Goal: Task Accomplishment & Management: Complete application form

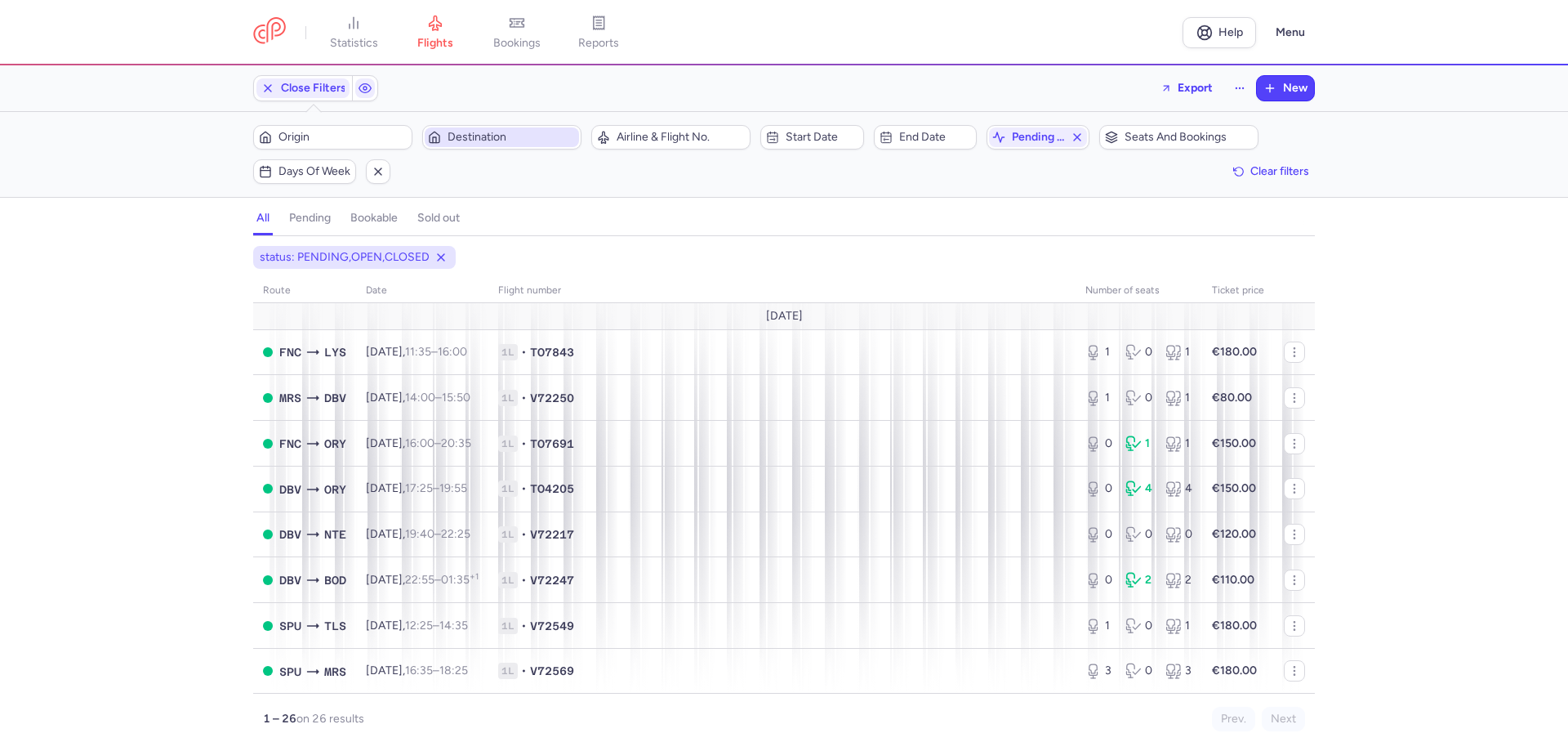
click at [482, 127] on span "Destination" at bounding box center [501, 137] width 154 height 20
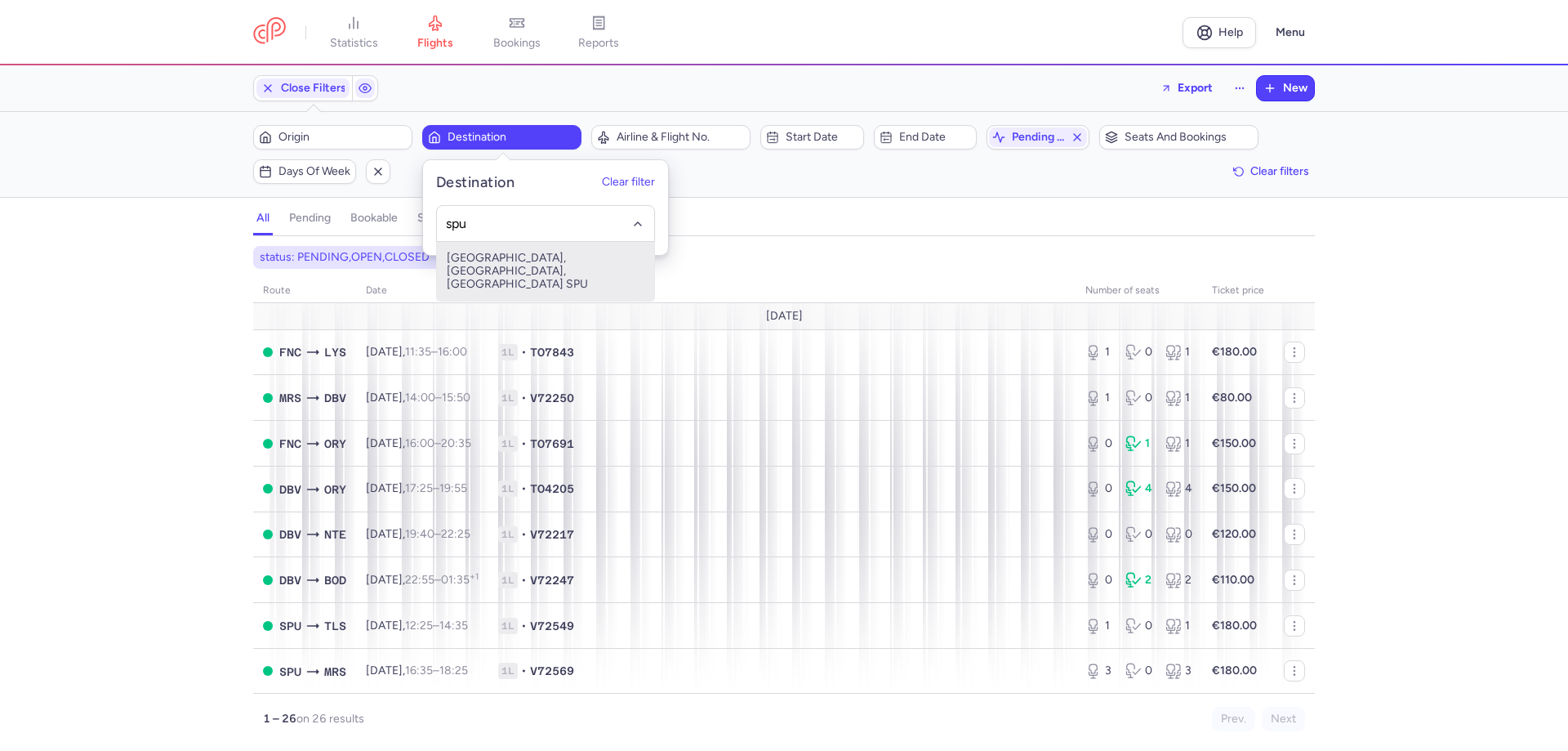
click at [521, 266] on span "[GEOGRAPHIC_DATA], [GEOGRAPHIC_DATA], [GEOGRAPHIC_DATA] SPU" at bounding box center [546, 271] width 218 height 59
type input "spu"
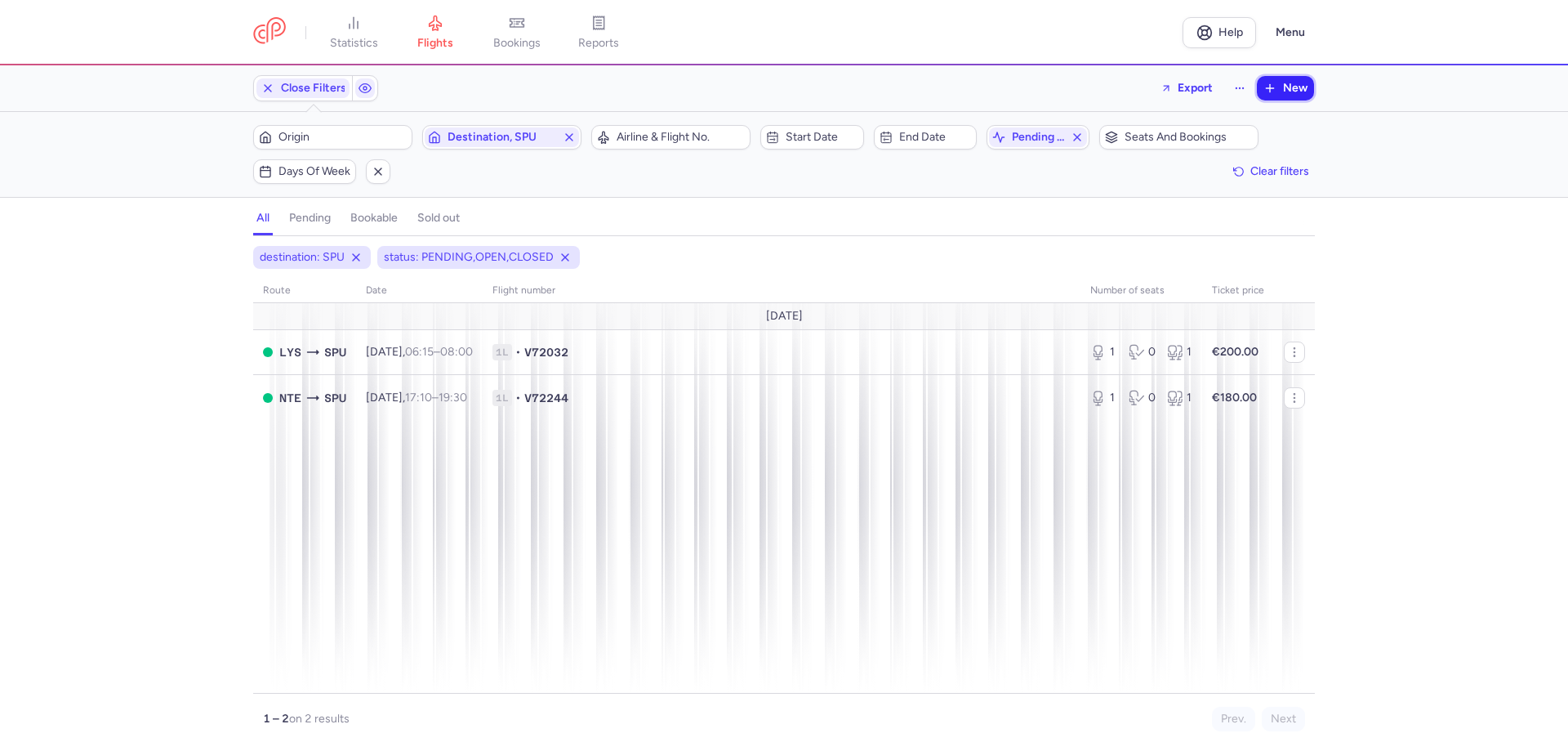
click at [1276, 88] on icon "button" at bounding box center [1270, 88] width 13 height 13
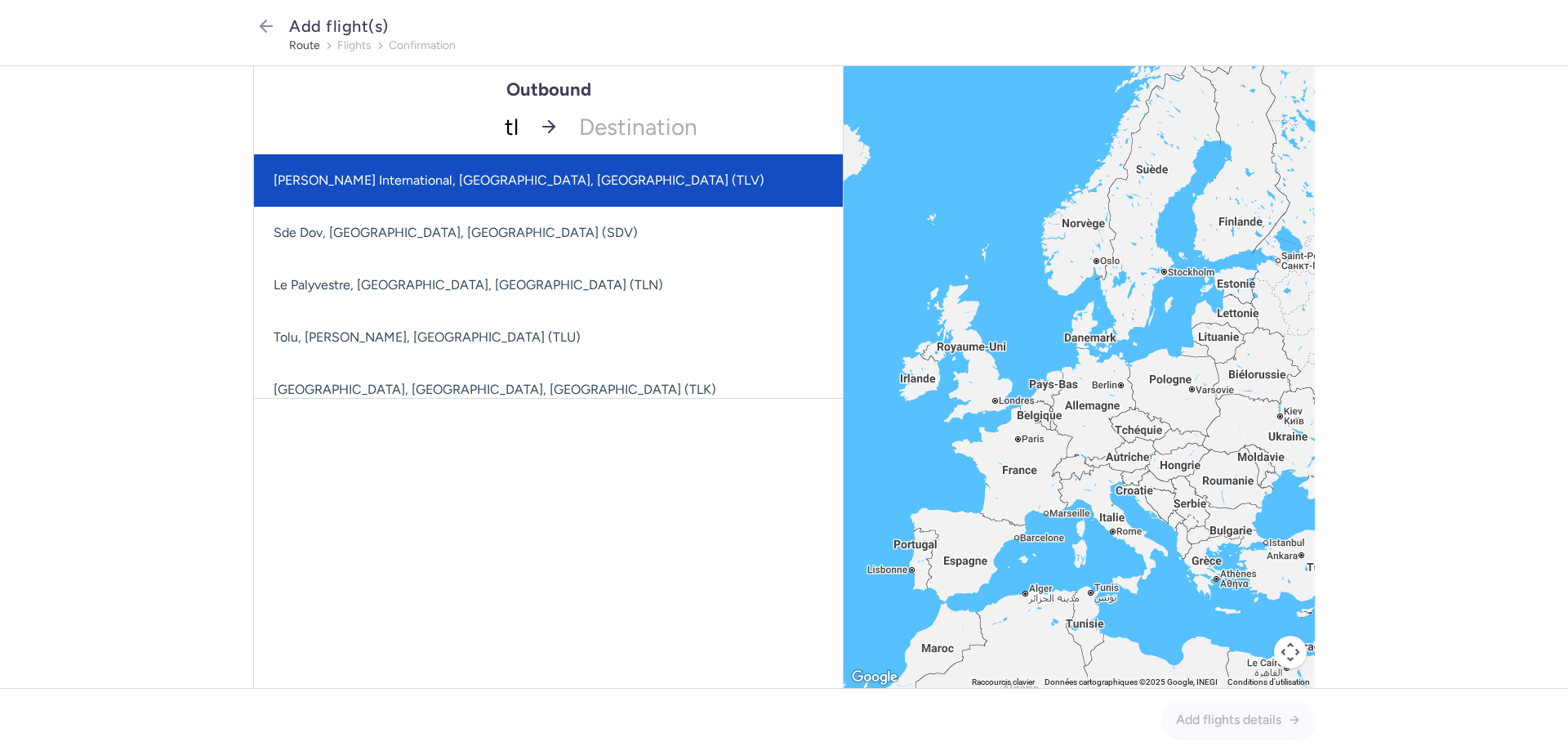
type input "tls"
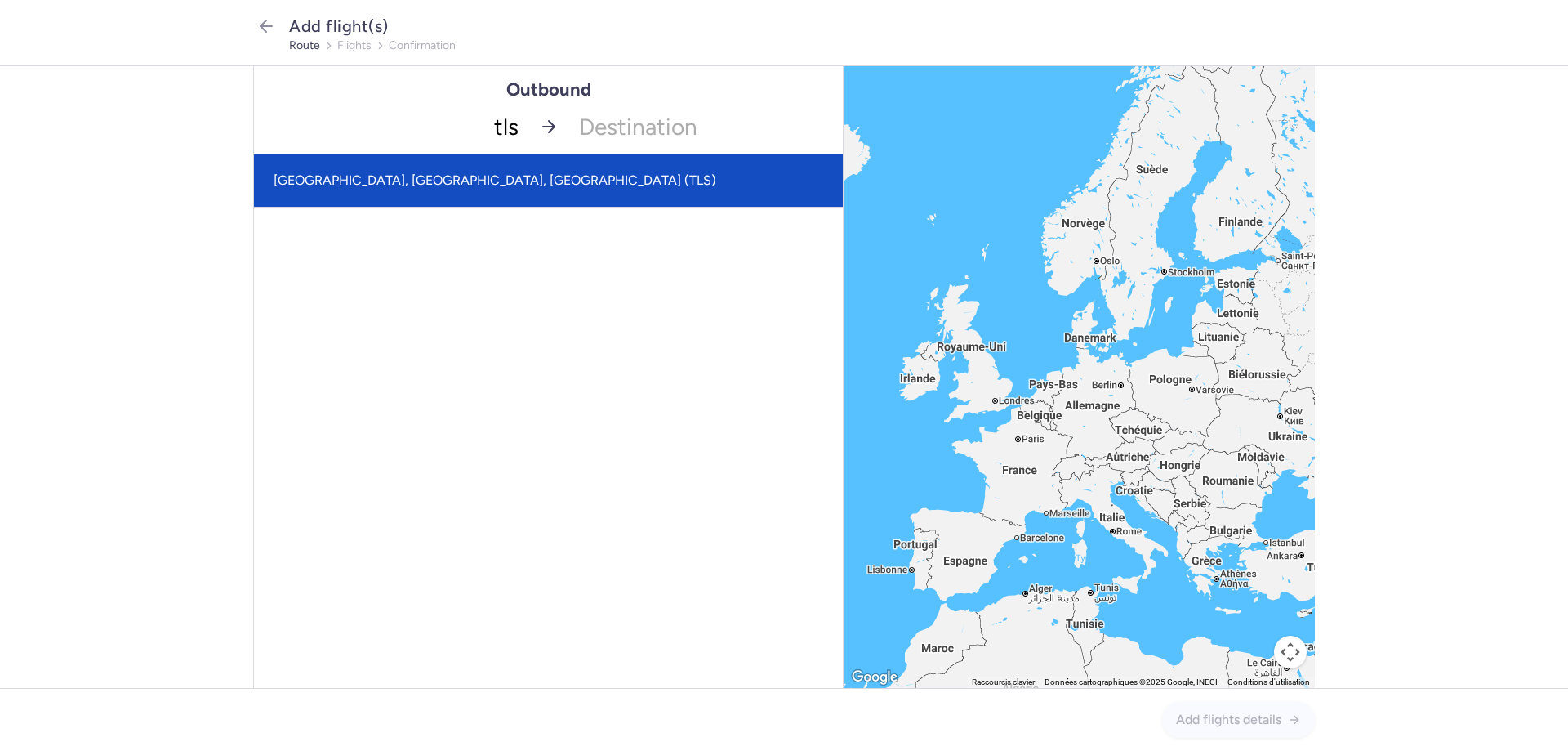
click at [382, 175] on span "[GEOGRAPHIC_DATA], [GEOGRAPHIC_DATA], [GEOGRAPHIC_DATA] (TLS)" at bounding box center [495, 180] width 443 height 15
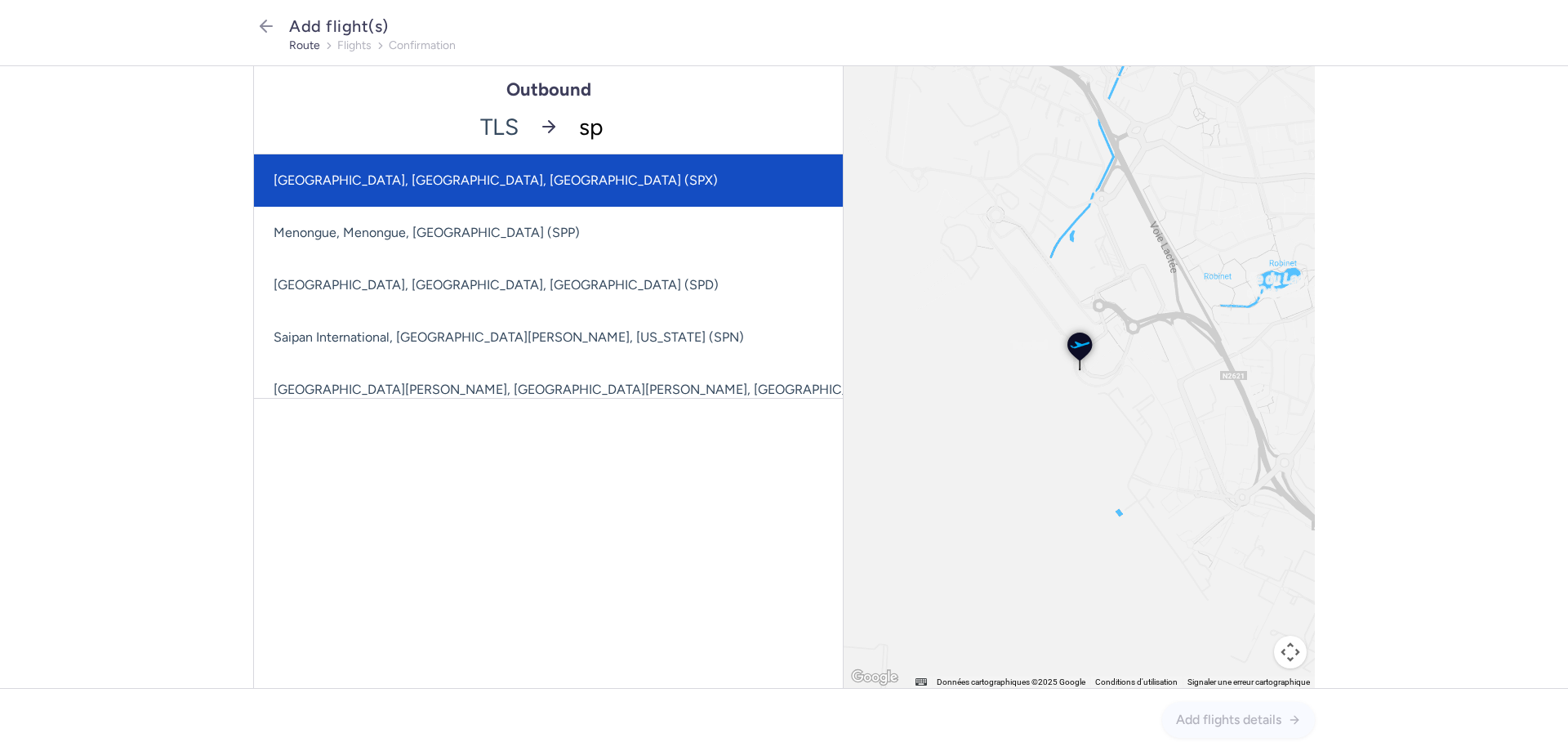
type input "spu"
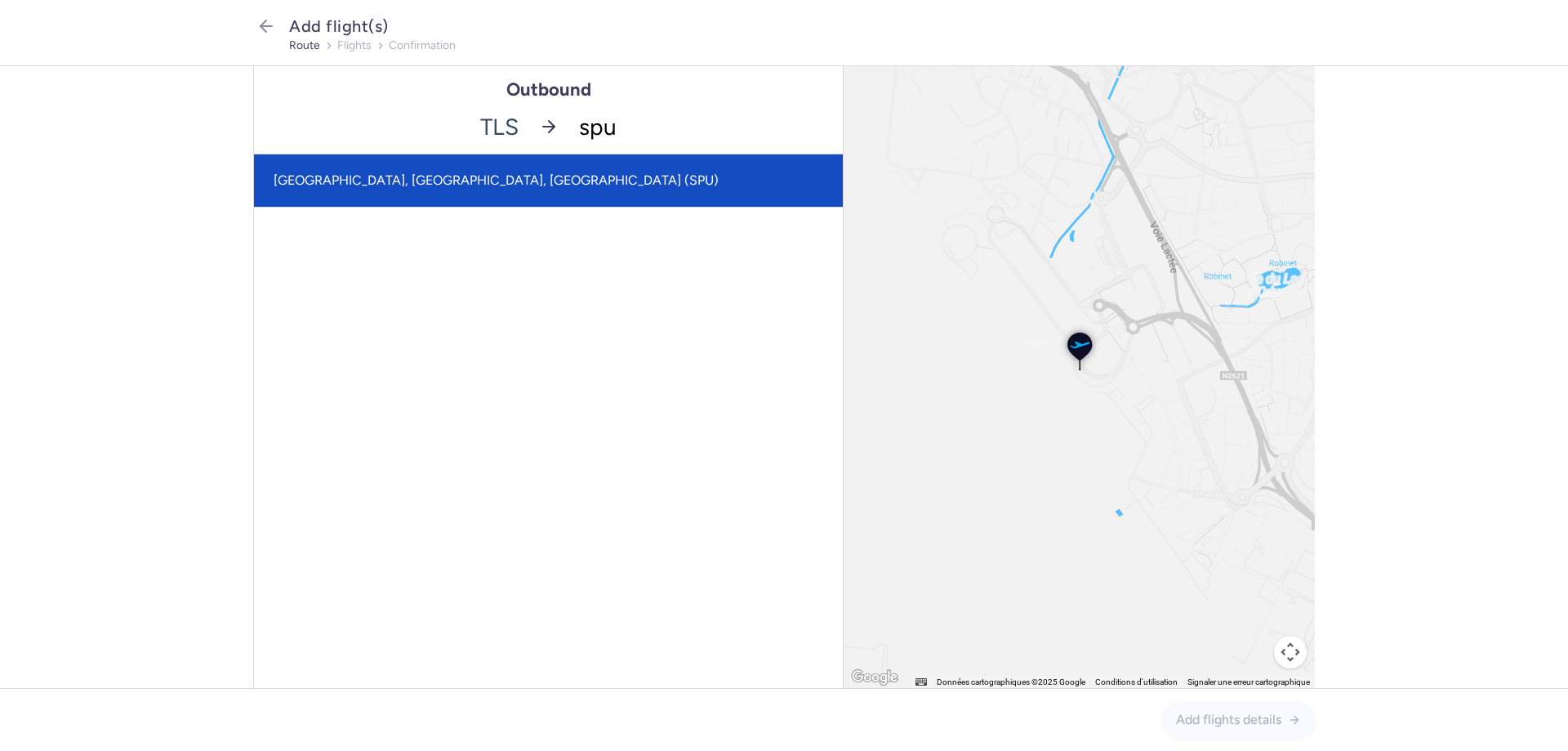
click at [336, 183] on span "[GEOGRAPHIC_DATA], [GEOGRAPHIC_DATA], [GEOGRAPHIC_DATA] (SPU)" at bounding box center [496, 180] width 445 height 15
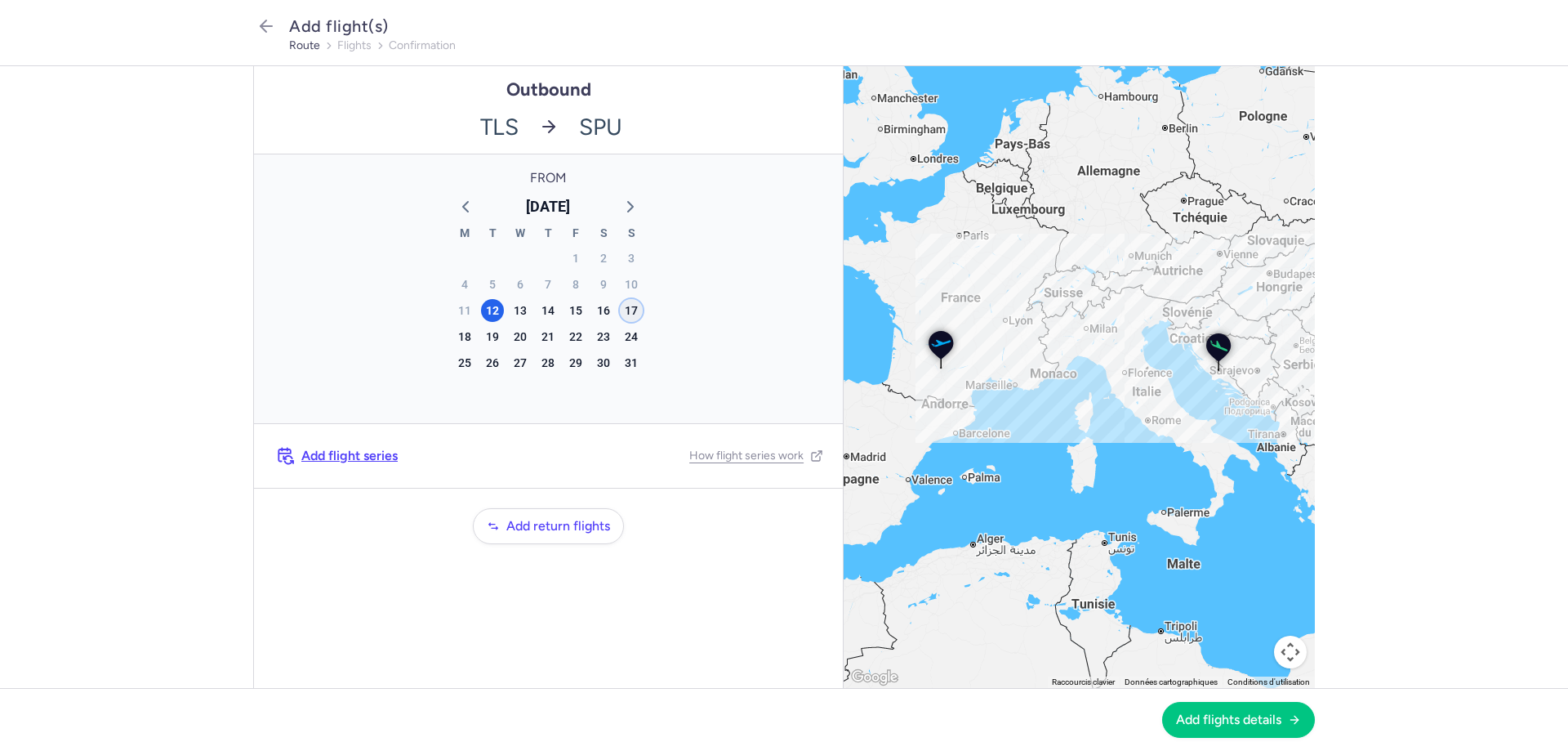
click at [626, 310] on div "17" at bounding box center [630, 310] width 23 height 23
click at [1196, 713] on span "Add flights details" at bounding box center [1228, 719] width 106 height 14
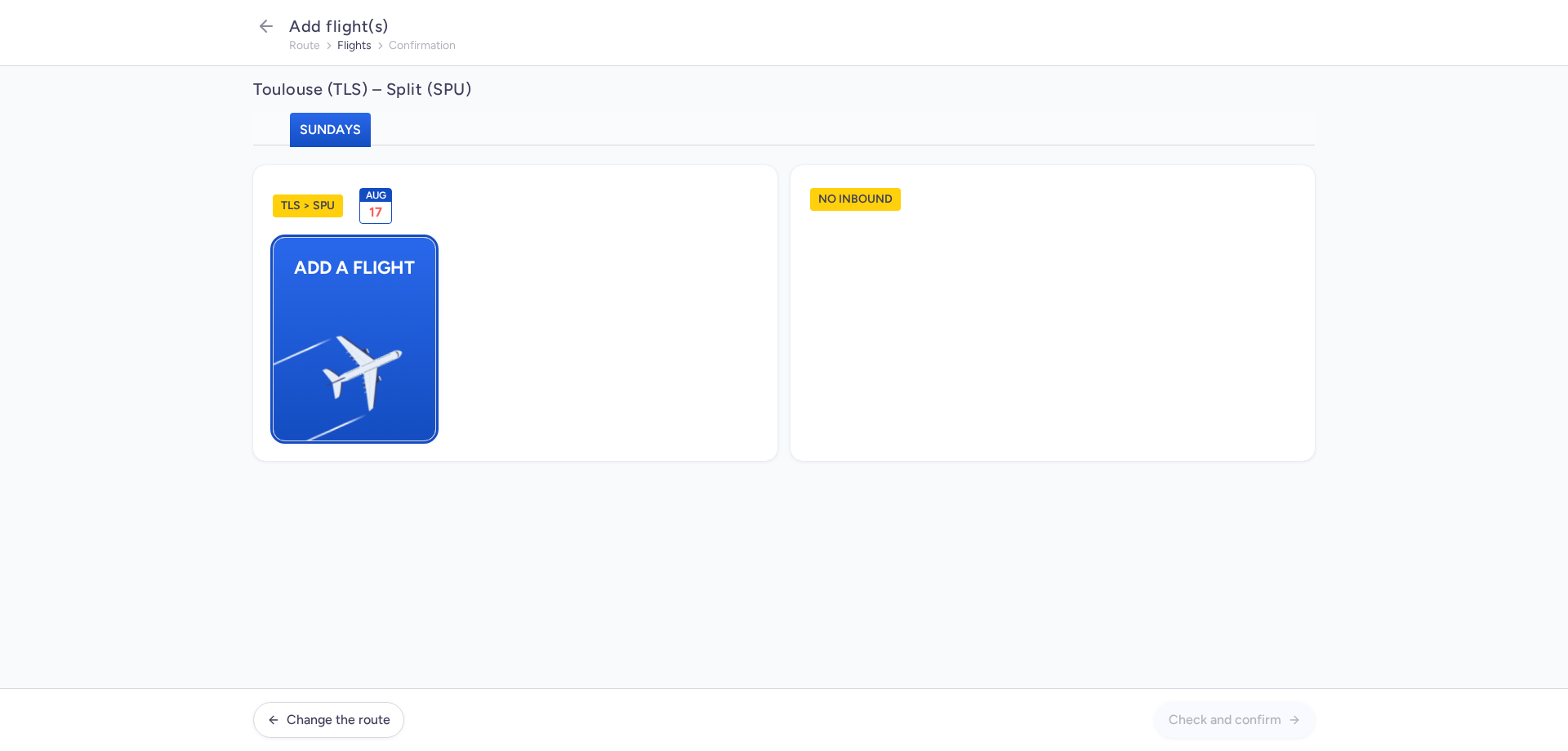
click at [336, 295] on img "button" at bounding box center [282, 366] width 276 height 253
select select "23"
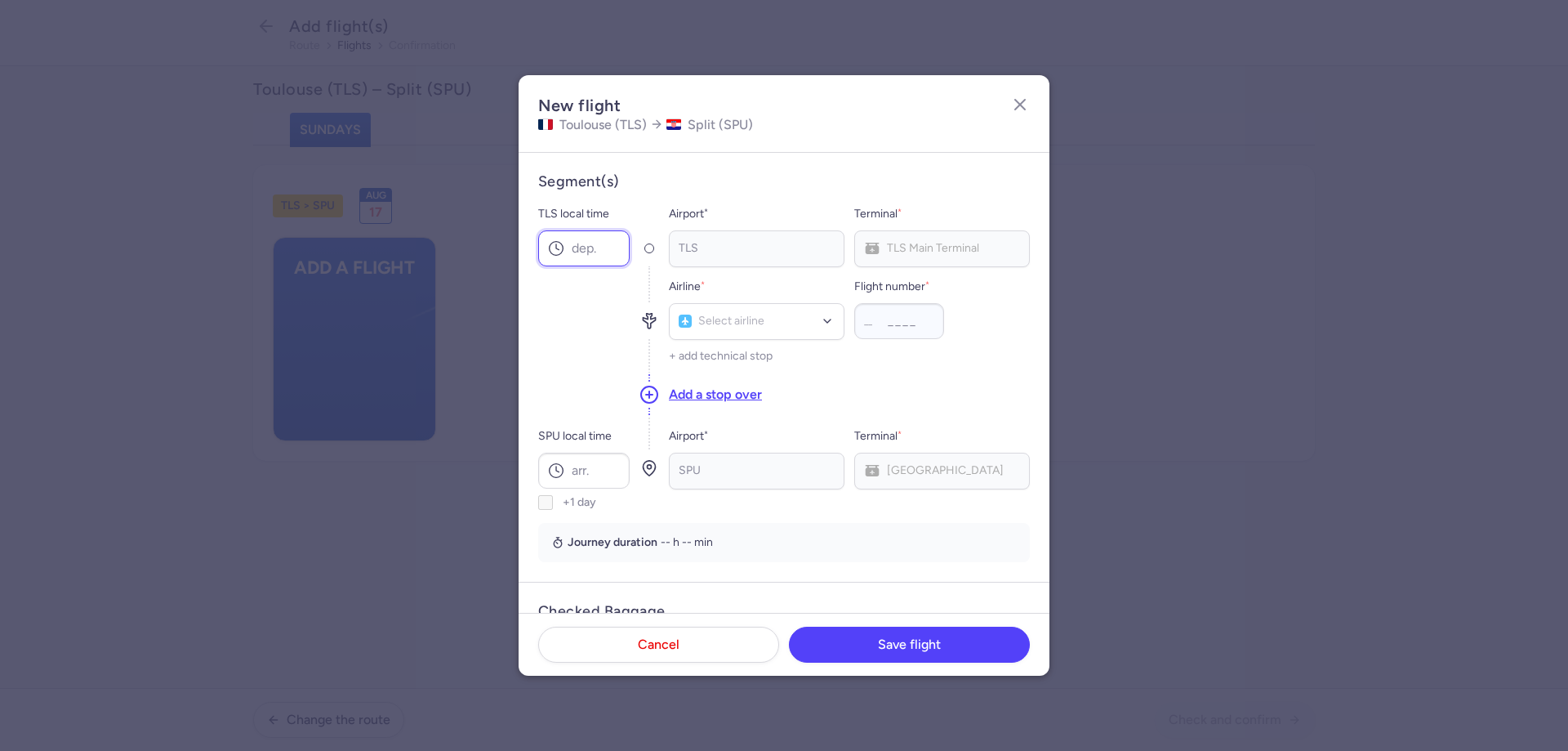
click at [589, 250] on input "TLS local time" at bounding box center [583, 249] width 91 height 36
type input "09:40"
click at [755, 339] on div "No elements found. Consider changing the search query. Type airline IATA code, …" at bounding box center [757, 321] width 175 height 37
type input "v7"
click at [748, 348] on span "Volotea (V7)" at bounding box center [756, 358] width 174 height 36
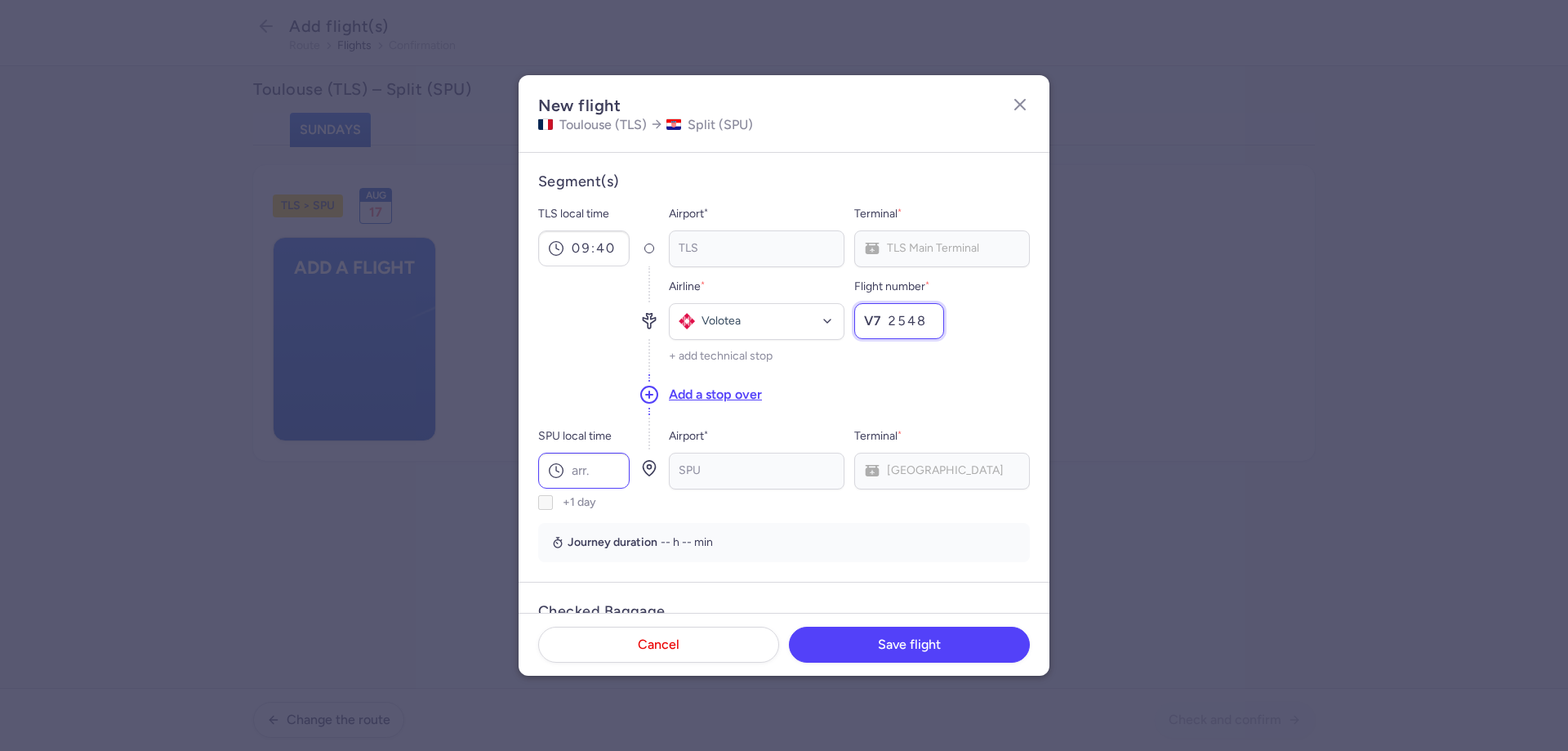
type input "2548"
click at [583, 457] on input "SPU local time" at bounding box center [583, 471] width 91 height 36
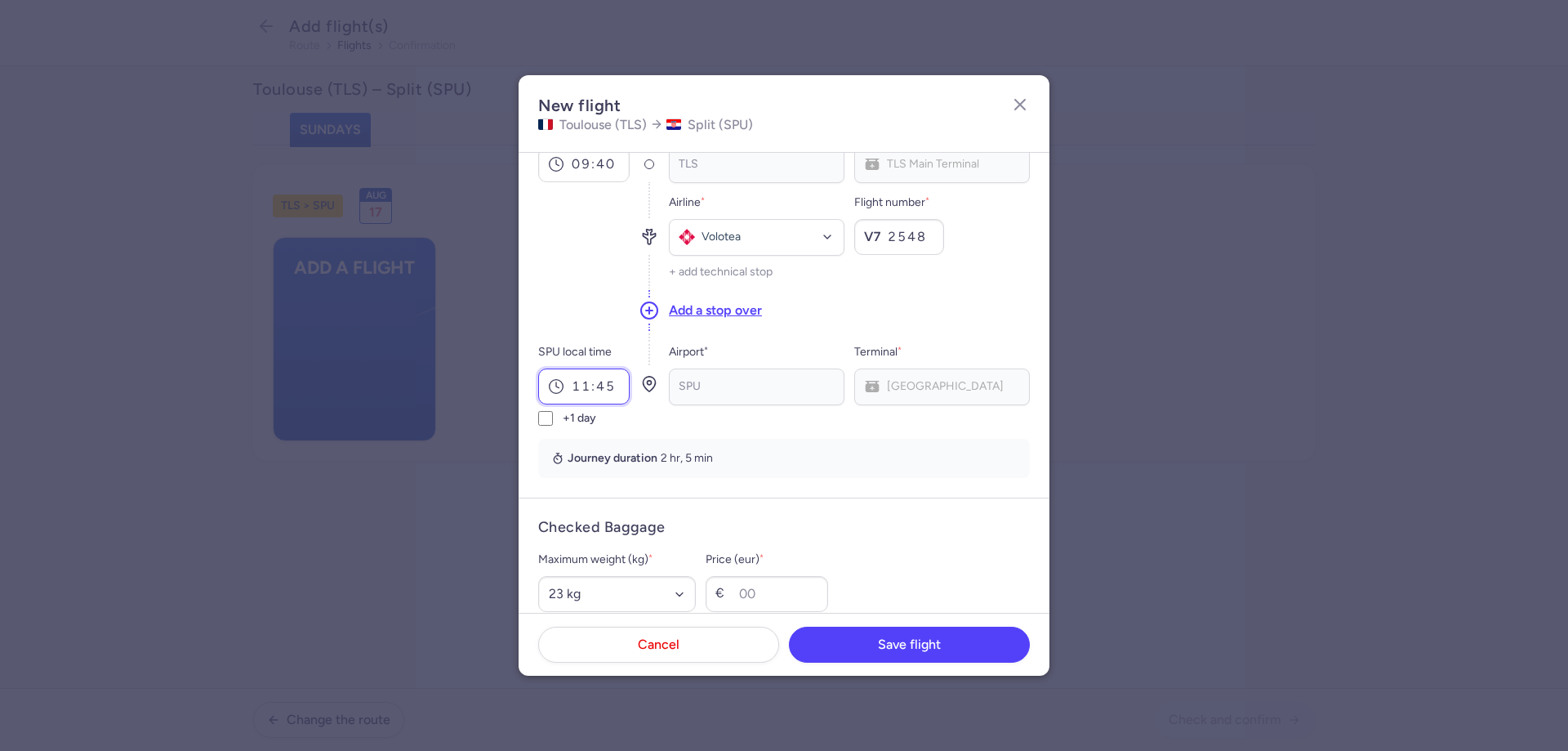
scroll to position [164, 0]
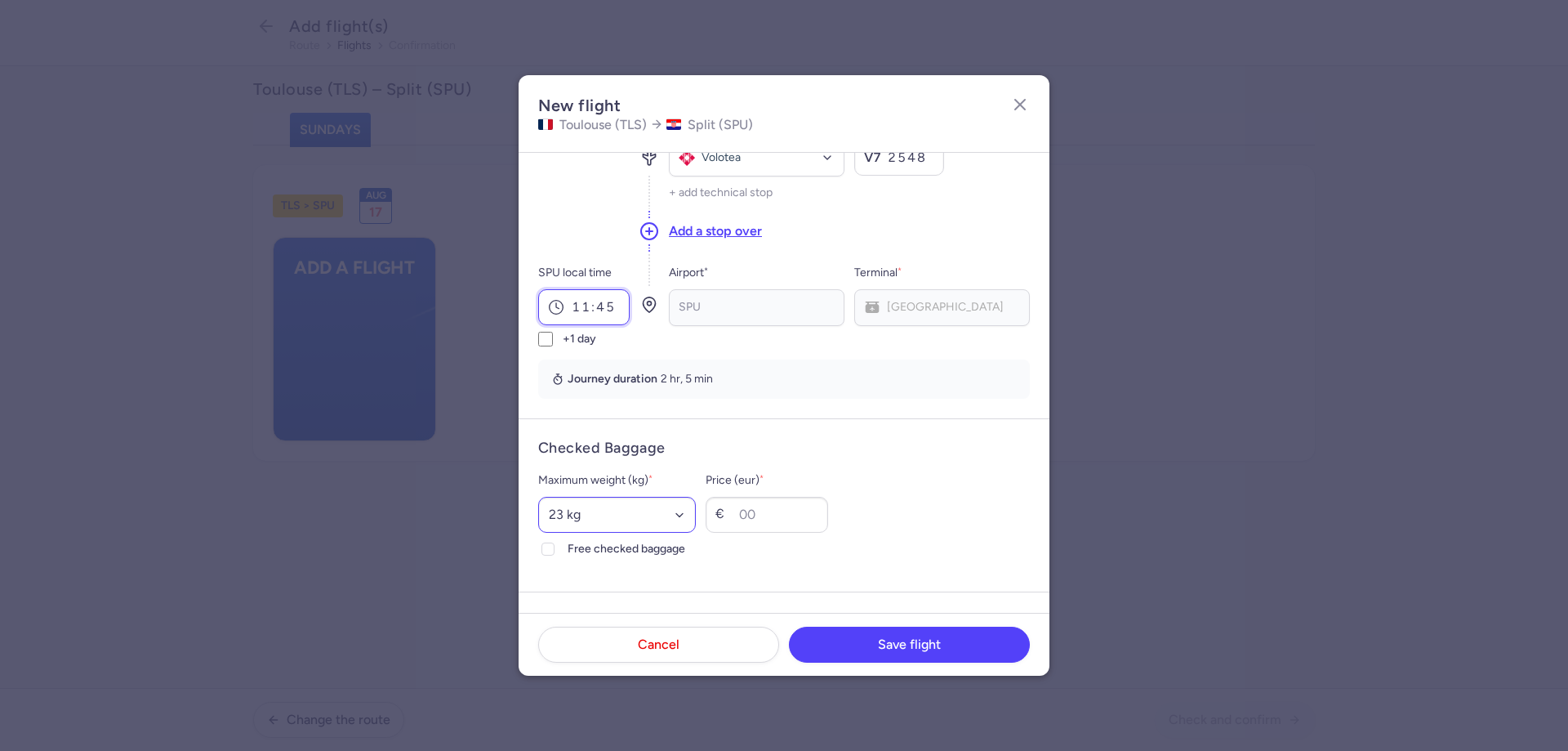
type input "11:45"
click at [590, 507] on select "Select an option 15 kg 16 kg 17 kg 18 kg 19 kg 20 kg 21 kg 22 kg 23 kg 24 kg 25…" at bounding box center [617, 515] width 158 height 36
select select "20"
click at [538, 497] on select "Select an option 15 kg 16 kg 17 kg 18 kg 19 kg 20 kg 21 kg 22 kg 23 kg 24 kg 25…" at bounding box center [617, 515] width 158 height 36
click at [552, 546] on icon at bounding box center [547, 549] width 10 height 10
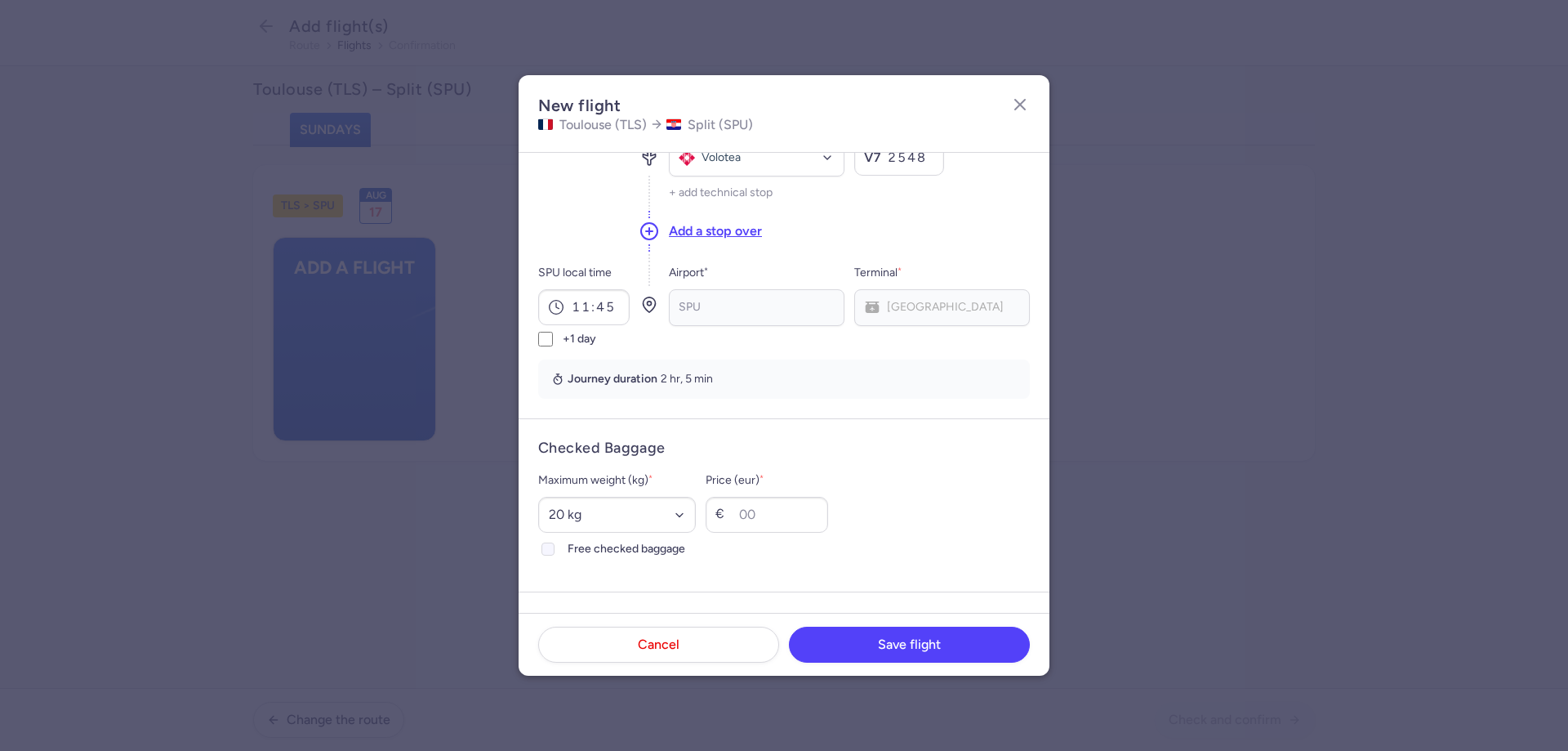
click at [552, 546] on input "Free checked baggage" at bounding box center [548, 549] width 13 height 13
checkbox input "true"
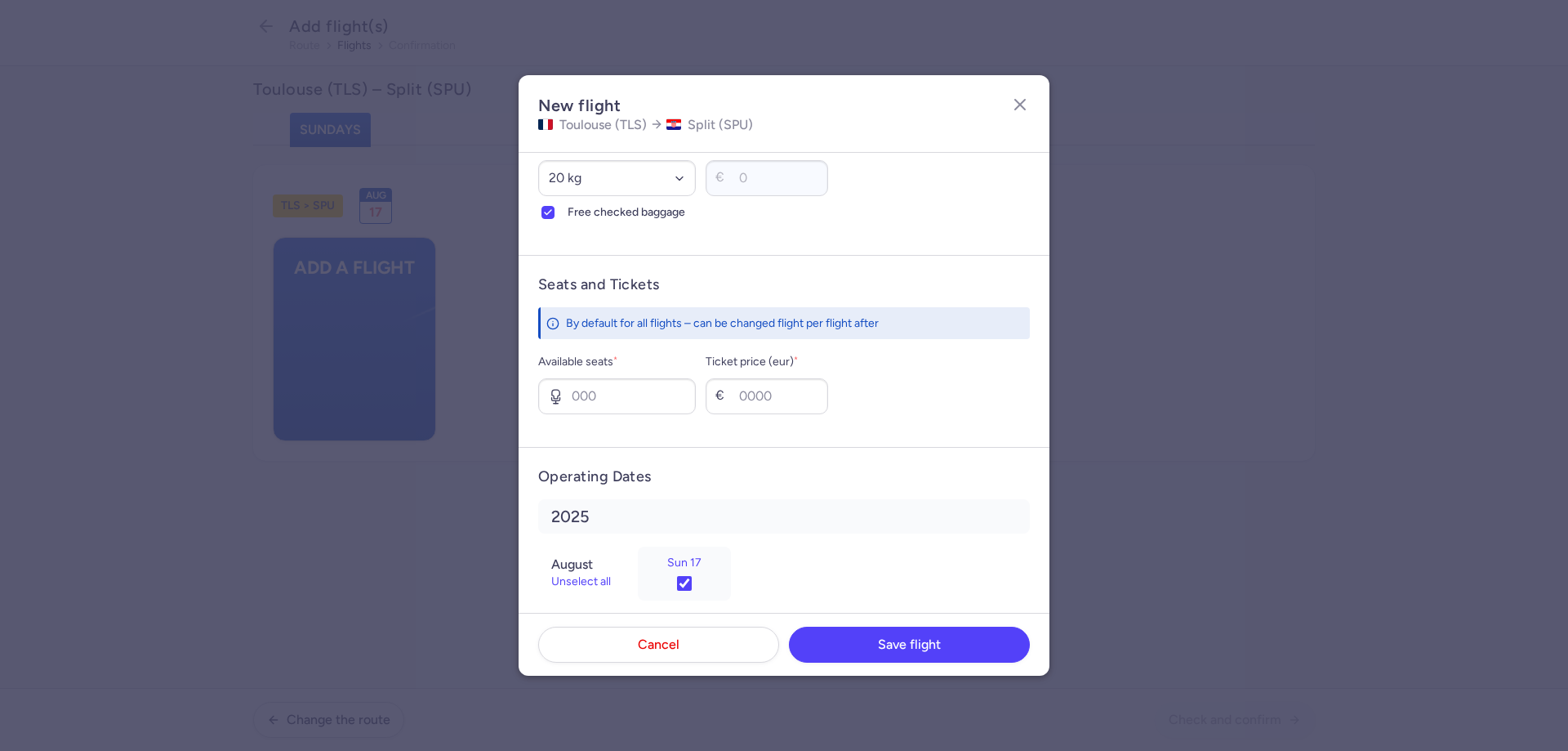
scroll to position [521, 0]
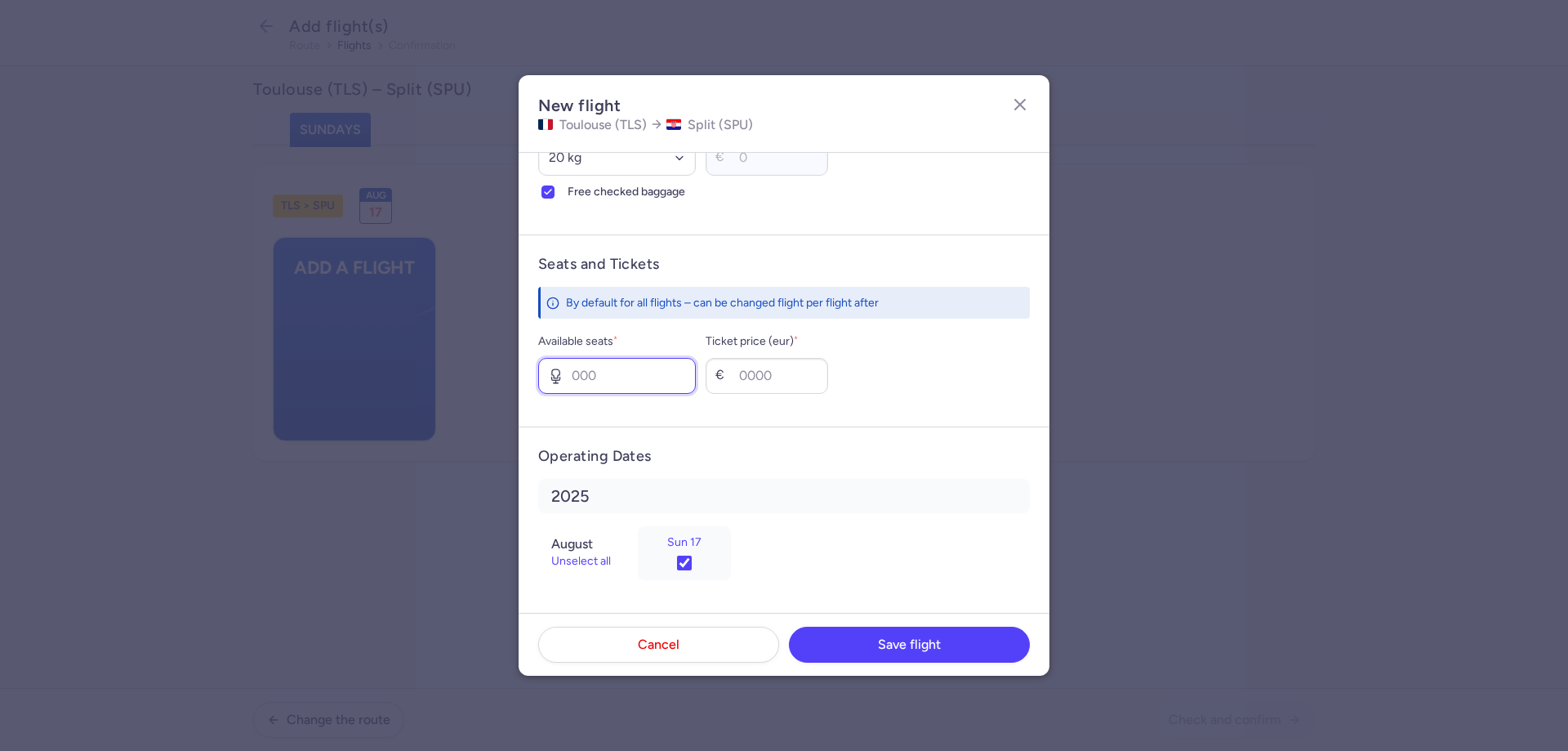
click at [570, 370] on input "Available seats *" at bounding box center [617, 376] width 158 height 36
type input "9"
type input "1"
type input "80"
click at [843, 644] on button "Save flight" at bounding box center [910, 644] width 241 height 36
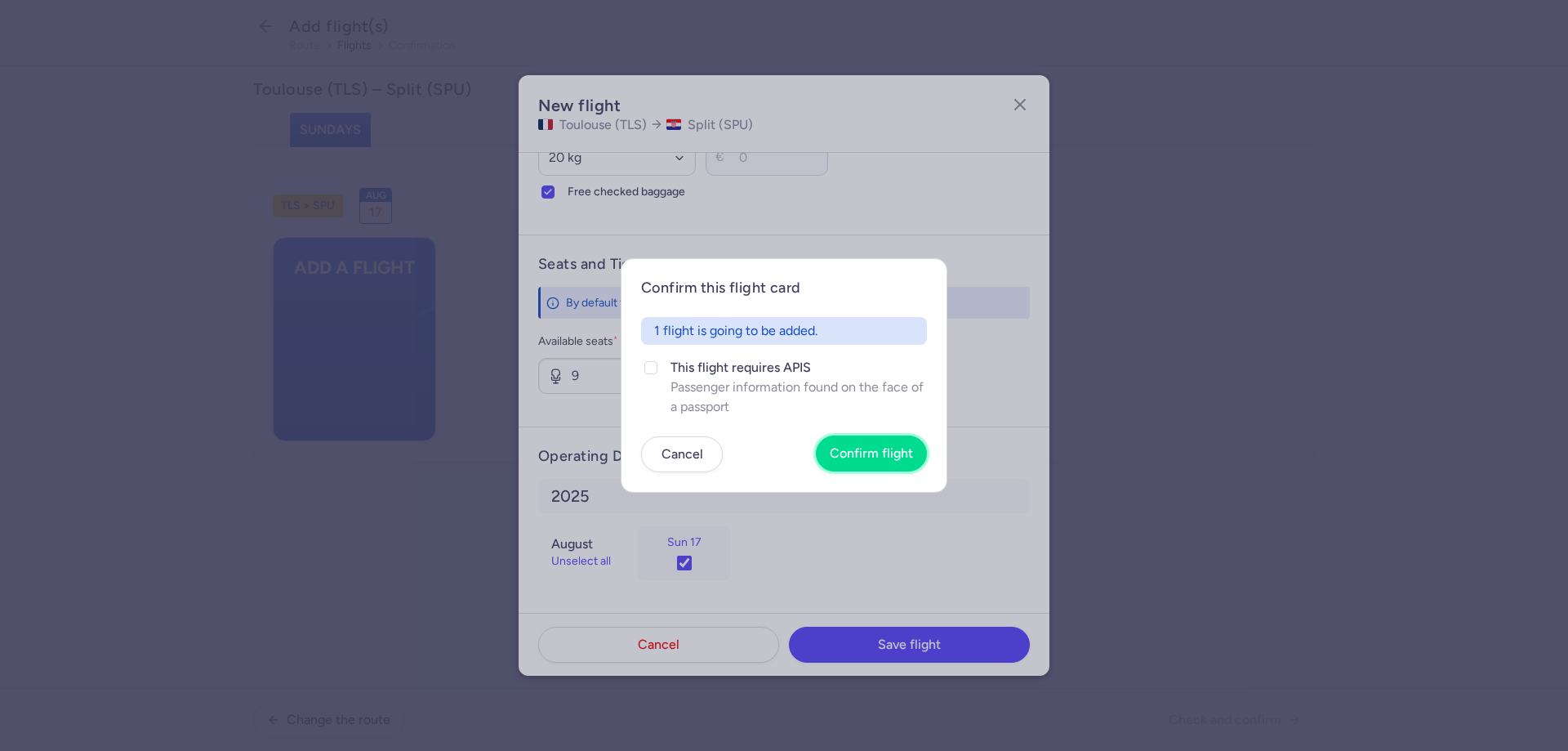
click at [873, 453] on span "Confirm flight" at bounding box center [872, 454] width 83 height 14
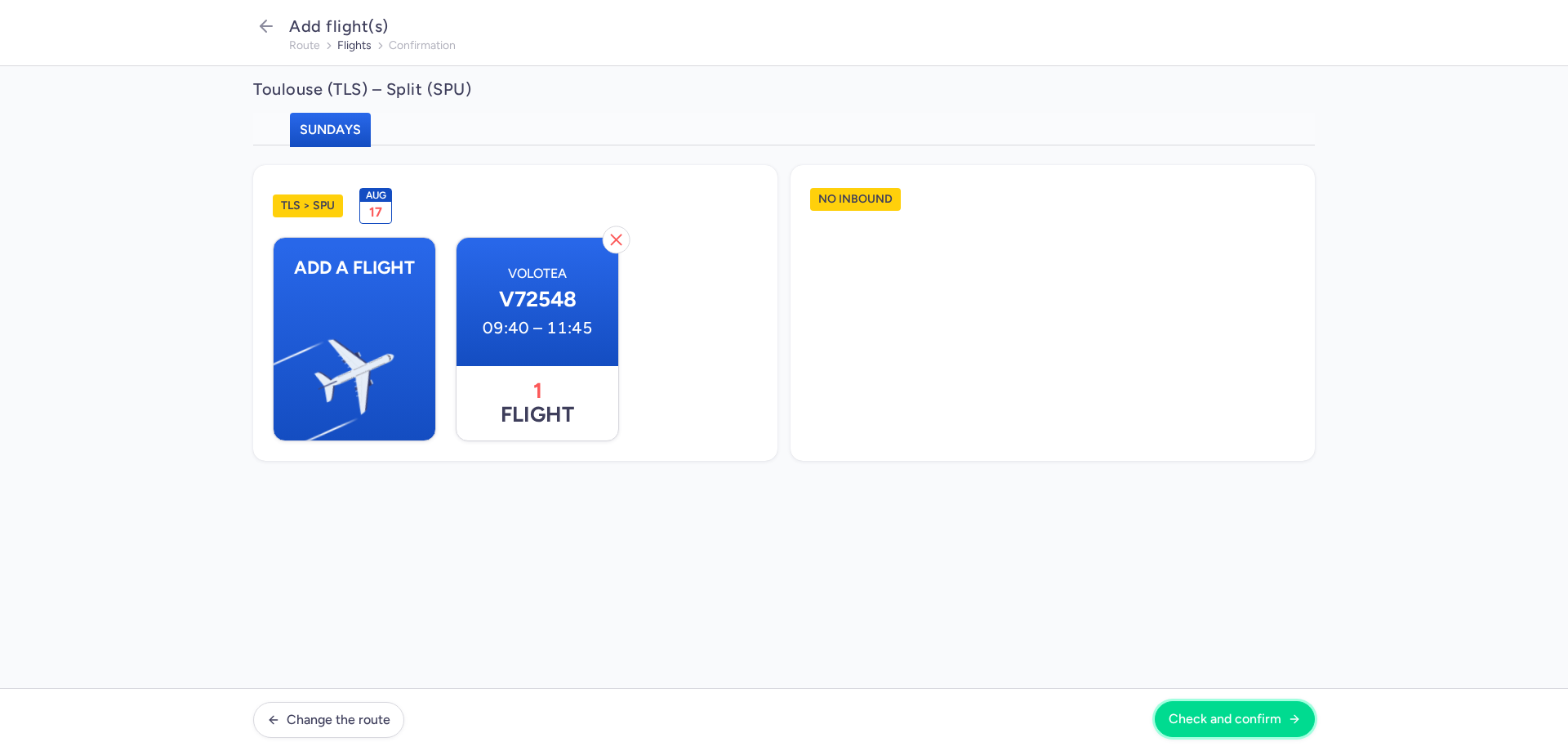
click at [1227, 715] on span "Check and confirm" at bounding box center [1225, 719] width 113 height 14
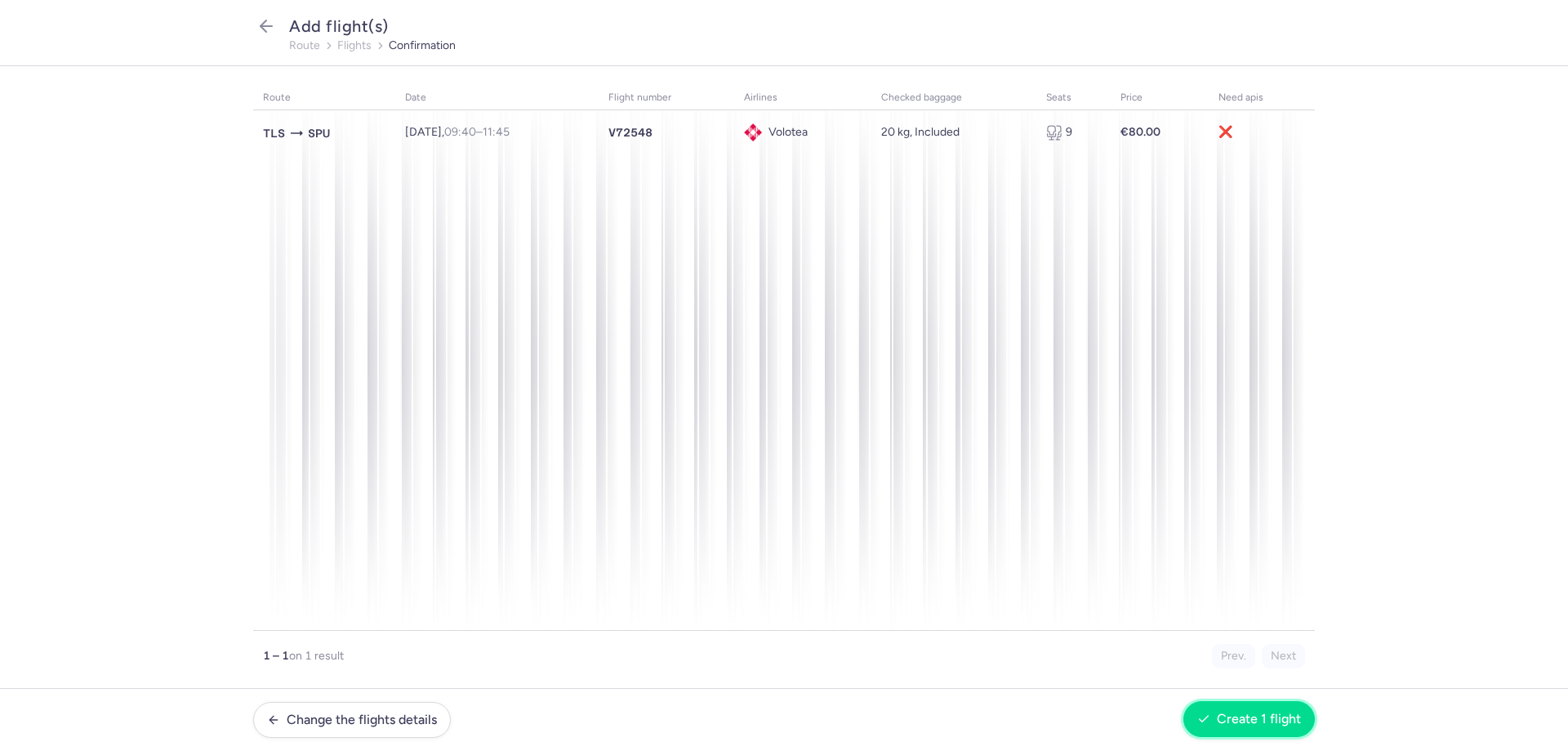
click at [1233, 721] on span "Create 1 flight" at bounding box center [1258, 719] width 84 height 14
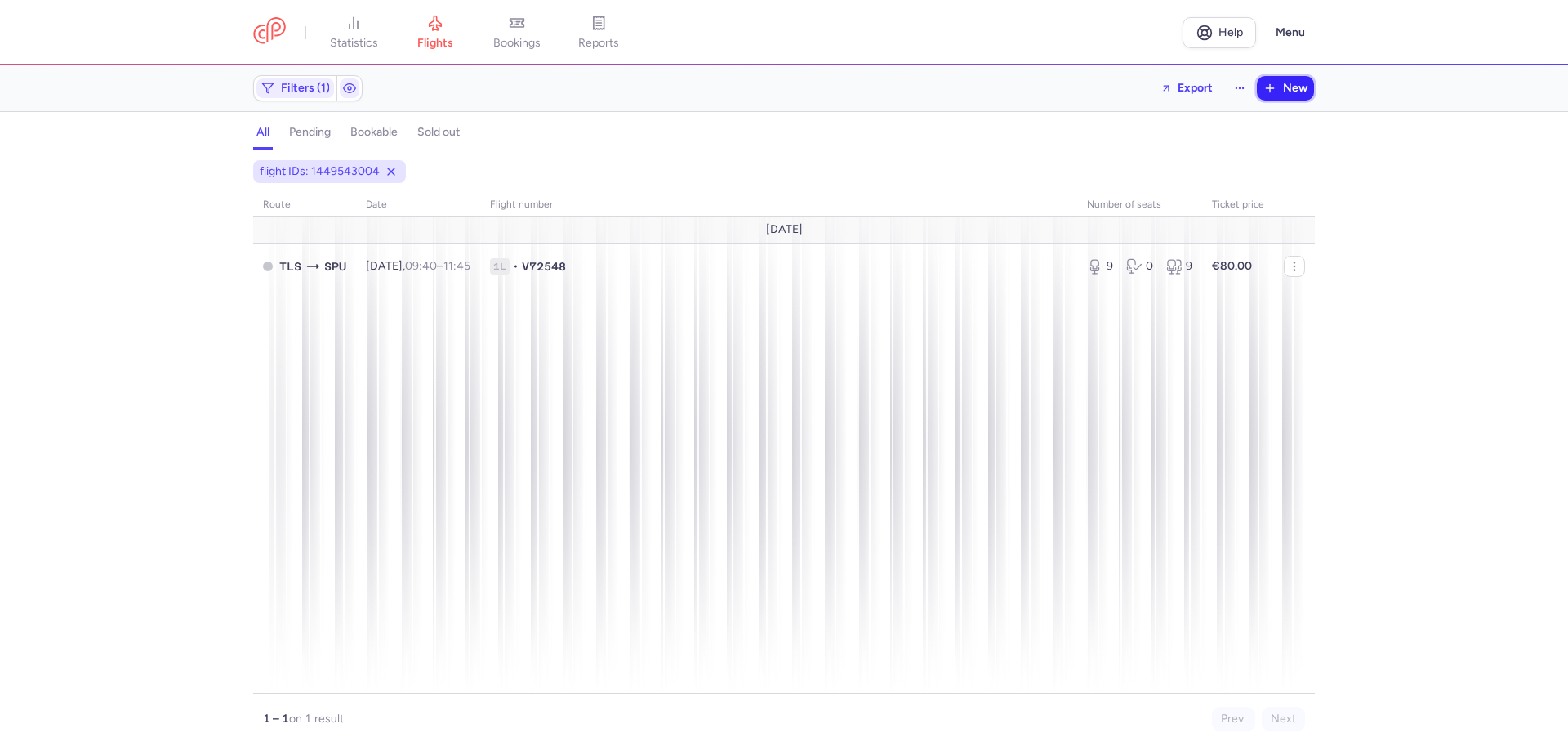
click at [1282, 93] on button "New" at bounding box center [1285, 88] width 57 height 24
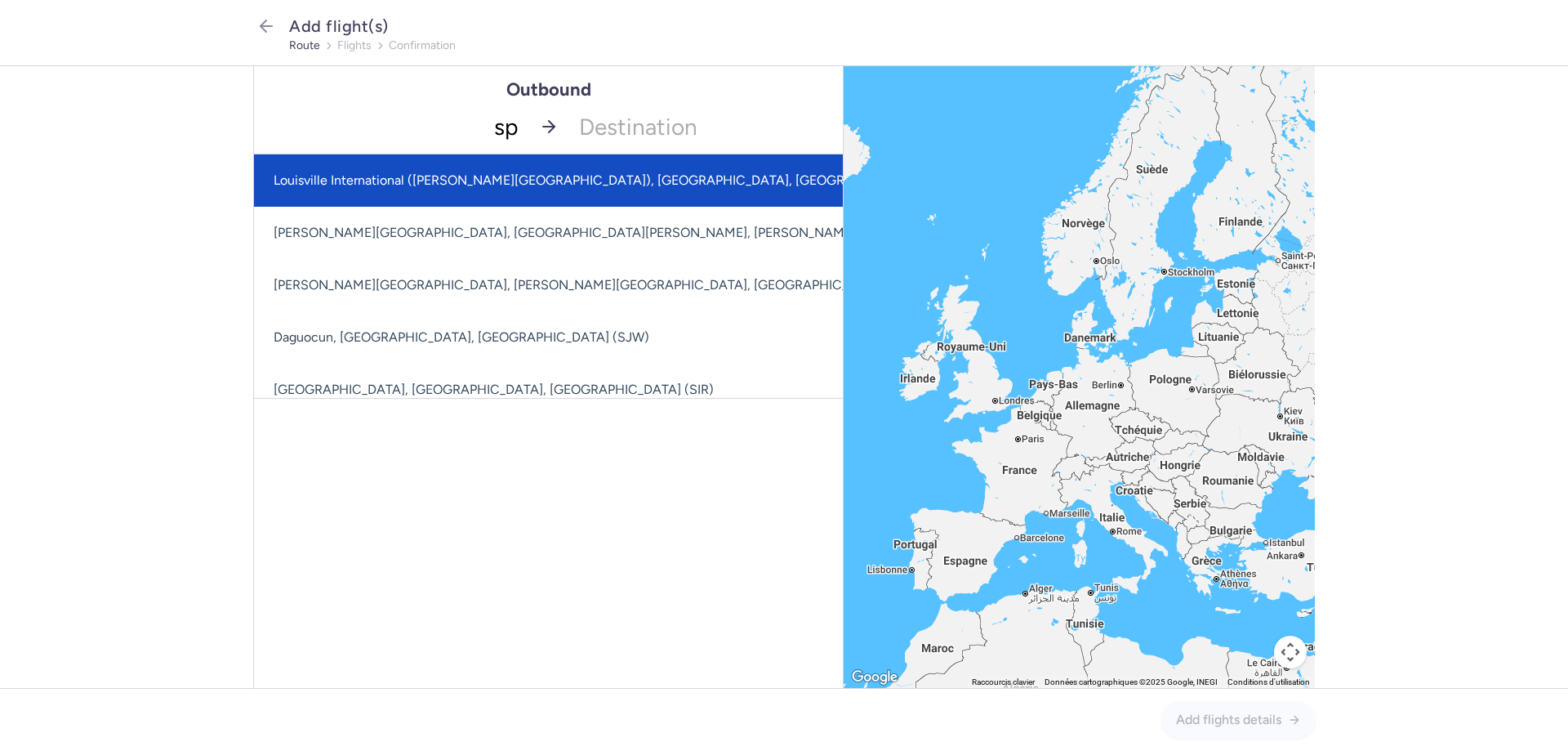
type input "spu"
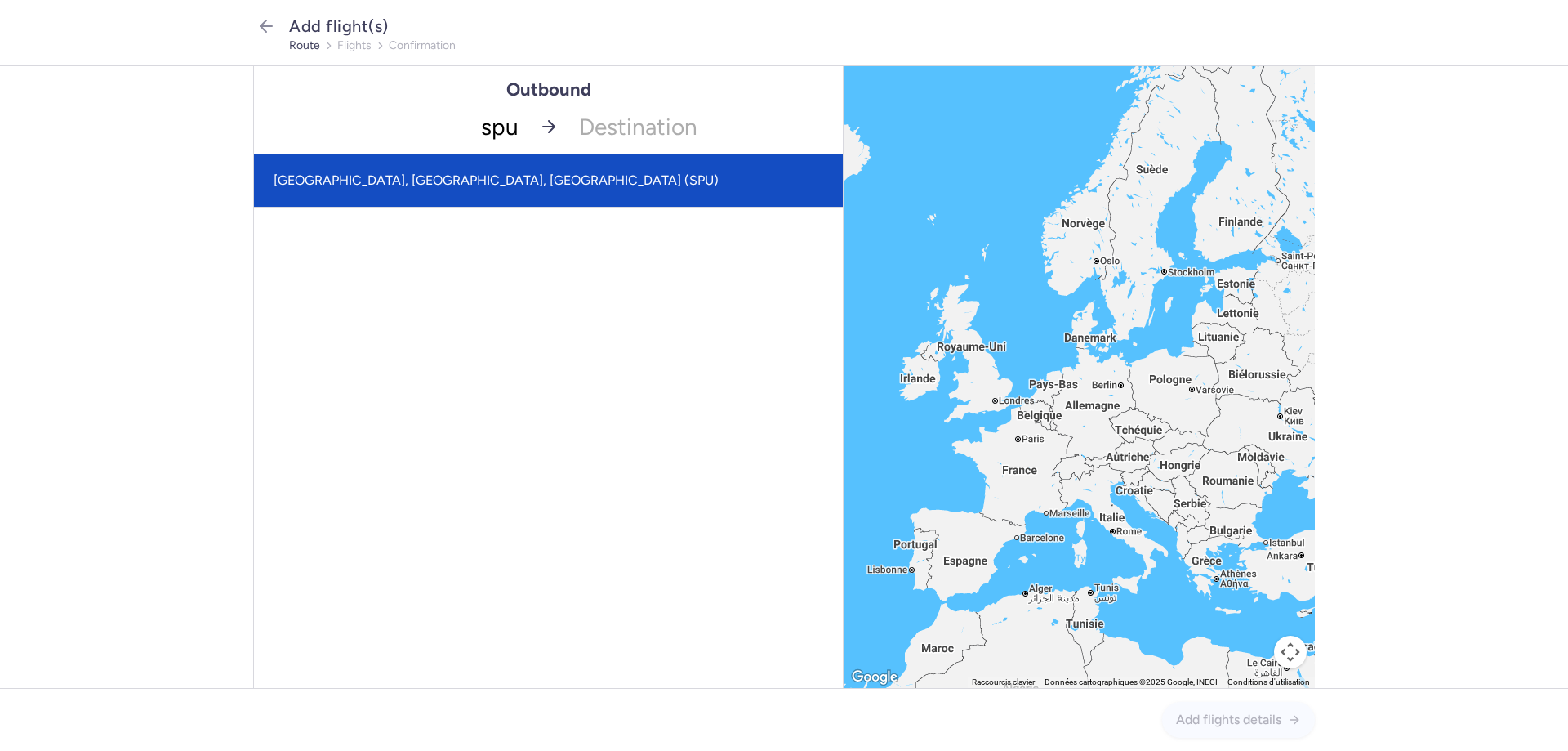
click at [432, 165] on span "[GEOGRAPHIC_DATA], [GEOGRAPHIC_DATA], [GEOGRAPHIC_DATA] (SPU)" at bounding box center [548, 181] width 589 height 52
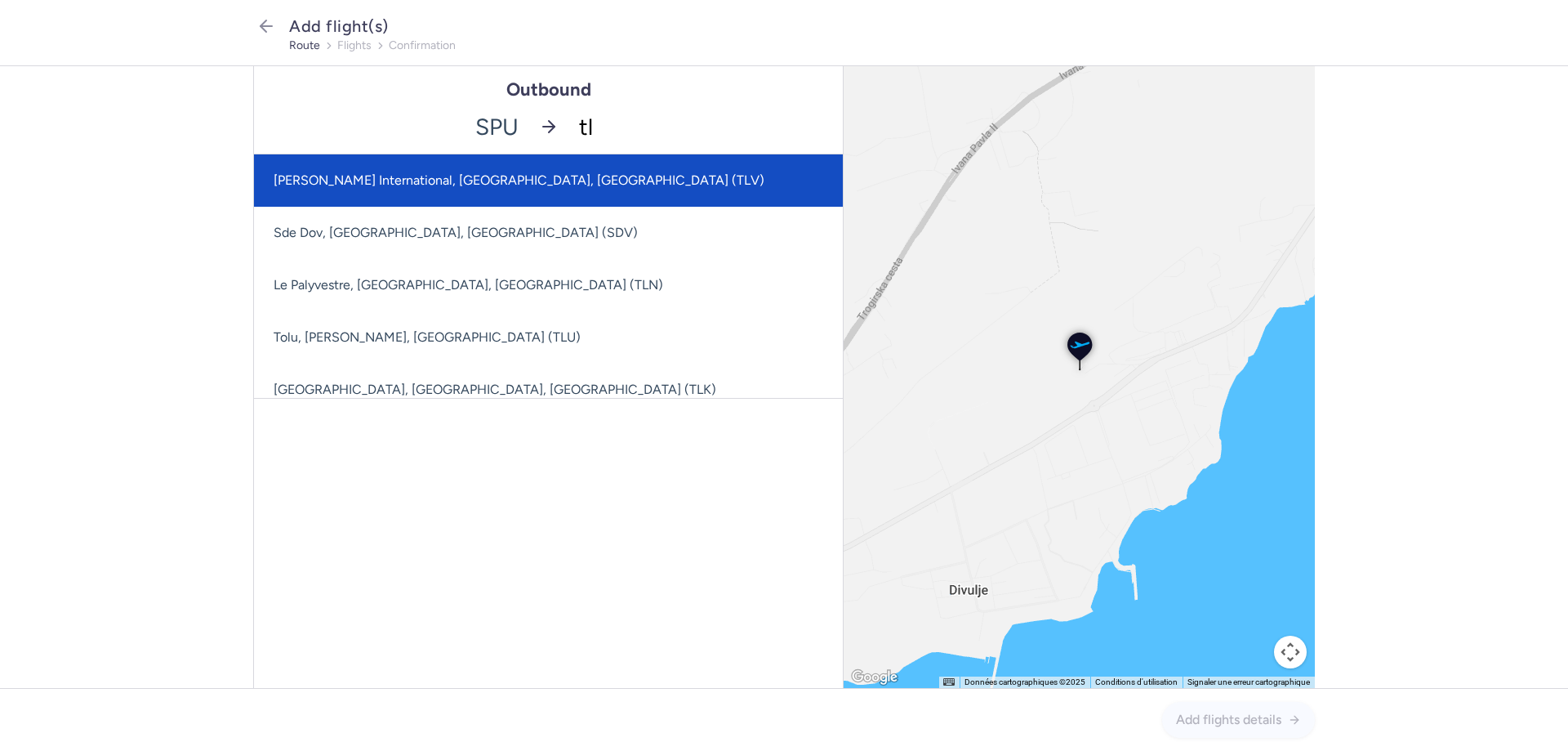
type input "tls"
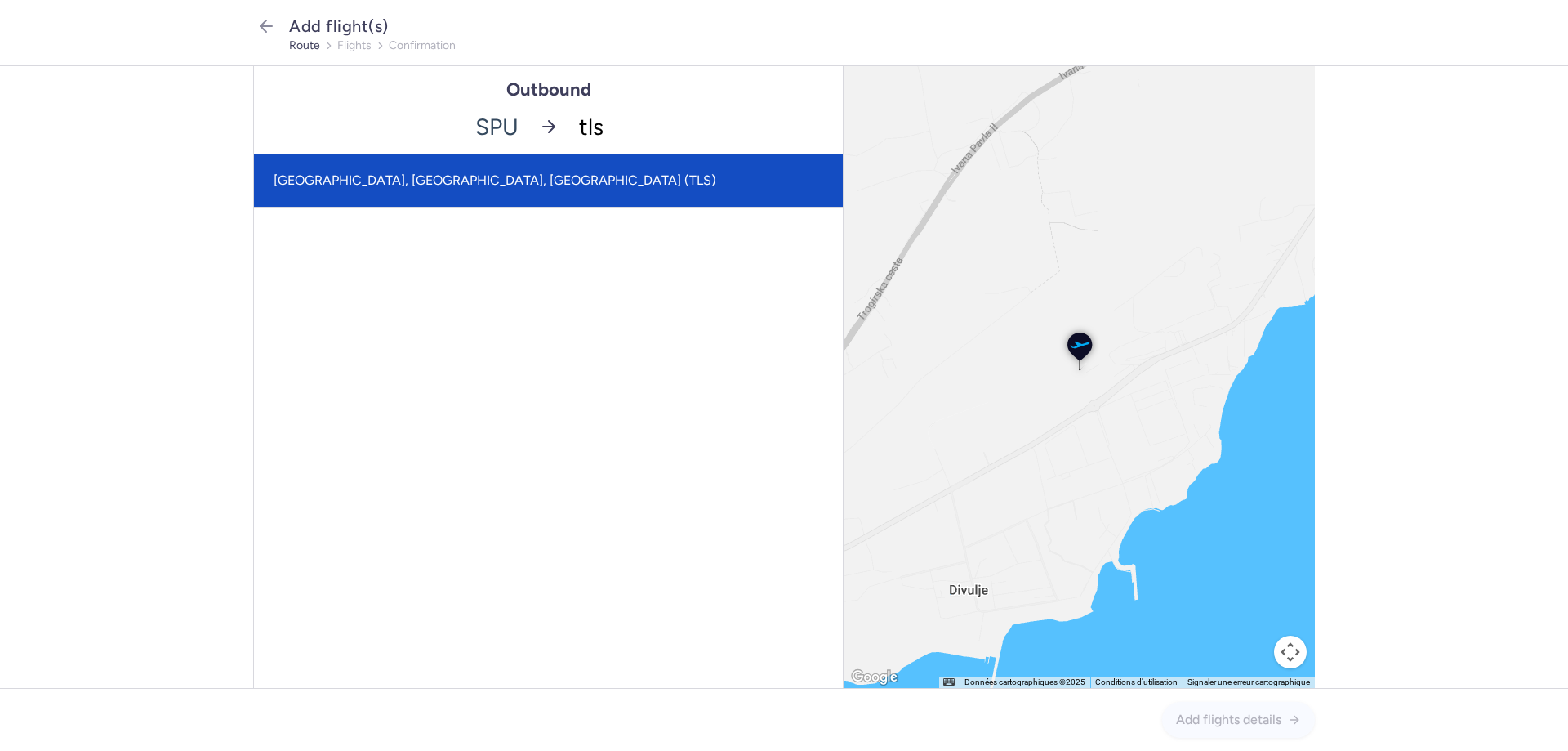
click at [442, 179] on span "[GEOGRAPHIC_DATA], [GEOGRAPHIC_DATA], [GEOGRAPHIC_DATA] (TLS)" at bounding box center [495, 180] width 443 height 15
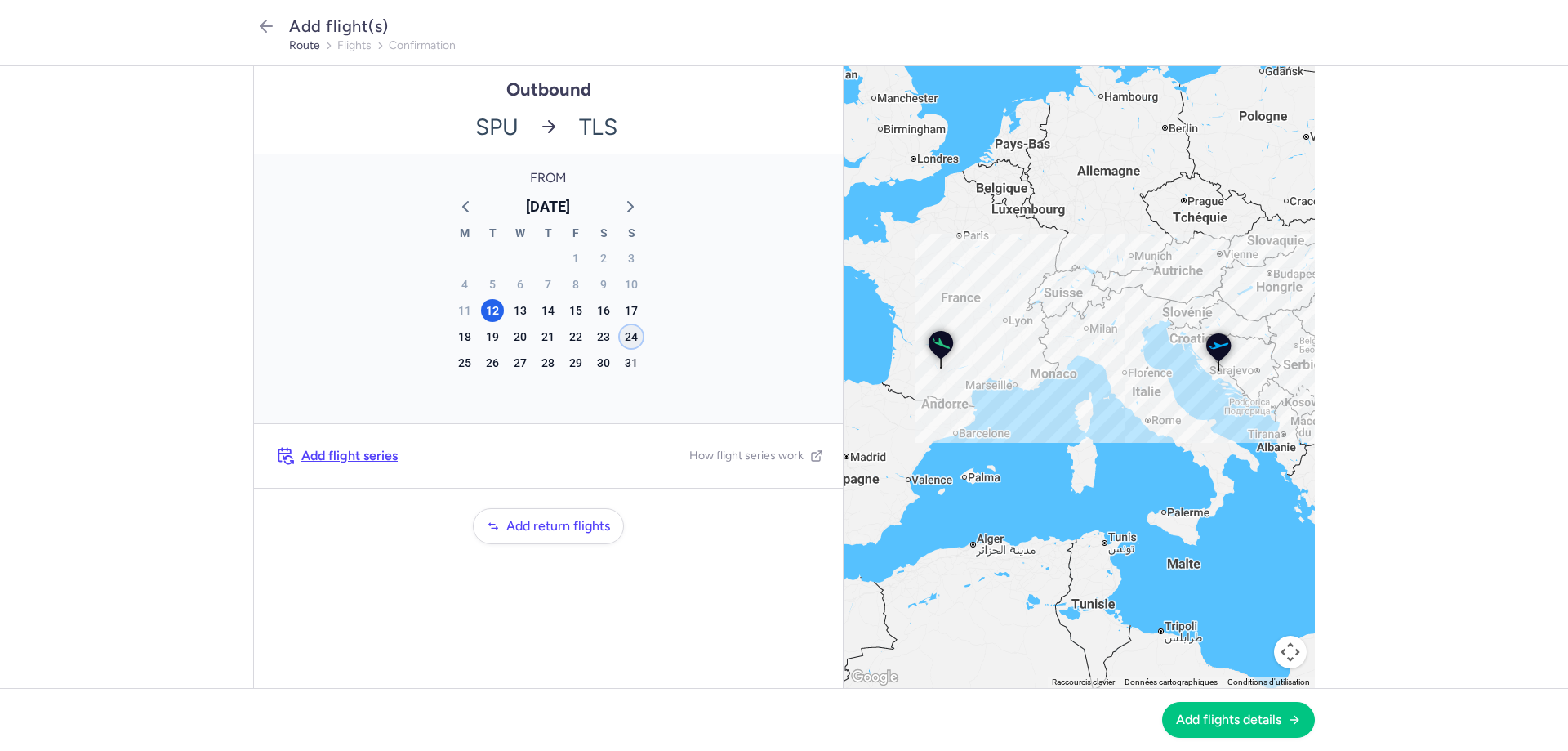
click at [626, 337] on div "24" at bounding box center [630, 336] width 23 height 23
click at [1191, 719] on span "Add flights details" at bounding box center [1228, 719] width 106 height 14
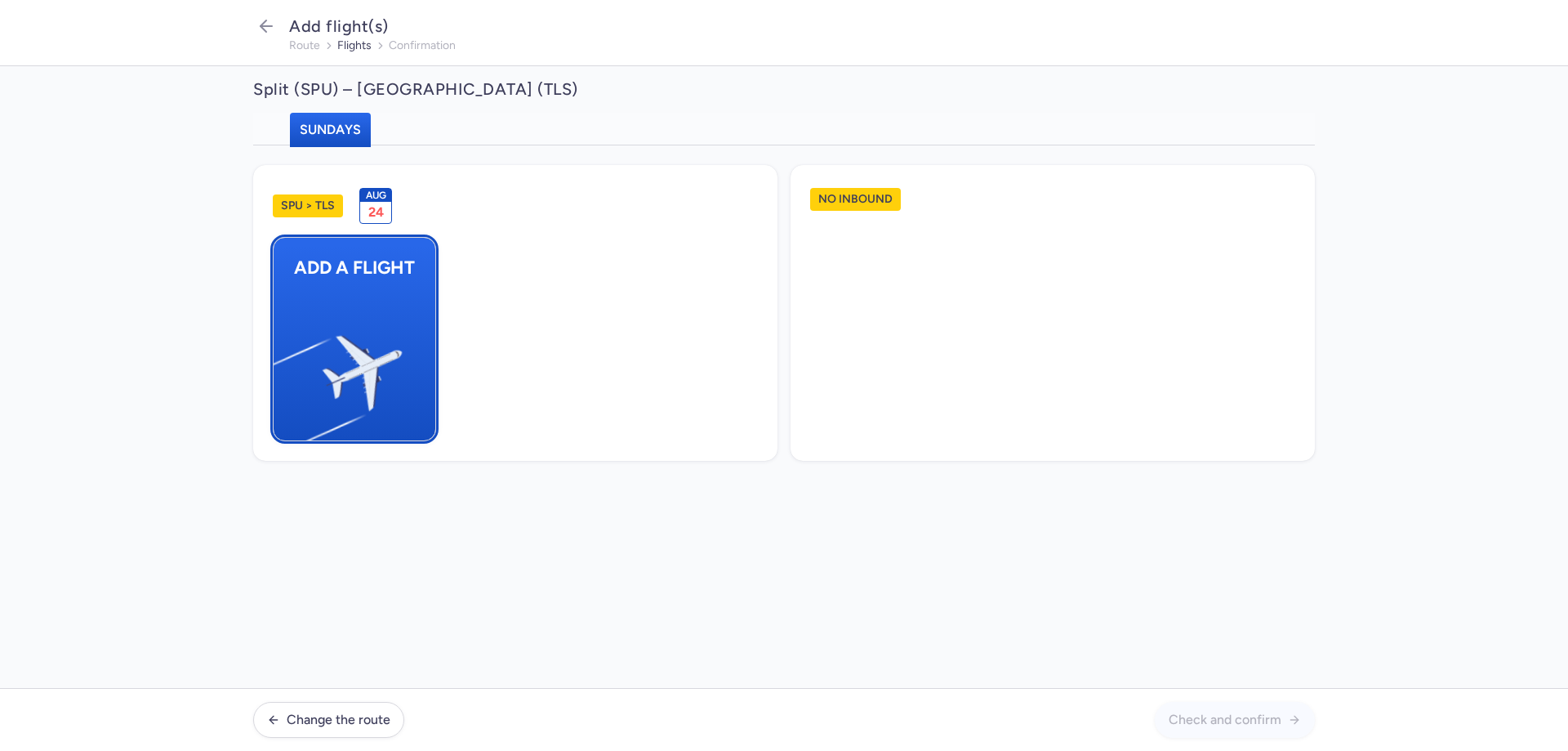
click at [368, 305] on img "button" at bounding box center [282, 366] width 276 height 253
select select "23"
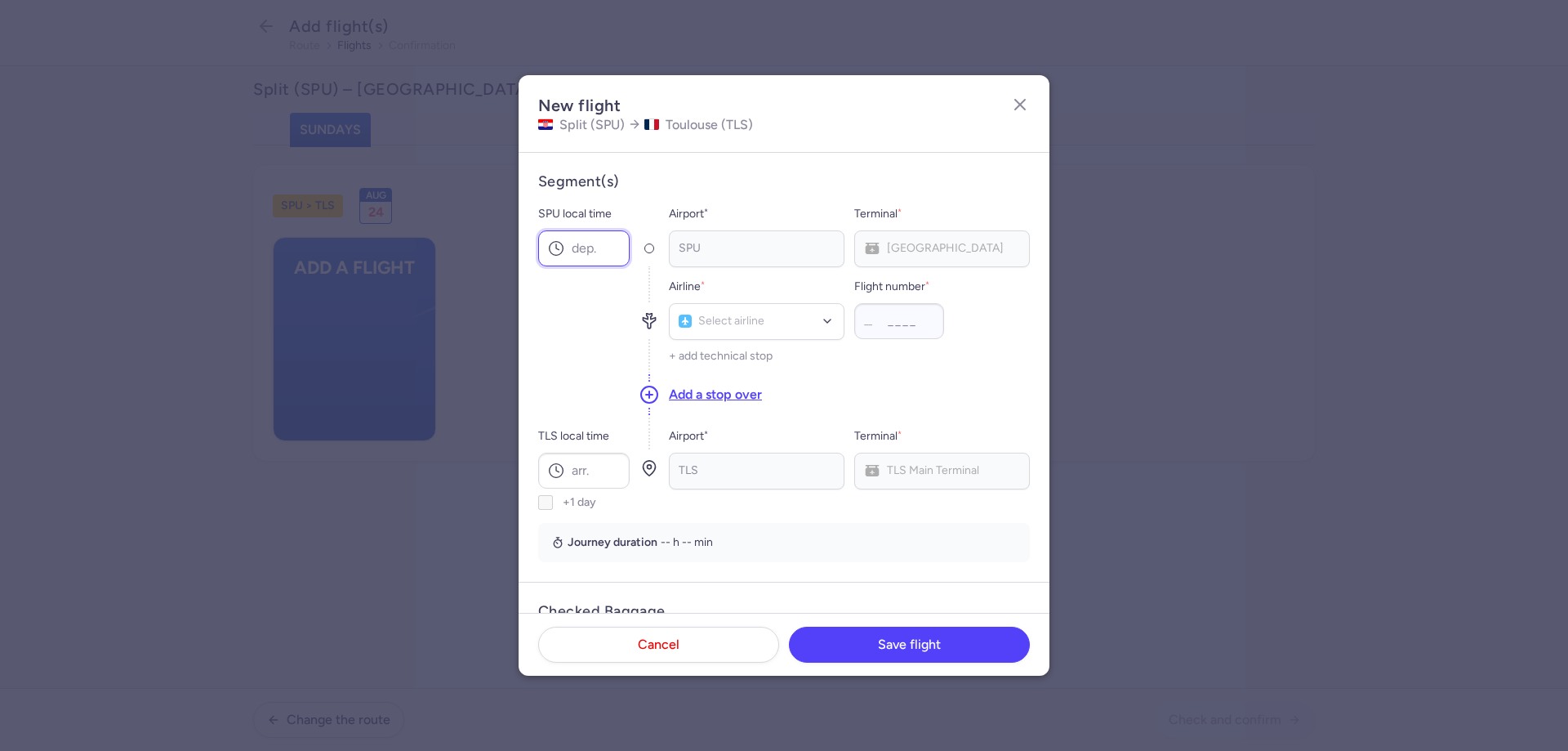
click at [597, 241] on input "SPU local time" at bounding box center [583, 249] width 91 height 36
type input "12:25"
type input "v7"
click at [724, 361] on span "Volotea" at bounding box center [722, 358] width 39 height 13
type input "2549"
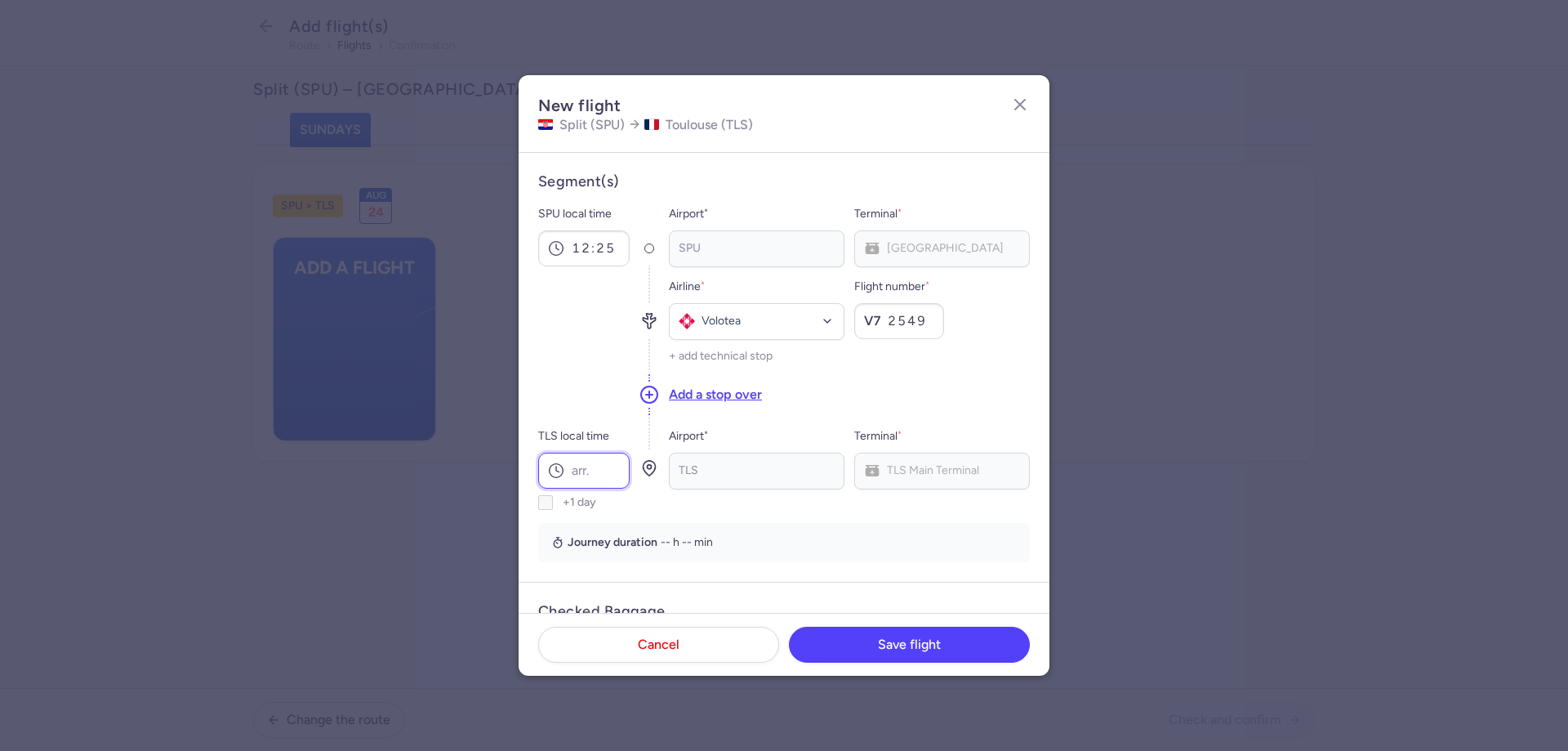
click at [583, 474] on input "TLS local time" at bounding box center [583, 471] width 91 height 36
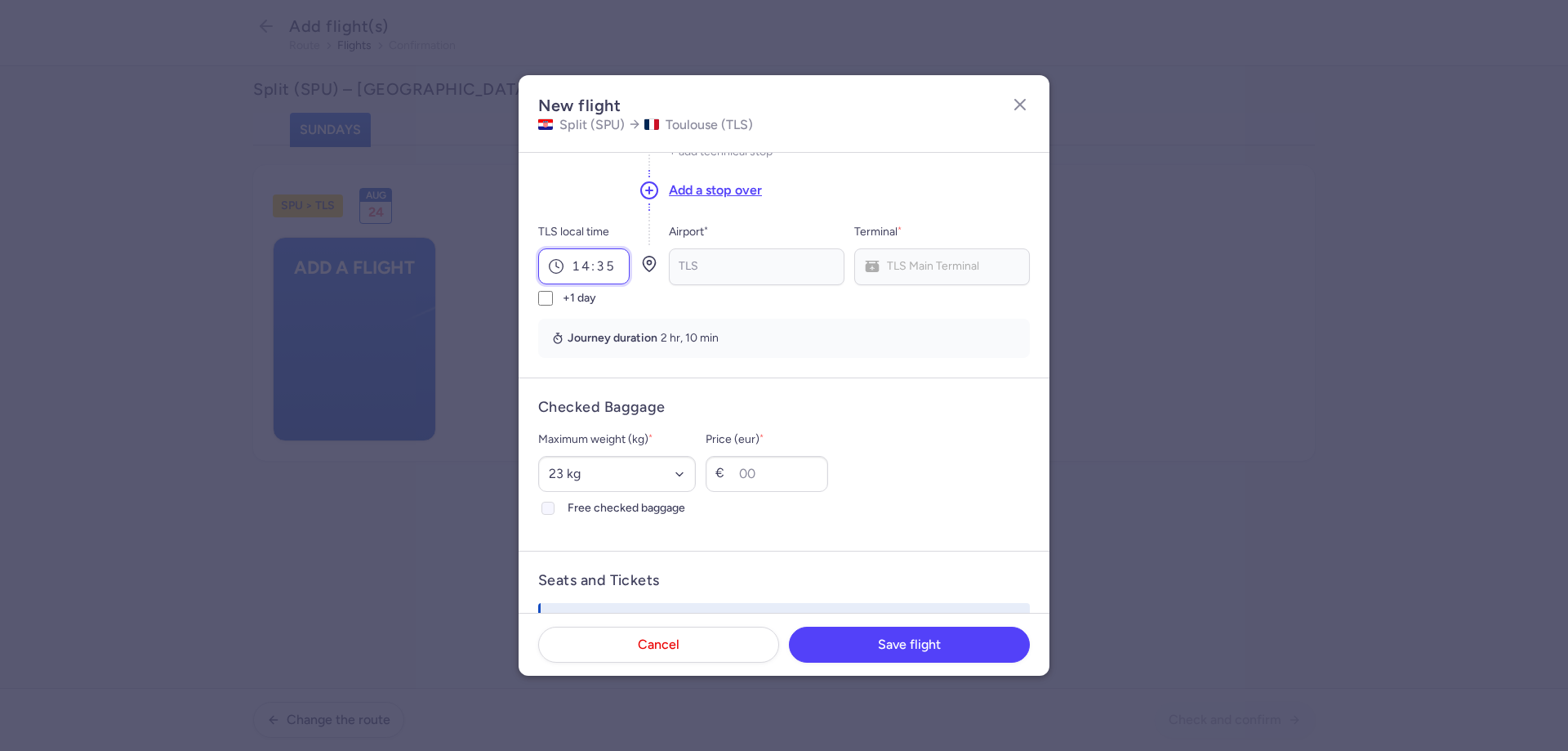
scroll to position [245, 0]
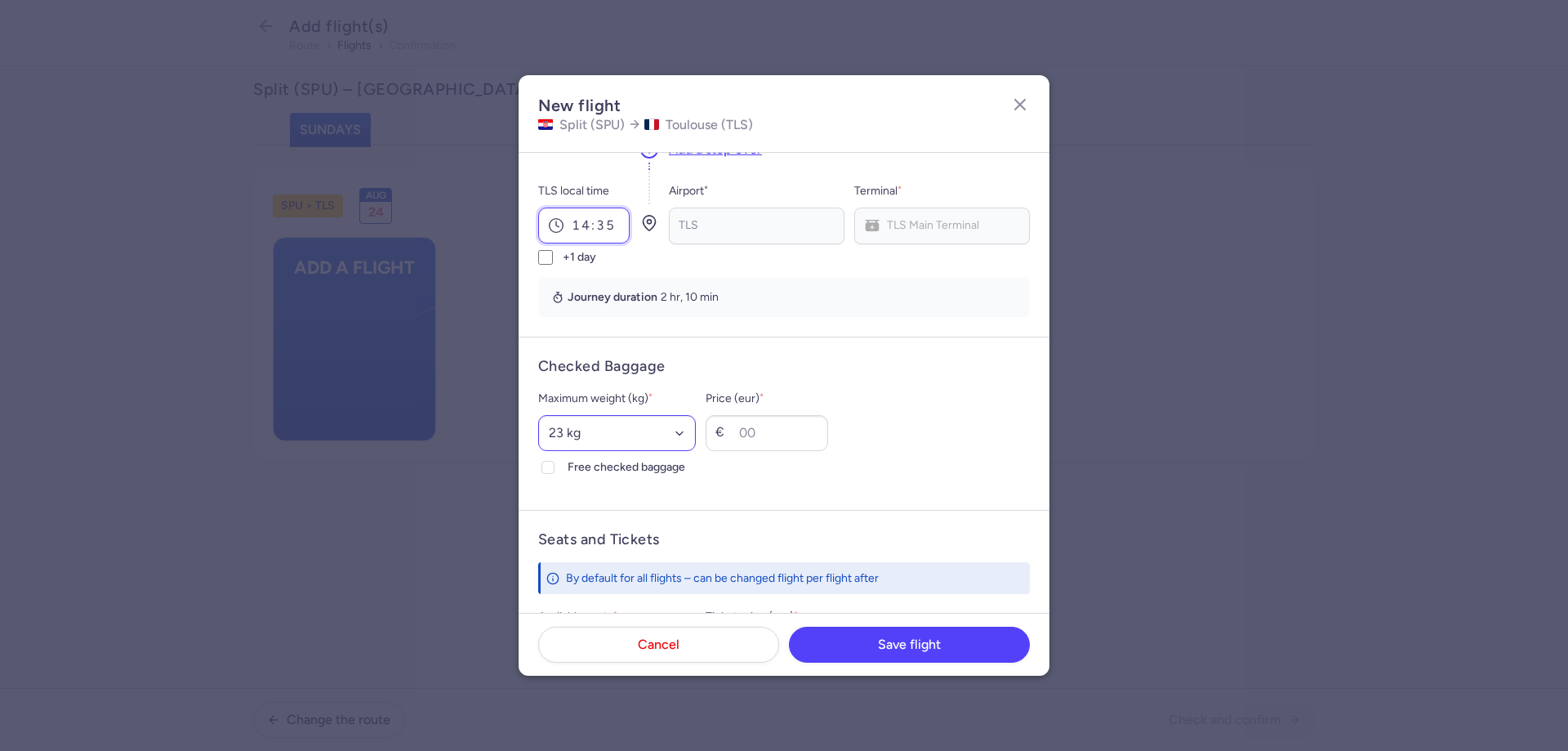
type input "14:35"
click at [579, 417] on select "Select an option 15 kg 16 kg 17 kg 18 kg 19 kg 20 kg 21 kg 22 kg 23 kg 24 kg 25…" at bounding box center [617, 433] width 158 height 36
select select "20"
click at [538, 415] on select "Select an option 15 kg 16 kg 17 kg 18 kg 19 kg 20 kg 21 kg 22 kg 23 kg 24 kg 25…" at bounding box center [617, 433] width 158 height 36
click at [543, 472] on icon at bounding box center [547, 467] width 10 height 10
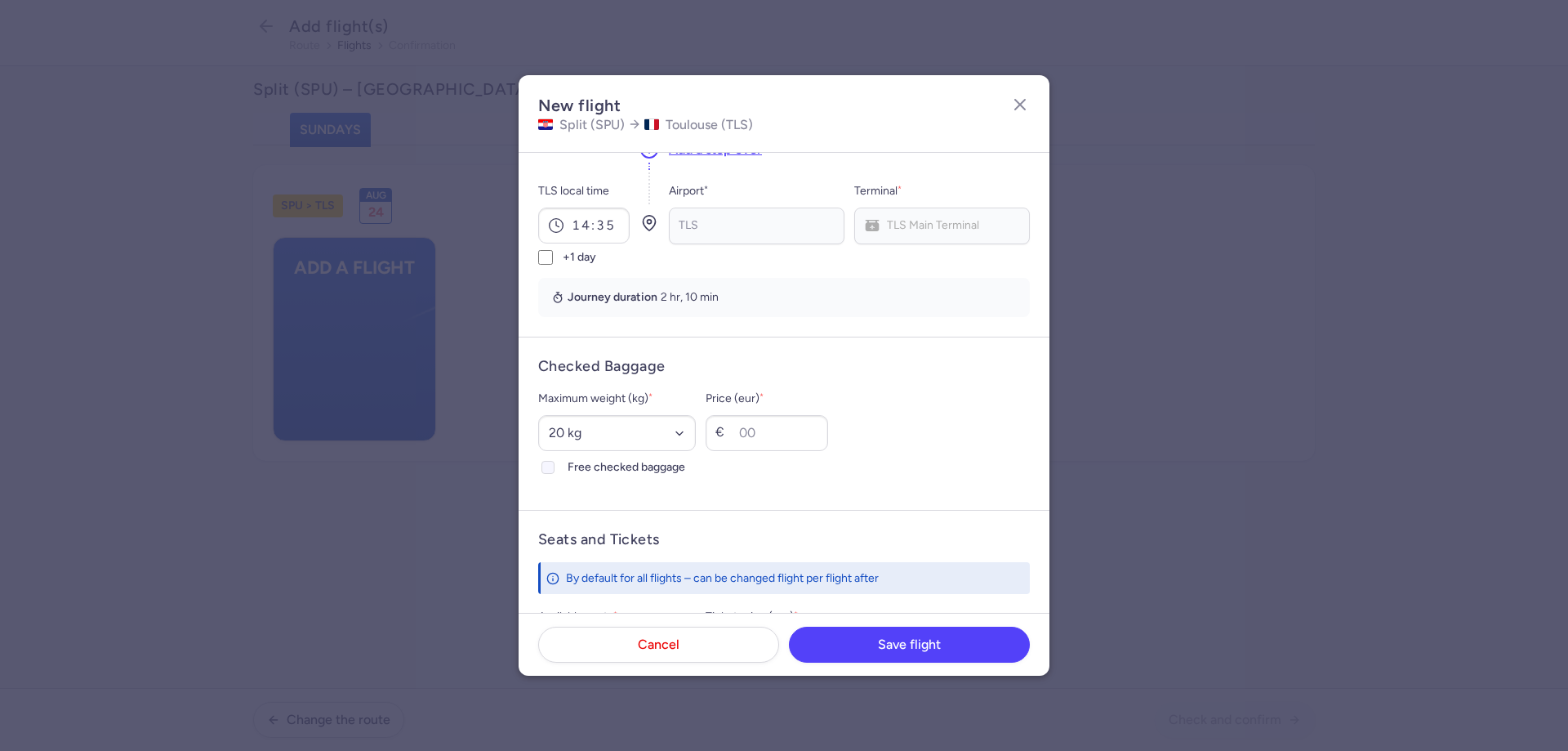
click at [543, 472] on input "Free checked baggage" at bounding box center [548, 467] width 13 height 13
checkbox input "true"
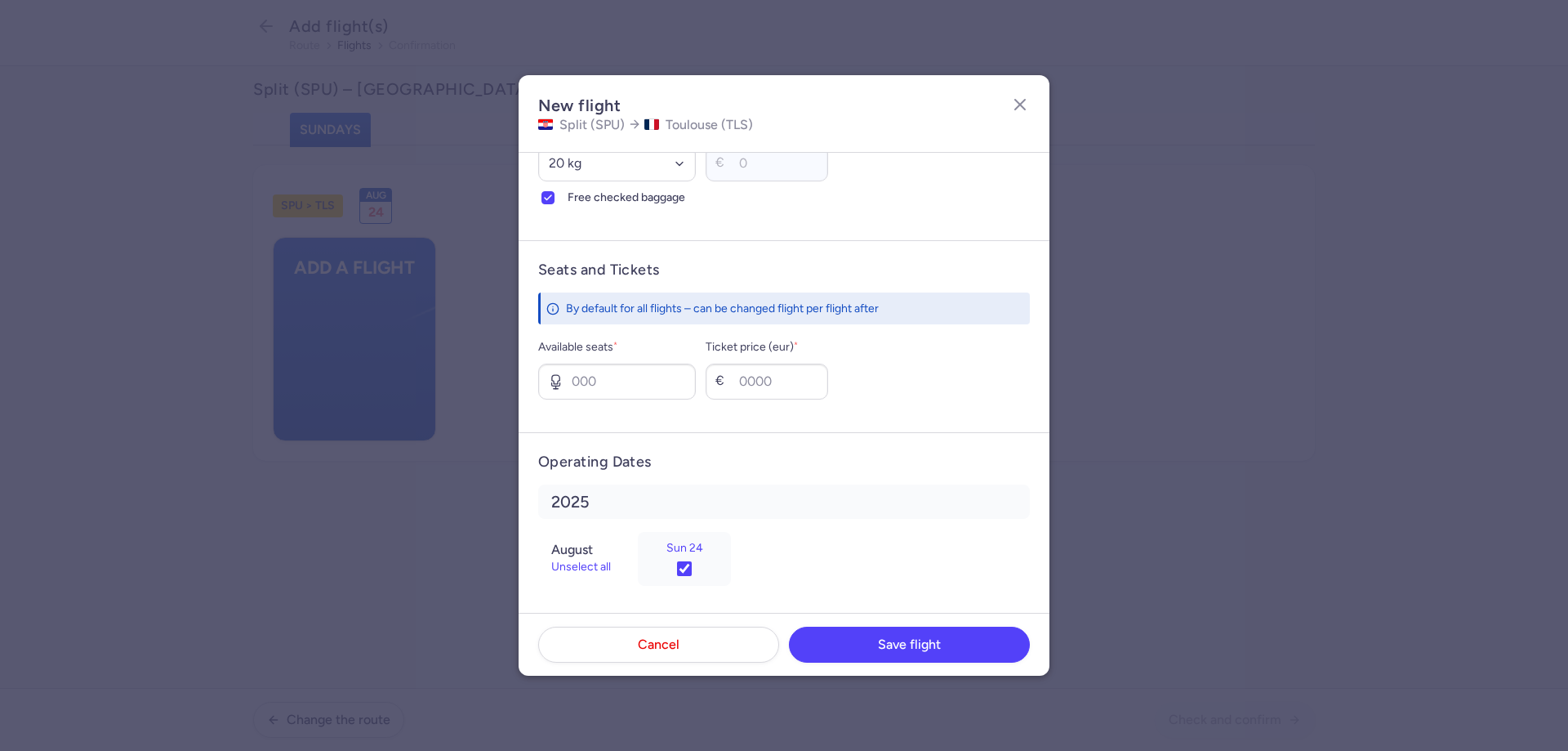
scroll to position [521, 0]
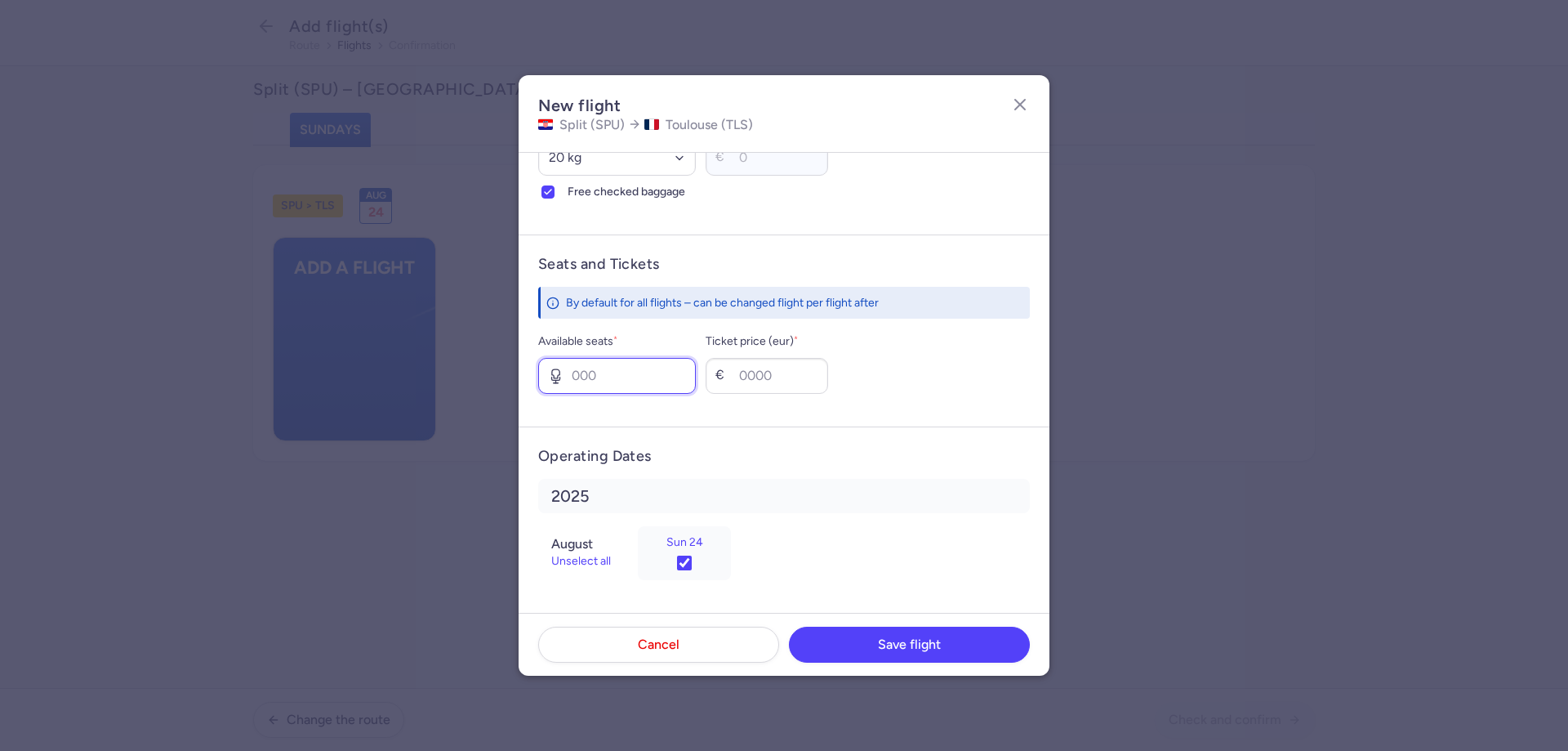
click at [576, 371] on input "Available seats *" at bounding box center [617, 376] width 158 height 36
type input "9"
type input "120"
click at [864, 644] on button "Save flight" at bounding box center [910, 644] width 241 height 36
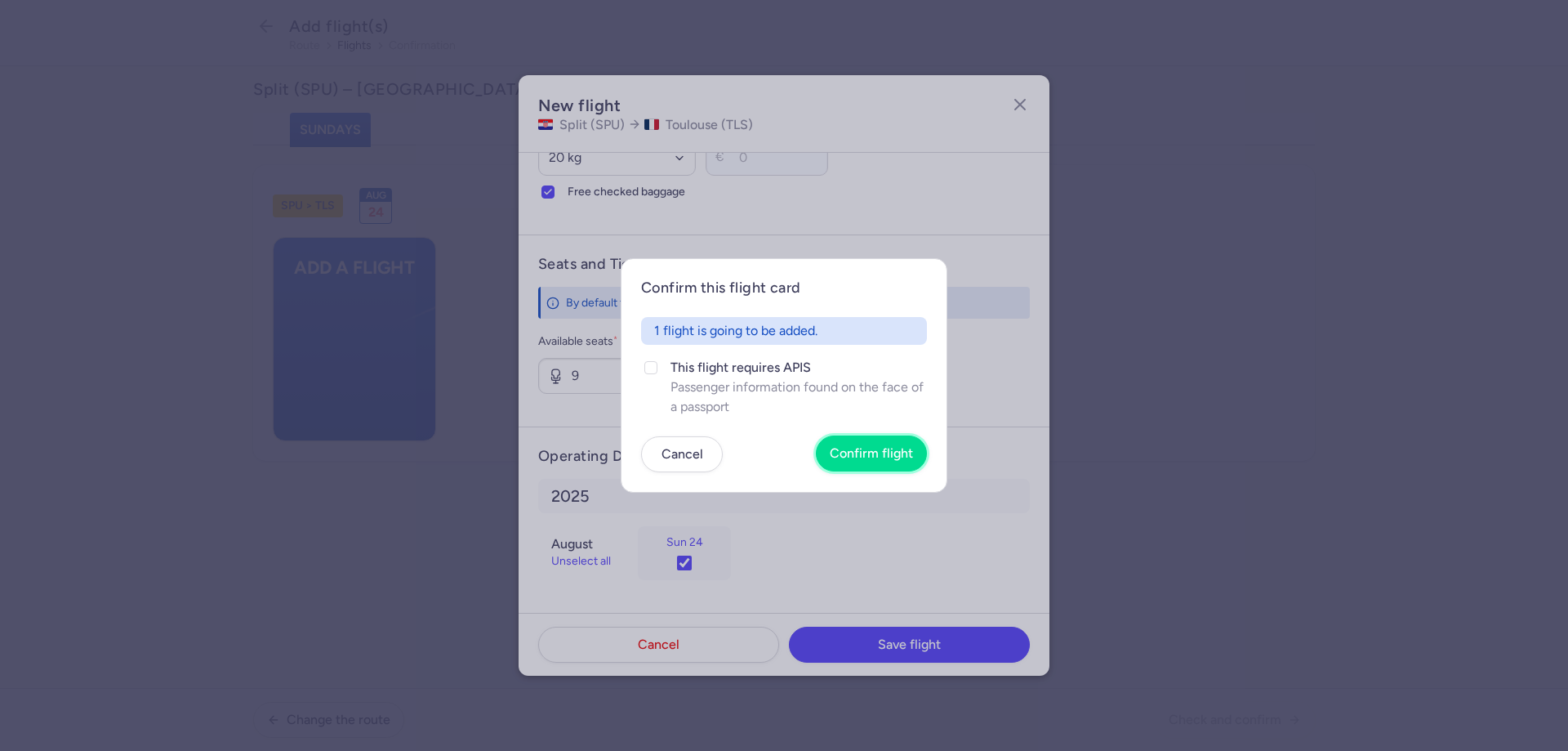
click at [857, 446] on span "Confirm flight" at bounding box center [872, 454] width 83 height 14
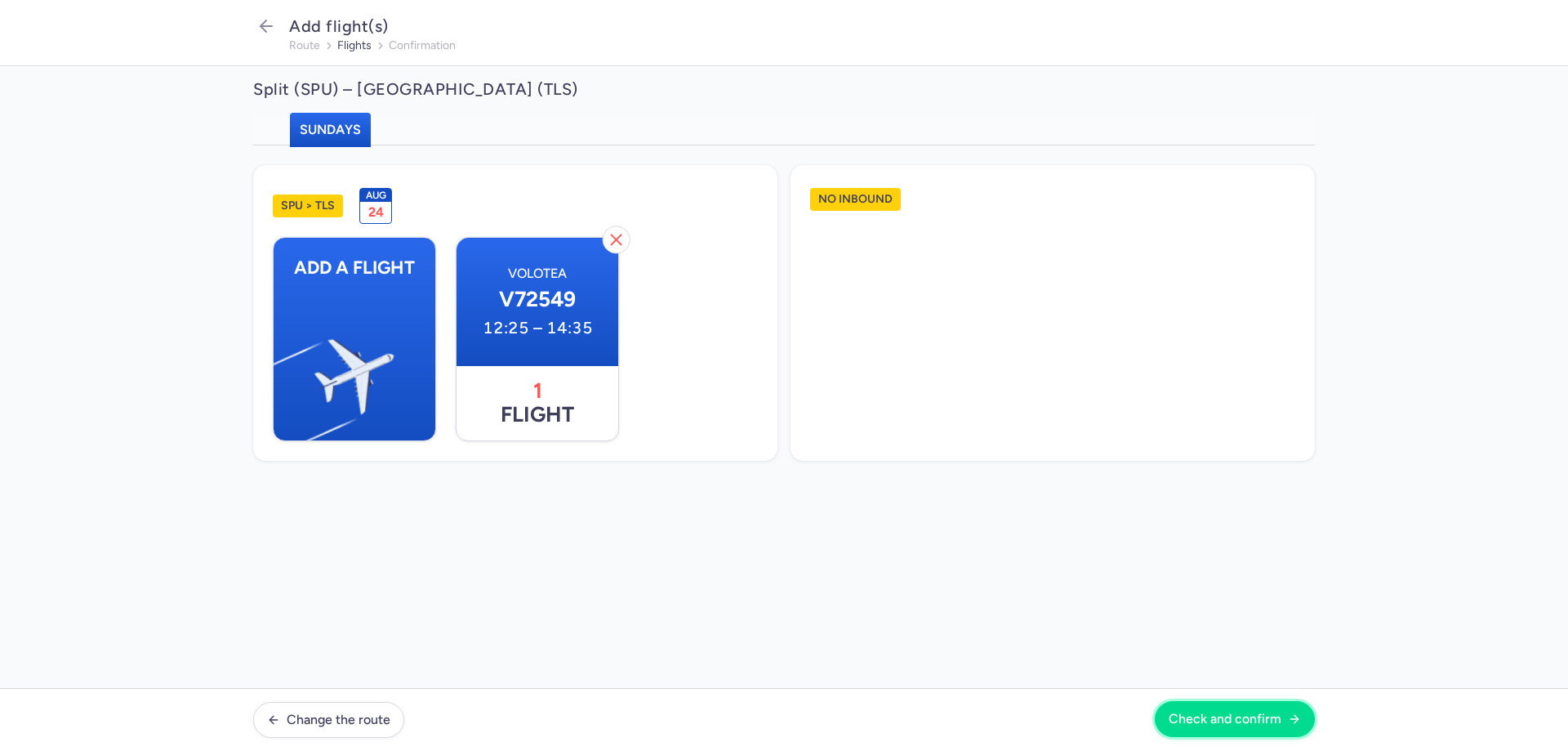
click at [1220, 720] on span "Check and confirm" at bounding box center [1225, 719] width 113 height 14
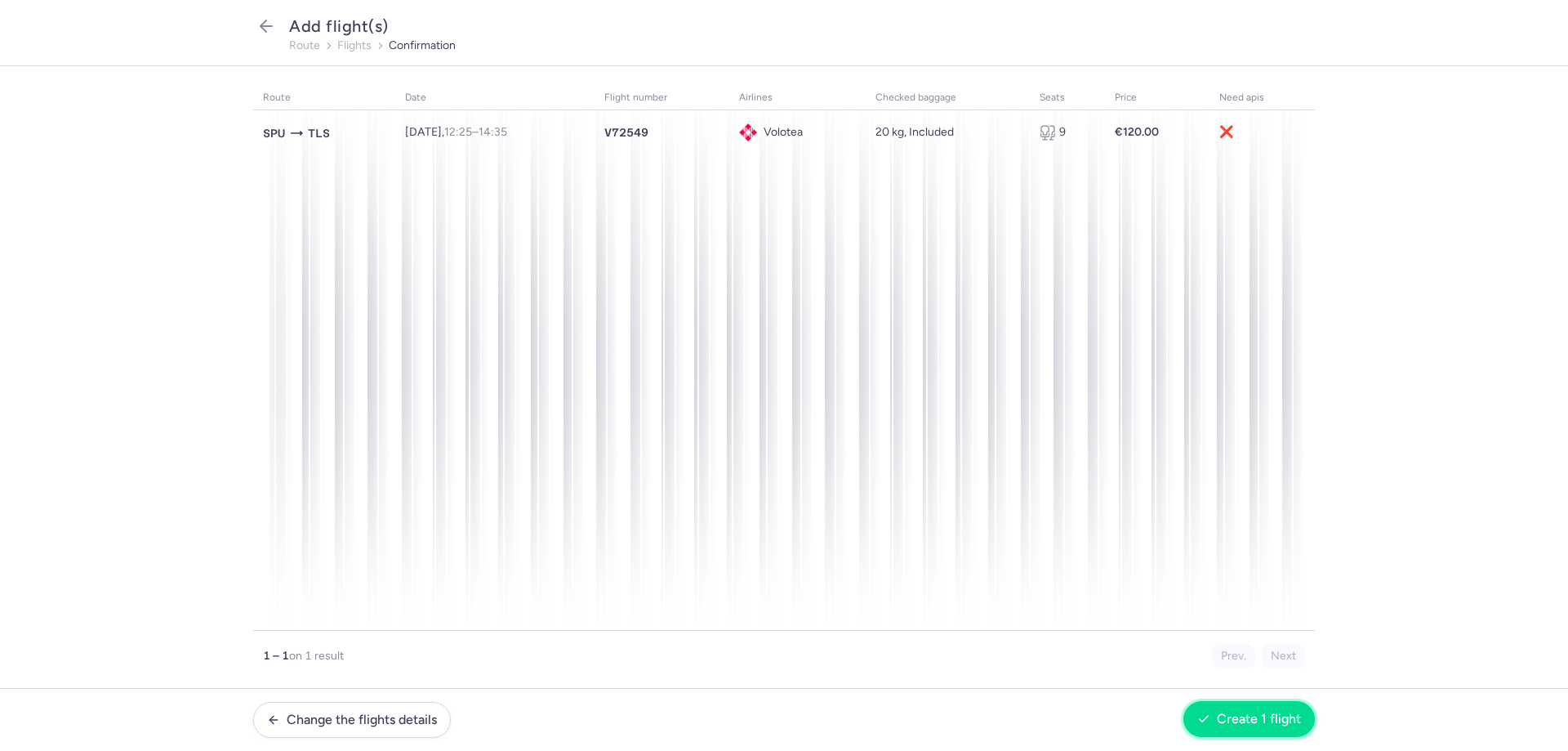
click at [1254, 725] on span "Create 1 flight" at bounding box center [1258, 719] width 84 height 14
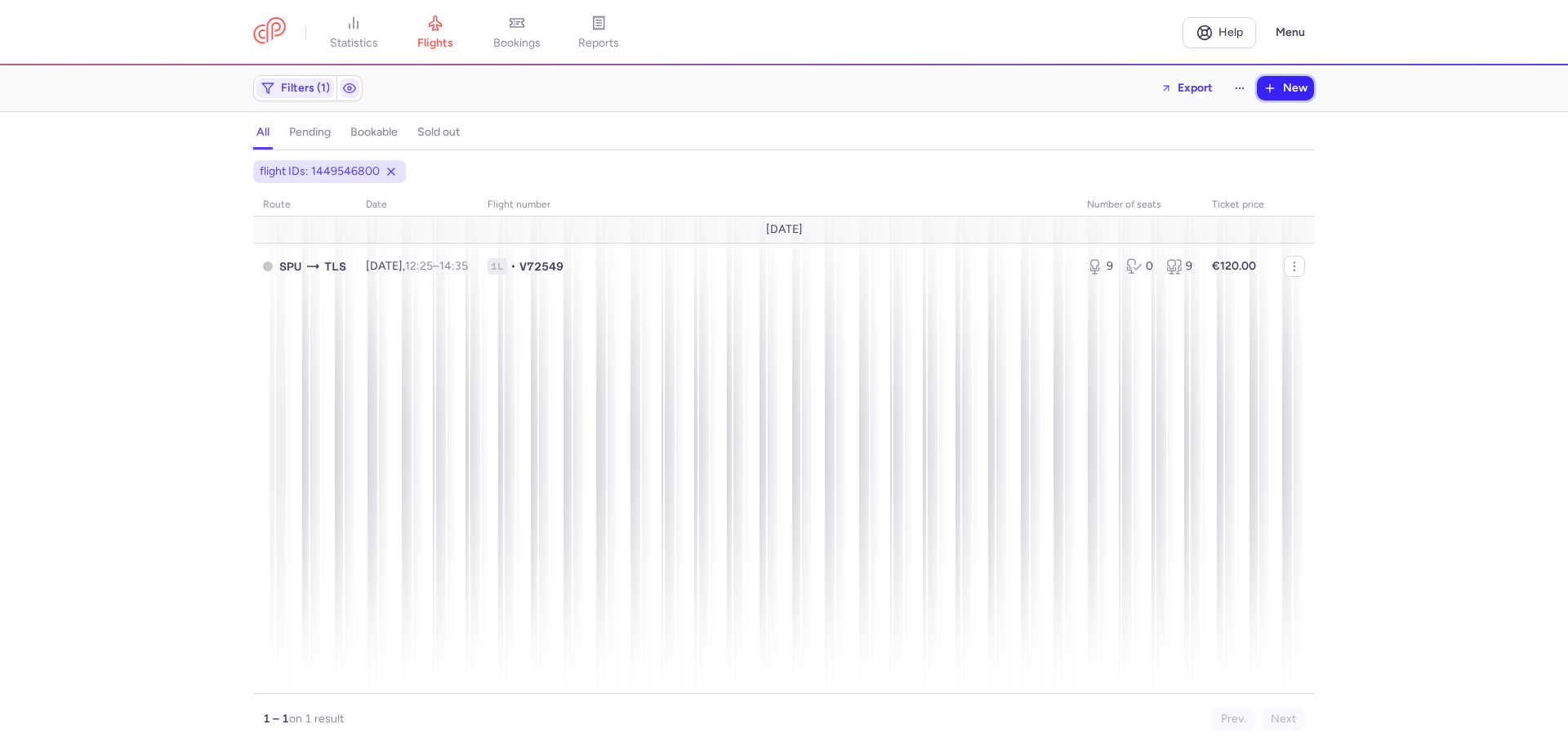
click at [1299, 93] on span "New" at bounding box center [1295, 88] width 24 height 13
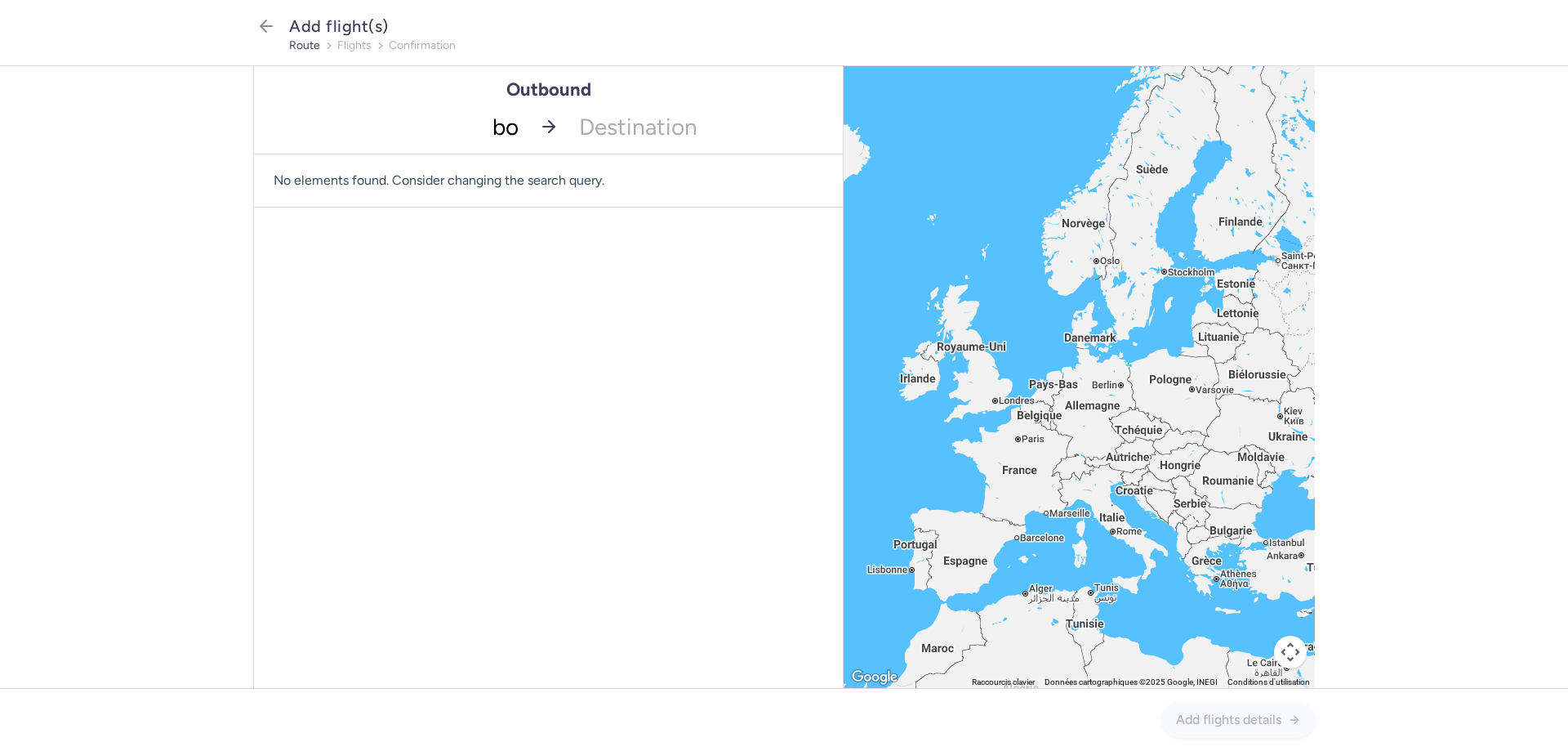
type input "bod"
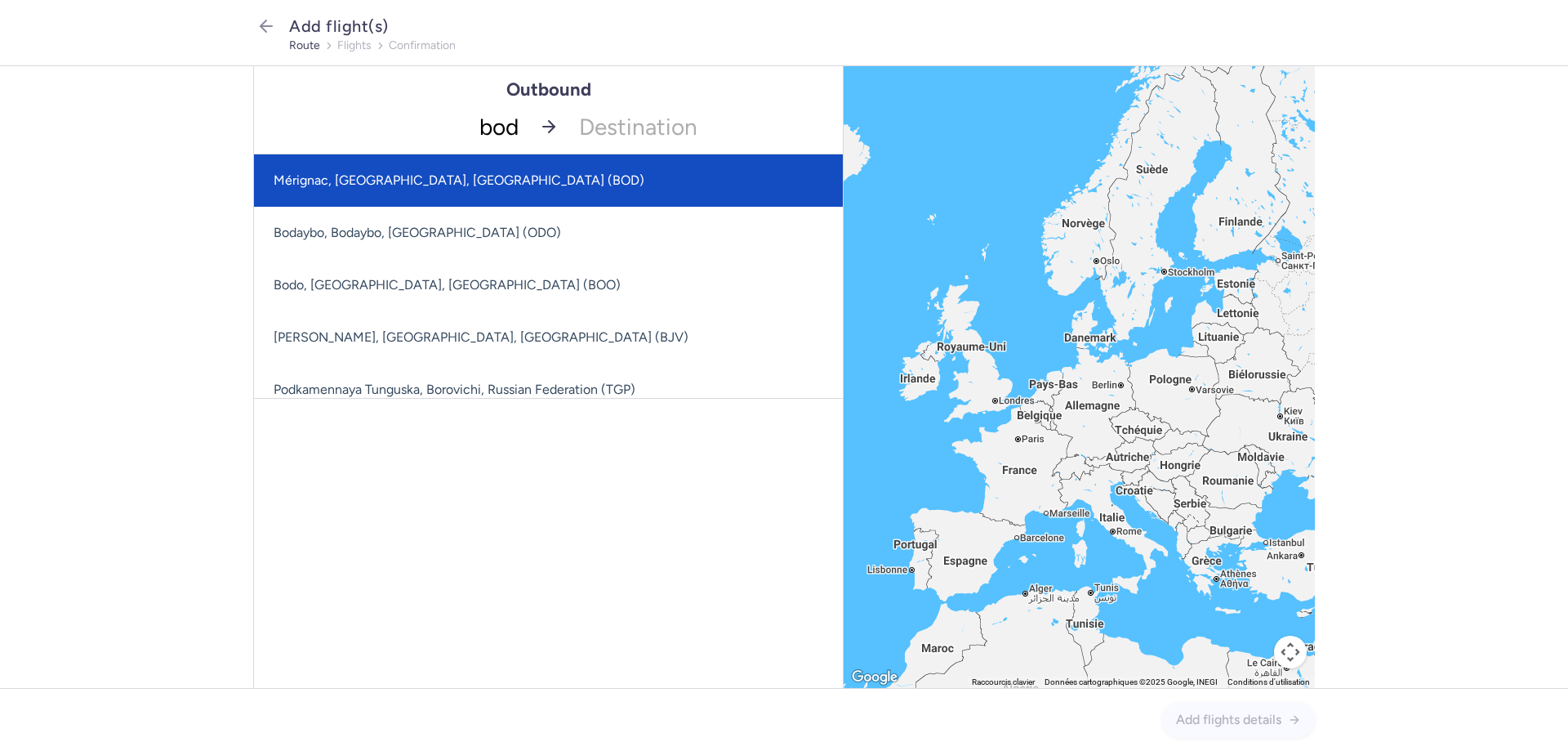
click at [447, 173] on span "Mérignac, [GEOGRAPHIC_DATA], [GEOGRAPHIC_DATA] (BOD)" at bounding box center [459, 180] width 371 height 15
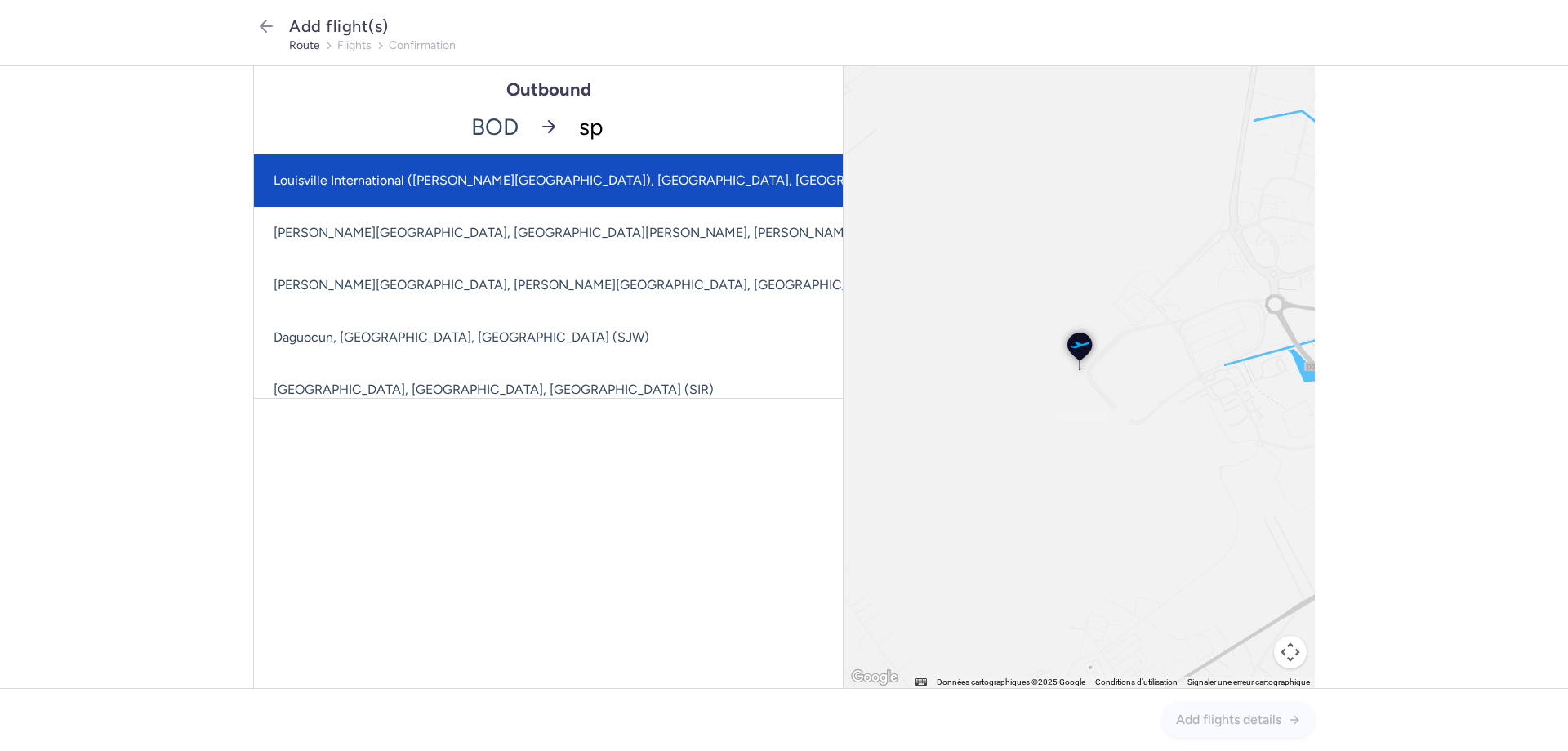
type input "spu"
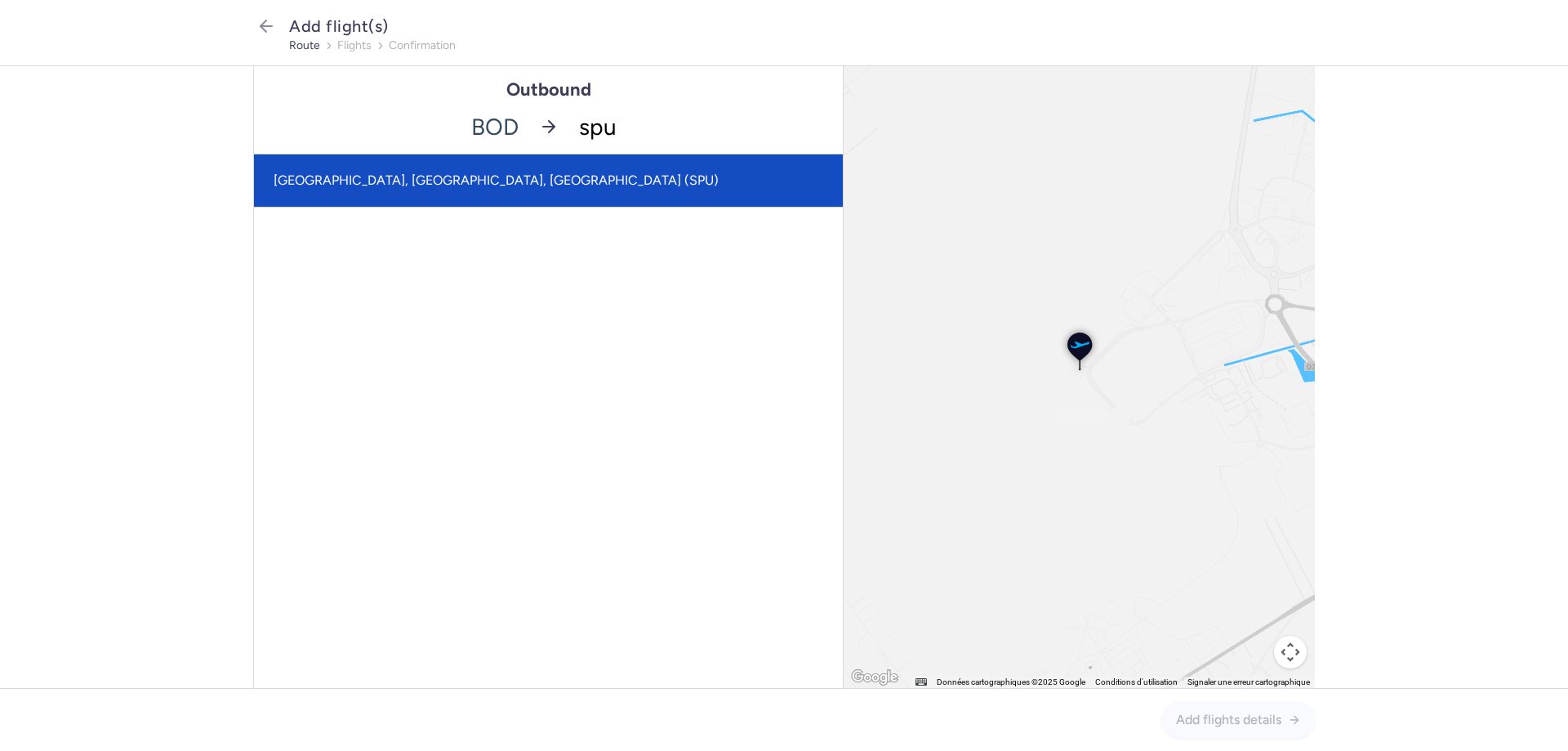
click at [414, 190] on span "[GEOGRAPHIC_DATA], [GEOGRAPHIC_DATA], [GEOGRAPHIC_DATA] (SPU)" at bounding box center [548, 181] width 589 height 52
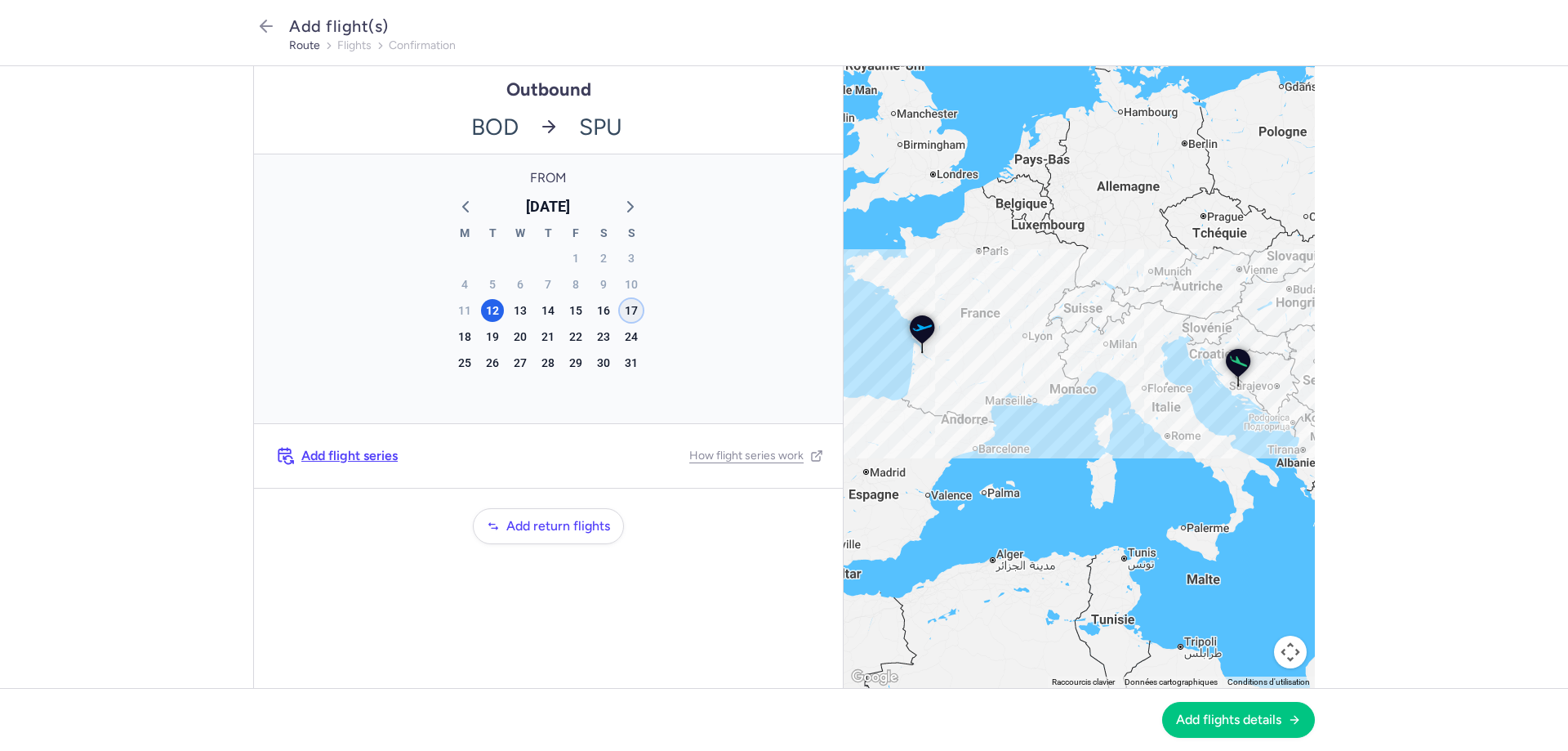
click at [627, 311] on div "17" at bounding box center [630, 310] width 23 height 23
click at [1204, 730] on button "Add flights details" at bounding box center [1238, 719] width 153 height 36
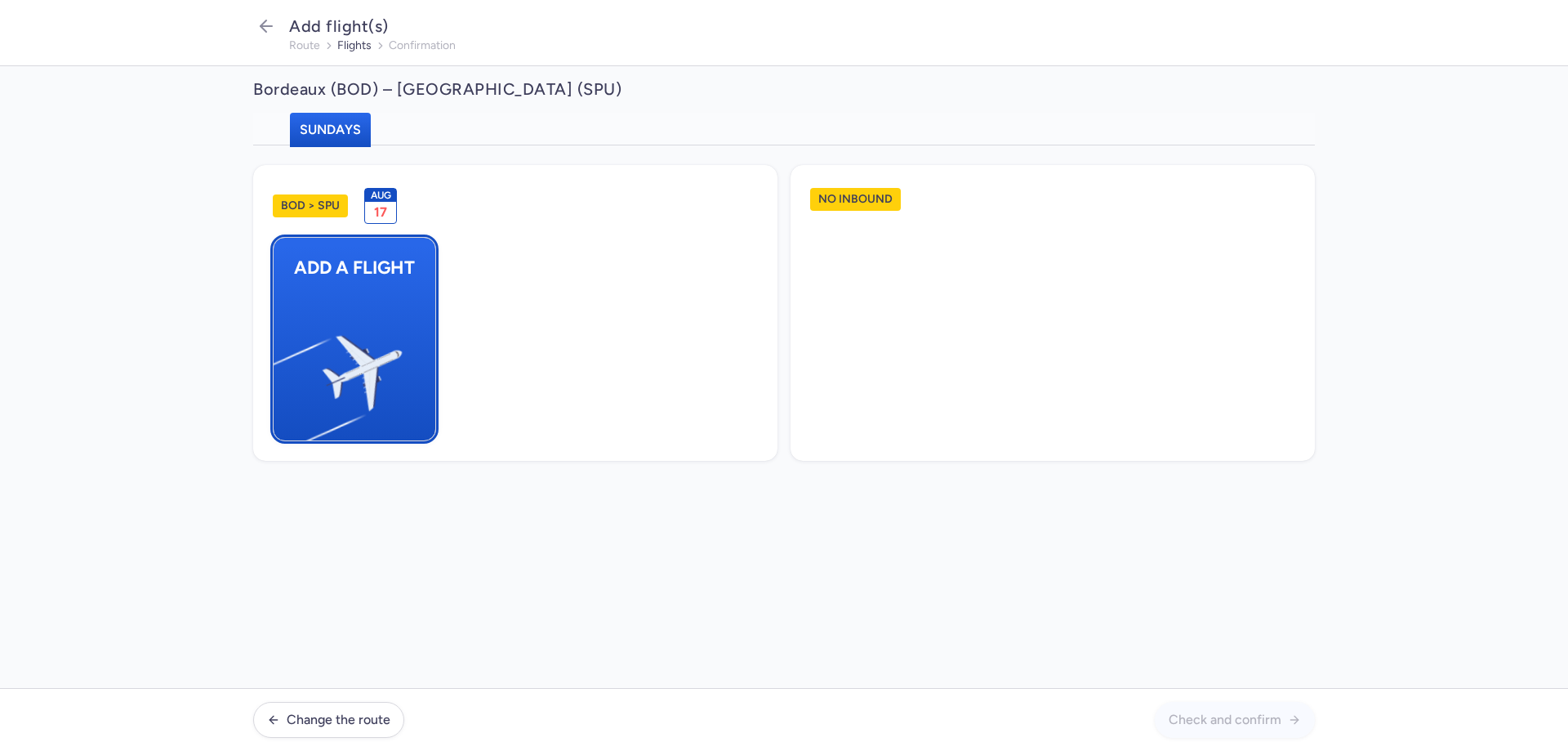
click at [399, 301] on button "Add a flight" at bounding box center [354, 339] width 163 height 204
select select "23"
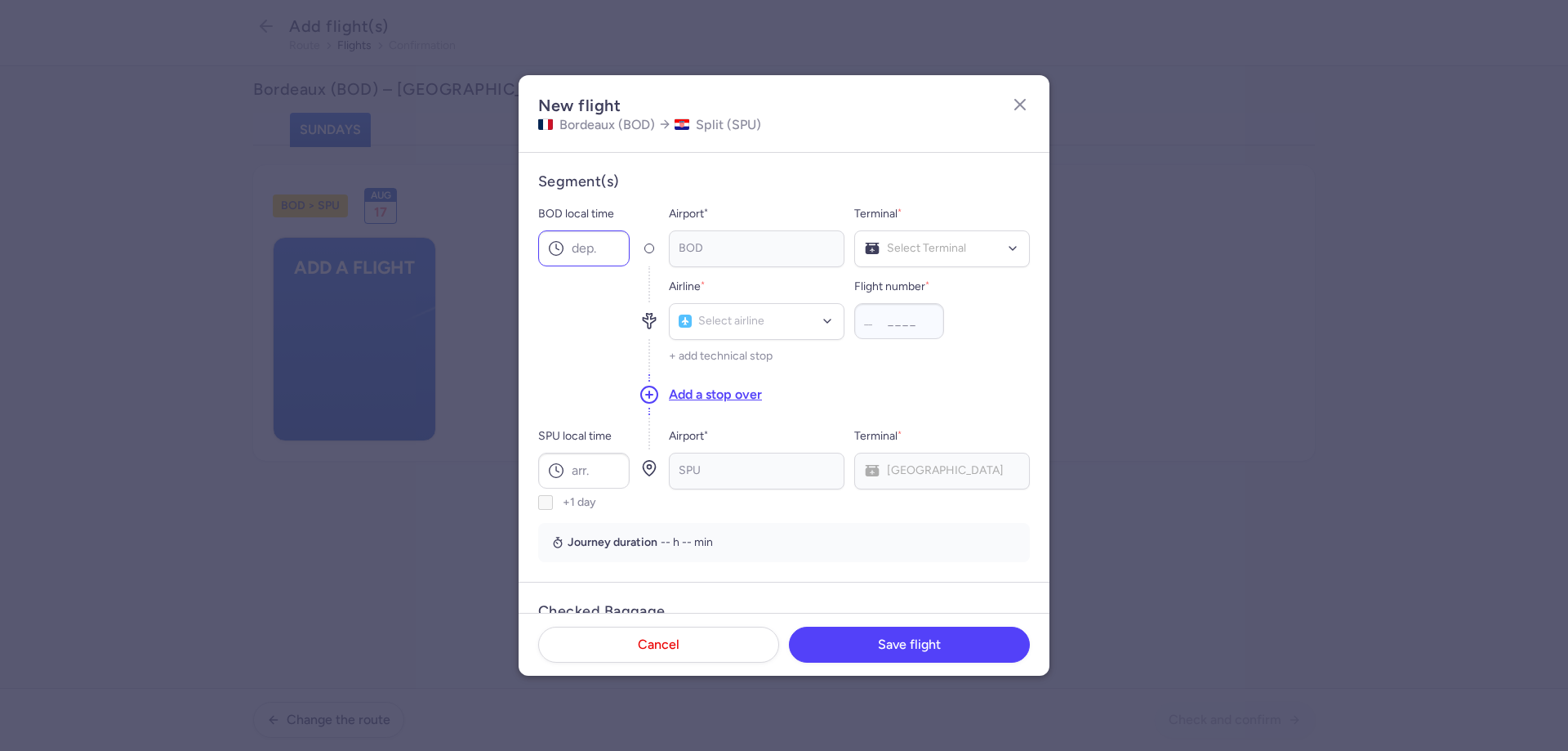
click at [561, 243] on circle at bounding box center [556, 249] width 14 height 14
type input "20:10"
click at [910, 338] on span "billi Terminal" at bounding box center [942, 349] width 174 height 33
type input "v7"
click at [746, 350] on div "Volotea (V7)" at bounding box center [756, 358] width 154 height 16
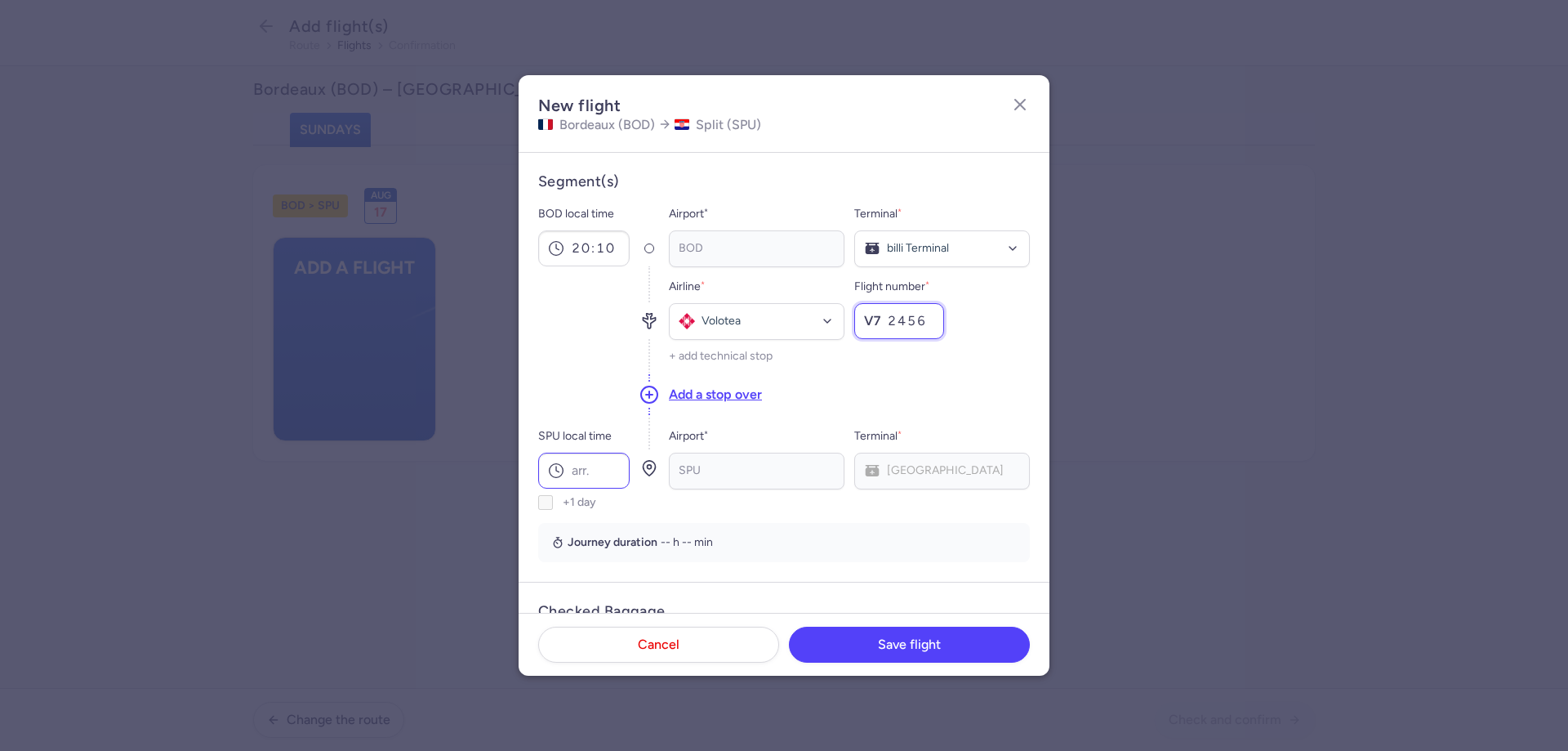
type input "2456"
click at [600, 478] on input "SPU local time" at bounding box center [583, 471] width 91 height 36
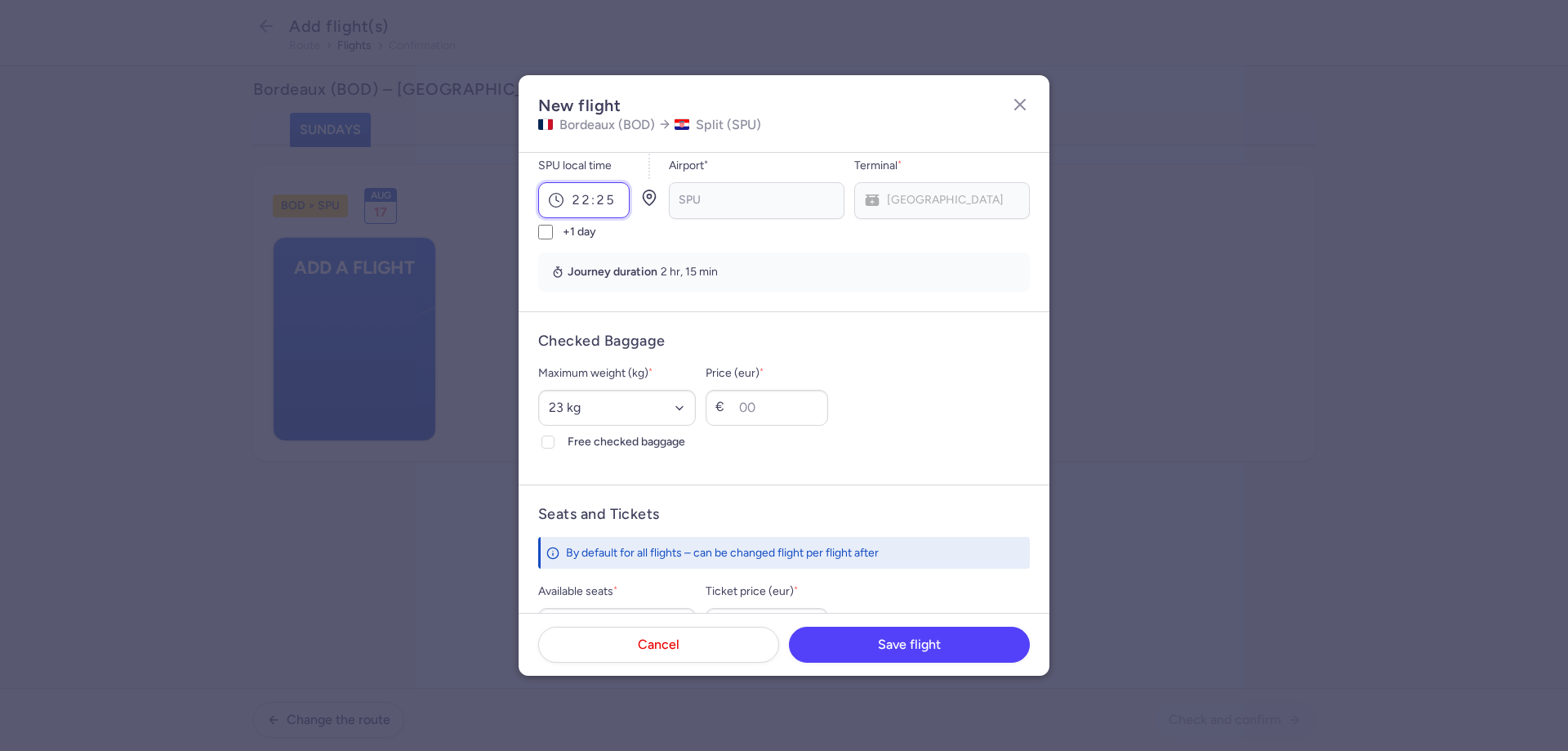
scroll to position [327, 0]
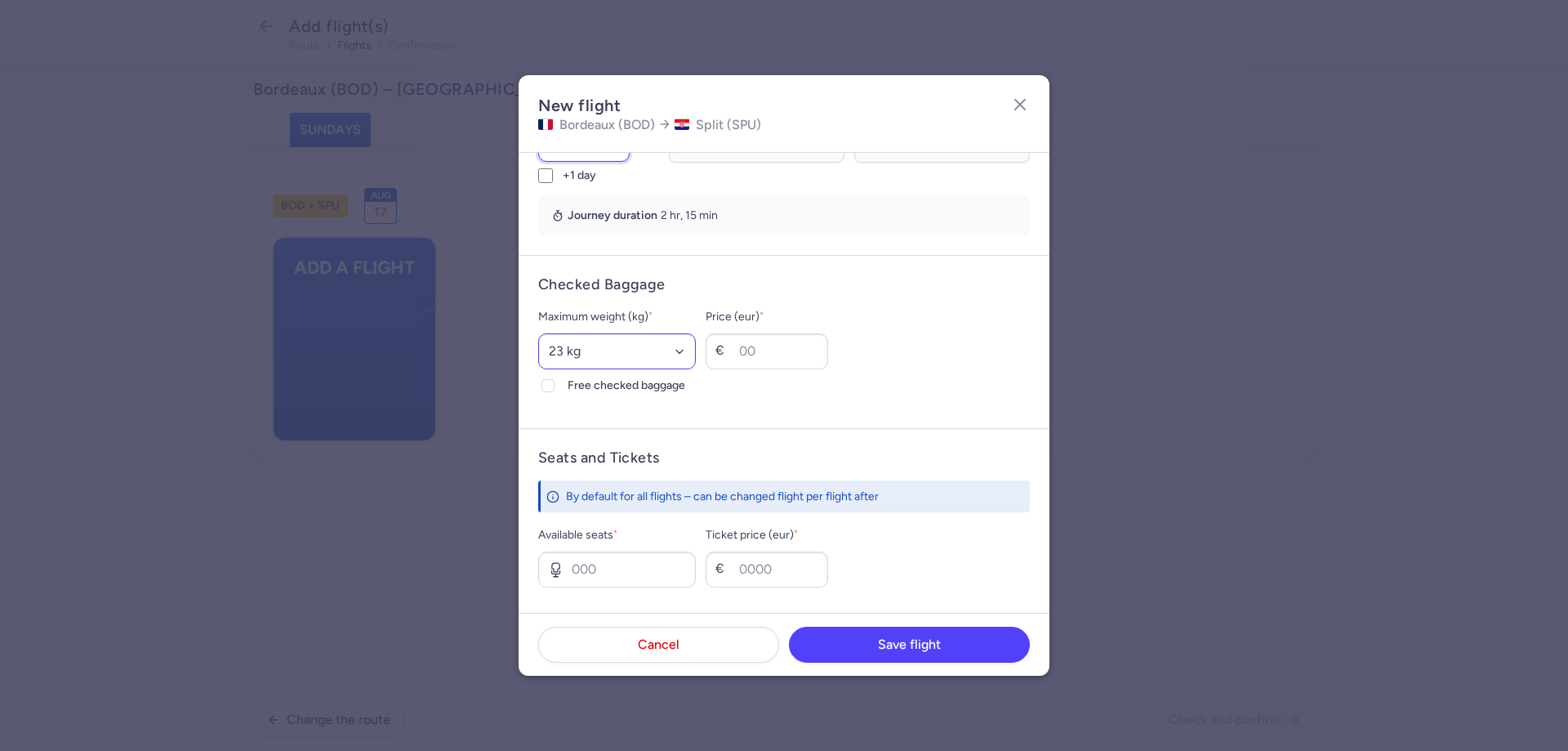
type input "22:25"
click at [596, 356] on select "Select an option 15 kg 16 kg 17 kg 18 kg 19 kg 20 kg 21 kg 22 kg 23 kg 24 kg 25…" at bounding box center [617, 352] width 158 height 36
select select "20"
click at [538, 333] on select "Select an option 15 kg 16 kg 17 kg 18 kg 19 kg 20 kg 21 kg 22 kg 23 kg 24 kg 25…" at bounding box center [617, 352] width 158 height 36
click at [553, 386] on input "Free checked baggage" at bounding box center [548, 386] width 13 height 13
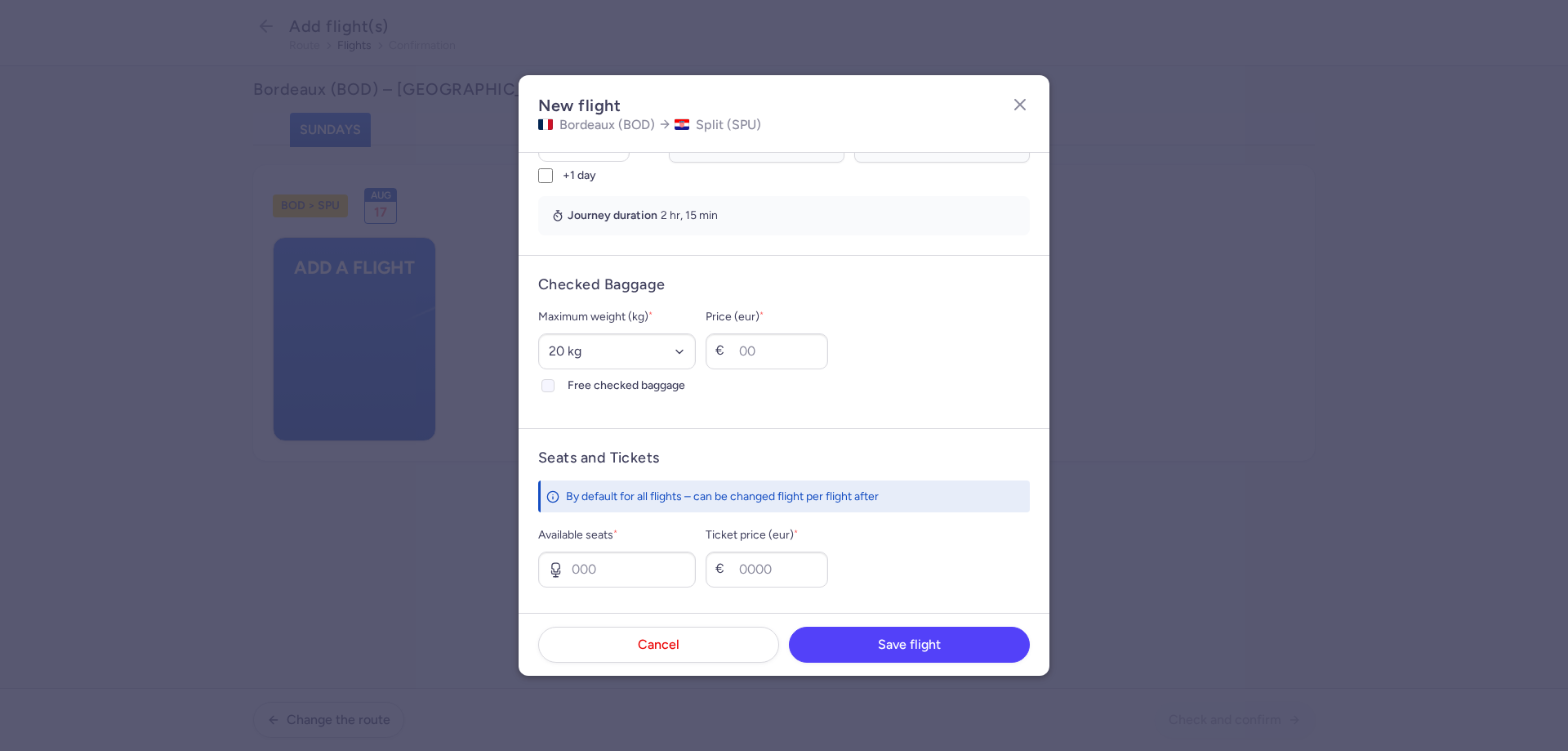
checkbox input "true"
click at [610, 559] on input "Available seats *" at bounding box center [617, 569] width 158 height 36
type input "9"
type input "80"
click at [835, 644] on button "Save flight" at bounding box center [910, 644] width 241 height 36
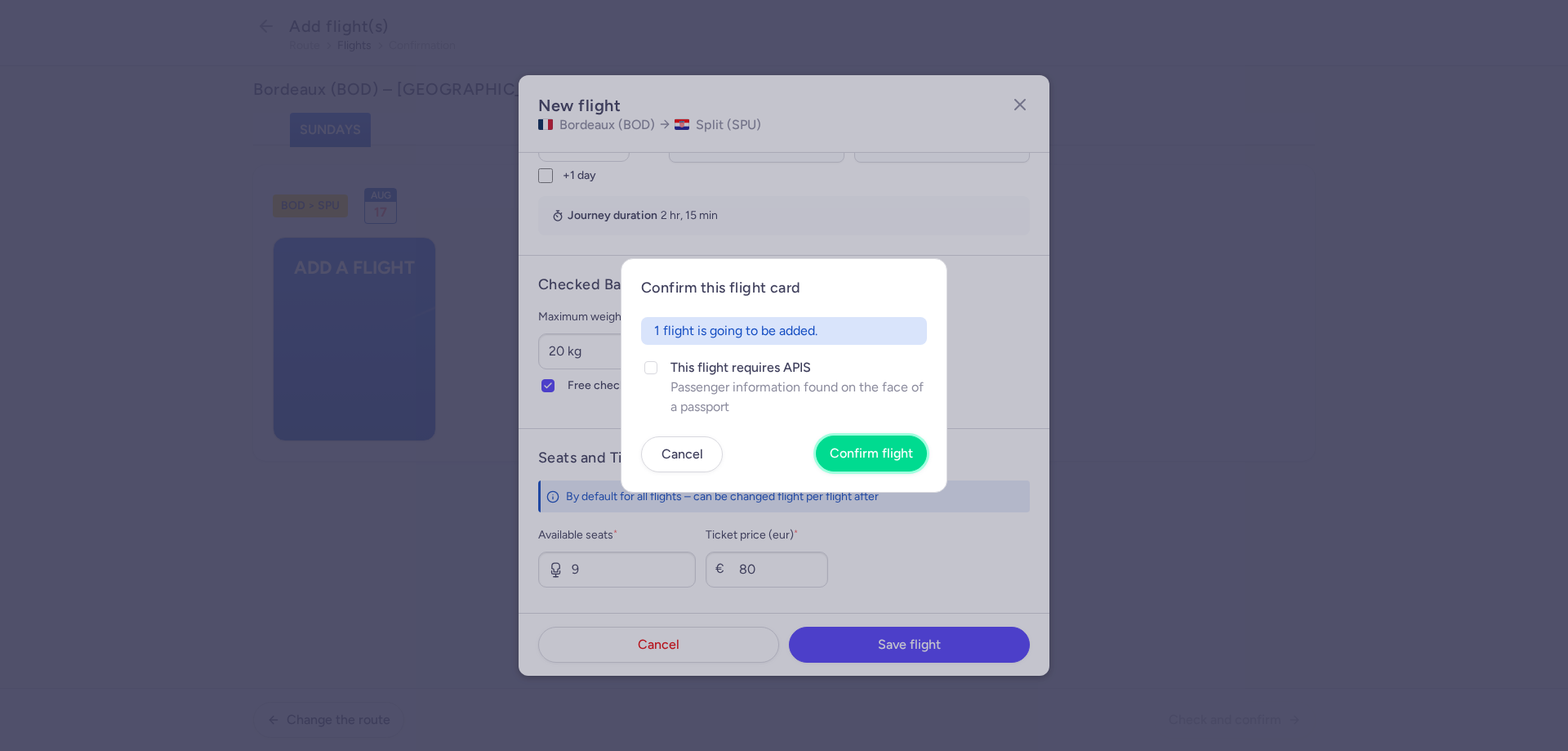
click at [894, 450] on span "Confirm flight" at bounding box center [872, 454] width 83 height 14
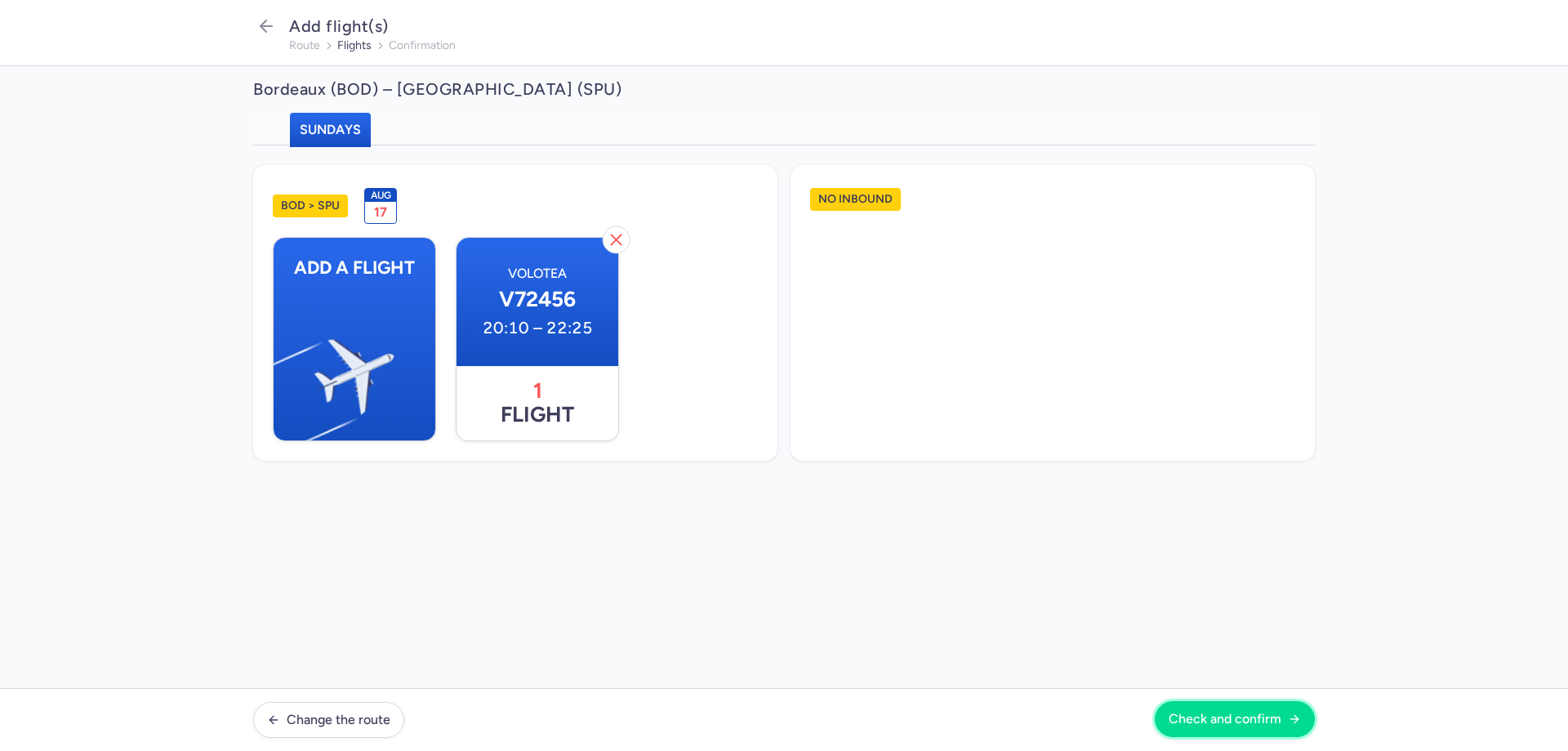
click at [1202, 704] on button "Check and confirm" at bounding box center [1235, 719] width 160 height 36
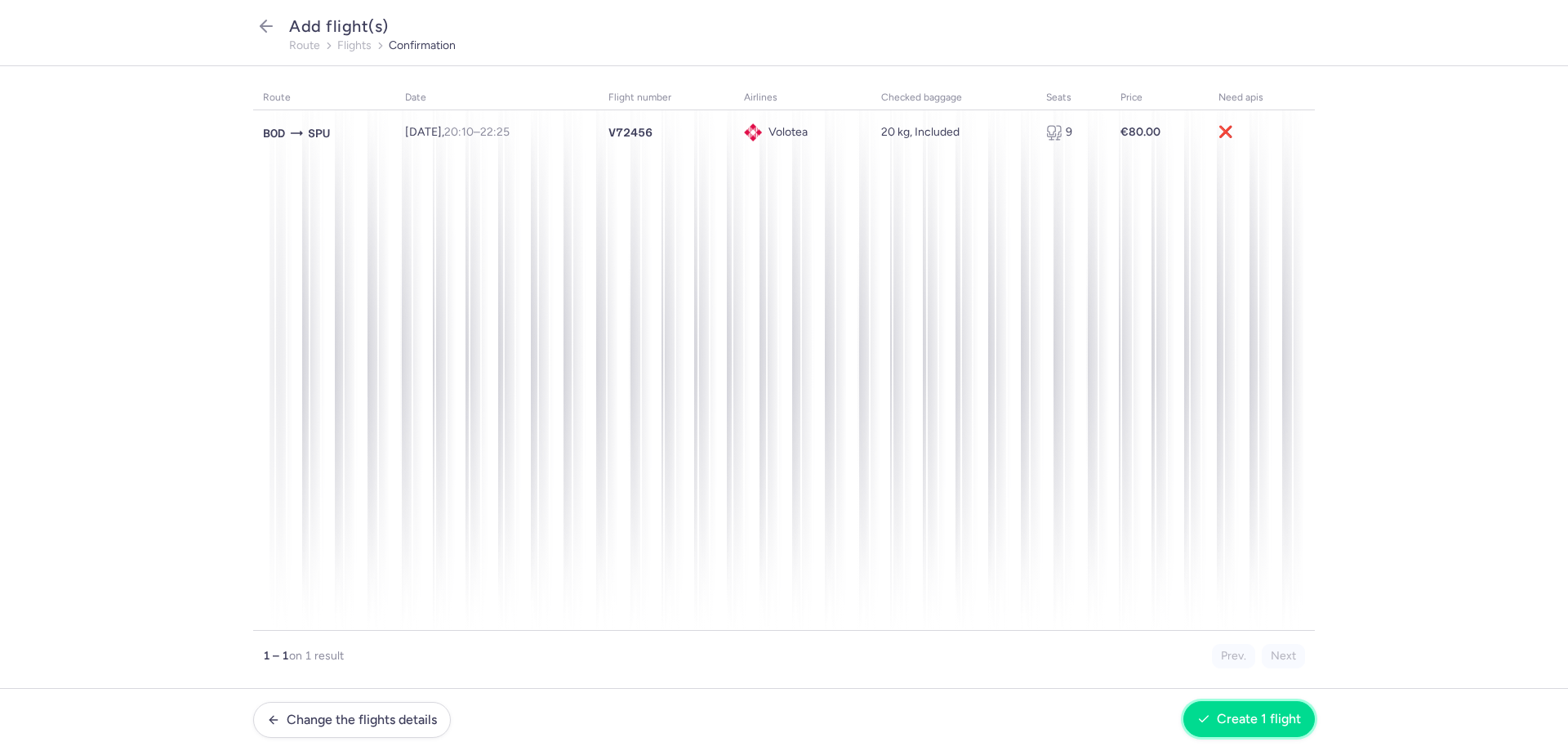
click at [1204, 725] on icon "button" at bounding box center [1204, 719] width 13 height 13
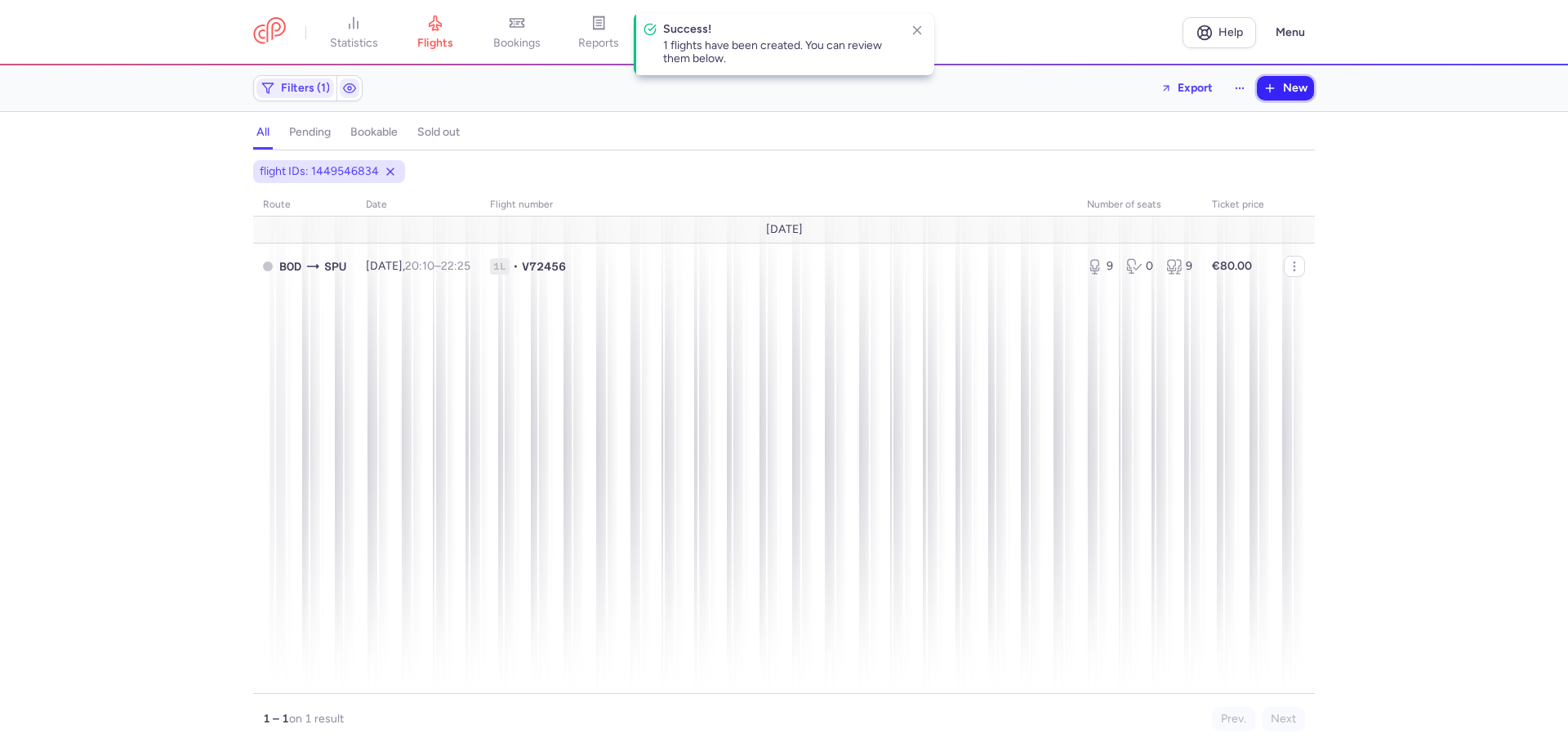
click at [1279, 92] on button "New" at bounding box center [1285, 88] width 57 height 24
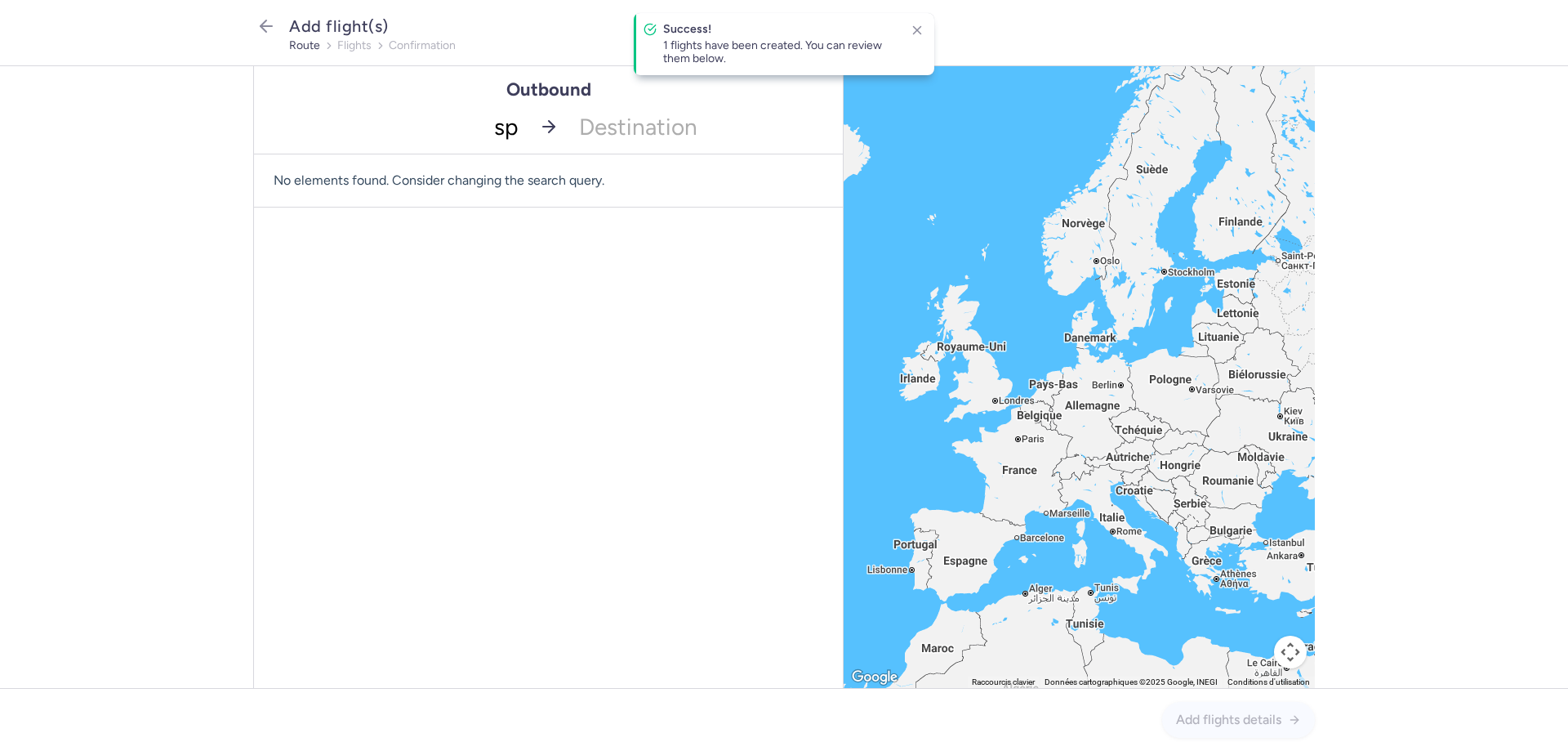
type input "spu"
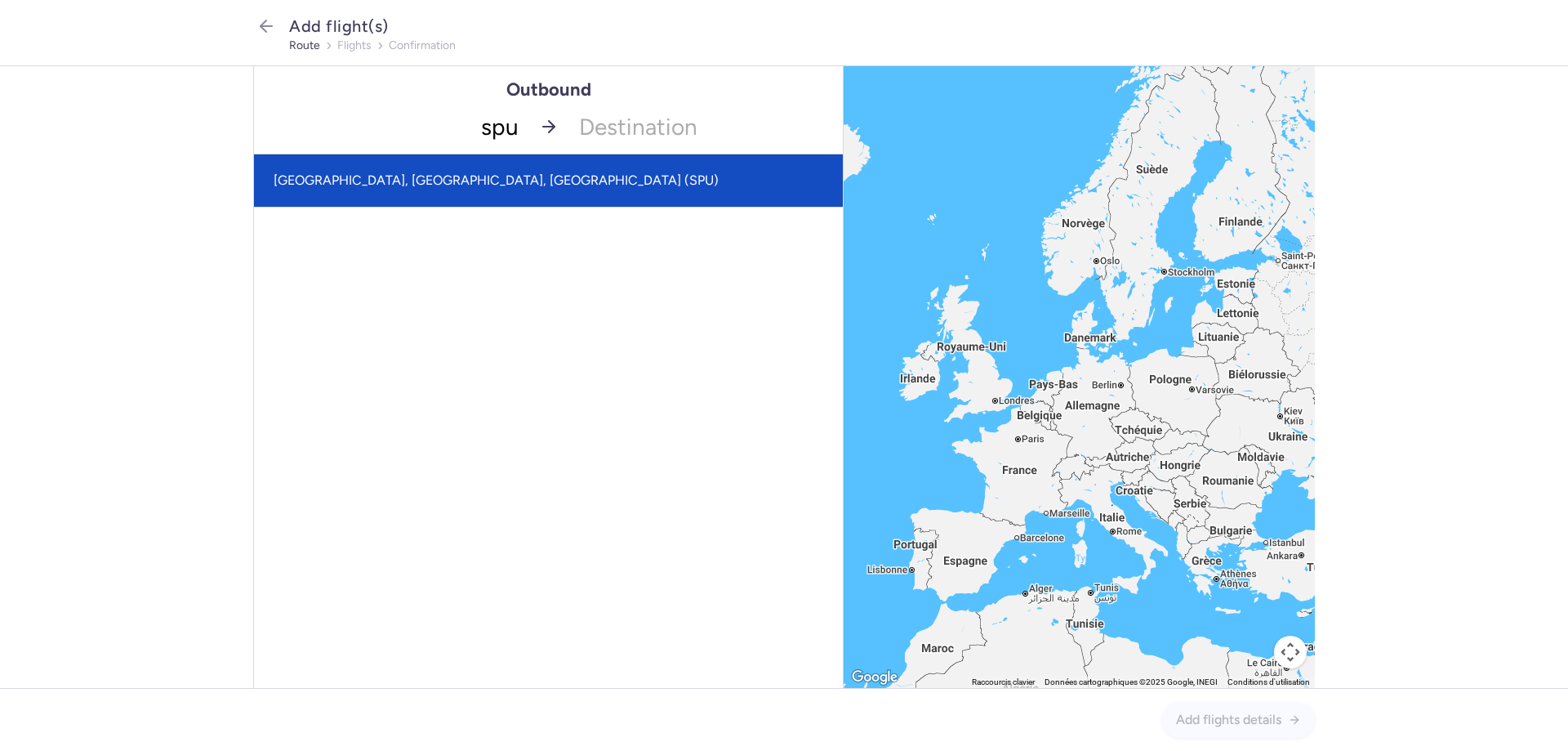
click at [427, 161] on span "[GEOGRAPHIC_DATA], [GEOGRAPHIC_DATA], [GEOGRAPHIC_DATA] (SPU)" at bounding box center [548, 181] width 589 height 52
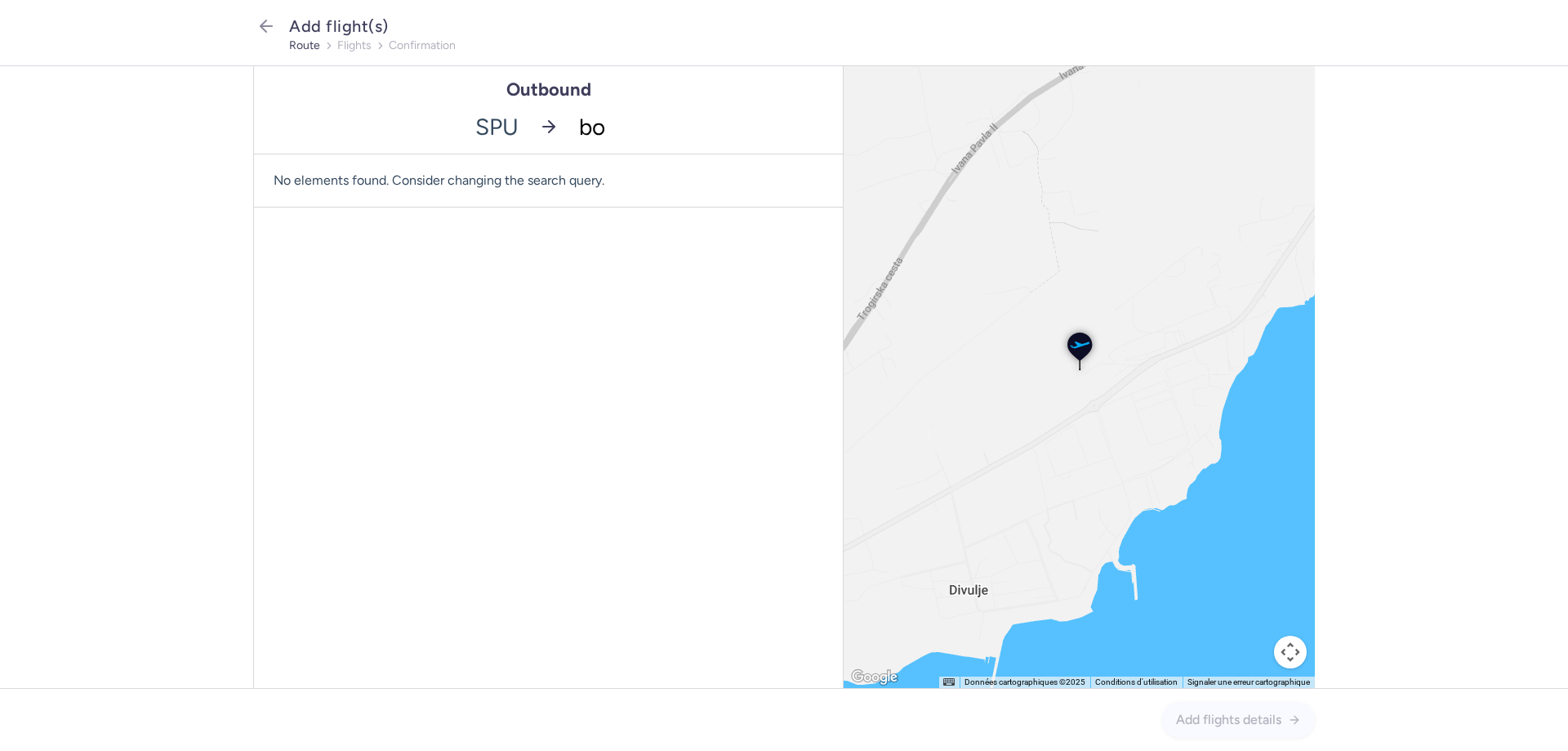
type input "bod"
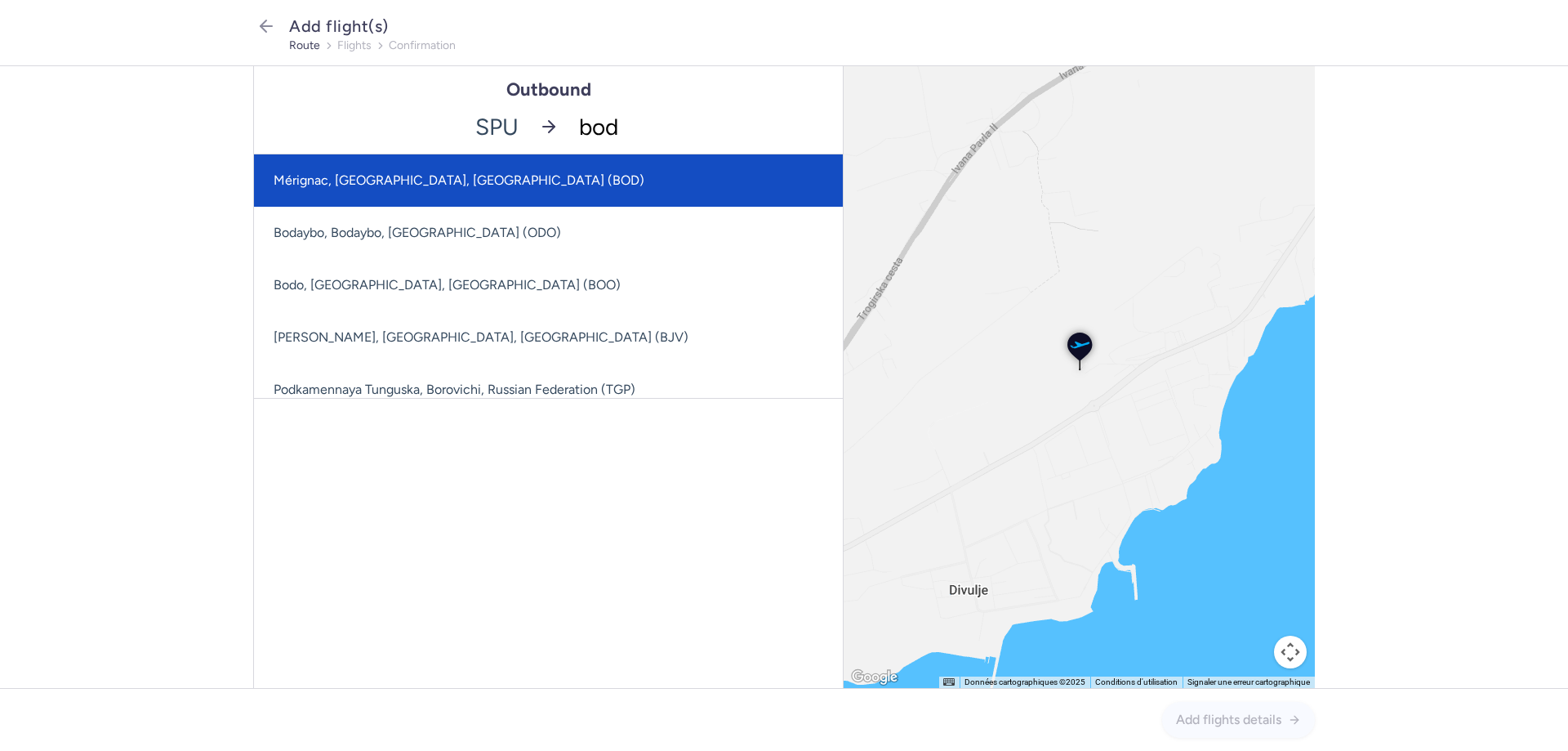
click at [429, 162] on span "Mérignac, [GEOGRAPHIC_DATA], [GEOGRAPHIC_DATA] (BOD)" at bounding box center [548, 181] width 589 height 52
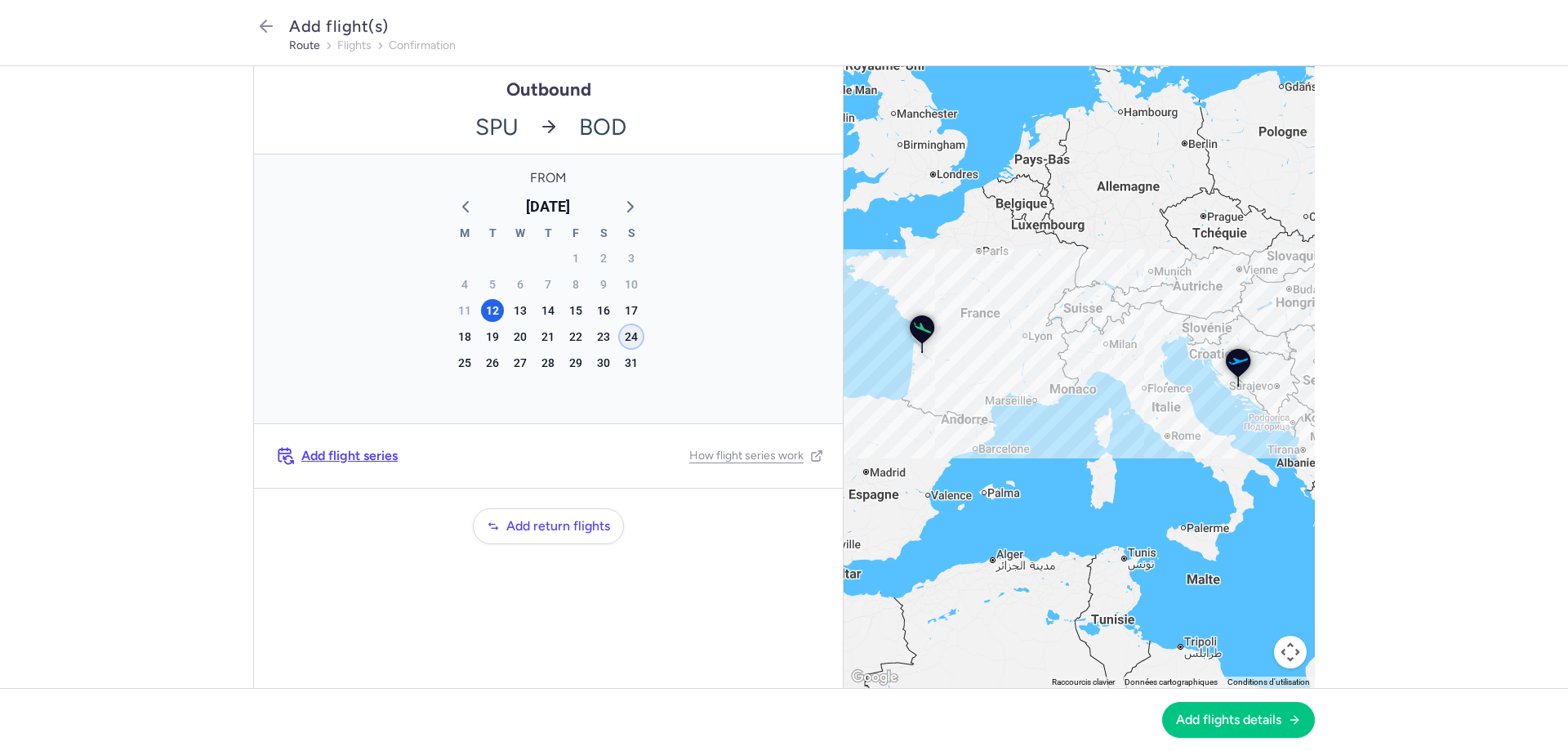
click at [630, 343] on div "24" at bounding box center [630, 336] width 23 height 23
click at [1242, 713] on span "Add flights details" at bounding box center [1228, 719] width 106 height 14
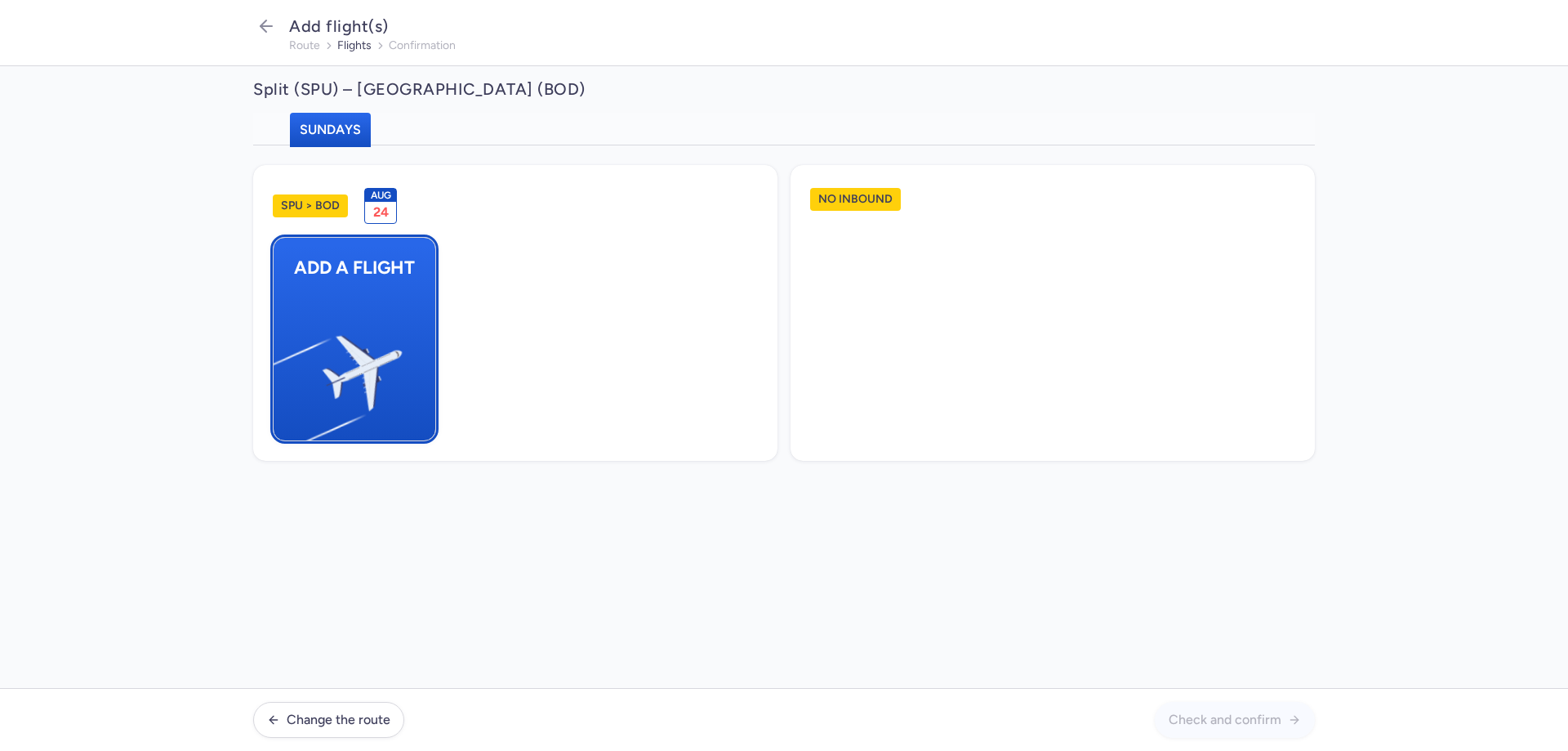
click at [378, 313] on img "button" at bounding box center [282, 366] width 276 height 253
select select "23"
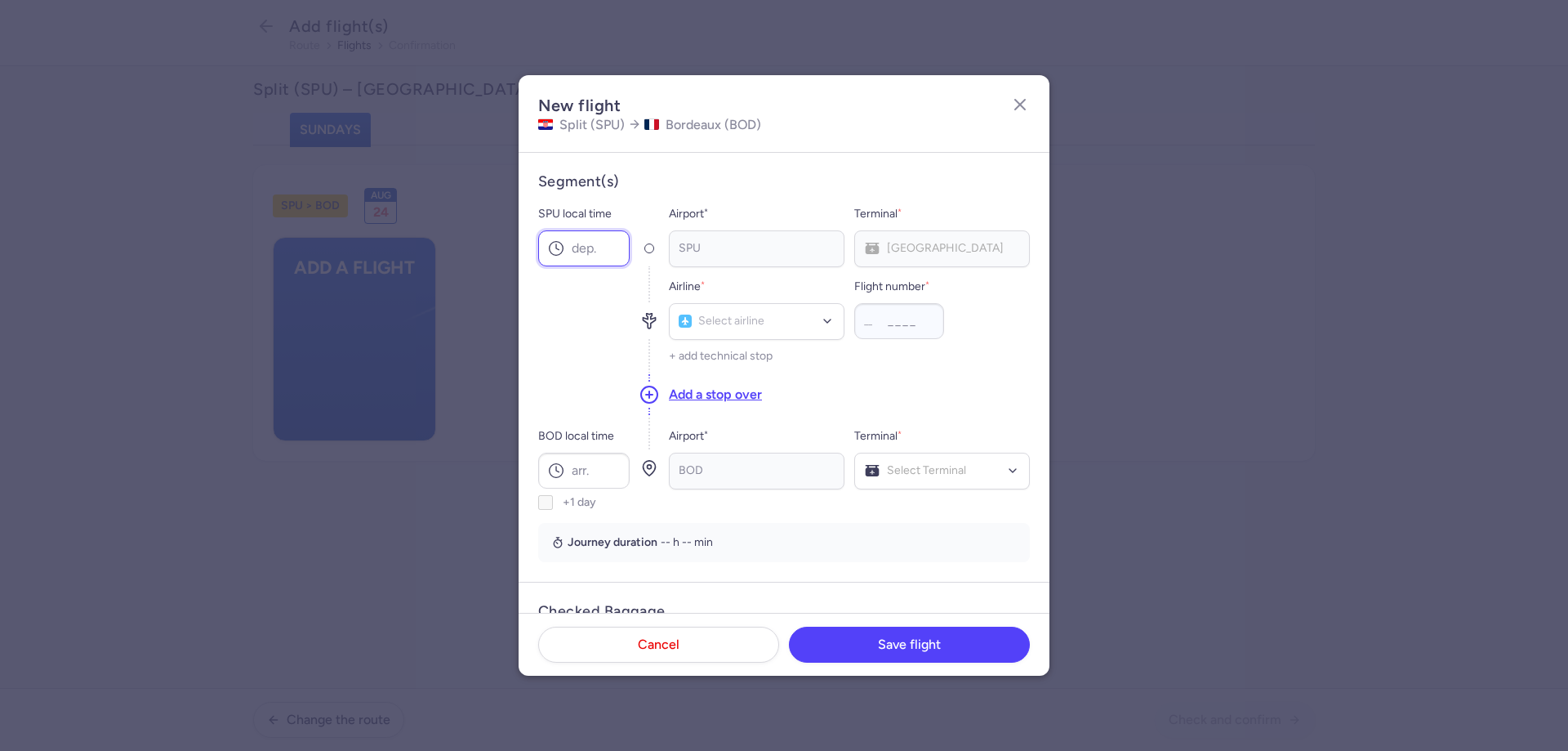
click at [602, 251] on input "SPU local time" at bounding box center [583, 249] width 91 height 36
type input "22:55"
type input "v7"
click at [721, 355] on span "Volotea" at bounding box center [722, 358] width 39 height 13
type input "2457"
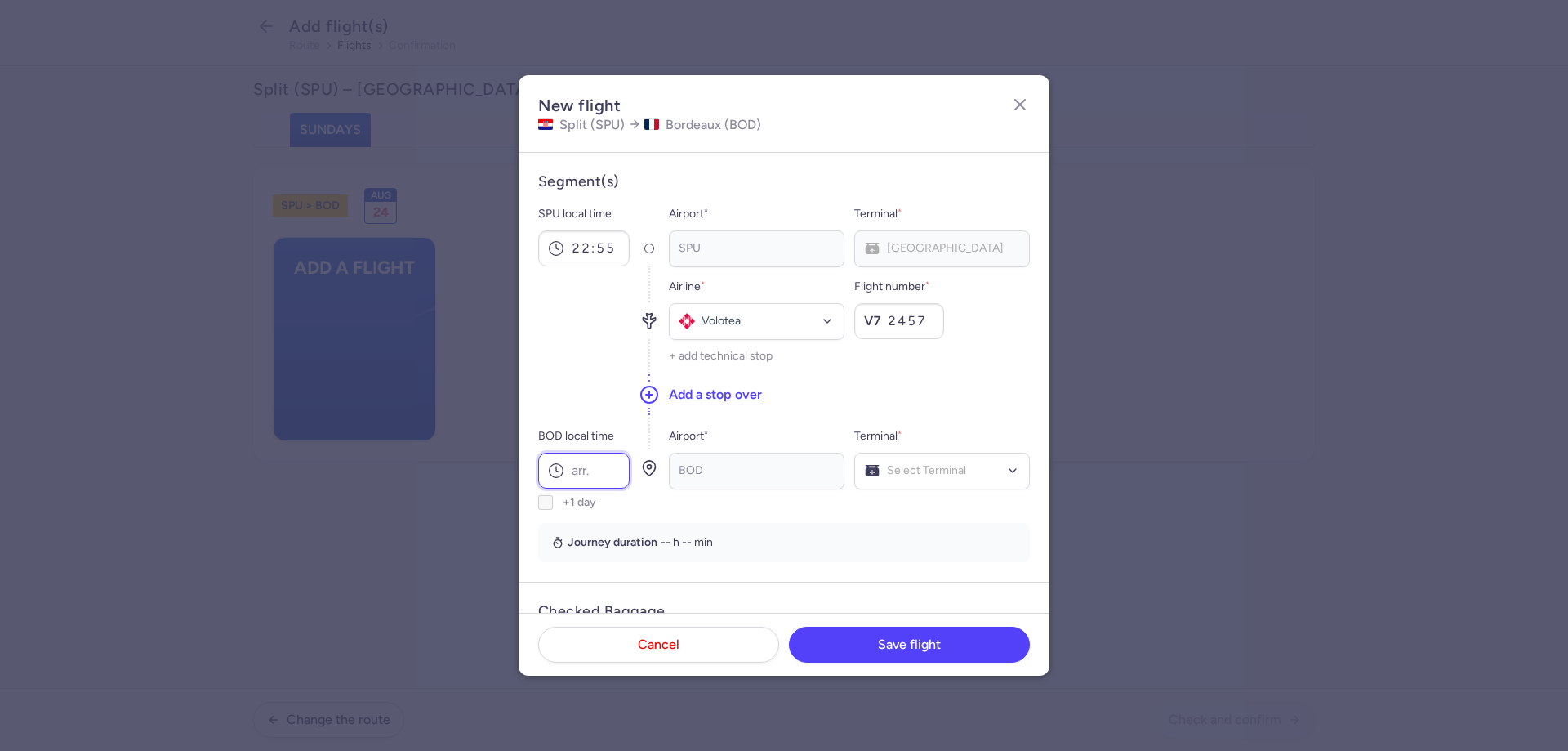
click at [608, 464] on input "BOD local time" at bounding box center [583, 471] width 91 height 36
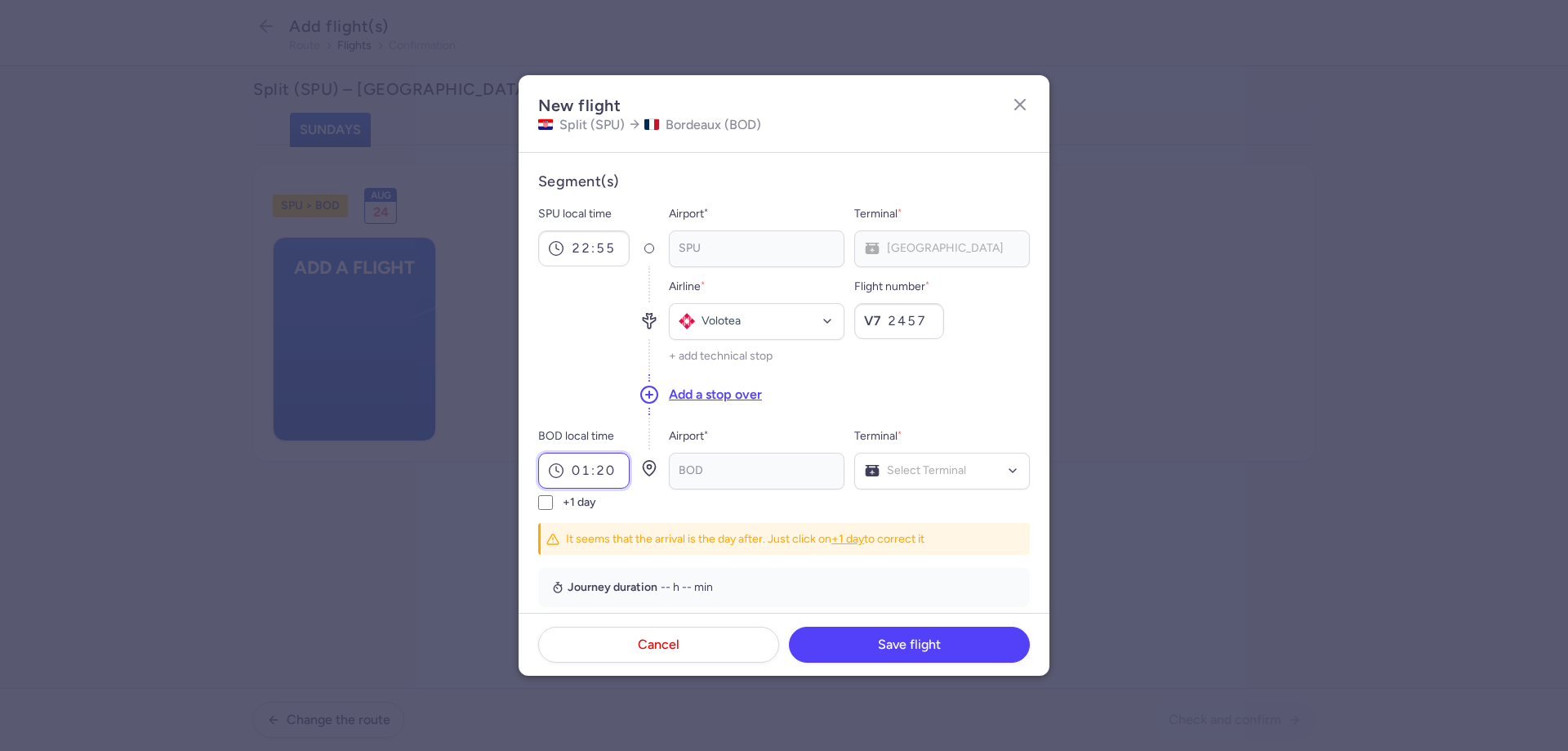
type input "01:20"
click at [546, 502] on input "+1 day" at bounding box center [546, 502] width 14 height 14
checkbox input "true"
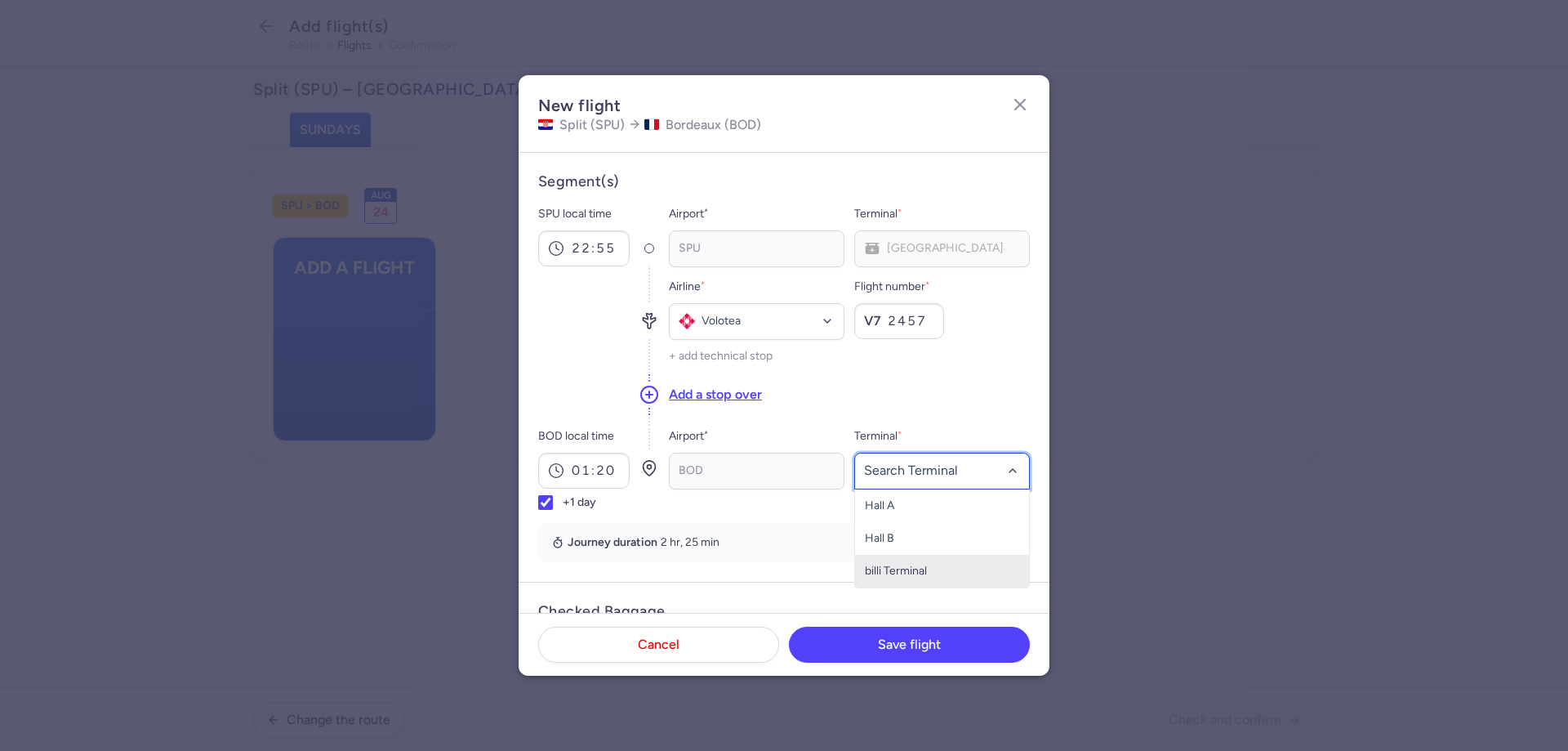
click at [893, 568] on span "billi Terminal" at bounding box center [896, 570] width 62 height 14
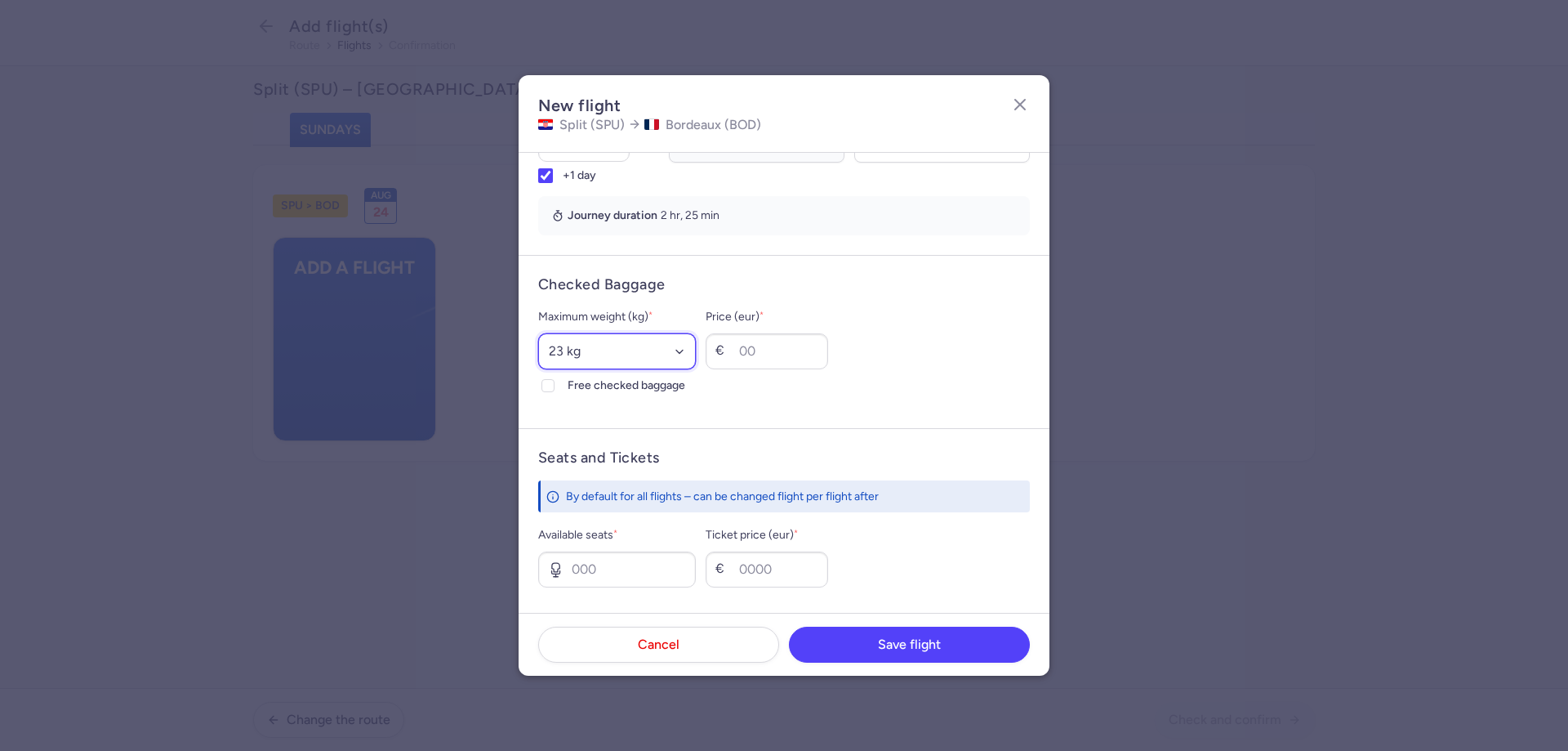
click at [596, 352] on select "Select an option 15 kg 16 kg 17 kg 18 kg 19 kg 20 kg 21 kg 22 kg 23 kg 24 kg 25…" at bounding box center [617, 352] width 158 height 36
select select "20"
click at [538, 333] on select "Select an option 15 kg 16 kg 17 kg 18 kg 19 kg 20 kg 21 kg 22 kg 23 kg 24 kg 25…" at bounding box center [617, 352] width 158 height 36
click at [550, 385] on polyline at bounding box center [547, 385] width 6 height 5
click at [550, 385] on input "Free checked baggage" at bounding box center [548, 386] width 13 height 13
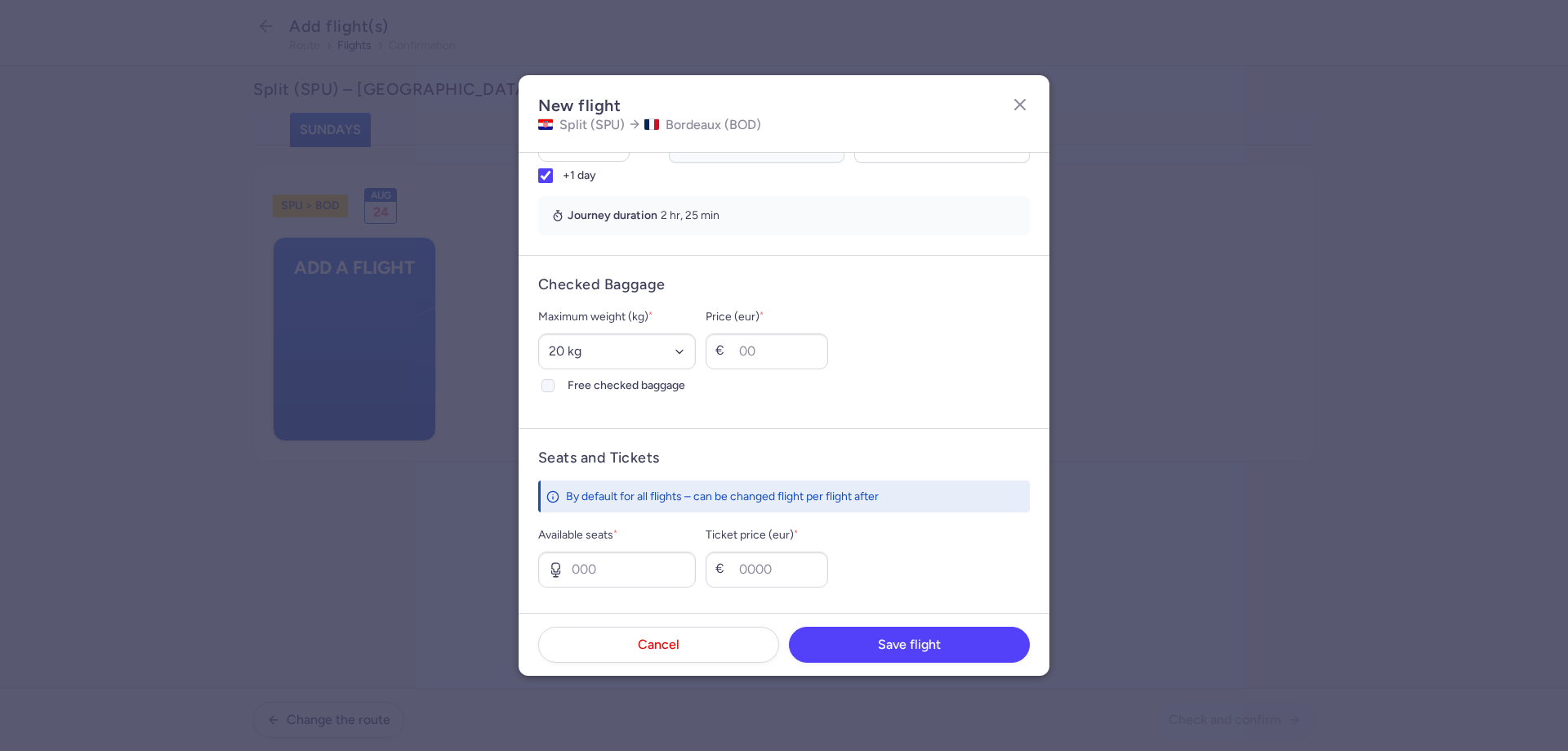
checkbox input "true"
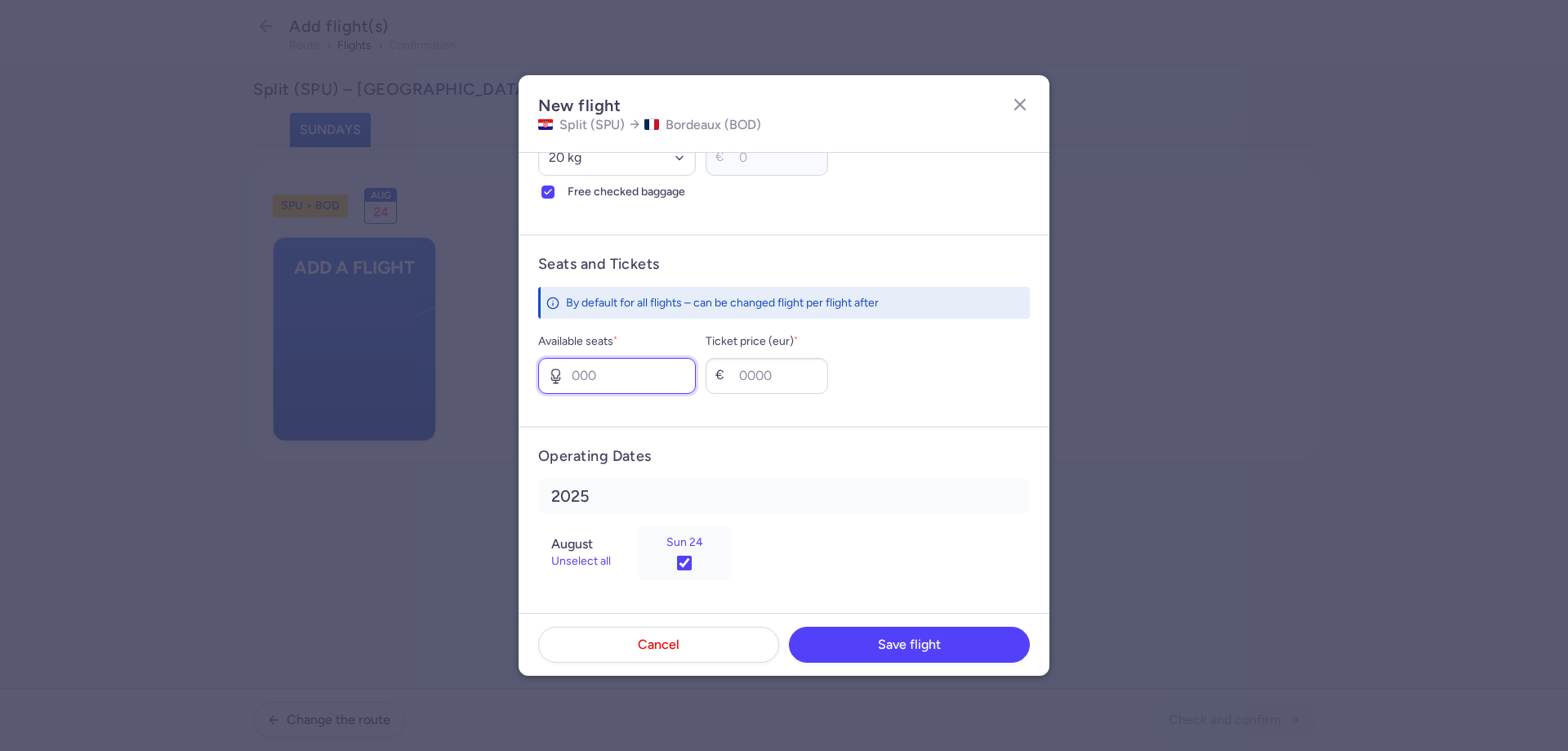
click at [584, 391] on input "Available seats *" at bounding box center [617, 376] width 158 height 36
type input "9"
type input "120"
click at [884, 636] on span "Save flight" at bounding box center [910, 643] width 63 height 14
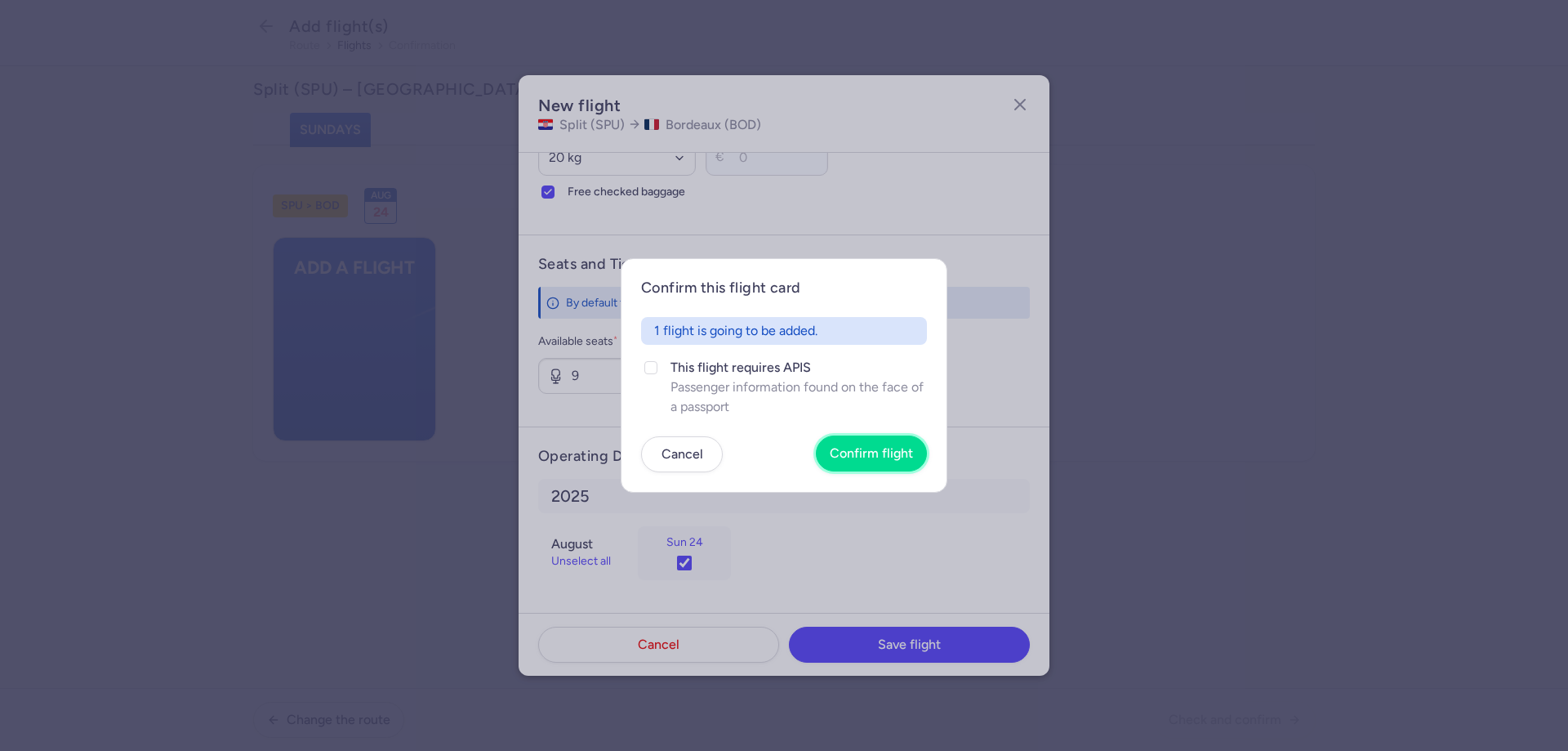
click at [839, 465] on button "Confirm flight" at bounding box center [871, 454] width 111 height 36
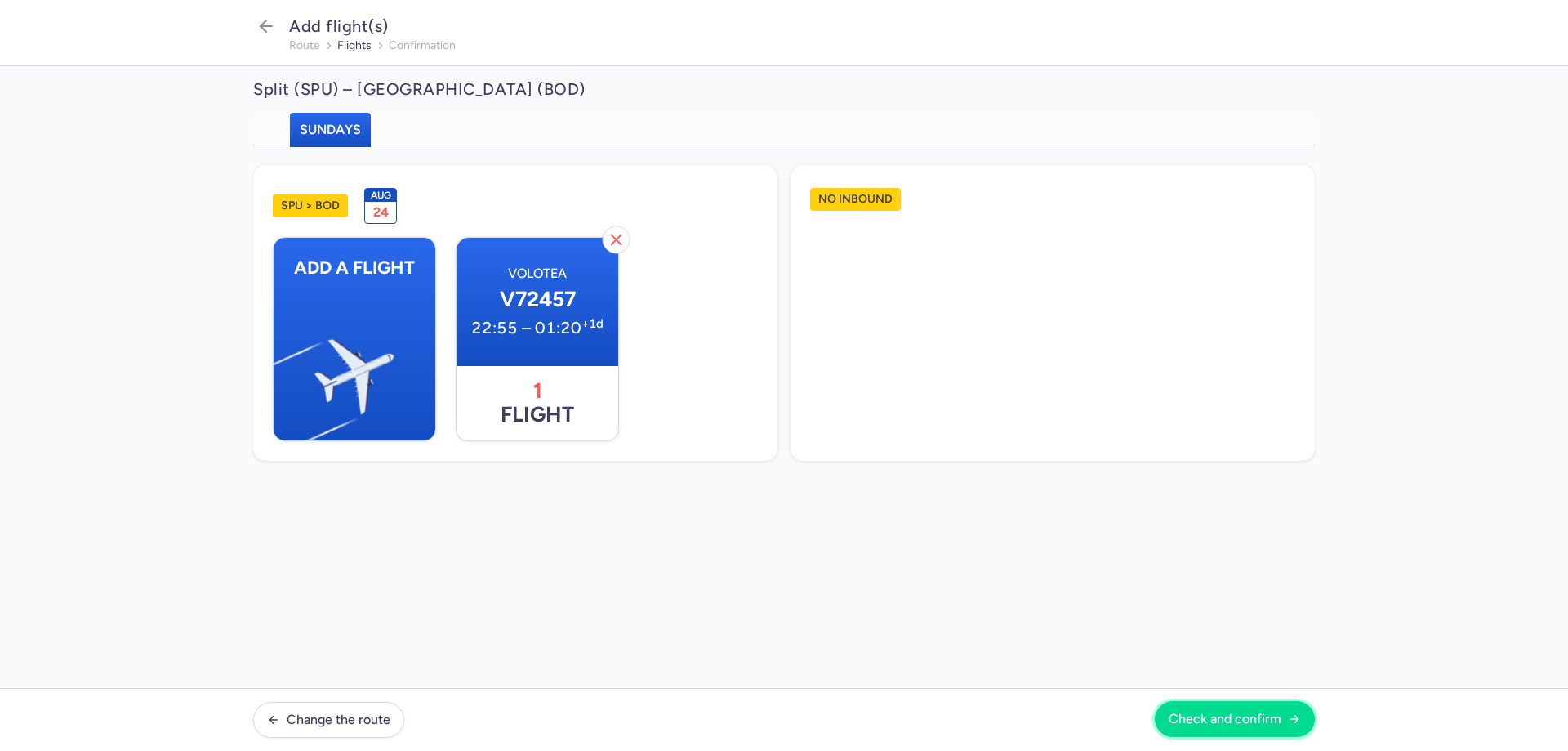
click at [1198, 712] on span "Check and confirm" at bounding box center [1225, 719] width 113 height 14
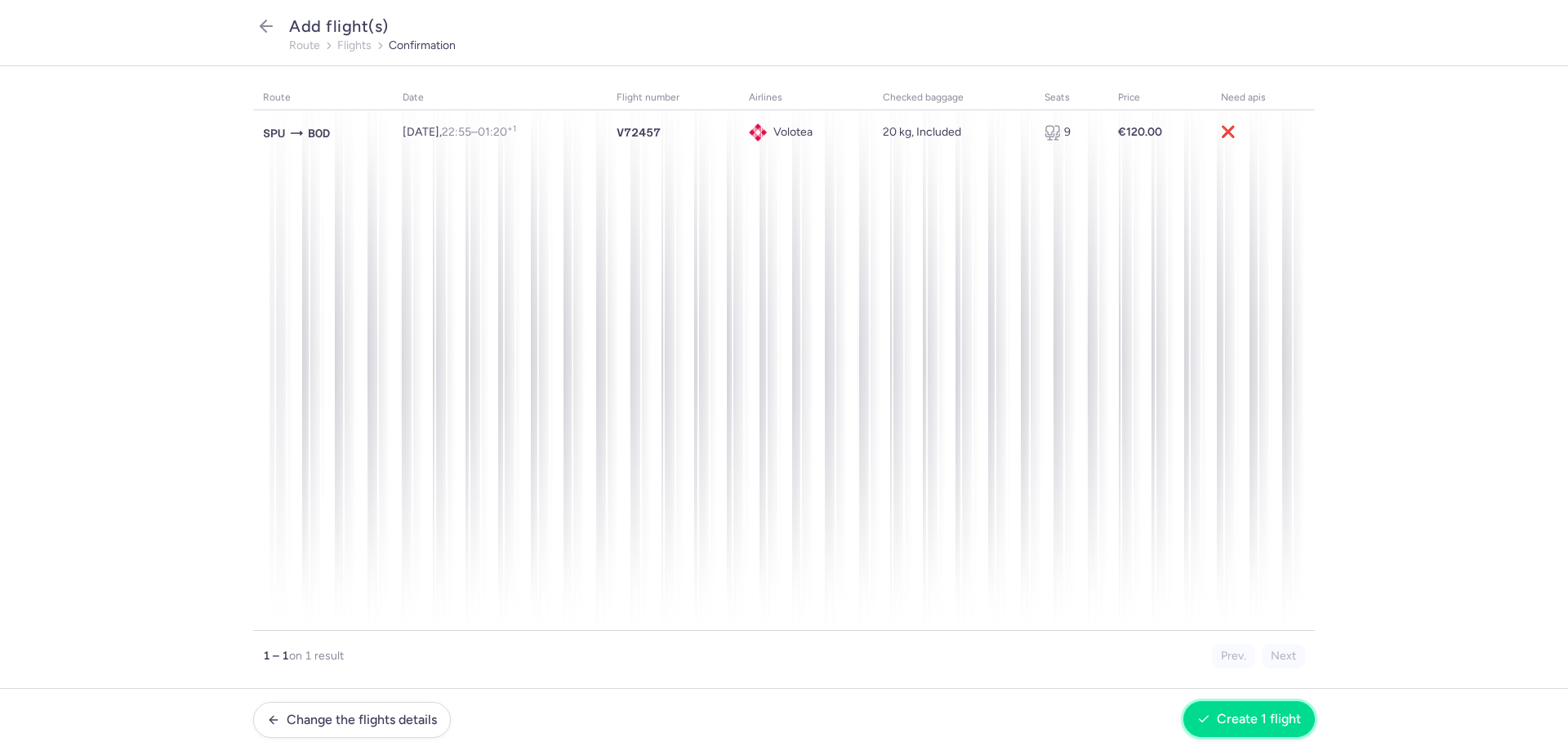
drag, startPoint x: 1212, startPoint y: 716, endPoint x: 1216, endPoint y: 708, distance: 8.9
click at [1214, 716] on span "Create 1 flight" at bounding box center [1249, 719] width 104 height 14
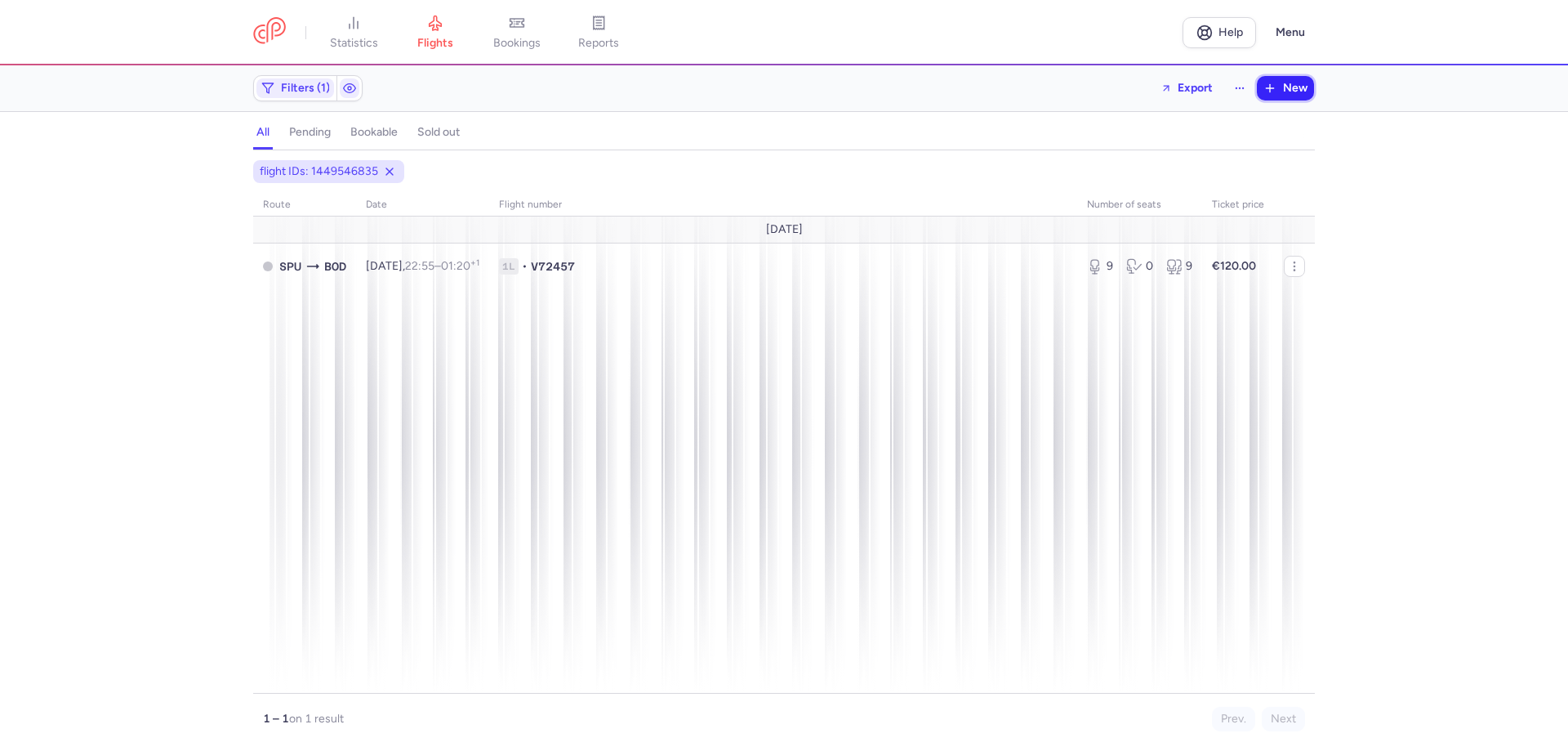
click at [1287, 89] on span "New" at bounding box center [1295, 88] width 24 height 13
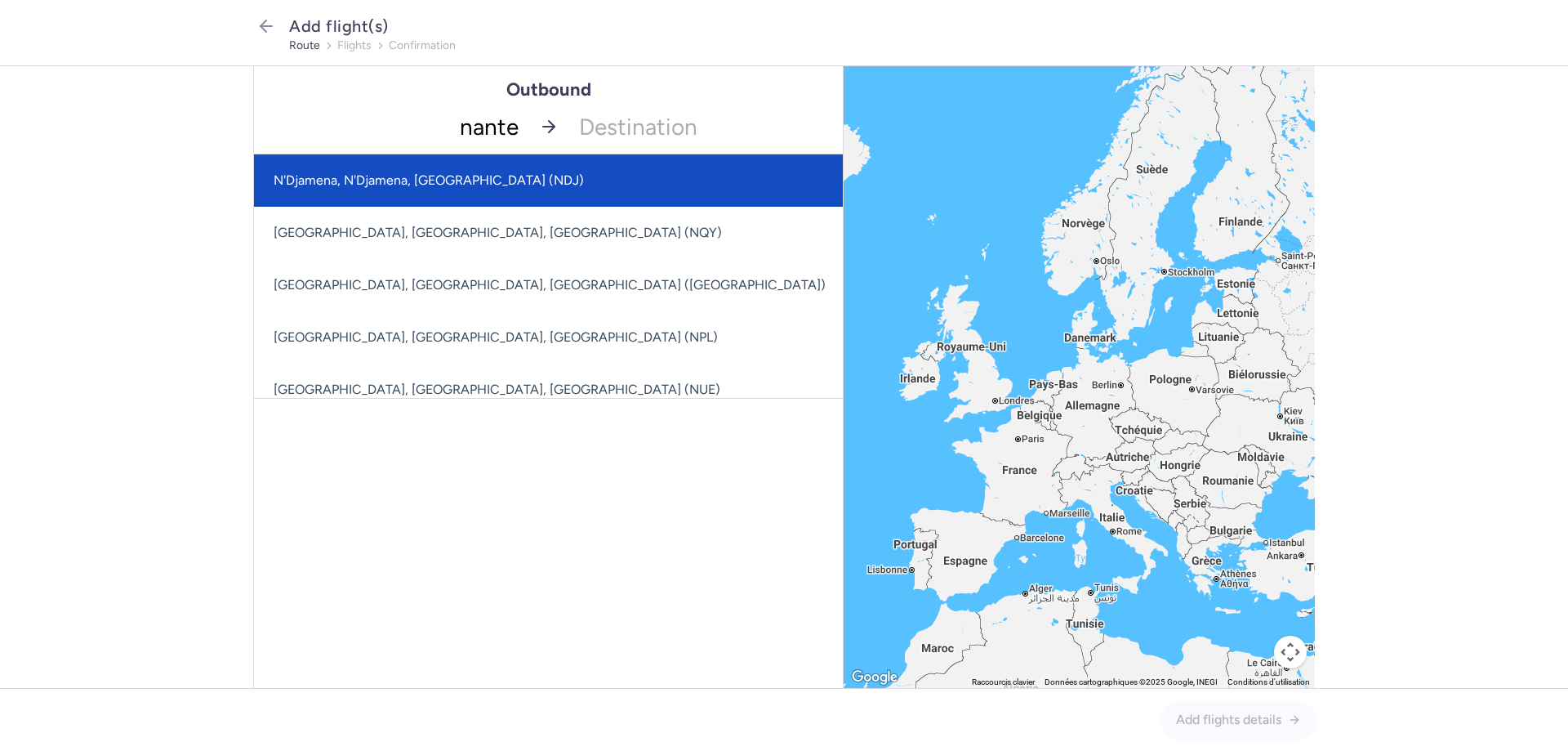
type input "[GEOGRAPHIC_DATA]"
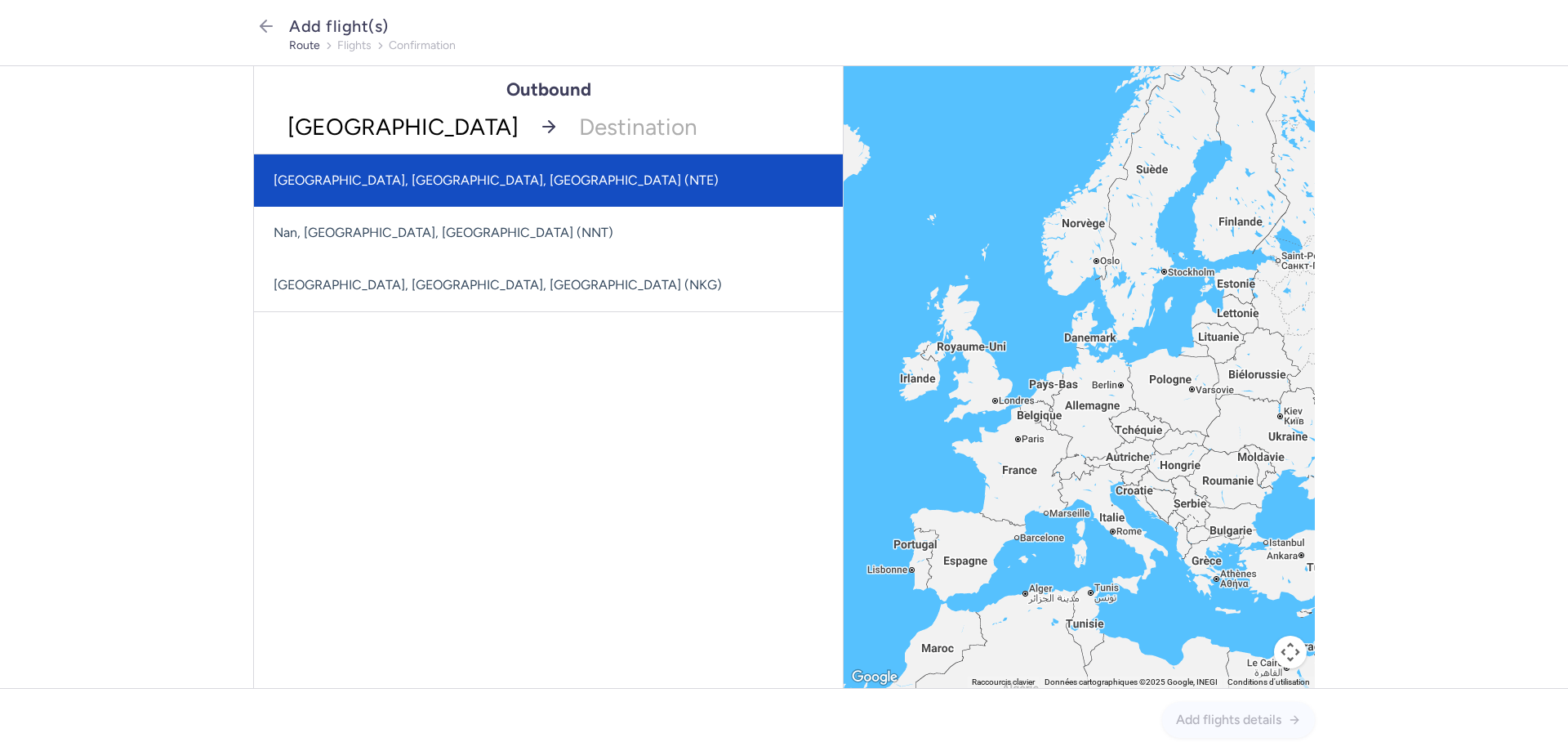
click at [386, 171] on span "[GEOGRAPHIC_DATA], [GEOGRAPHIC_DATA], [GEOGRAPHIC_DATA] (NTE)" at bounding box center [548, 181] width 589 height 52
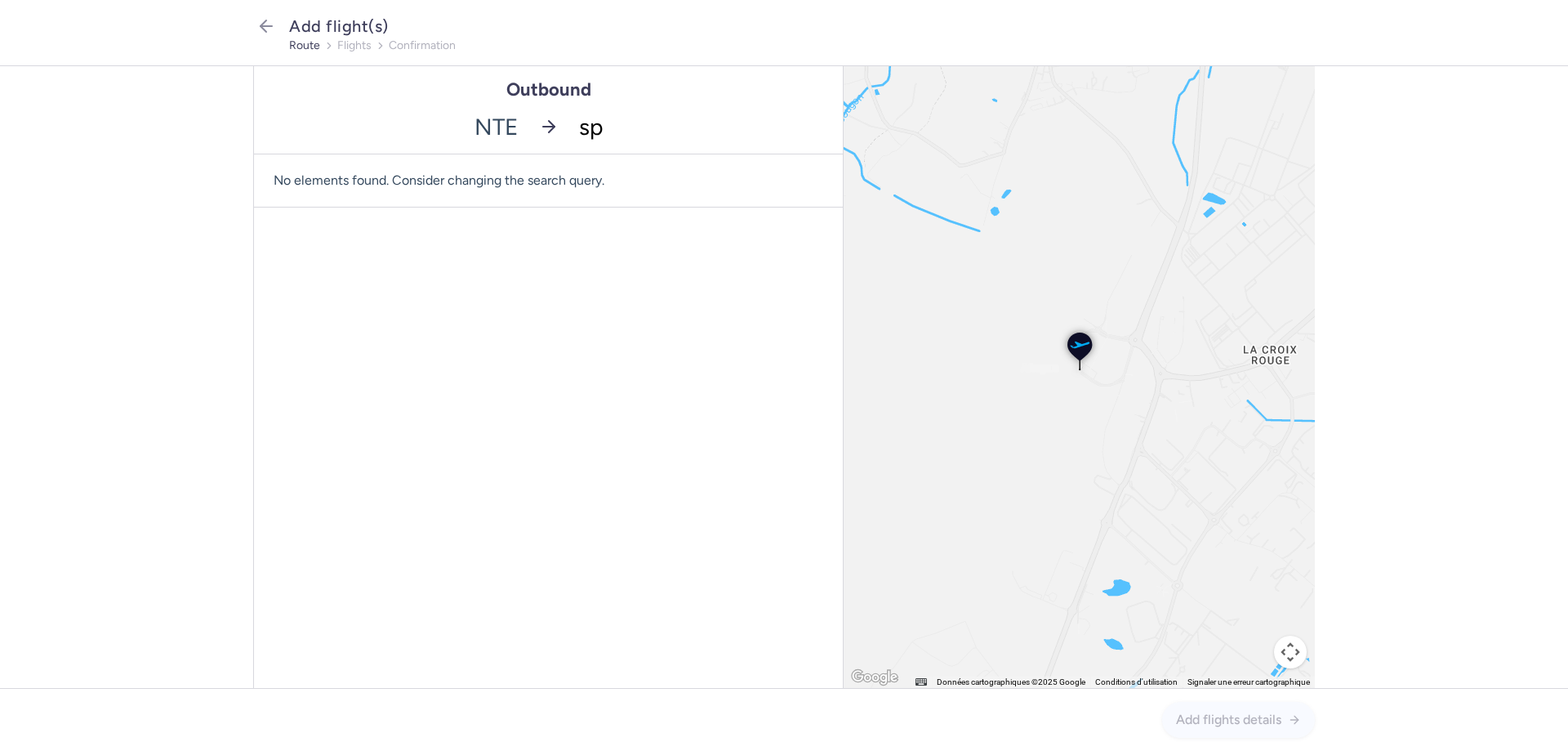
type input "spu"
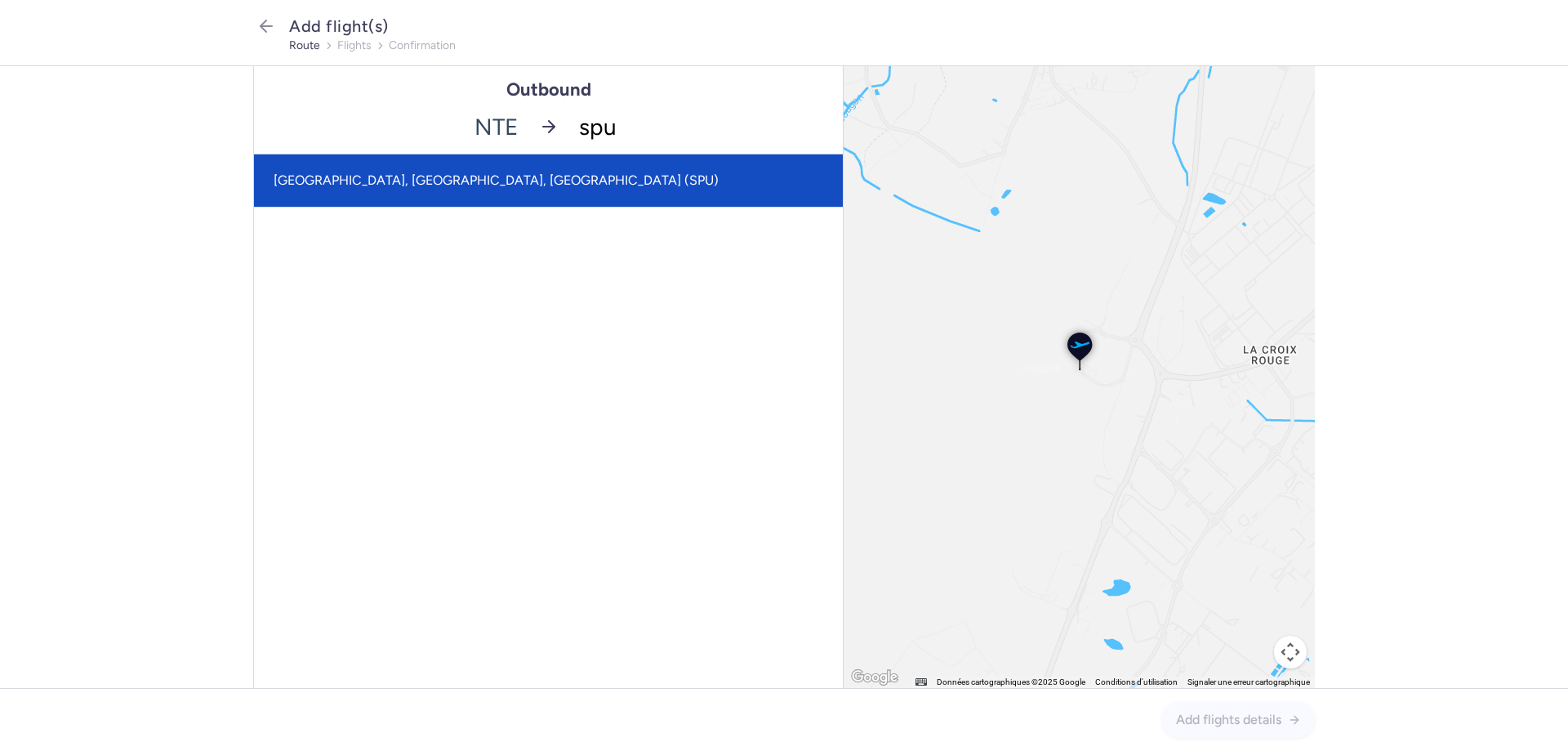
click at [408, 164] on span "[GEOGRAPHIC_DATA], [GEOGRAPHIC_DATA], [GEOGRAPHIC_DATA] (SPU)" at bounding box center [548, 181] width 589 height 52
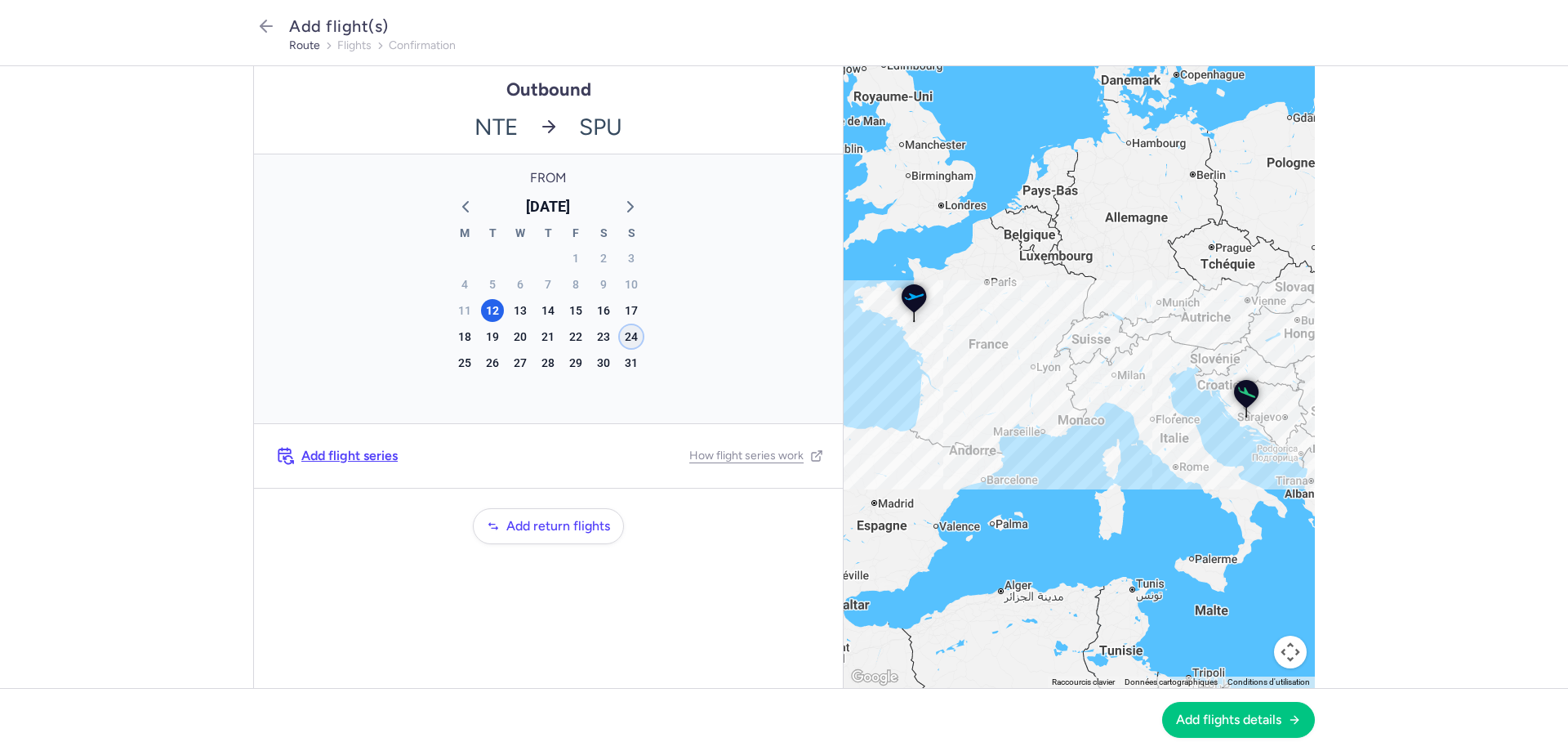
click at [634, 333] on div "24" at bounding box center [630, 336] width 23 height 23
click at [1216, 720] on span "Add flights details" at bounding box center [1228, 719] width 106 height 14
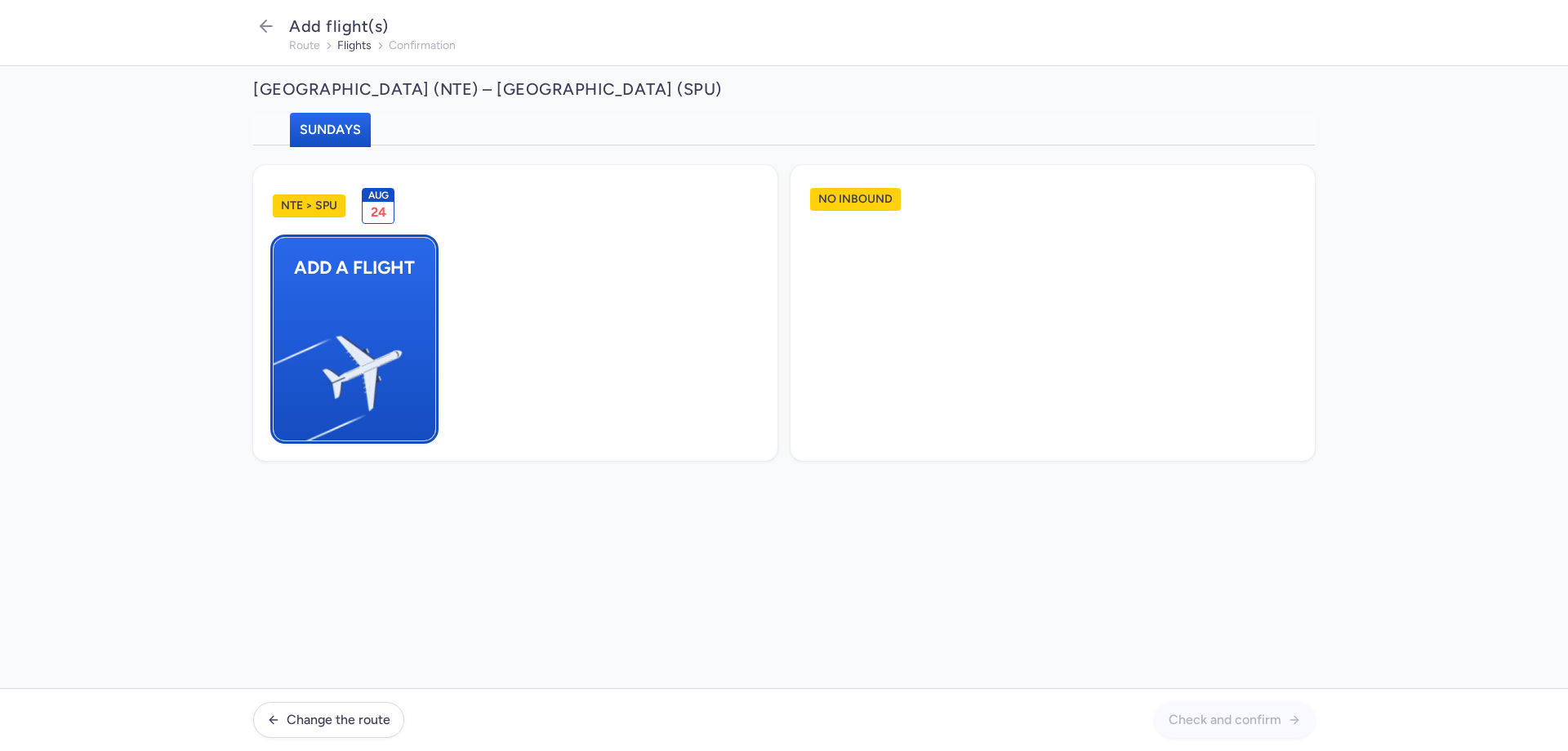
click at [366, 303] on img "button" at bounding box center [282, 366] width 276 height 253
select select "23"
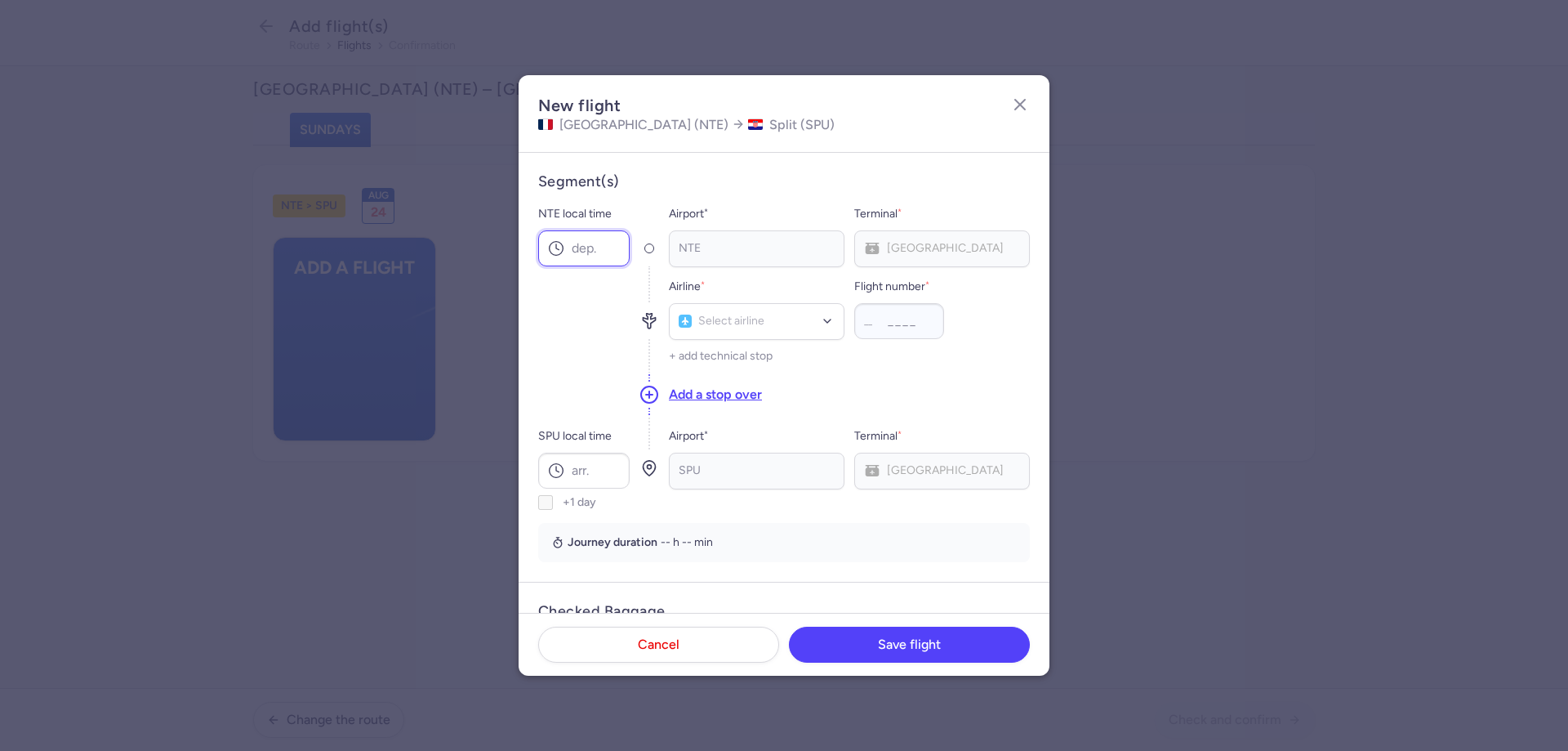
click at [602, 253] on input "NTE local time" at bounding box center [583, 249] width 91 height 36
type input "17:10"
type input "v7"
click at [747, 347] on span "Volotea (V7)" at bounding box center [756, 358] width 174 height 36
type input "2244"
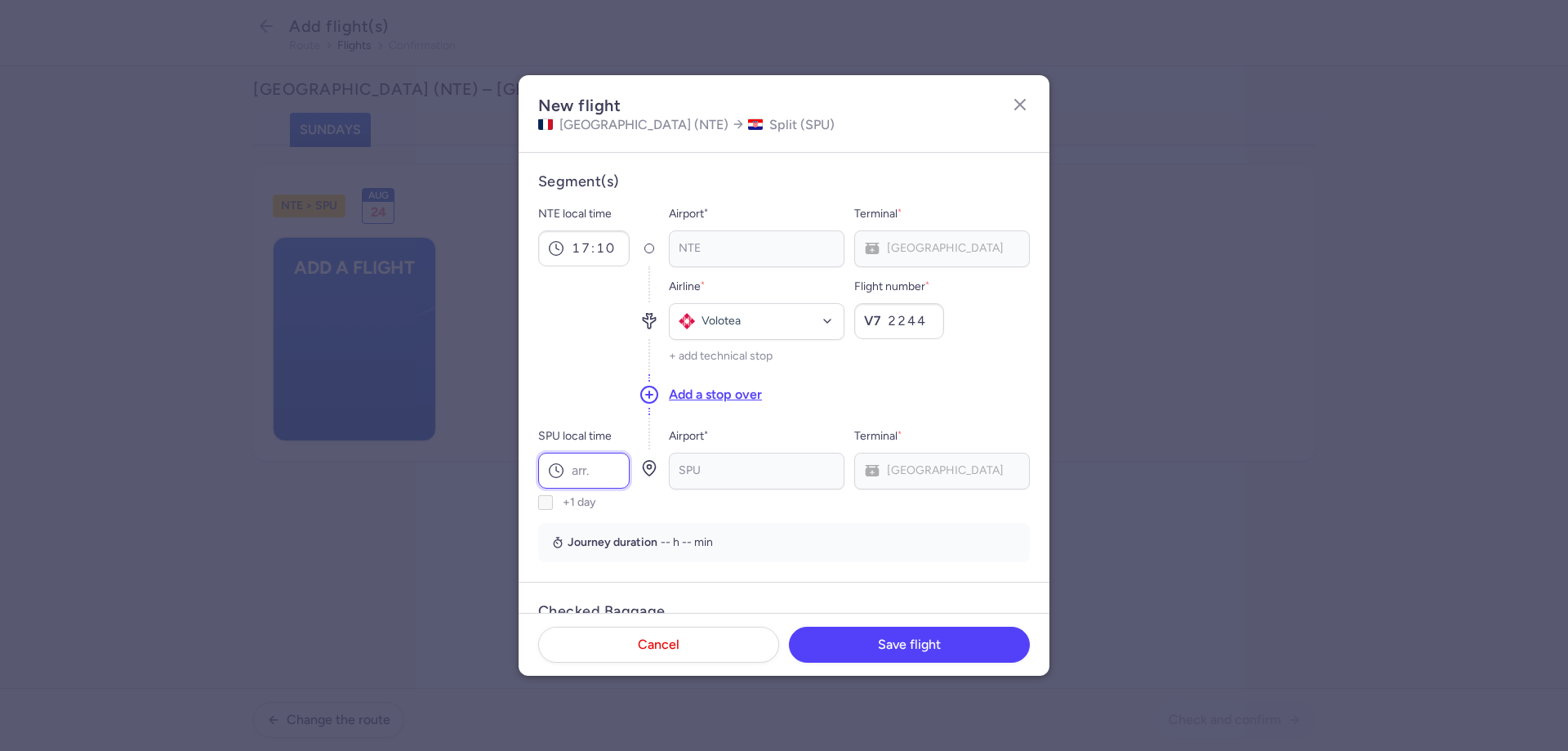
click at [602, 465] on input "SPU local time" at bounding box center [583, 471] width 91 height 36
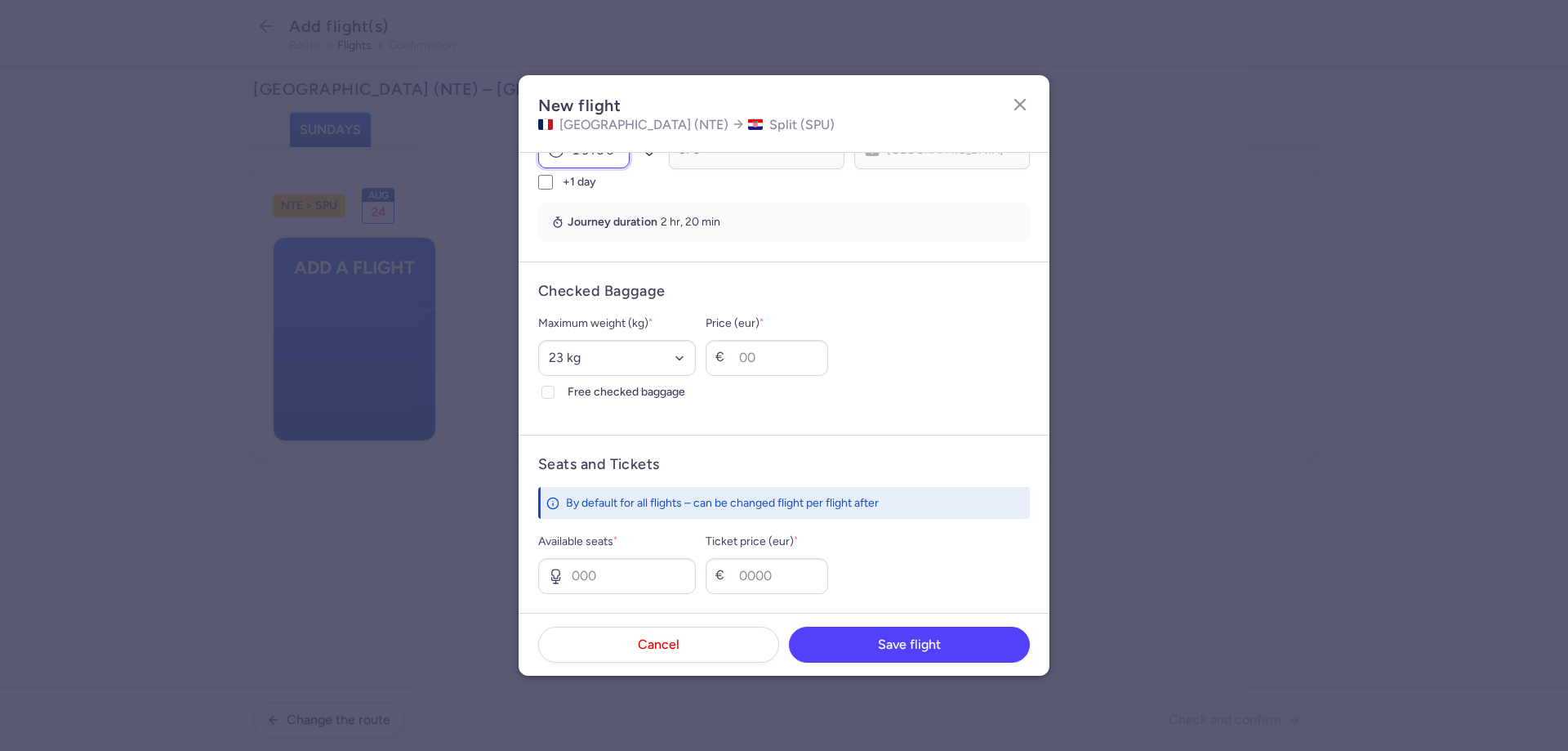
scroll to position [327, 0]
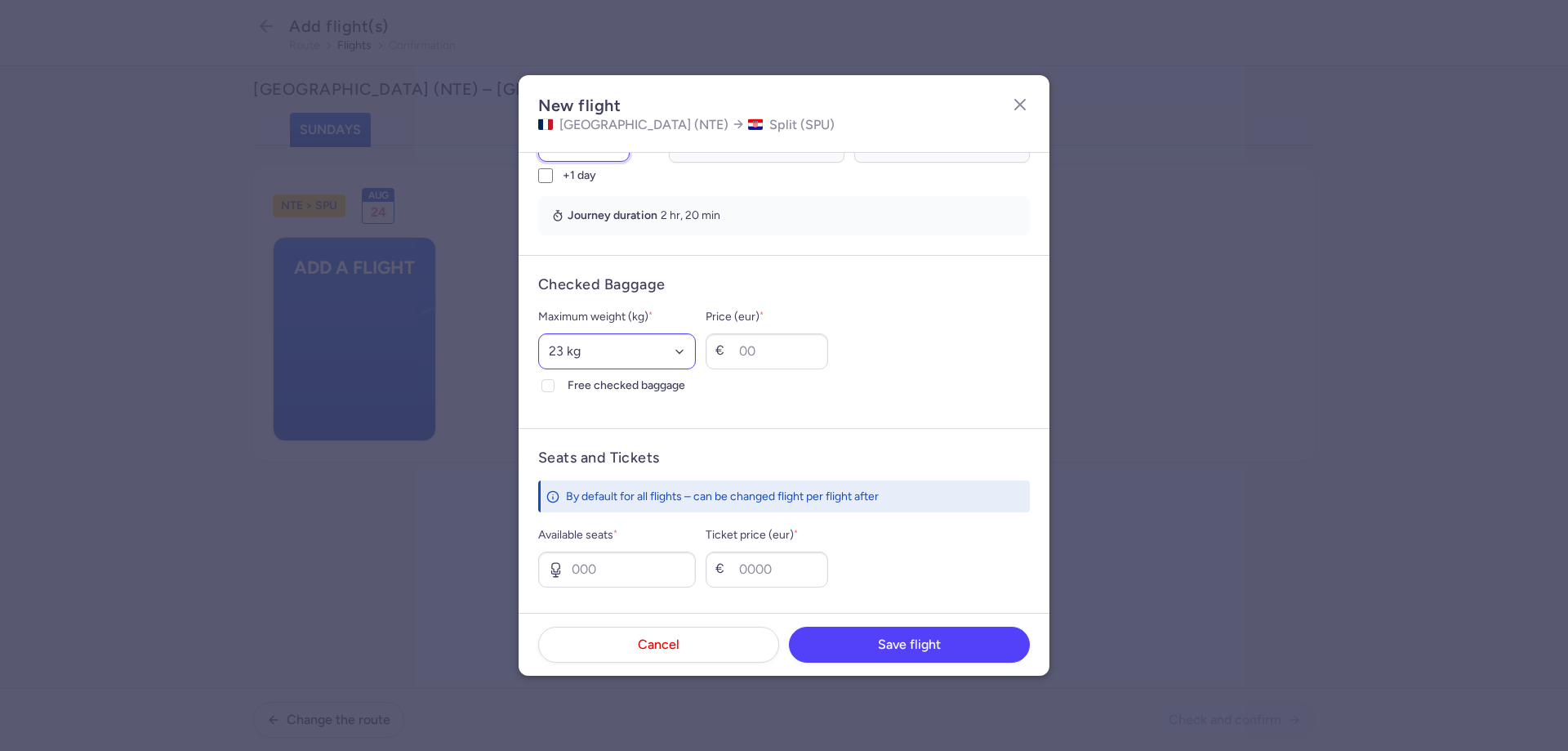
type input "19:30"
click at [612, 338] on select "Select an option 15 kg 16 kg 17 kg 18 kg 19 kg 20 kg 21 kg 22 kg 23 kg 24 kg 25…" at bounding box center [617, 352] width 158 height 36
select select "20"
click at [538, 333] on select "Select an option 15 kg 16 kg 17 kg 18 kg 19 kg 20 kg 21 kg 22 kg 23 kg 24 kg 25…" at bounding box center [617, 352] width 158 height 36
click at [550, 385] on polyline at bounding box center [547, 385] width 6 height 5
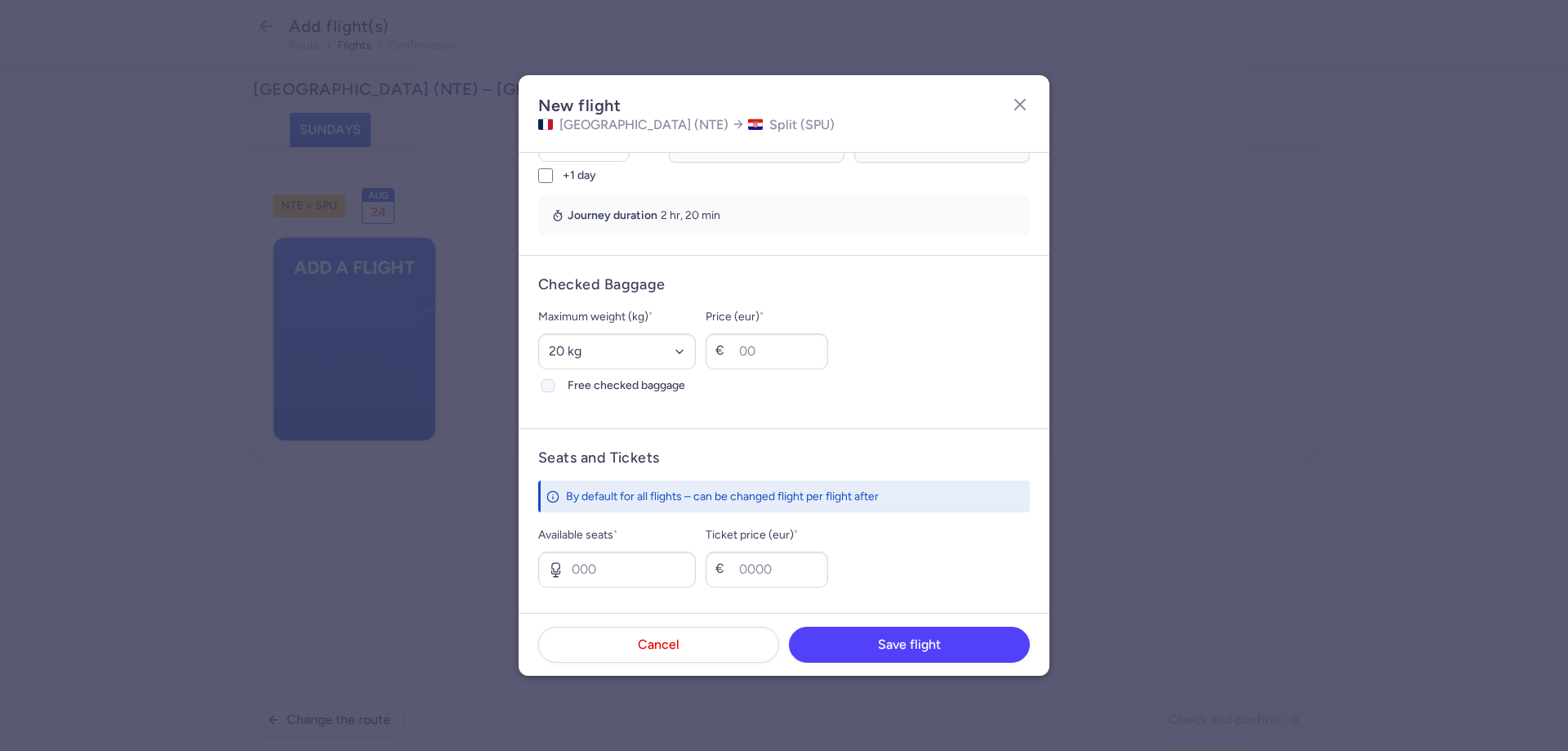
click at [550, 385] on input "Free checked baggage" at bounding box center [548, 386] width 13 height 13
checkbox input "true"
click at [605, 568] on input "Available seats *" at bounding box center [617, 569] width 158 height 36
type input "1"
type input "100"
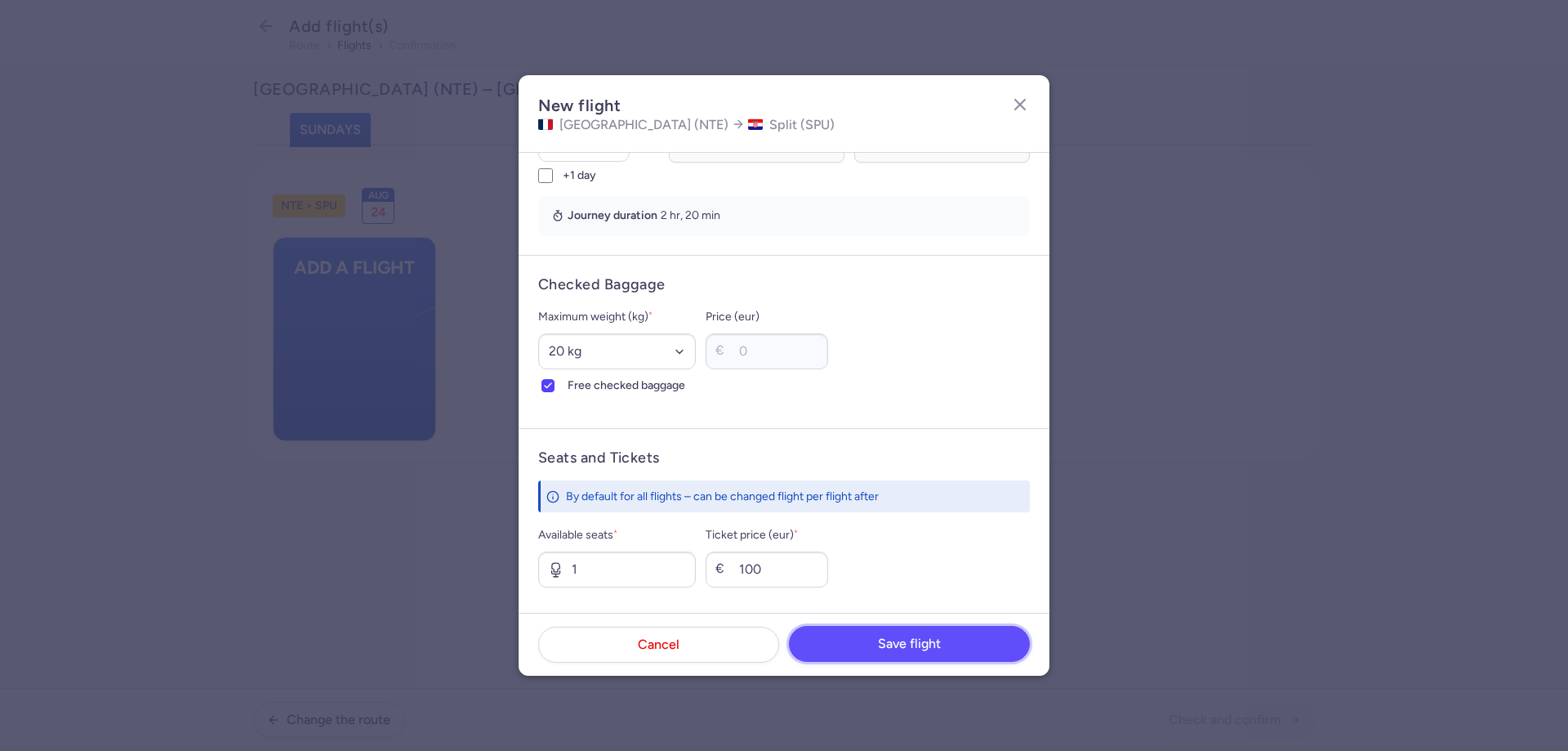
click at [886, 640] on span "Save flight" at bounding box center [910, 643] width 63 height 14
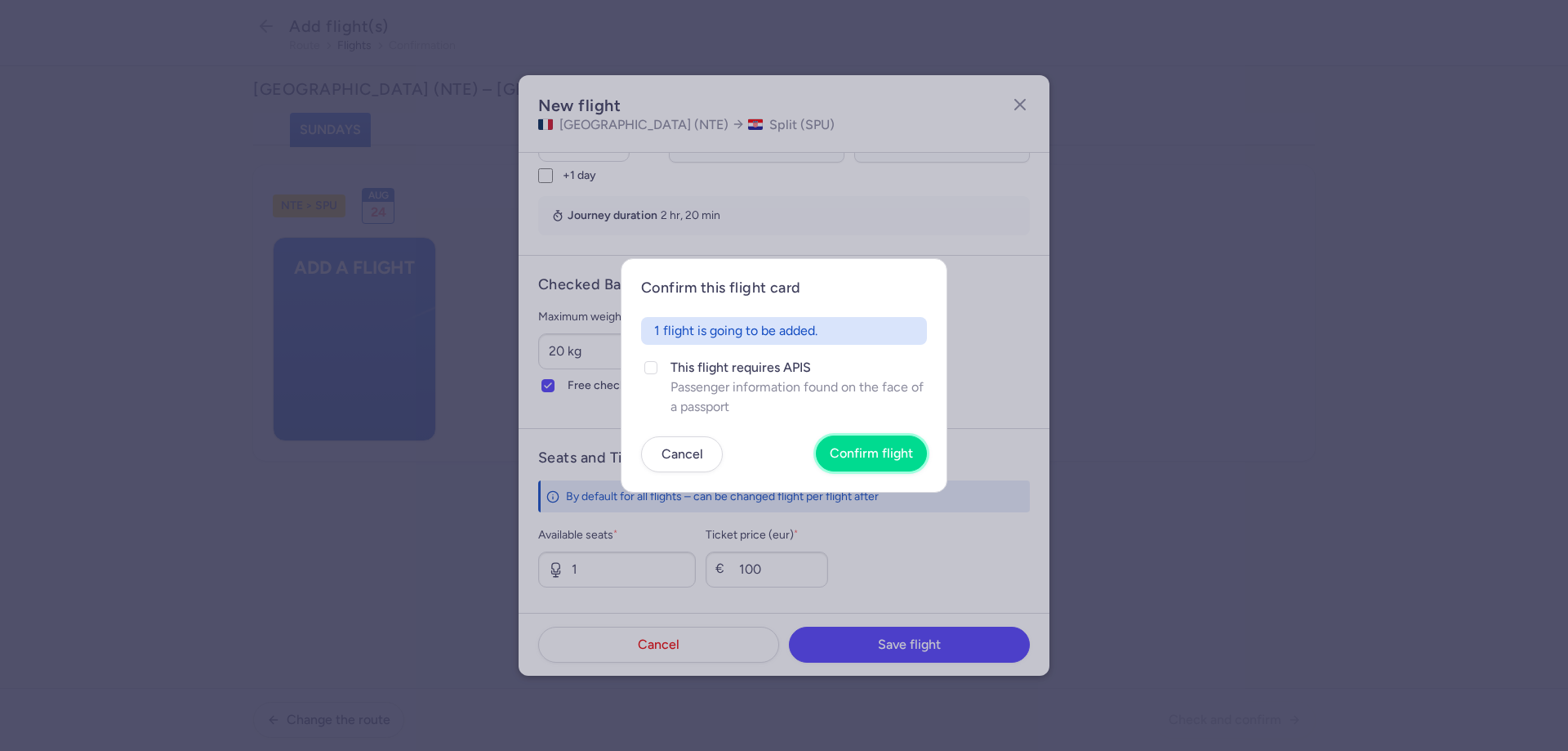
click at [874, 456] on span "Confirm flight" at bounding box center [872, 454] width 83 height 14
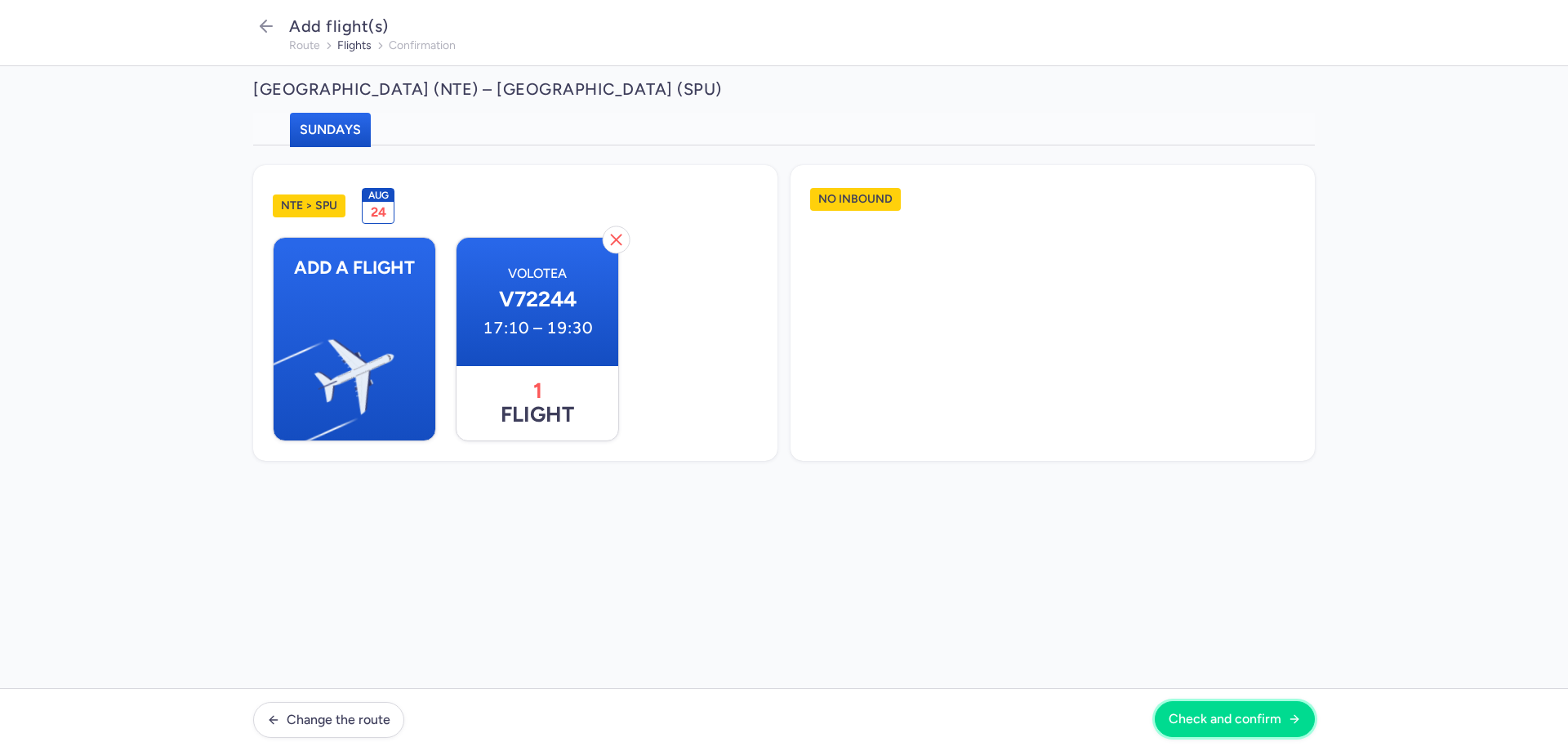
click at [1207, 708] on button "Check and confirm" at bounding box center [1235, 719] width 160 height 36
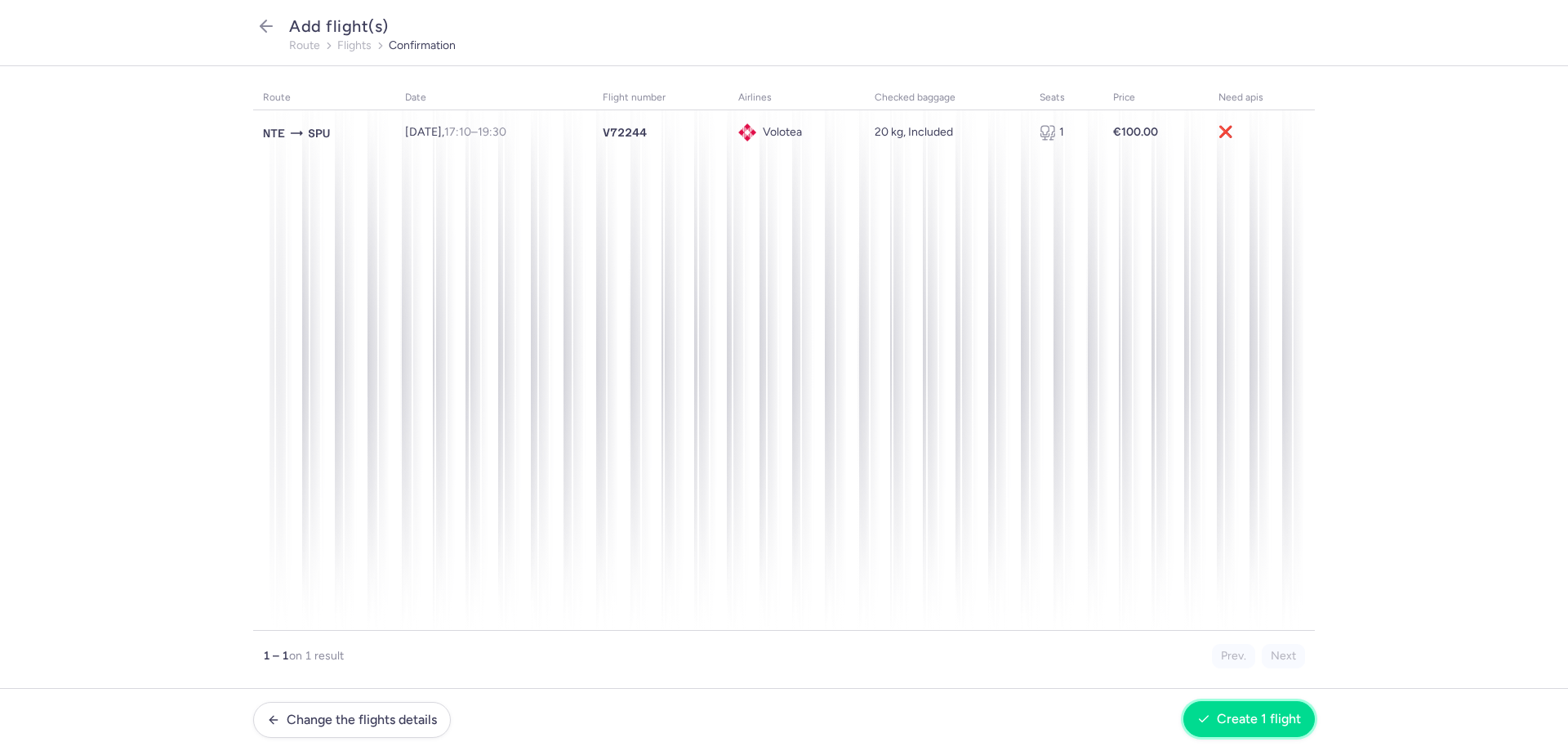
click at [1246, 721] on span "Create 1 flight" at bounding box center [1258, 719] width 84 height 14
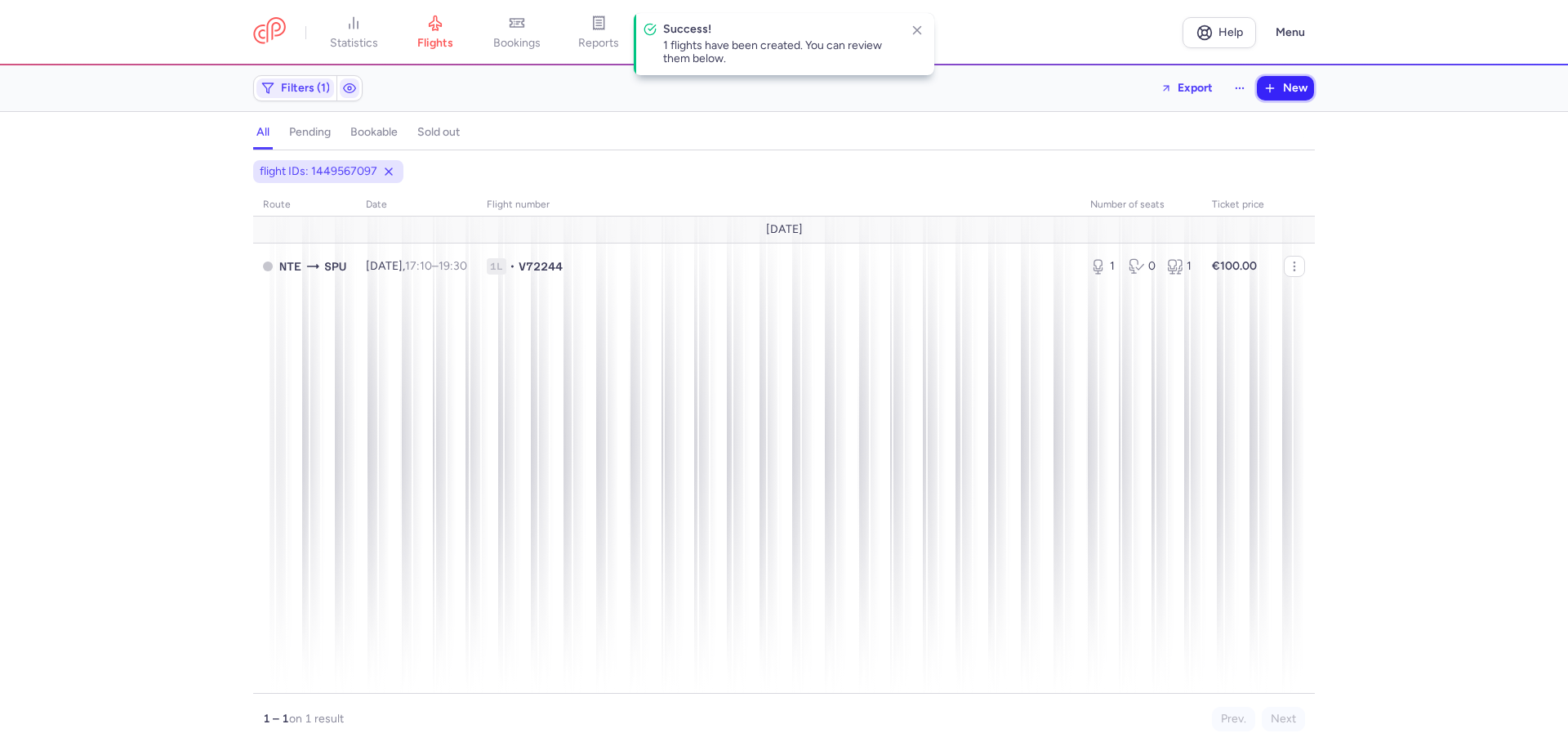
click at [1285, 96] on button "New" at bounding box center [1285, 88] width 57 height 24
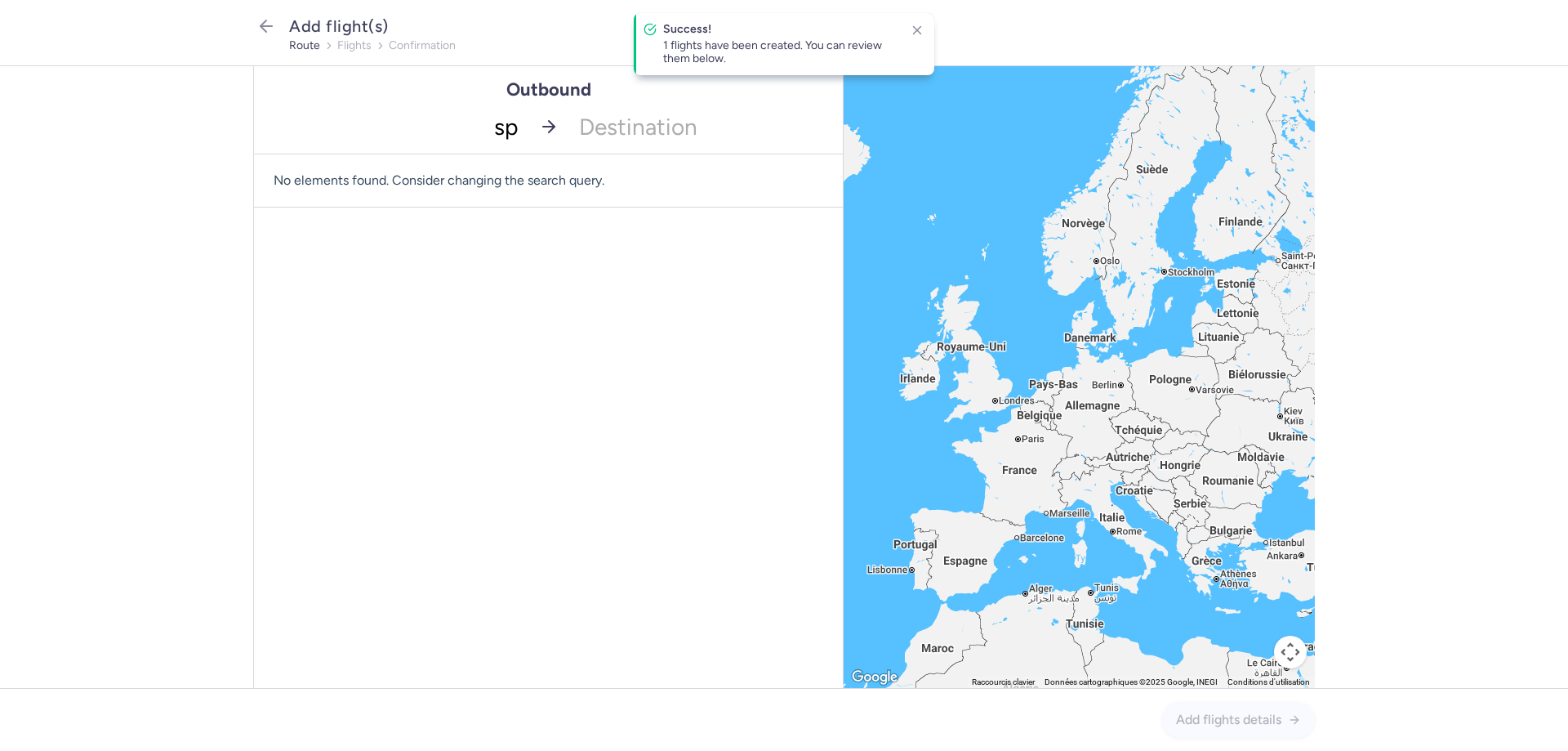
type input "spu"
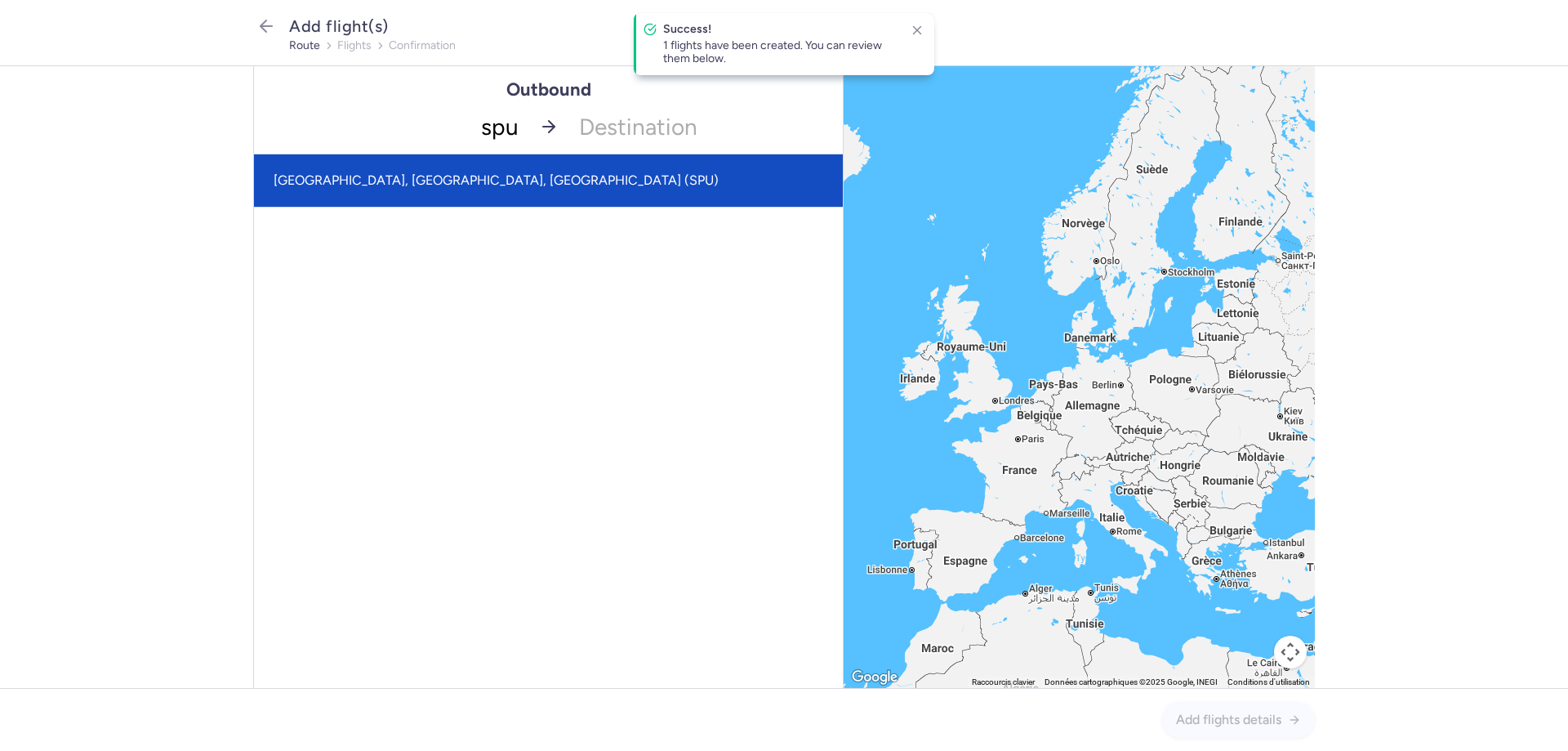
click at [457, 183] on span "[GEOGRAPHIC_DATA], [GEOGRAPHIC_DATA], [GEOGRAPHIC_DATA] (SPU)" at bounding box center [548, 181] width 589 height 52
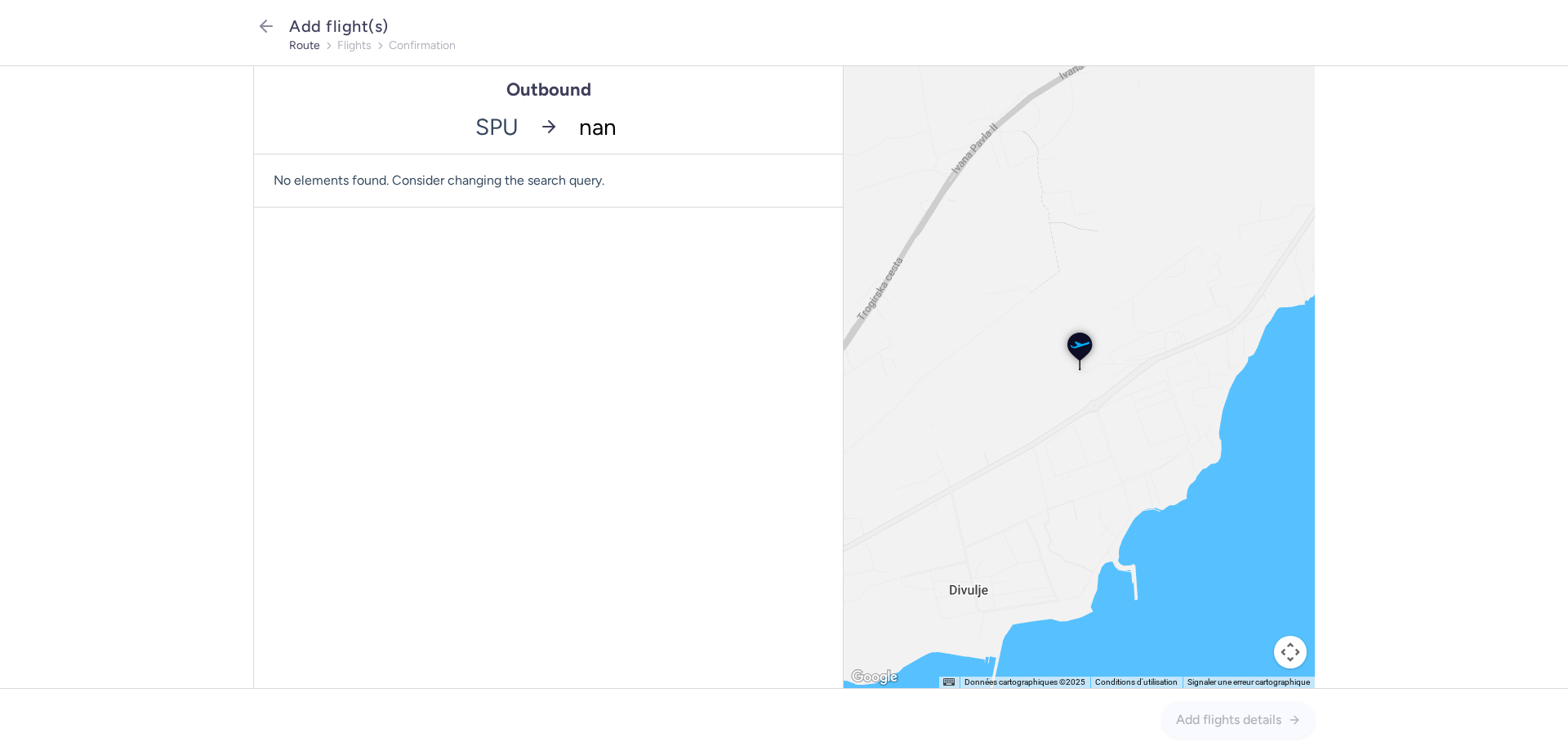
type input "nant"
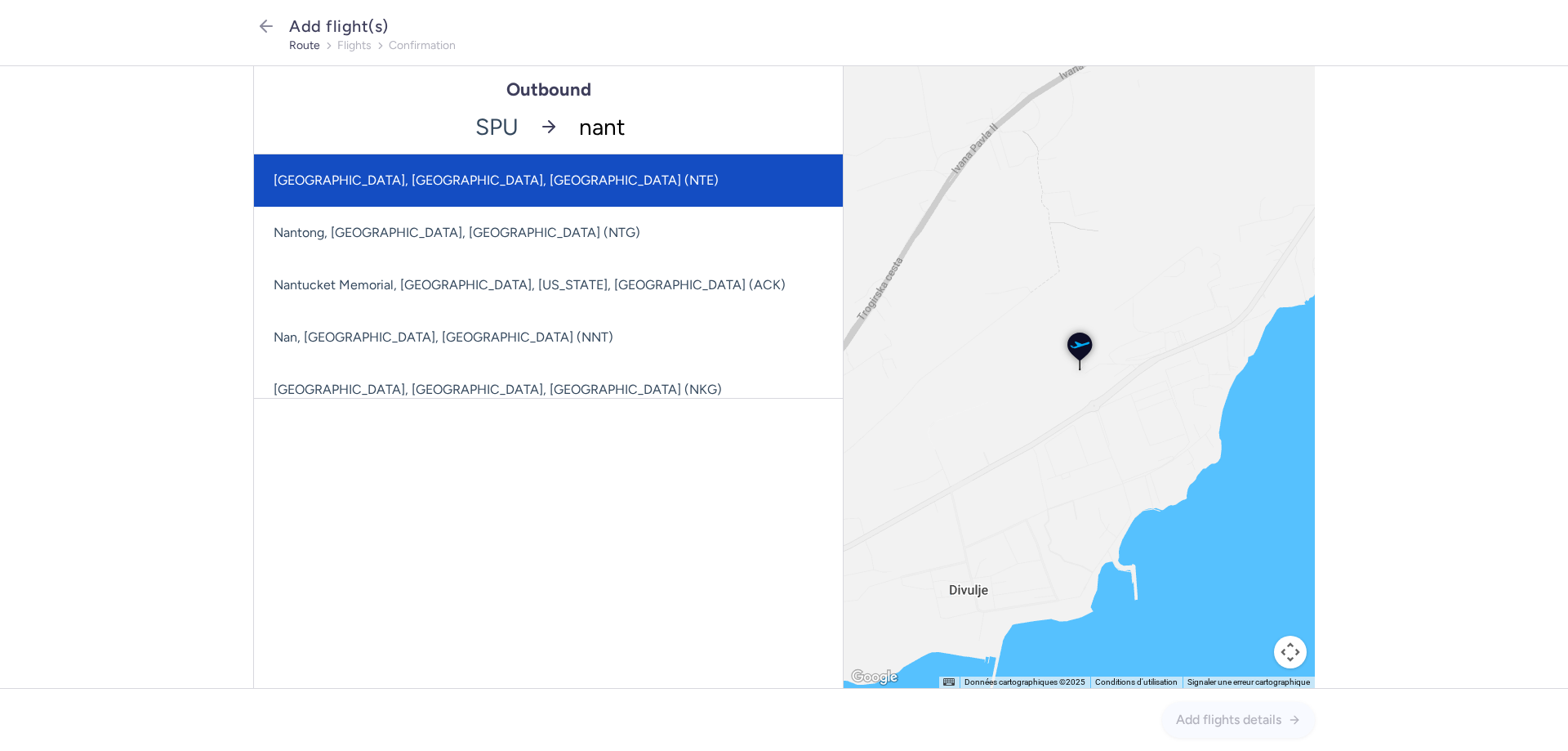
click at [461, 183] on span "[GEOGRAPHIC_DATA], [GEOGRAPHIC_DATA], [GEOGRAPHIC_DATA] (NTE)" at bounding box center [496, 180] width 445 height 15
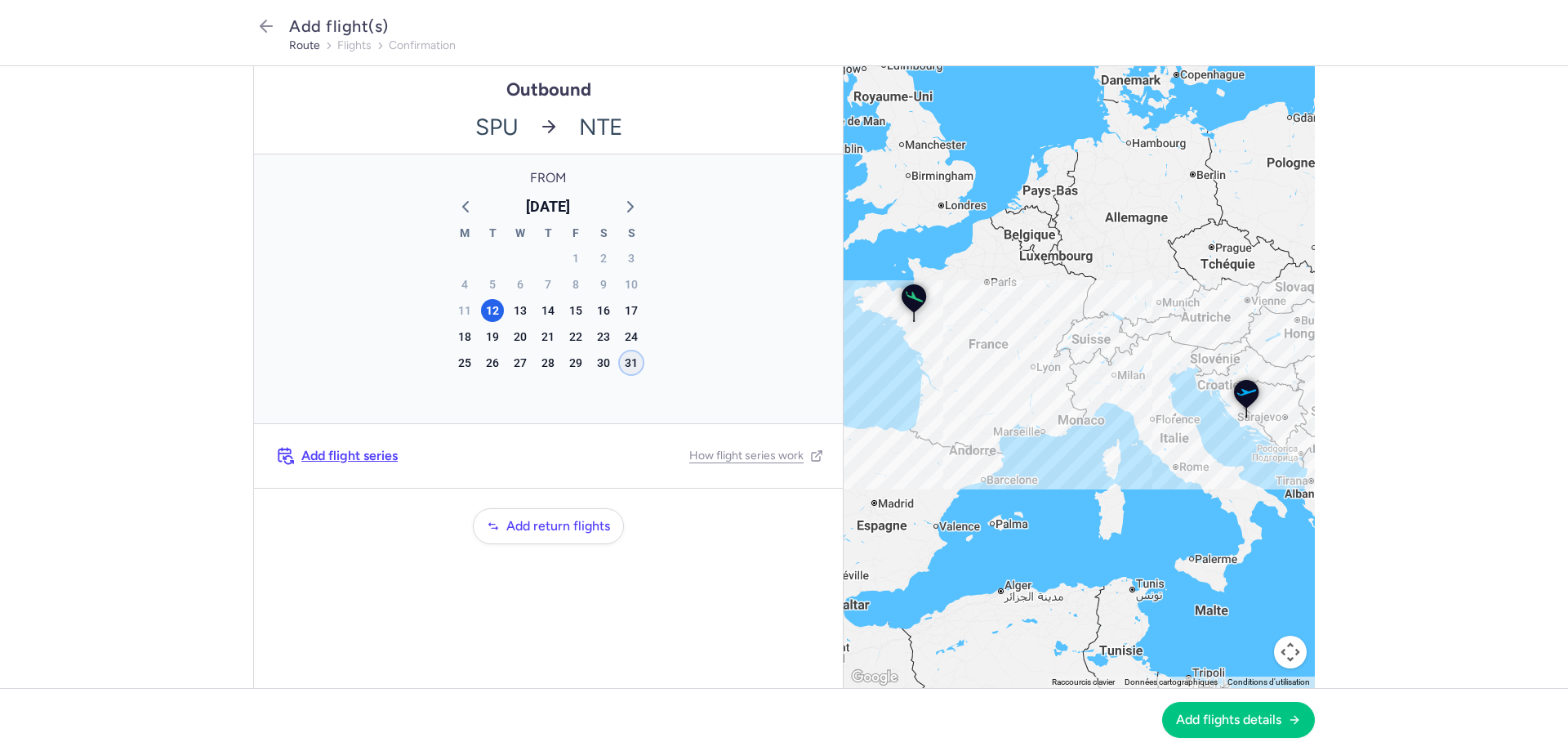
click at [630, 361] on div "31" at bounding box center [630, 362] width 23 height 23
click at [1216, 716] on span "Add flights details" at bounding box center [1228, 719] width 106 height 14
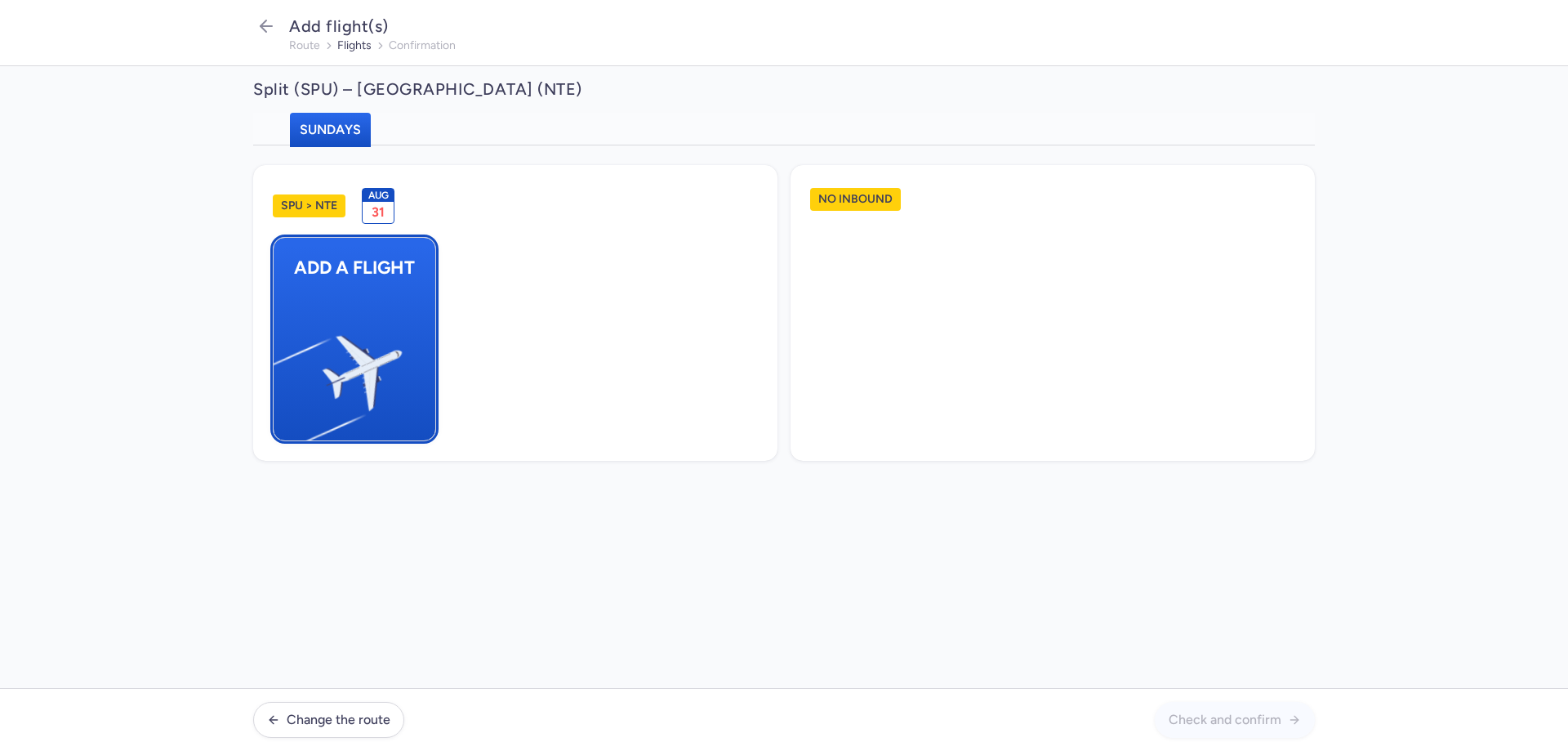
click at [420, 361] on button "Add a flight" at bounding box center [354, 339] width 163 height 204
select select "23"
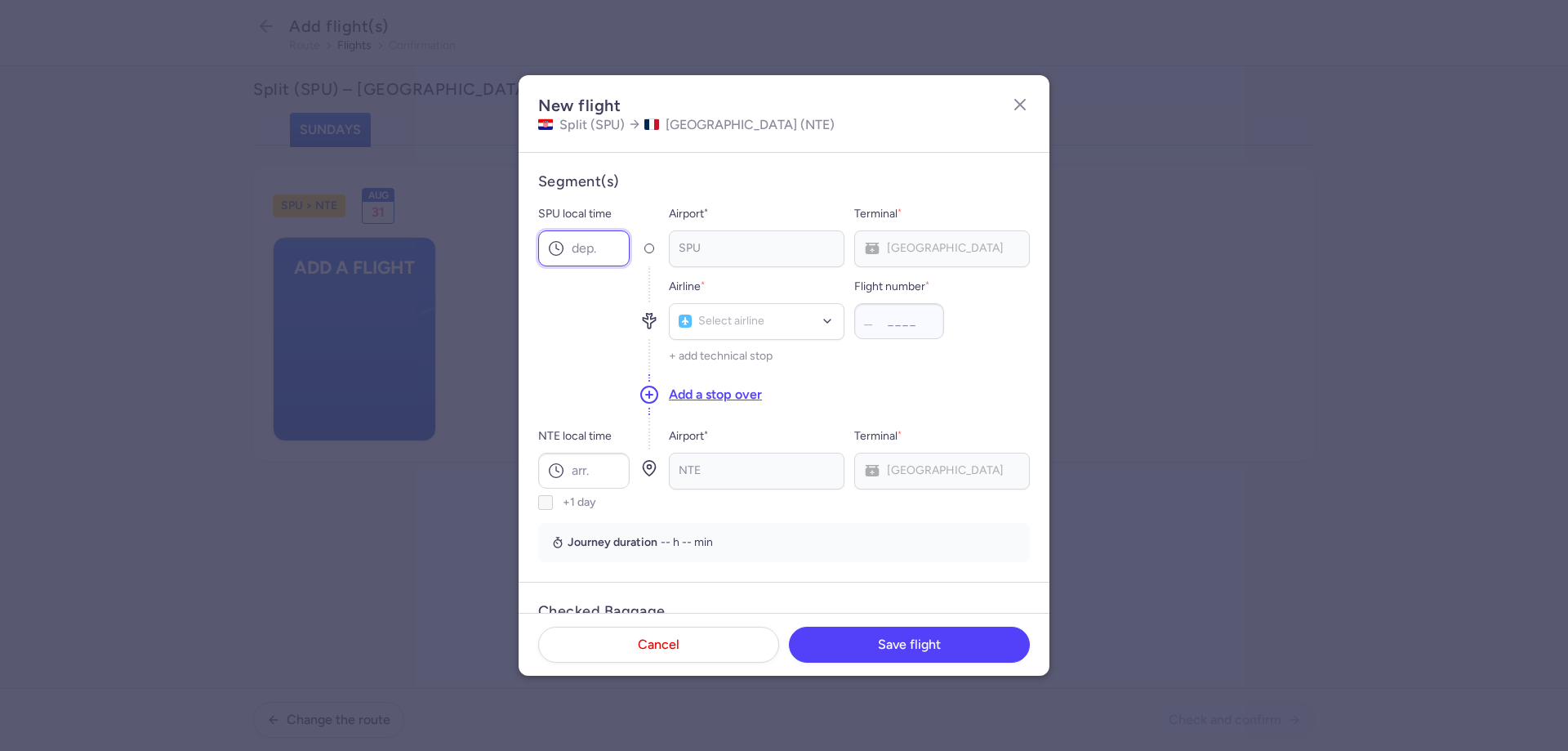
click at [605, 252] on input "SPU local time" at bounding box center [583, 249] width 91 height 36
type input "20:05"
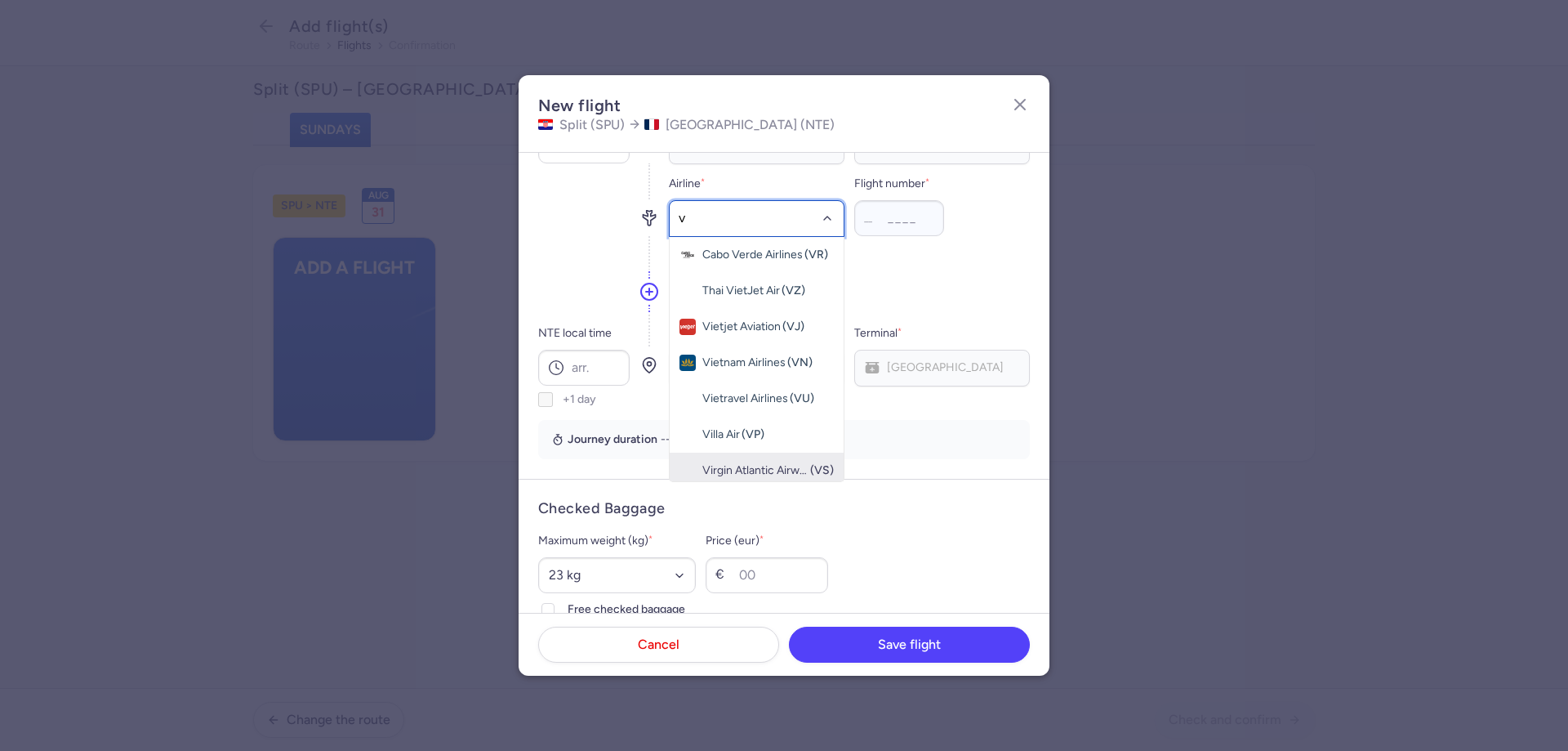
scroll to position [75, 0]
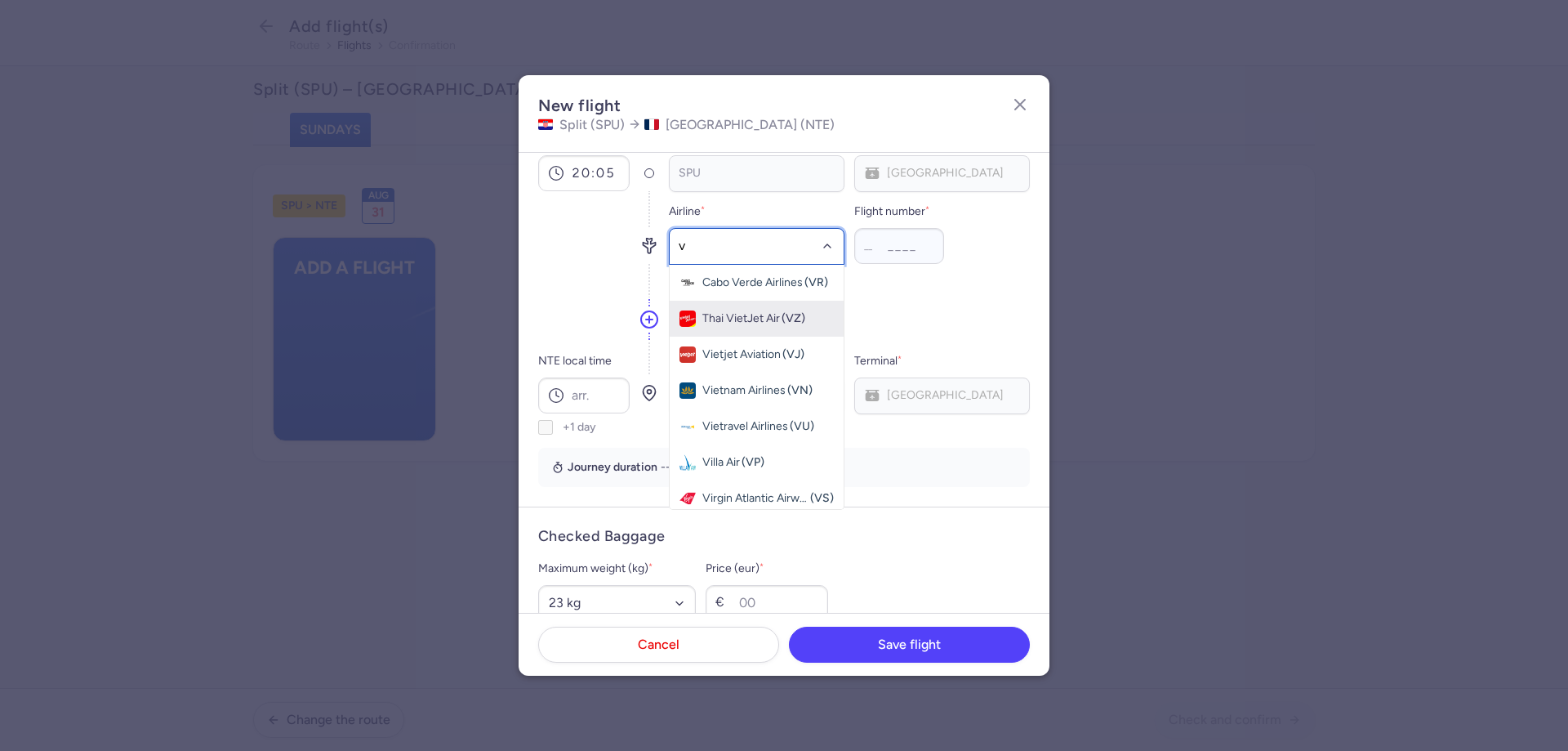
type input "v7"
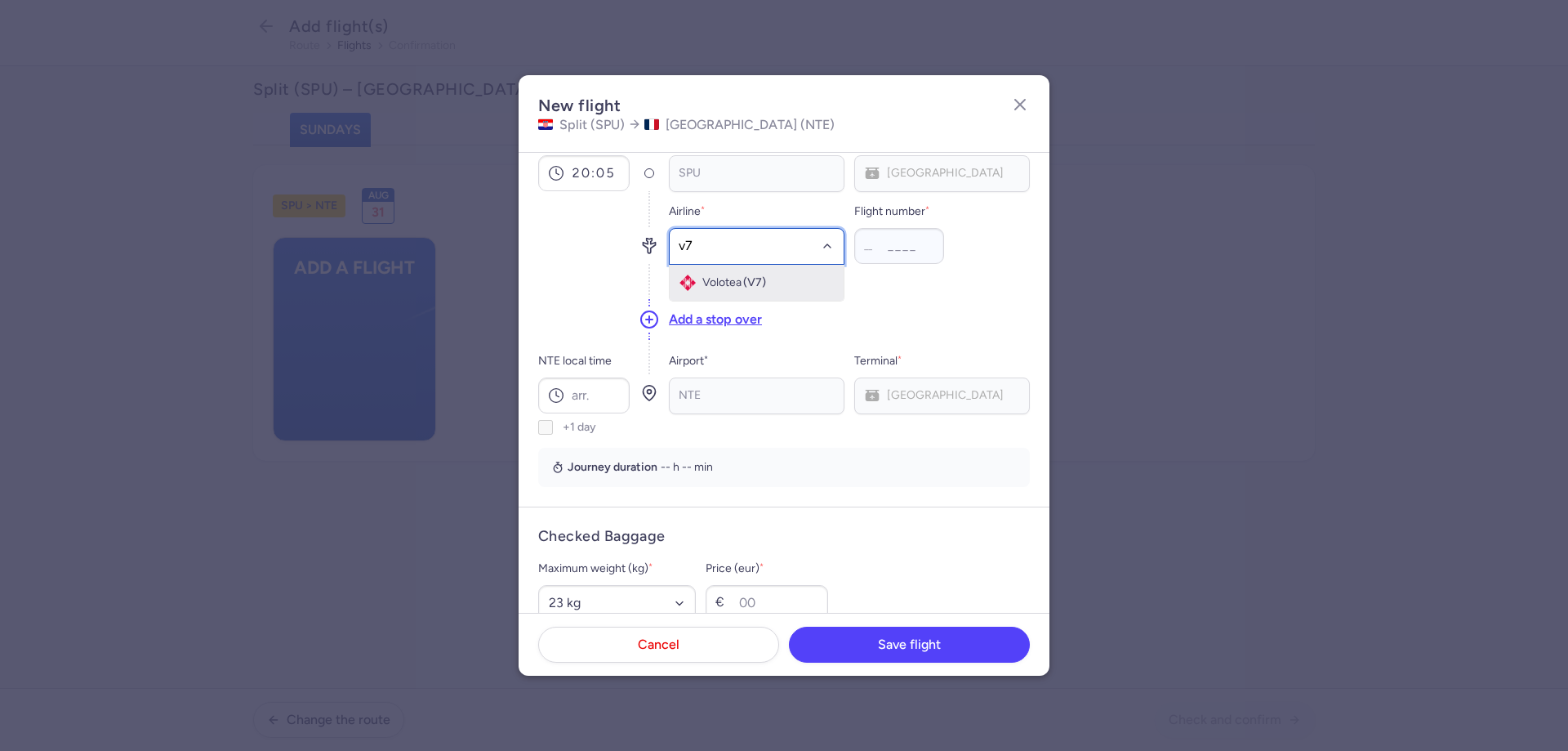
click at [719, 280] on span "Volotea" at bounding box center [722, 283] width 39 height 13
type input "2245"
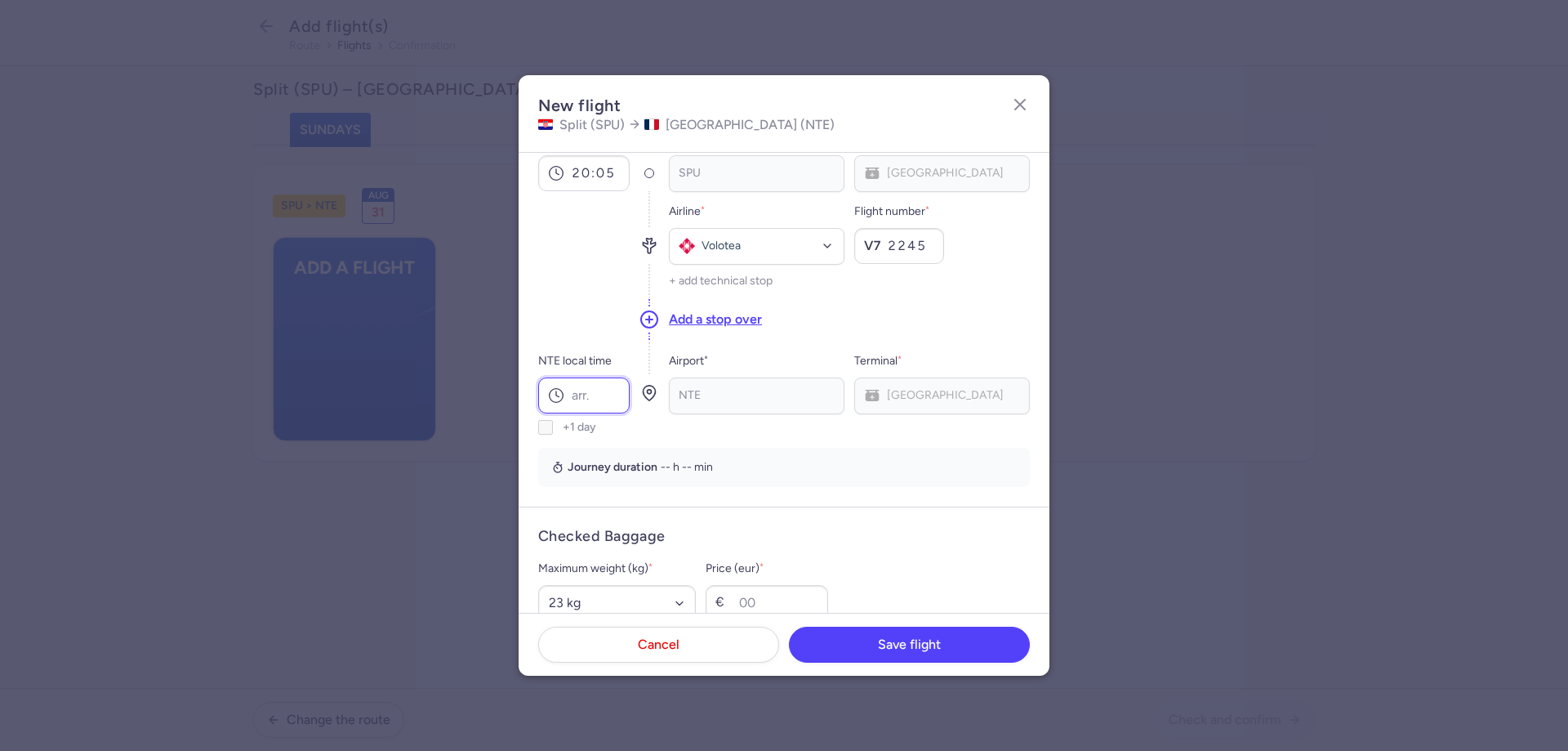
click at [579, 404] on input "NTE local time" at bounding box center [583, 396] width 91 height 36
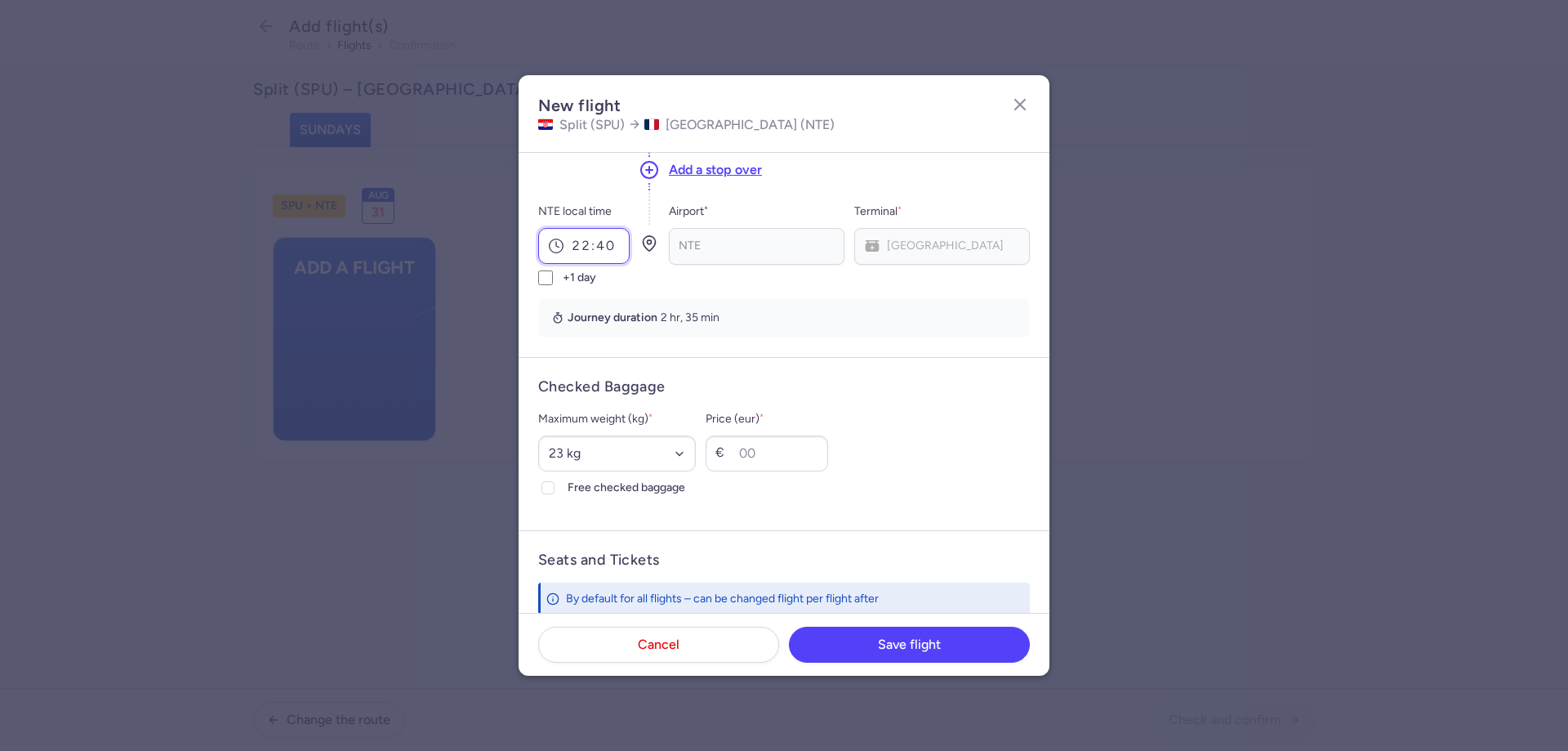
scroll to position [320, 0]
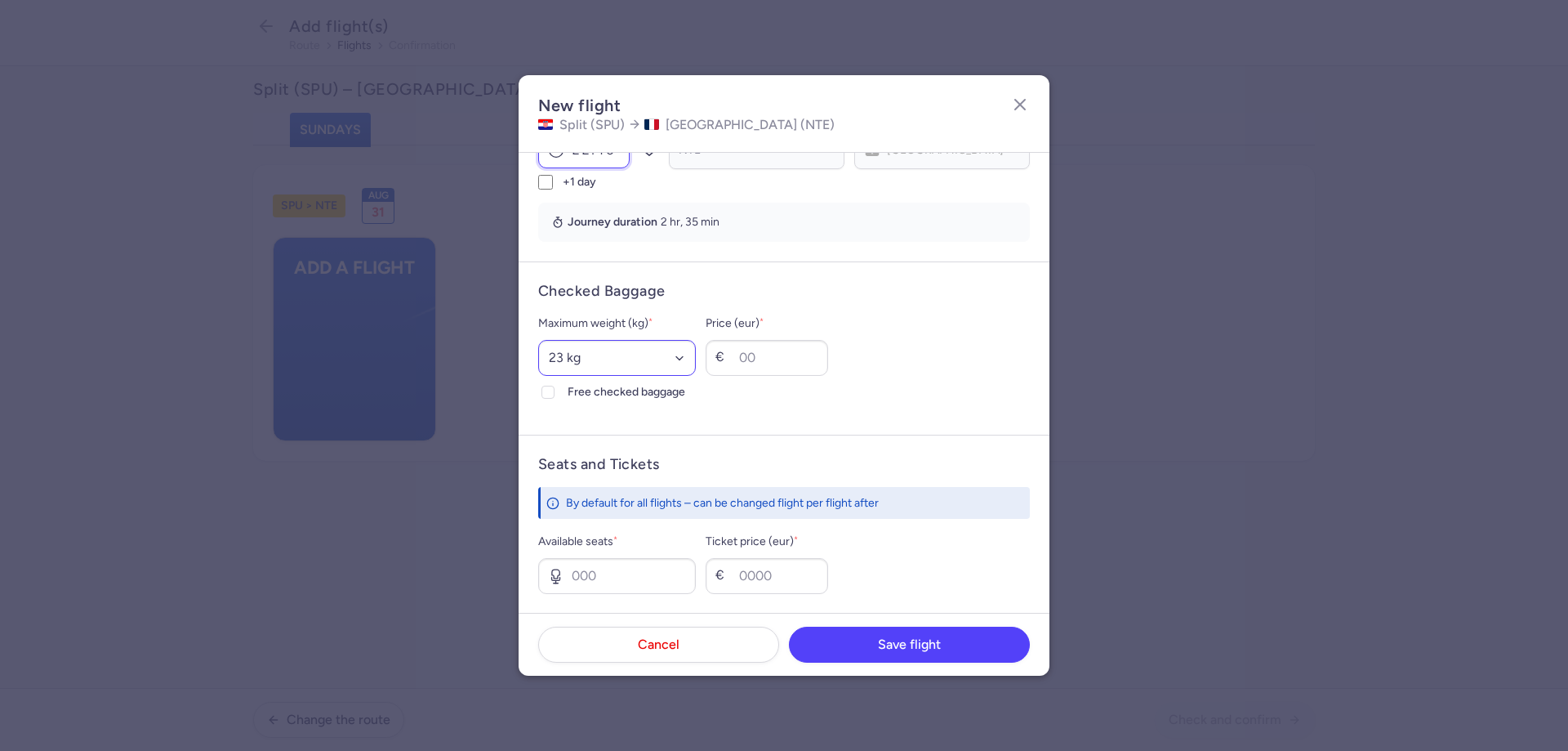
type input "22:40"
click at [580, 353] on select "Select an option 15 kg 16 kg 17 kg 18 kg 19 kg 20 kg 21 kg 22 kg 23 kg 24 kg 25…" at bounding box center [617, 358] width 158 height 36
select select "20"
click at [538, 340] on select "Select an option 15 kg 16 kg 17 kg 18 kg 19 kg 20 kg 21 kg 22 kg 23 kg 24 kg 25…" at bounding box center [617, 358] width 158 height 36
click at [543, 397] on input "Free checked baggage" at bounding box center [548, 392] width 13 height 13
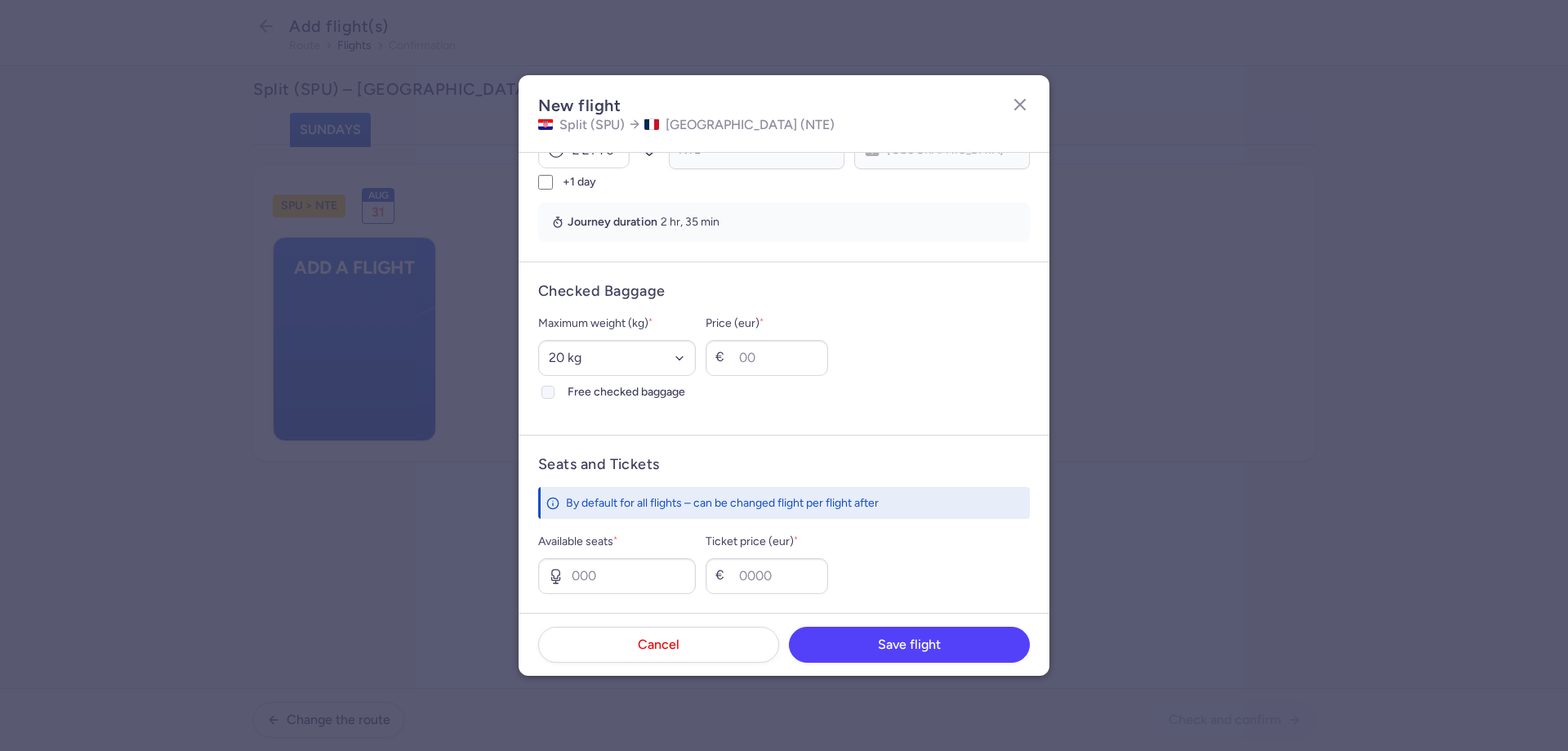
checkbox input "true"
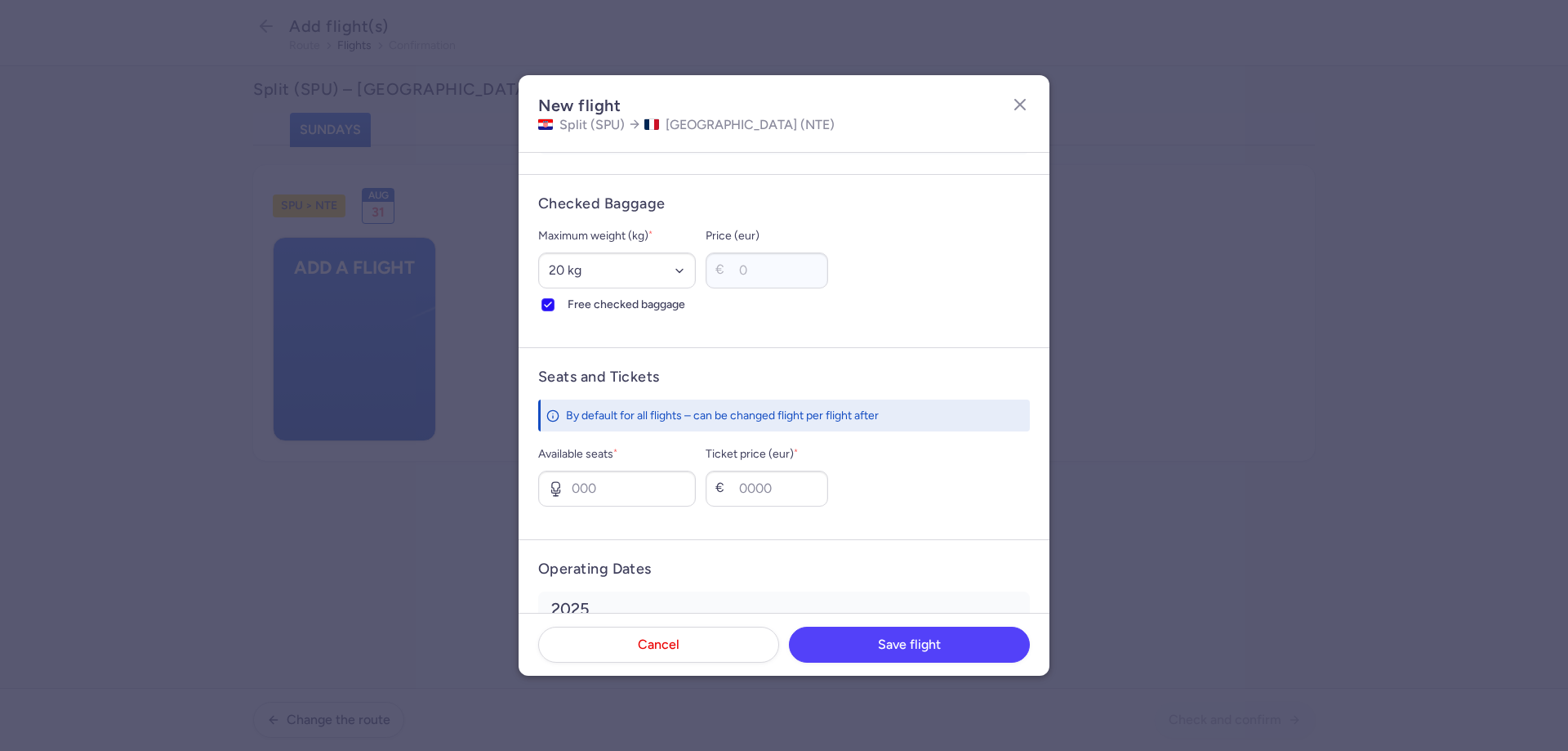
scroll to position [521, 0]
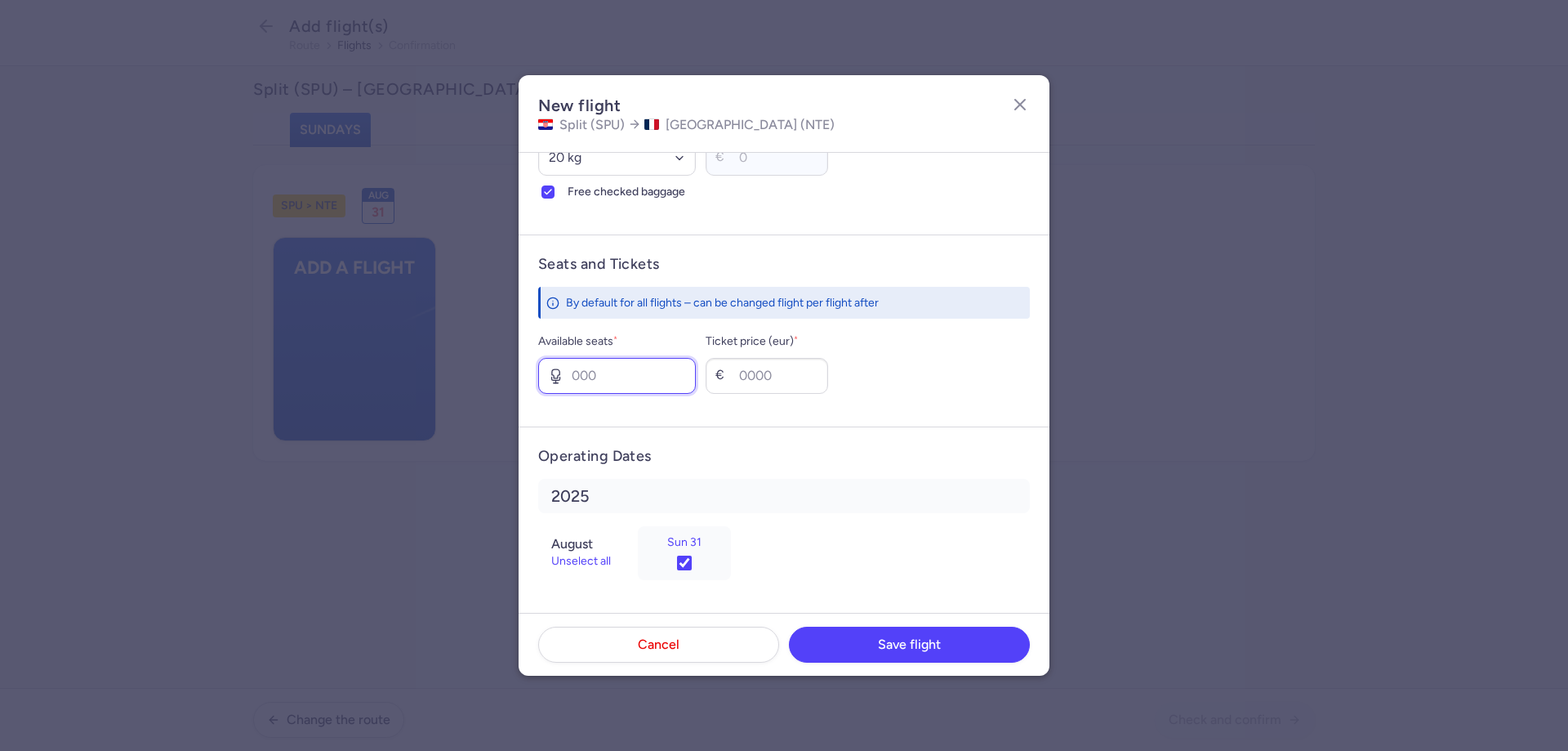
click at [587, 372] on input "Available seats *" at bounding box center [617, 376] width 158 height 36
type input "1"
type input "150"
click at [871, 641] on button "Save flight" at bounding box center [910, 644] width 241 height 36
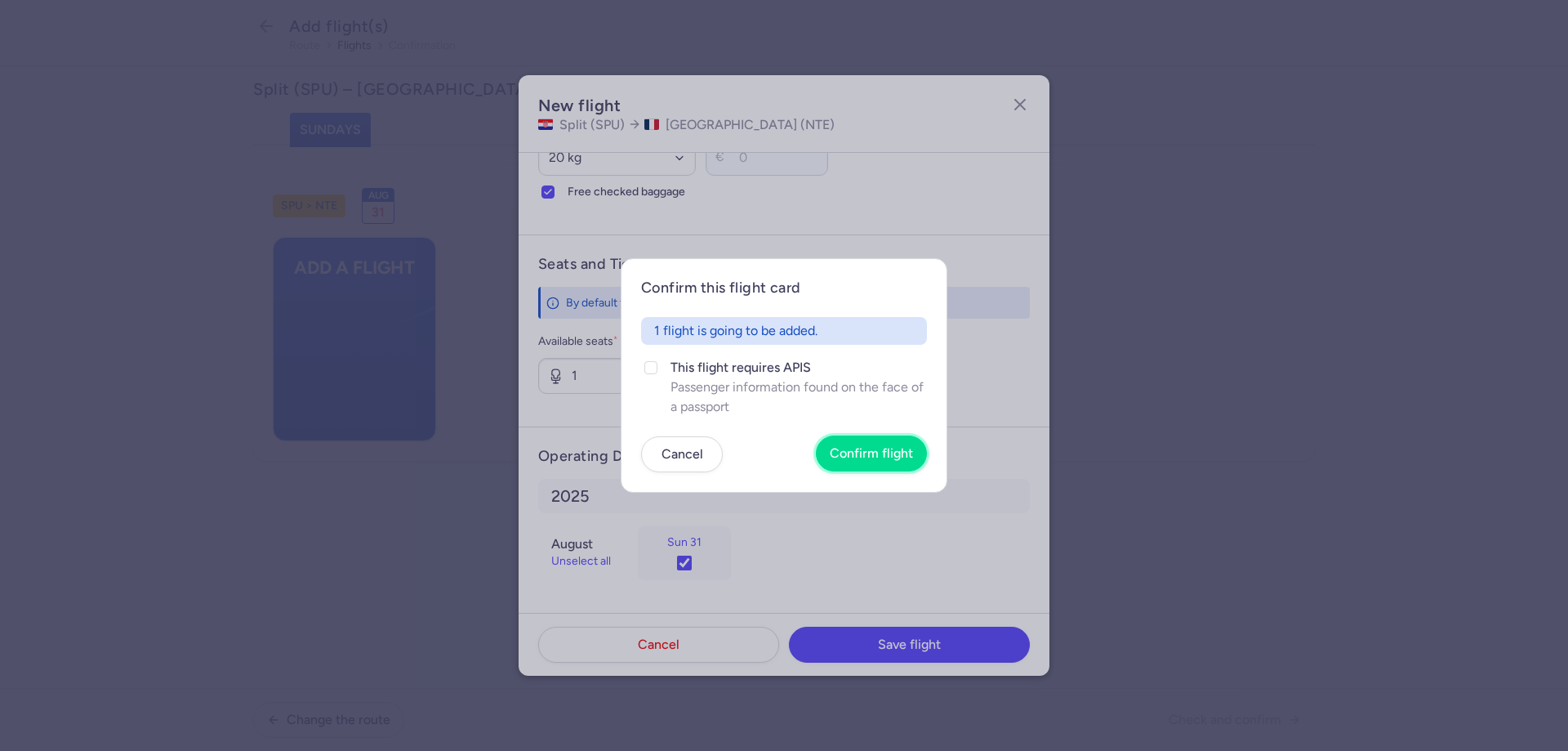
click at [877, 454] on span "Confirm flight" at bounding box center [872, 454] width 83 height 14
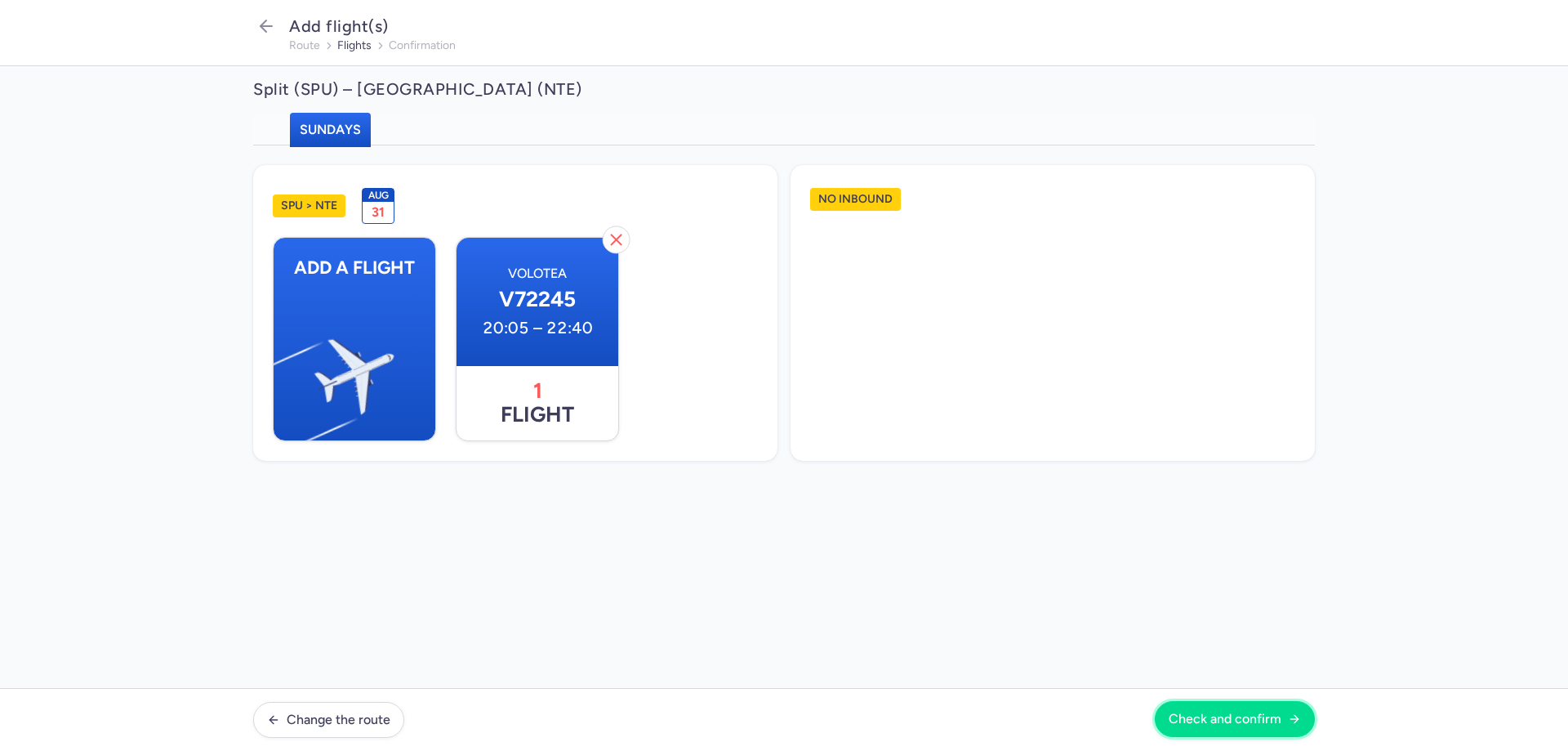
click at [1191, 716] on span "Check and confirm" at bounding box center [1225, 719] width 113 height 14
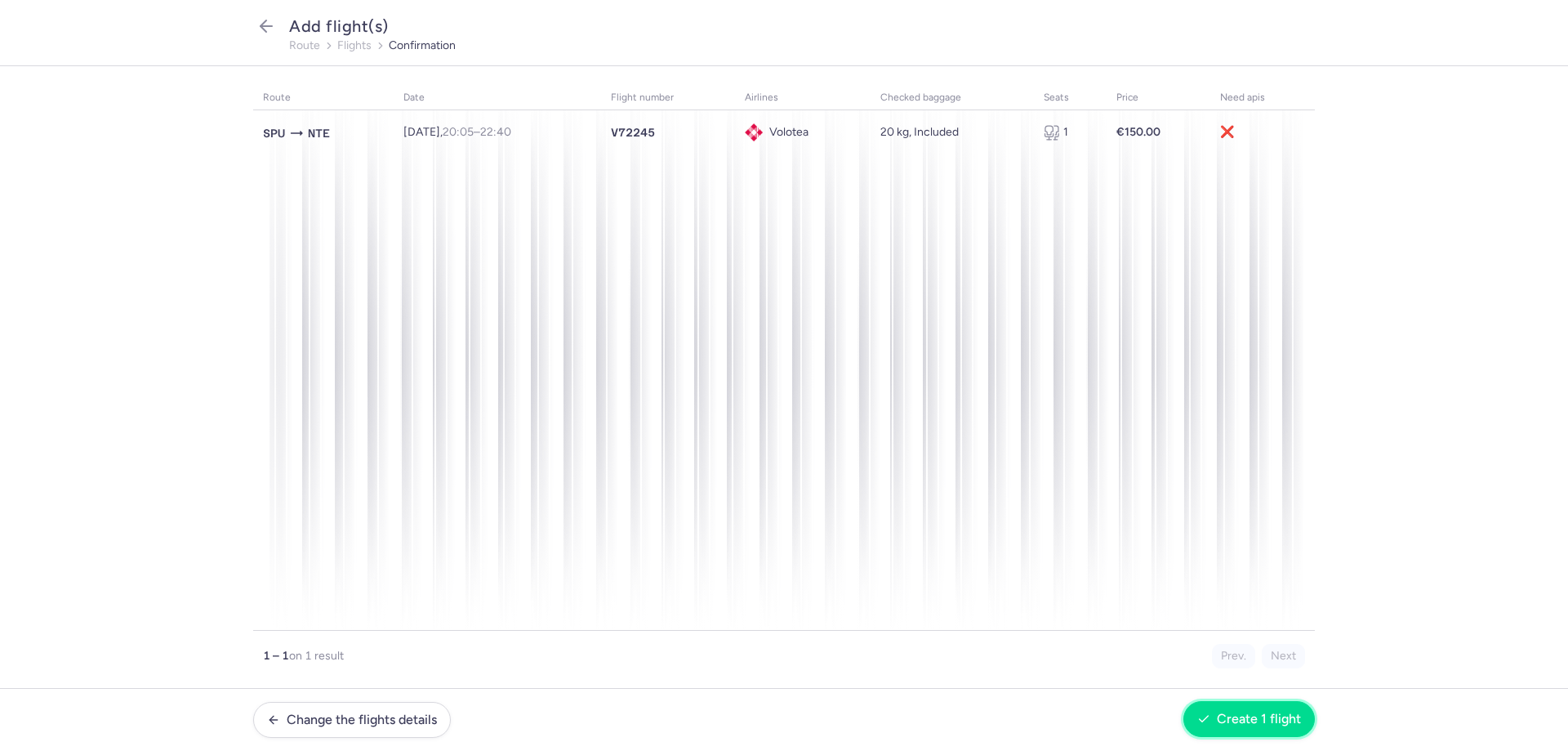
click at [1226, 713] on span "Create 1 flight" at bounding box center [1258, 719] width 84 height 14
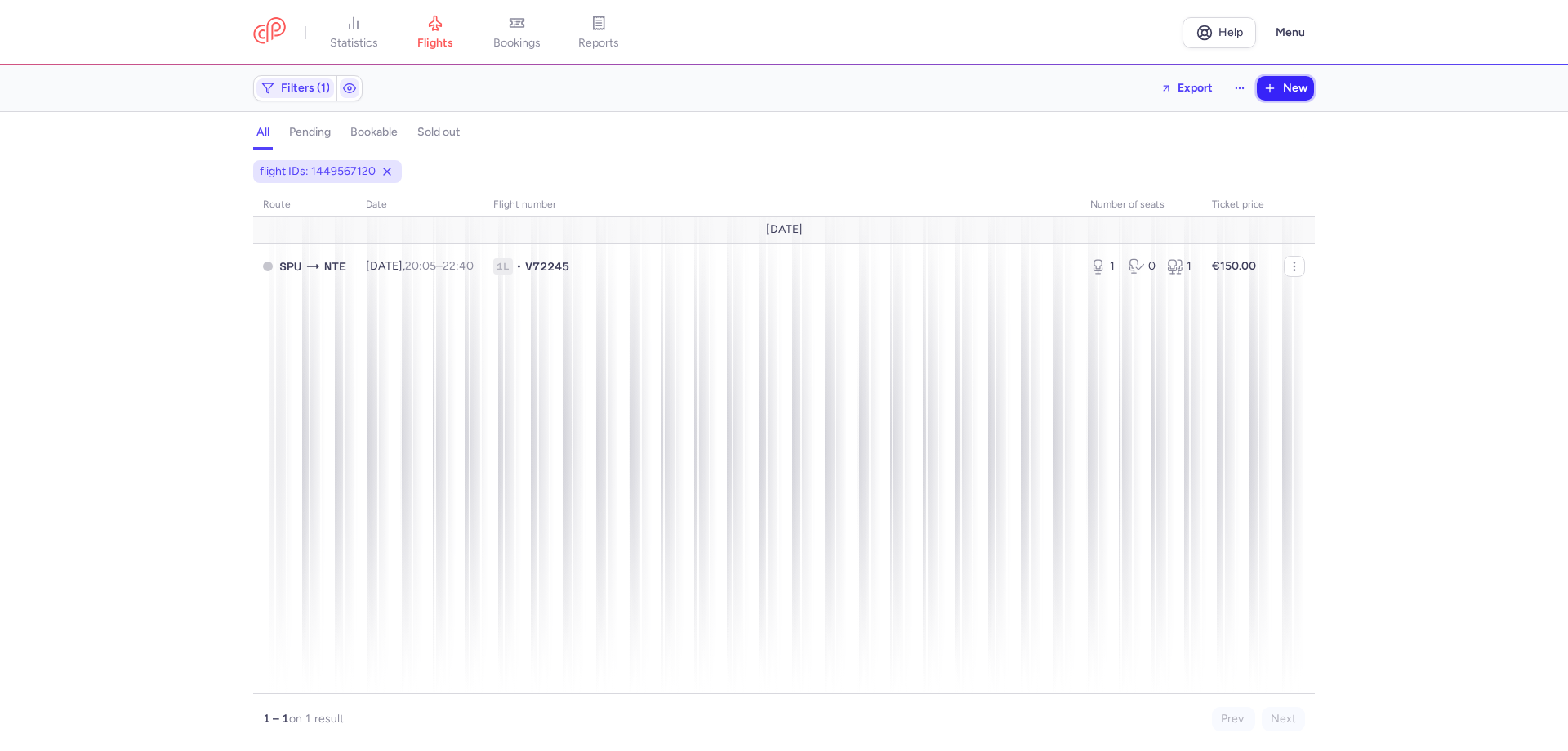
click at [1273, 95] on icon "button" at bounding box center [1270, 88] width 13 height 13
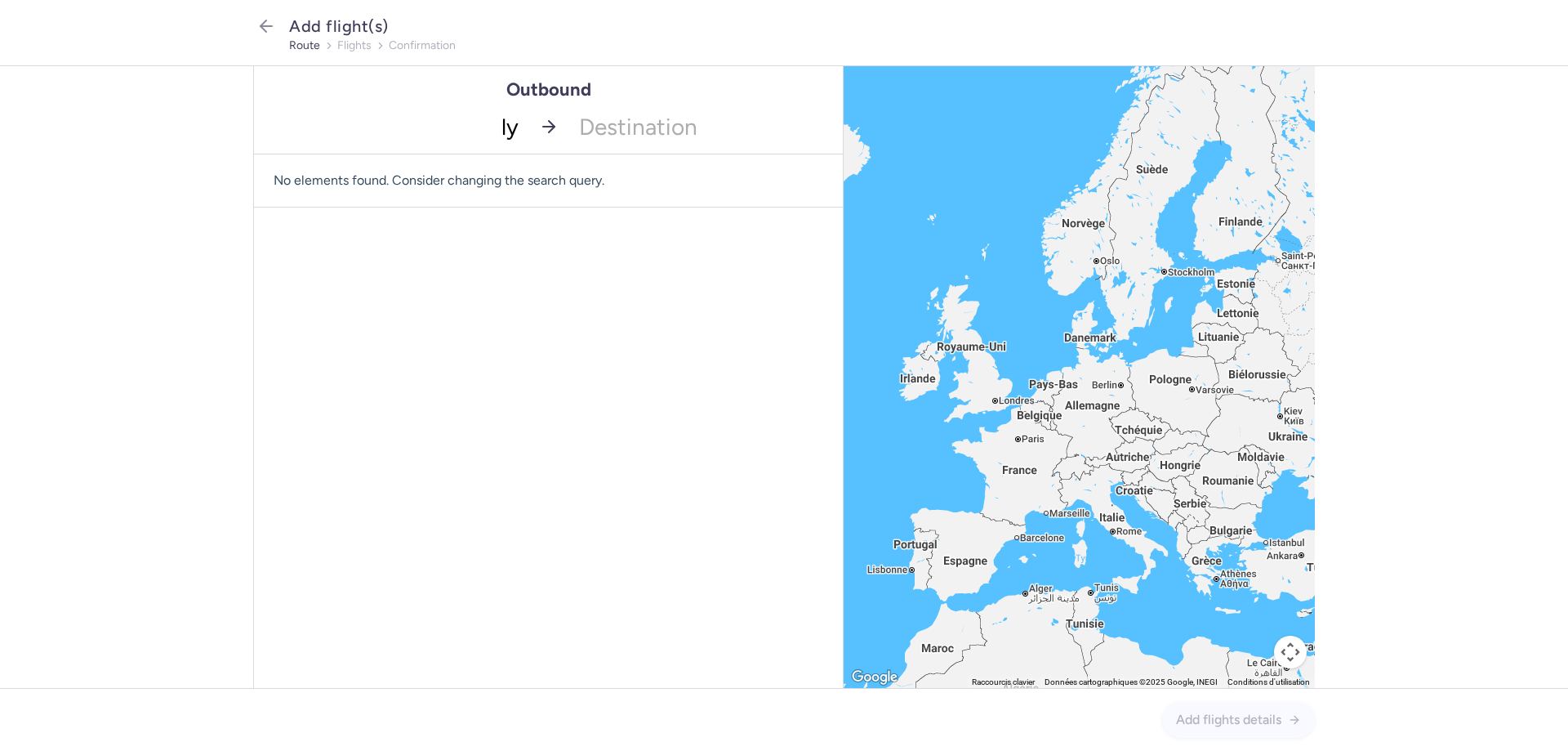
type input "lys"
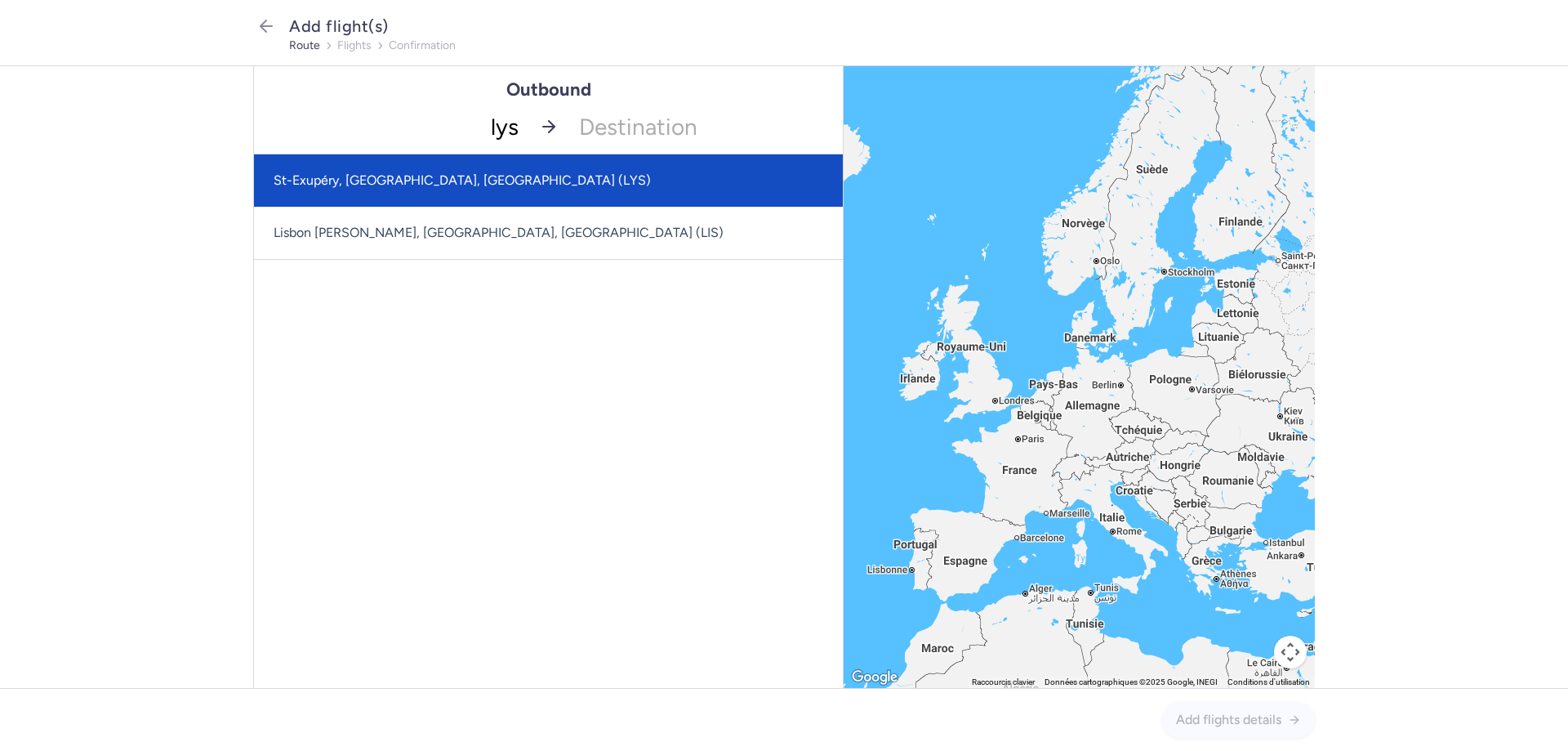
click at [412, 170] on span "St-Exupéry, [GEOGRAPHIC_DATA], [GEOGRAPHIC_DATA] (LYS)" at bounding box center [548, 181] width 589 height 52
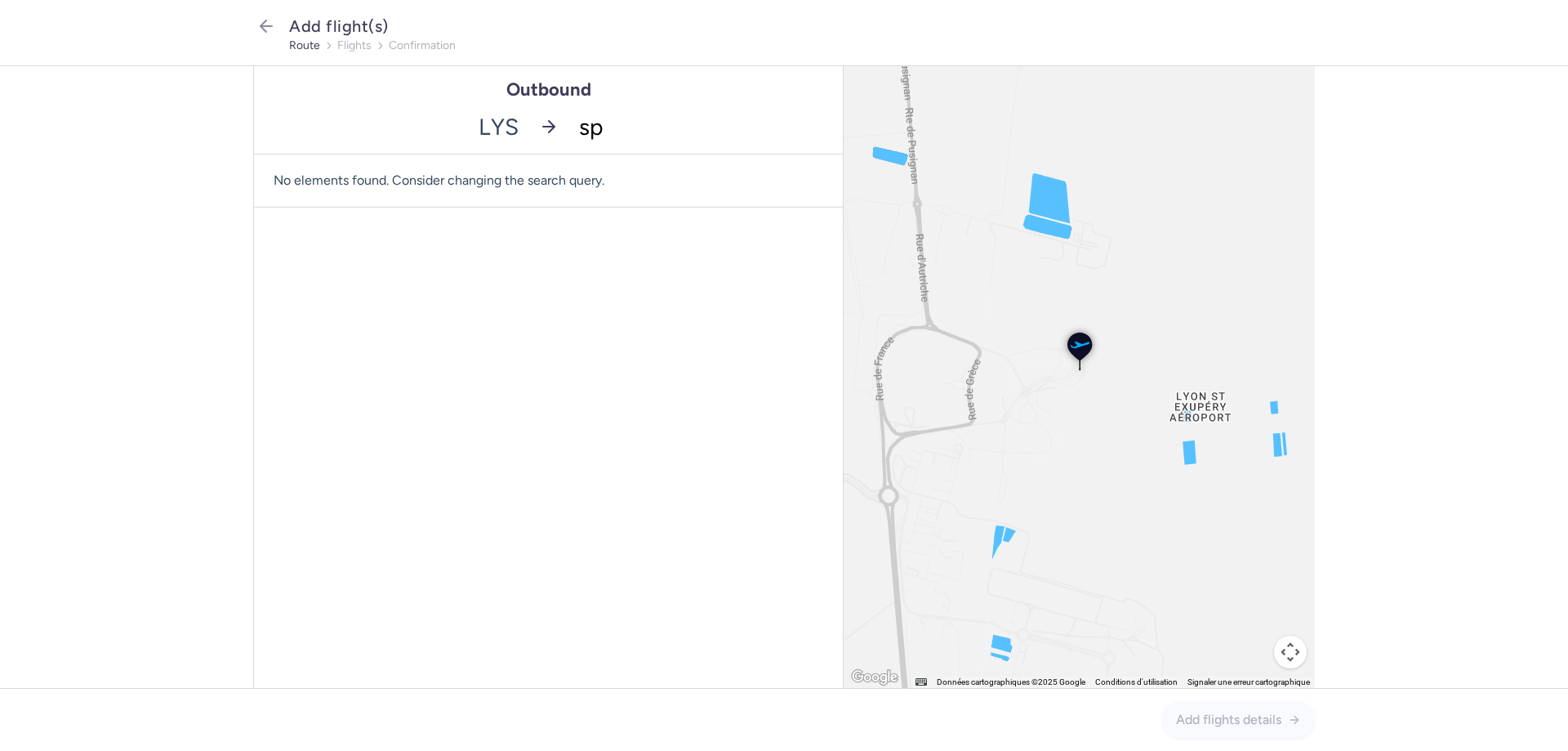
type input "spu"
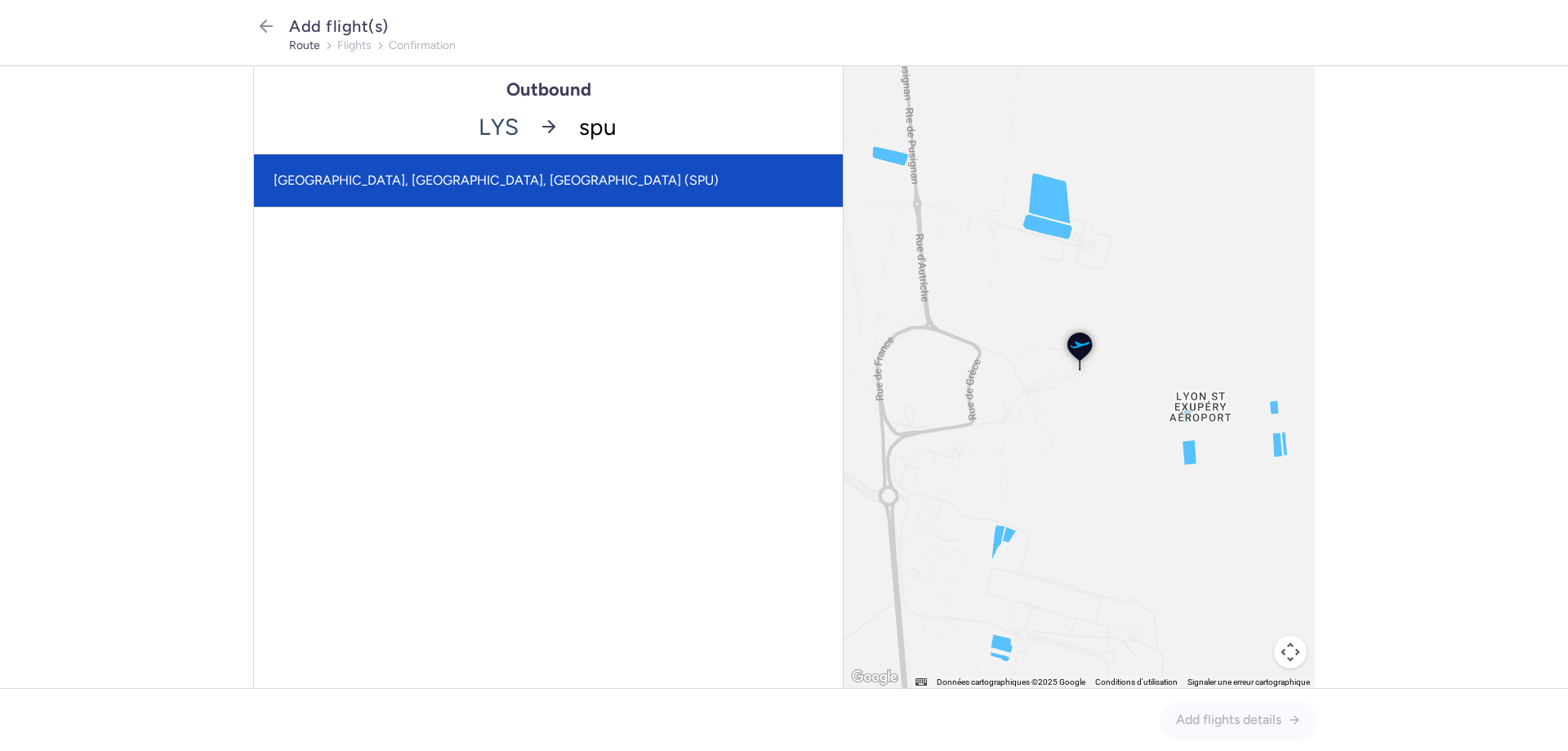
click at [486, 167] on span "[GEOGRAPHIC_DATA], [GEOGRAPHIC_DATA], [GEOGRAPHIC_DATA] (SPU)" at bounding box center [548, 181] width 589 height 52
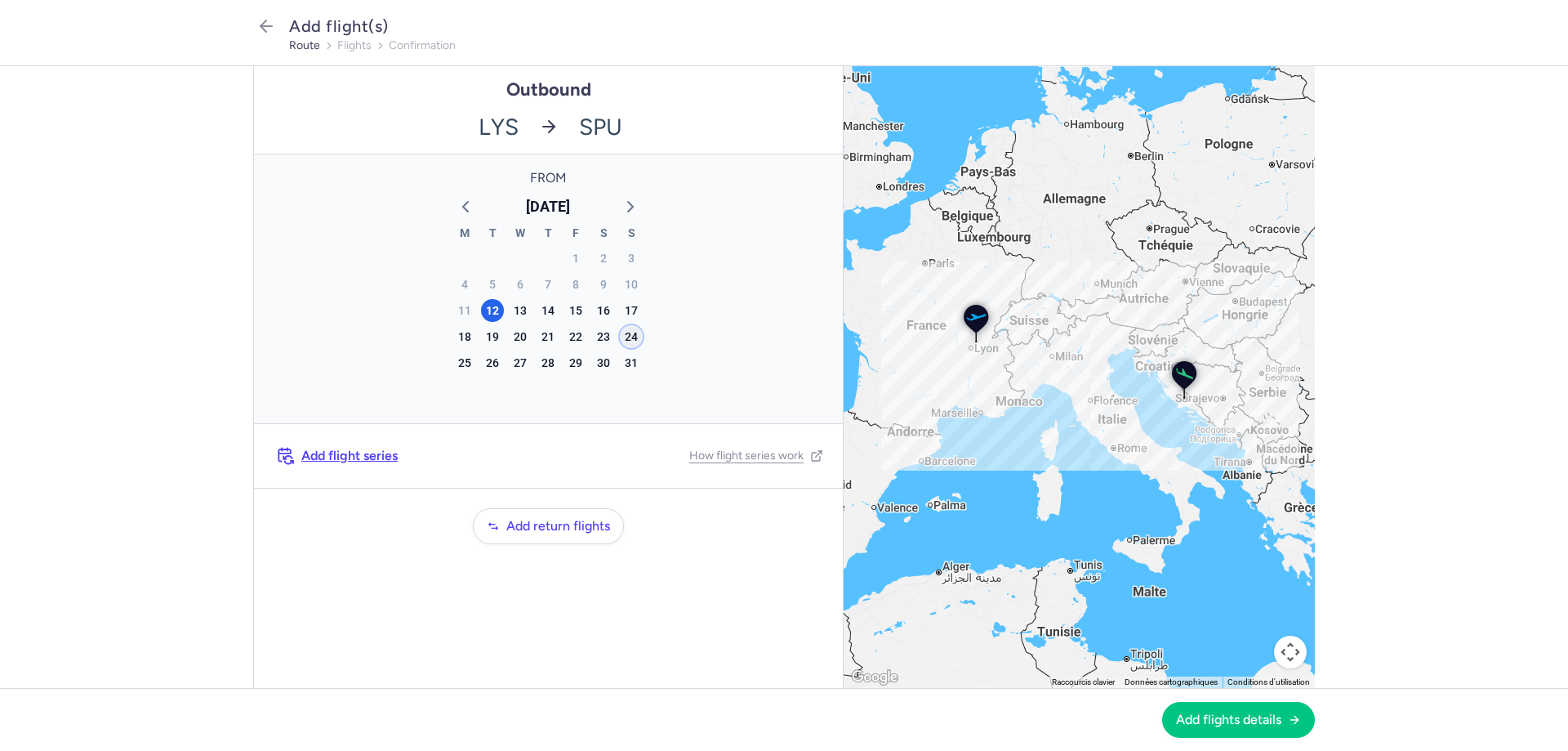
click at [627, 333] on div "24" at bounding box center [630, 336] width 23 height 23
click at [1194, 713] on span "Add flights details" at bounding box center [1228, 719] width 106 height 14
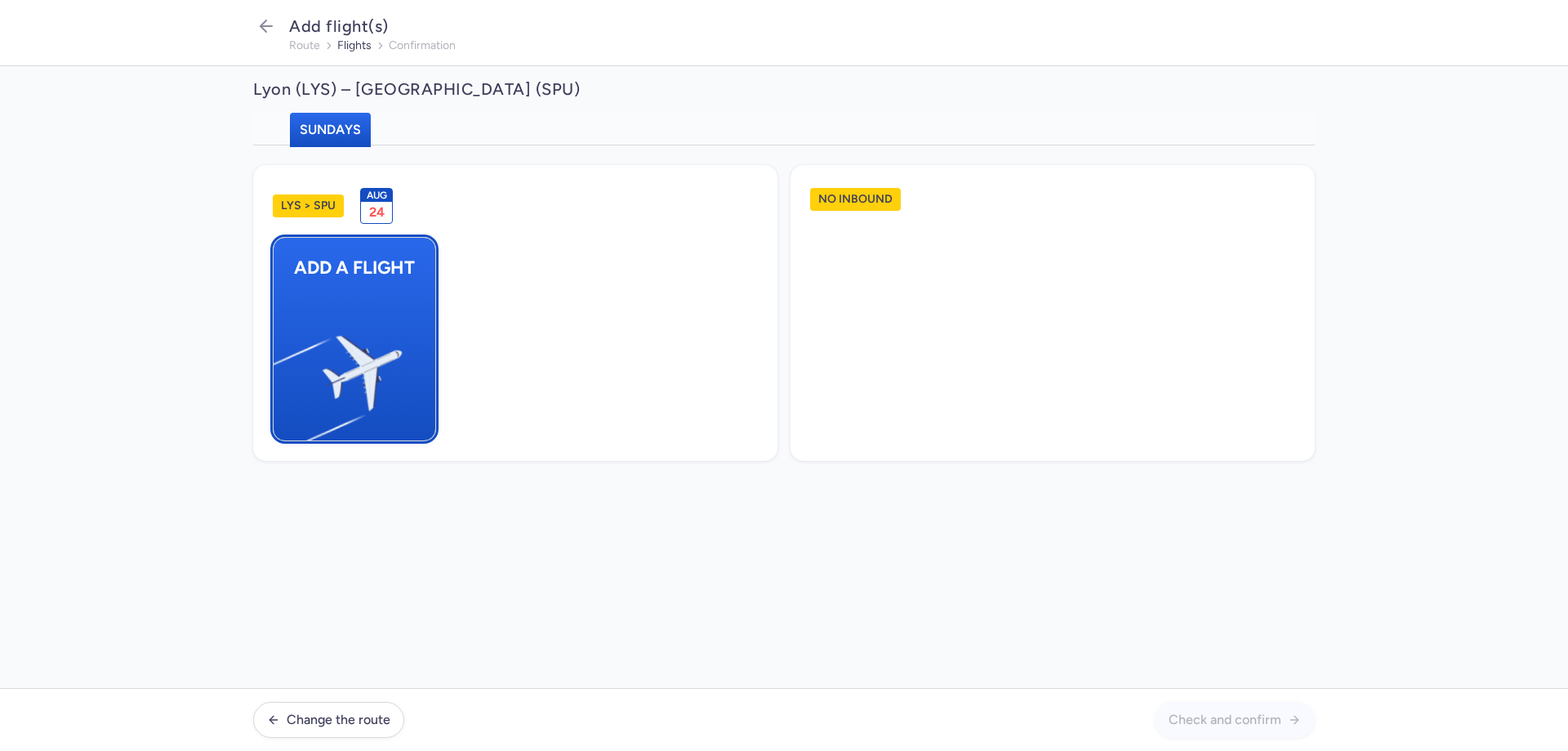
click at [361, 294] on img "button" at bounding box center [282, 366] width 276 height 253
select select "23"
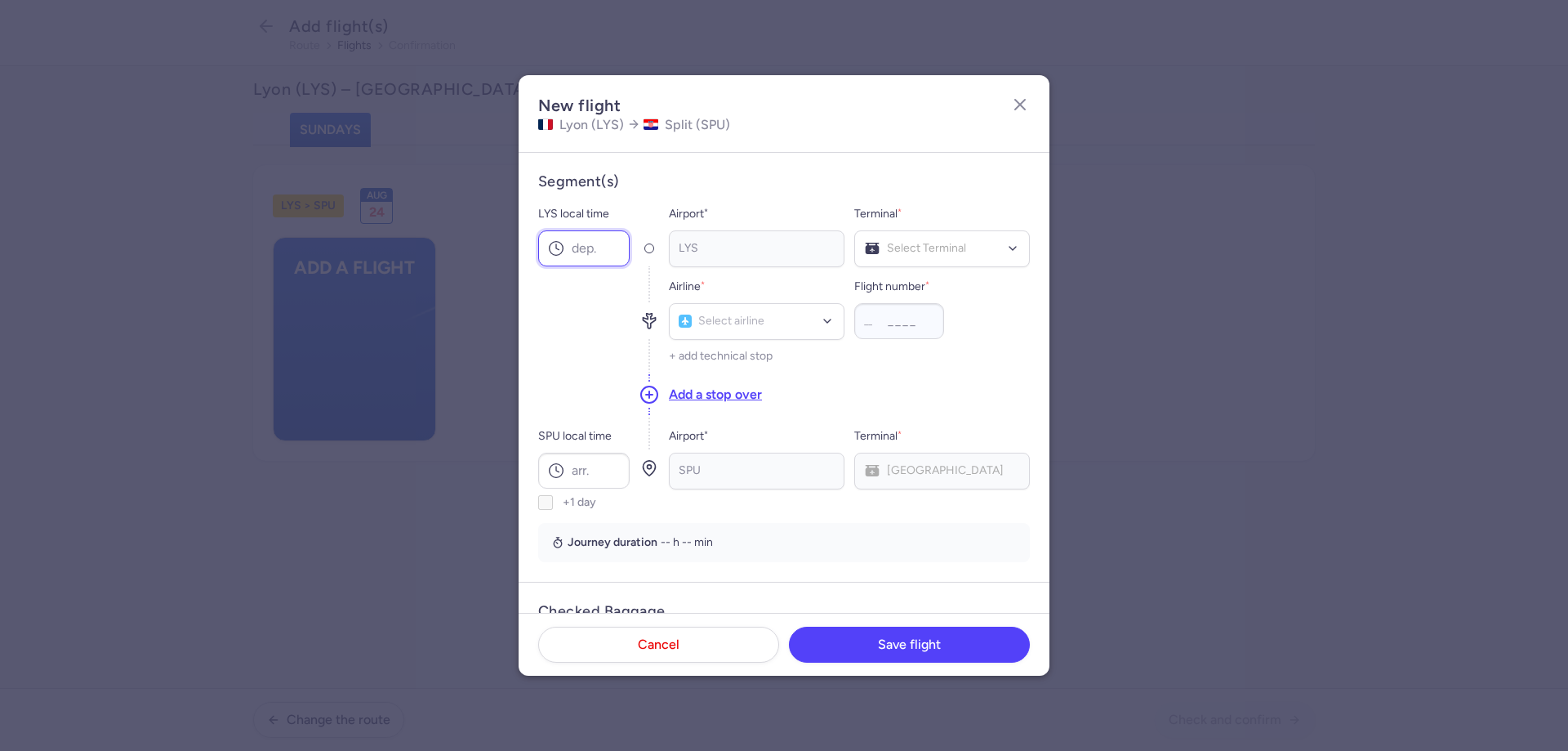
click at [584, 239] on input "LYS local time" at bounding box center [583, 249] width 91 height 36
type input "06:15"
click at [924, 314] on span "Terminal 2" at bounding box center [942, 316] width 174 height 33
type input "v7"
click at [725, 352] on span "Volotea" at bounding box center [722, 358] width 39 height 13
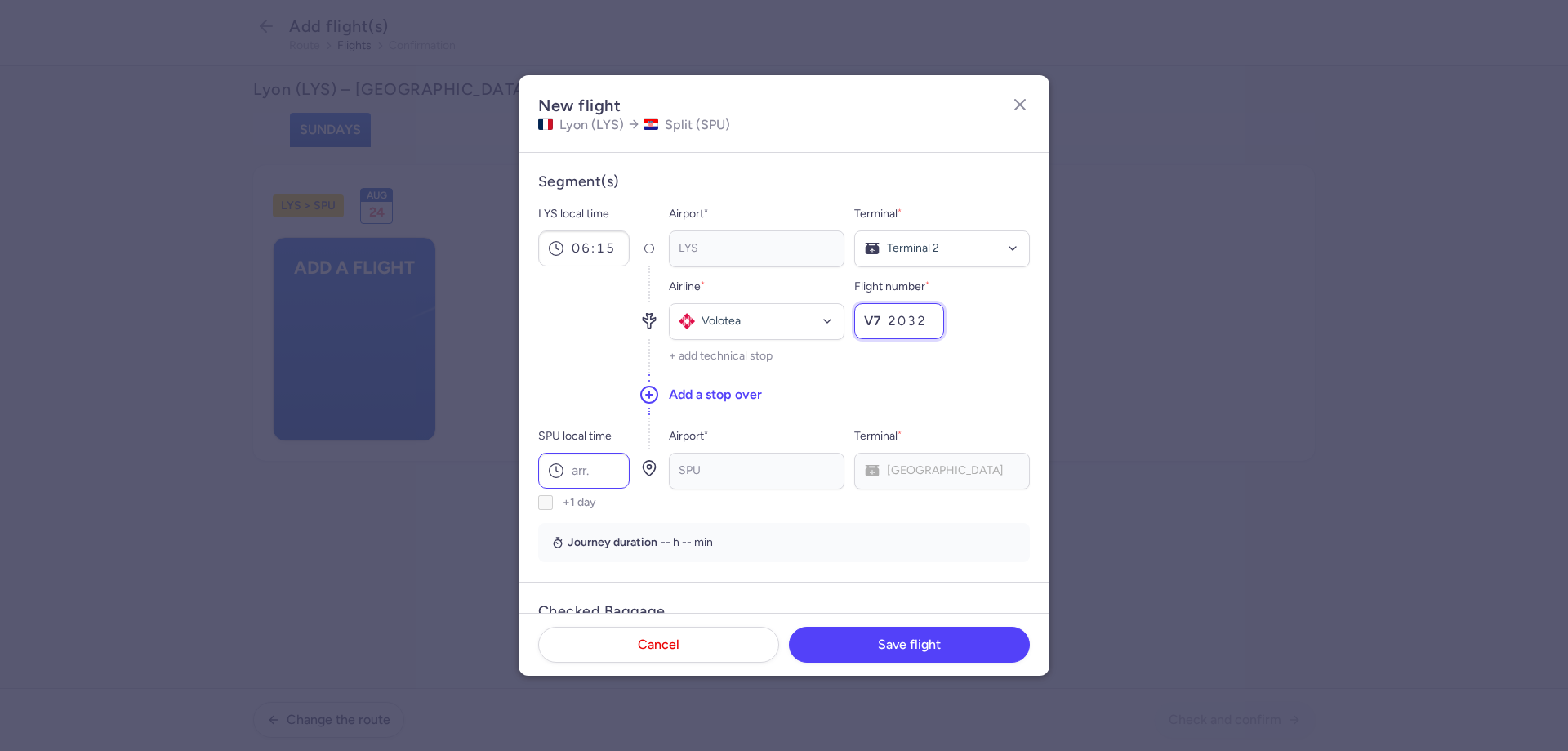
type input "2032"
click at [601, 471] on input "SPU local time" at bounding box center [583, 471] width 91 height 36
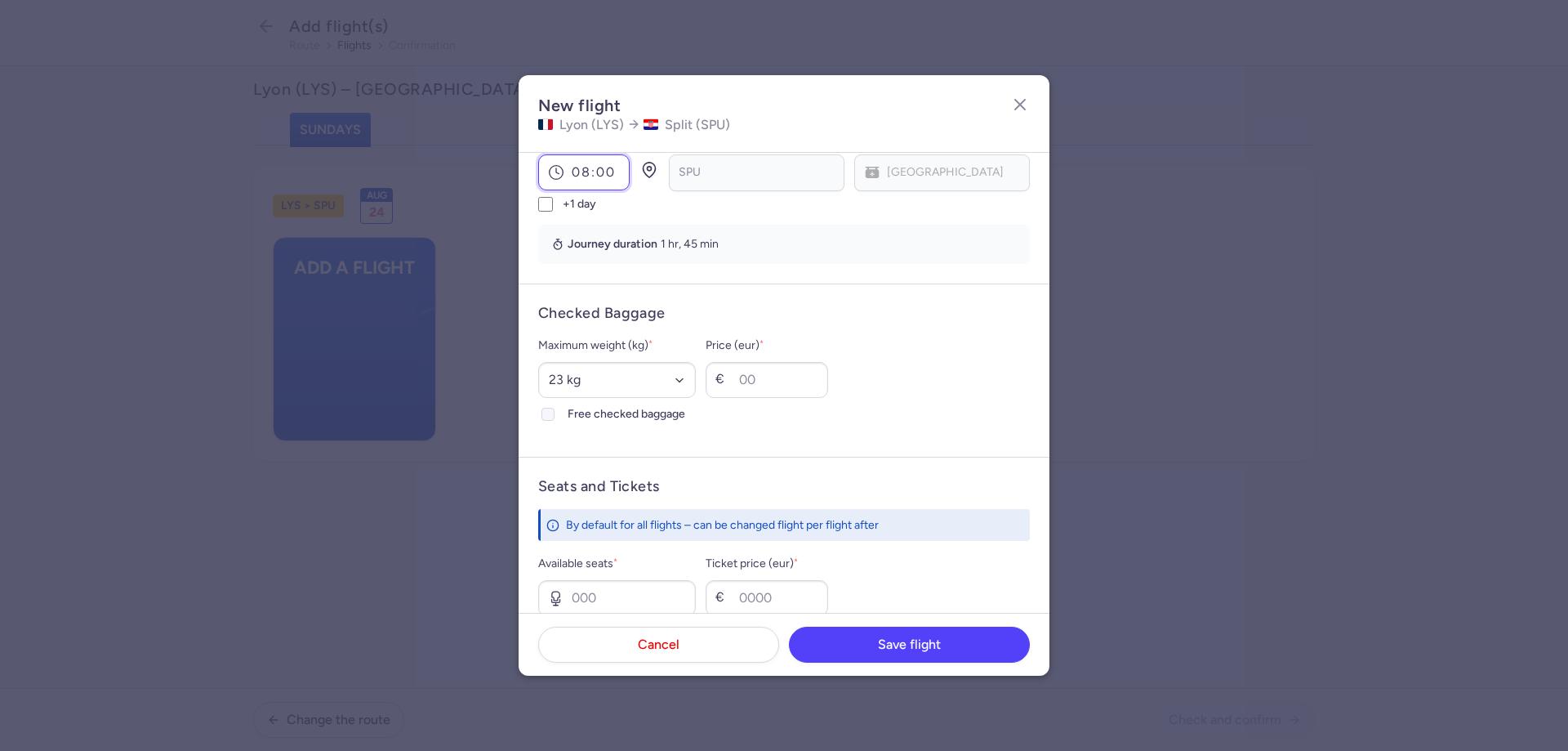
scroll to position [327, 0]
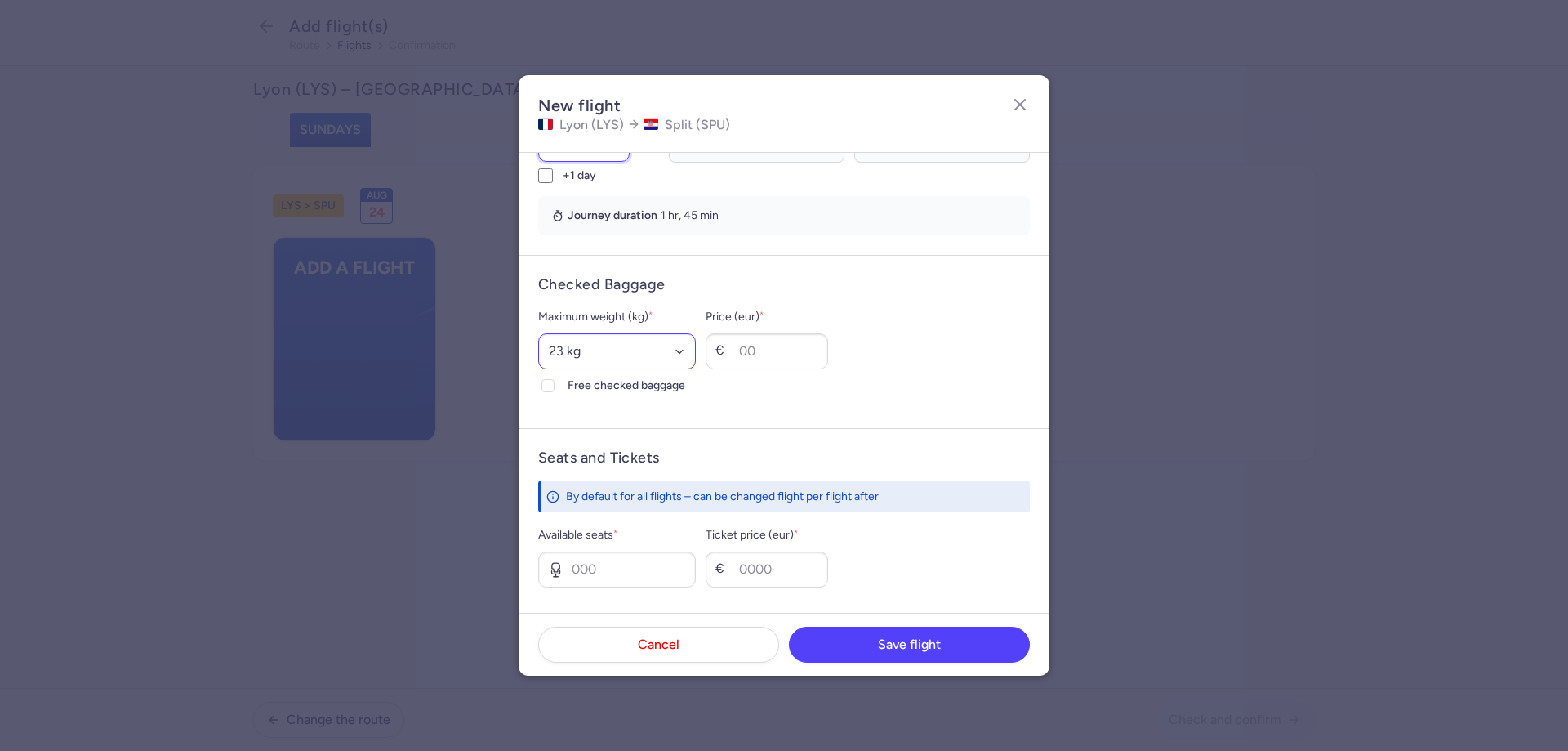
type input "08:00"
click at [602, 353] on select "Select an option 15 kg 16 kg 17 kg 18 kg 19 kg 20 kg 21 kg 22 kg 23 kg 24 kg 25…" at bounding box center [617, 352] width 158 height 36
select select "20"
click at [538, 333] on select "Select an option 15 kg 16 kg 17 kg 18 kg 19 kg 20 kg 21 kg 22 kg 23 kg 24 kg 25…" at bounding box center [617, 352] width 158 height 36
click at [550, 387] on icon at bounding box center [547, 385] width 10 height 10
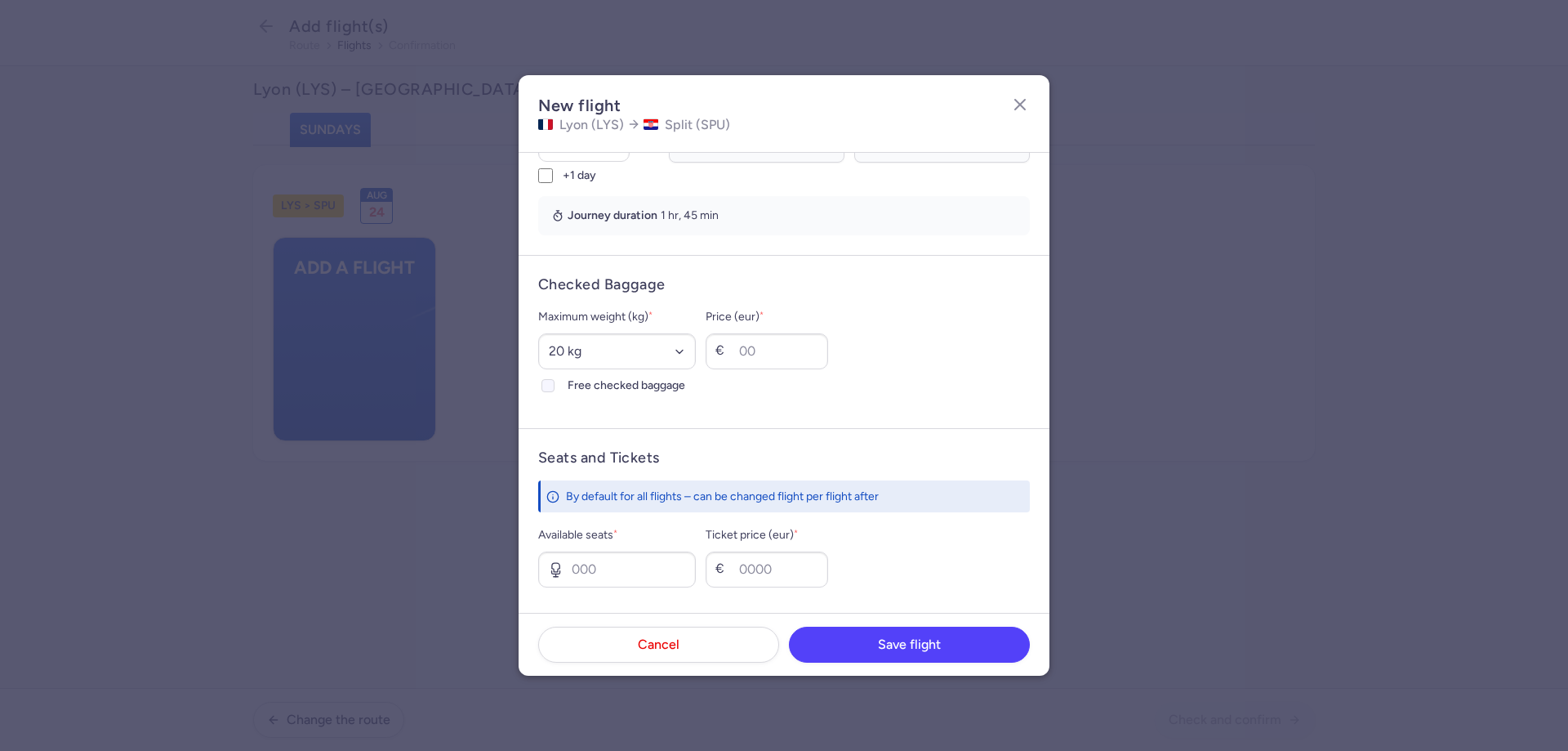
click at [550, 387] on input "Free checked baggage" at bounding box center [548, 386] width 13 height 13
checkbox input "true"
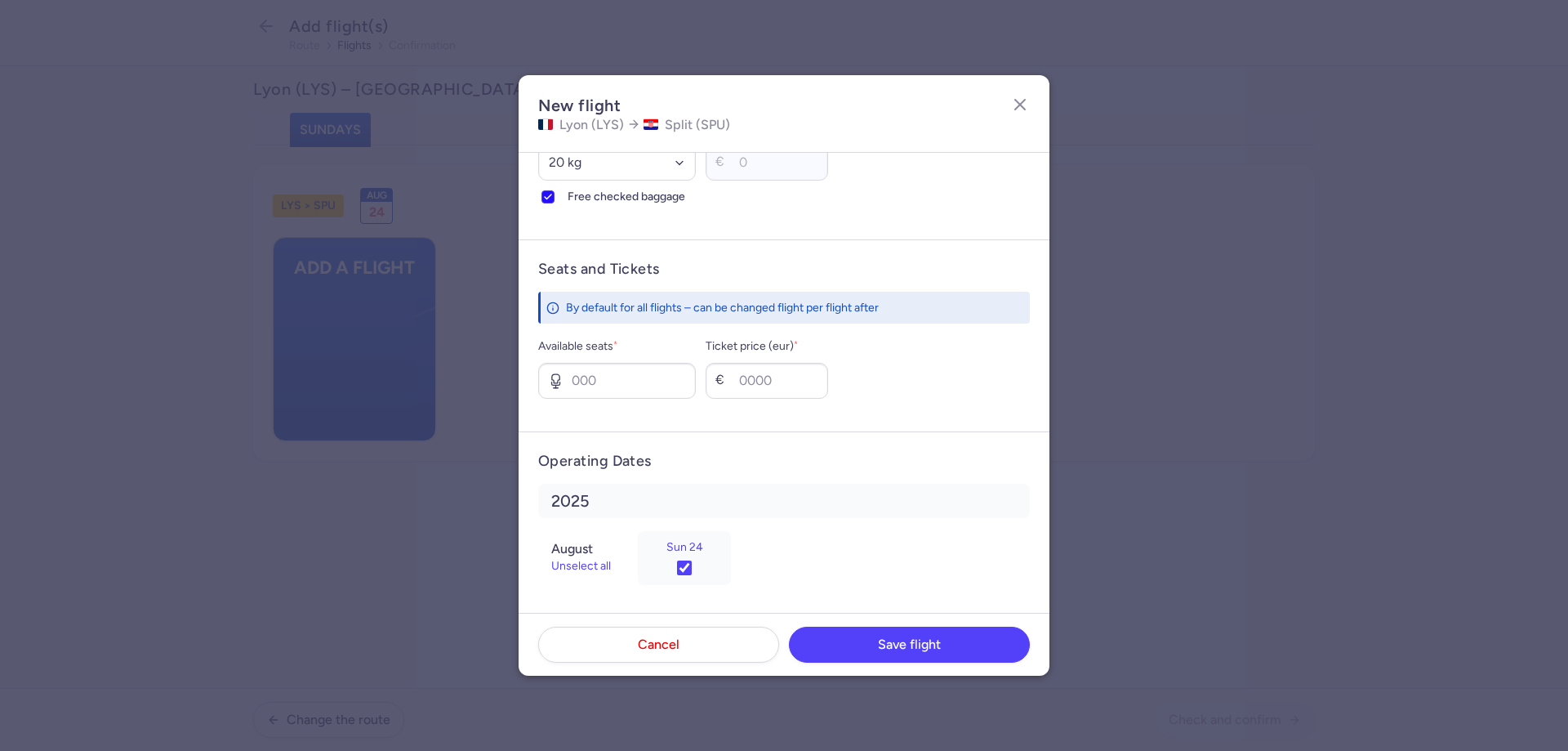
scroll to position [521, 0]
click at [592, 375] on input "Available seats *" at bounding box center [617, 376] width 158 height 36
type input "1"
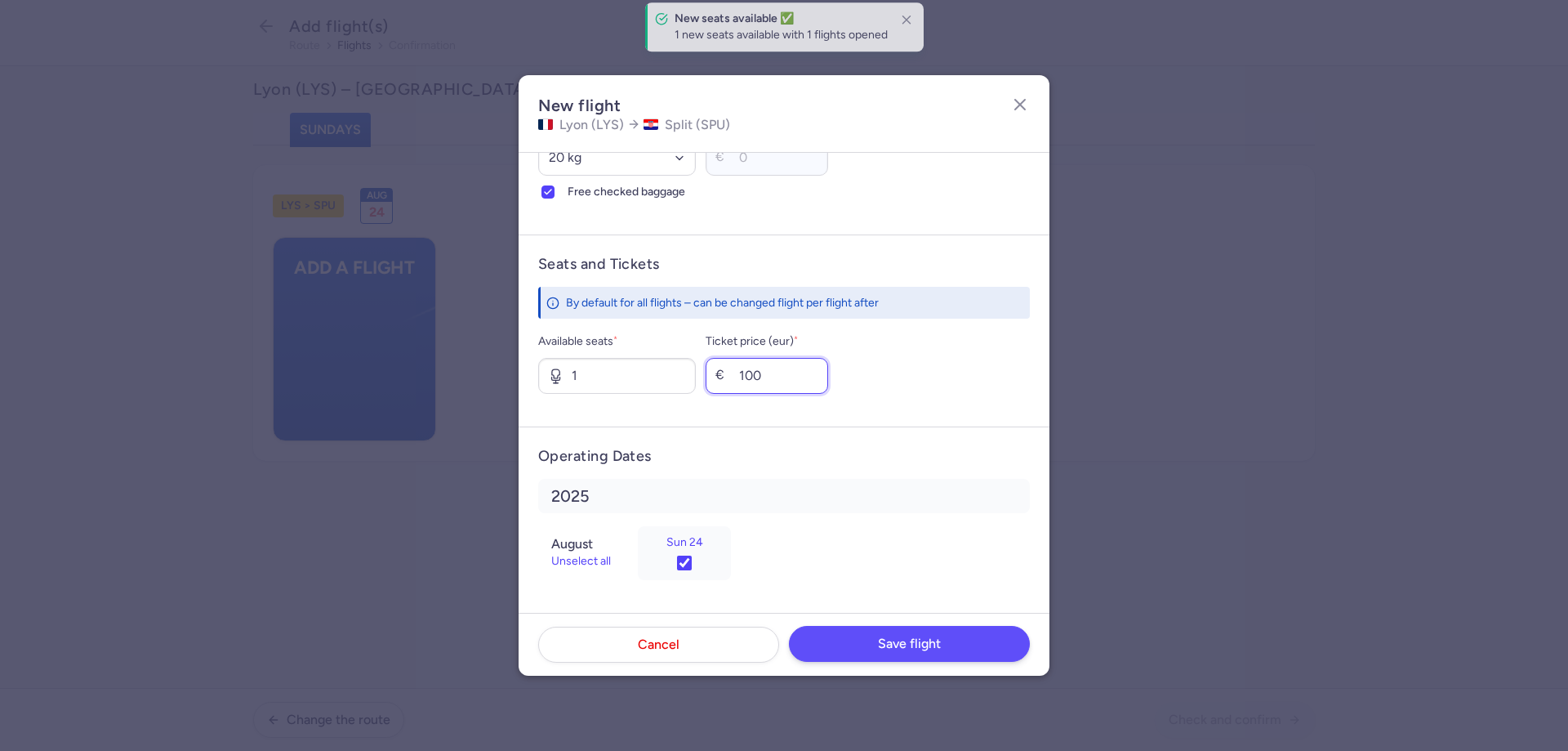
type input "100"
click at [873, 642] on button "Save flight" at bounding box center [910, 644] width 241 height 36
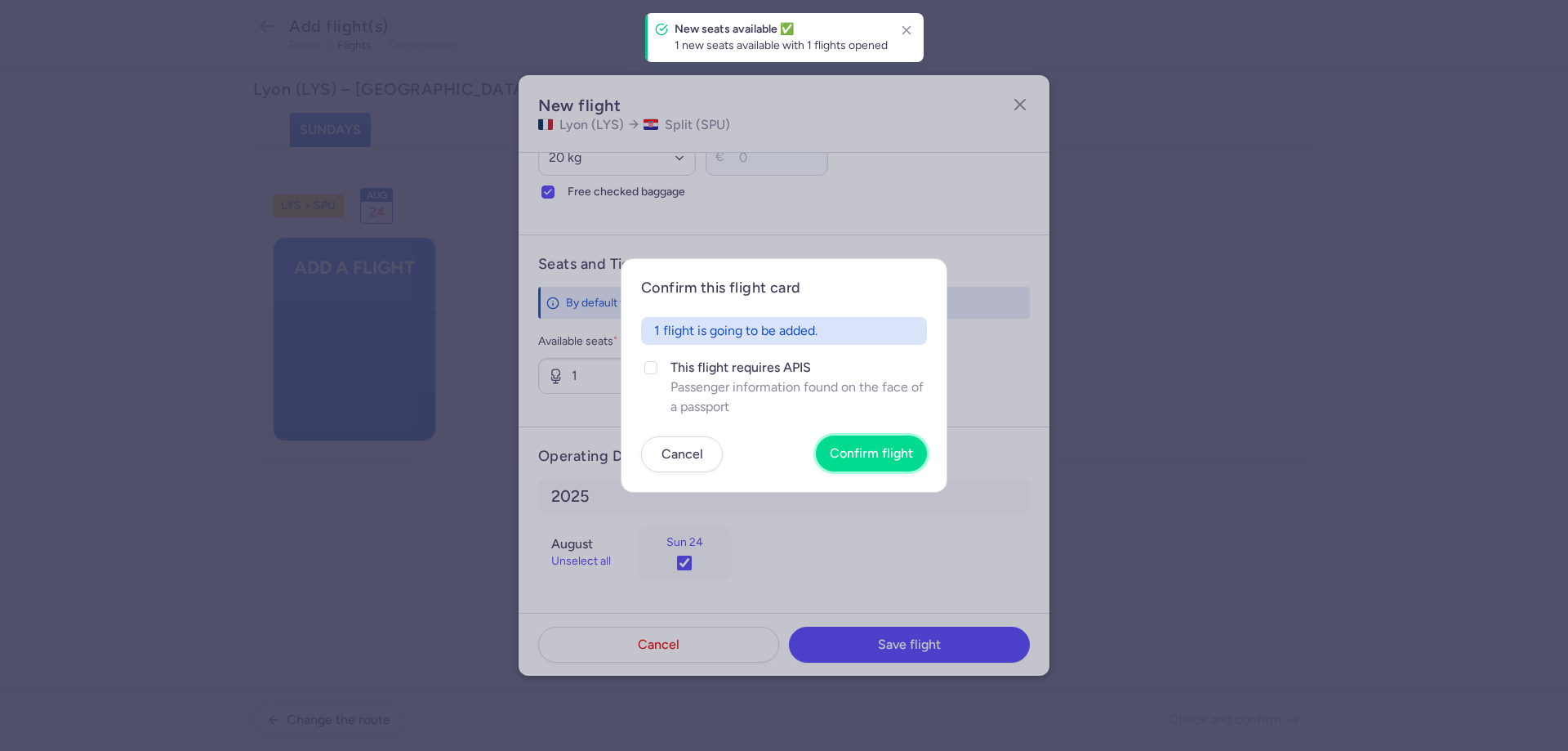
click at [855, 454] on span "Confirm flight" at bounding box center [872, 454] width 83 height 14
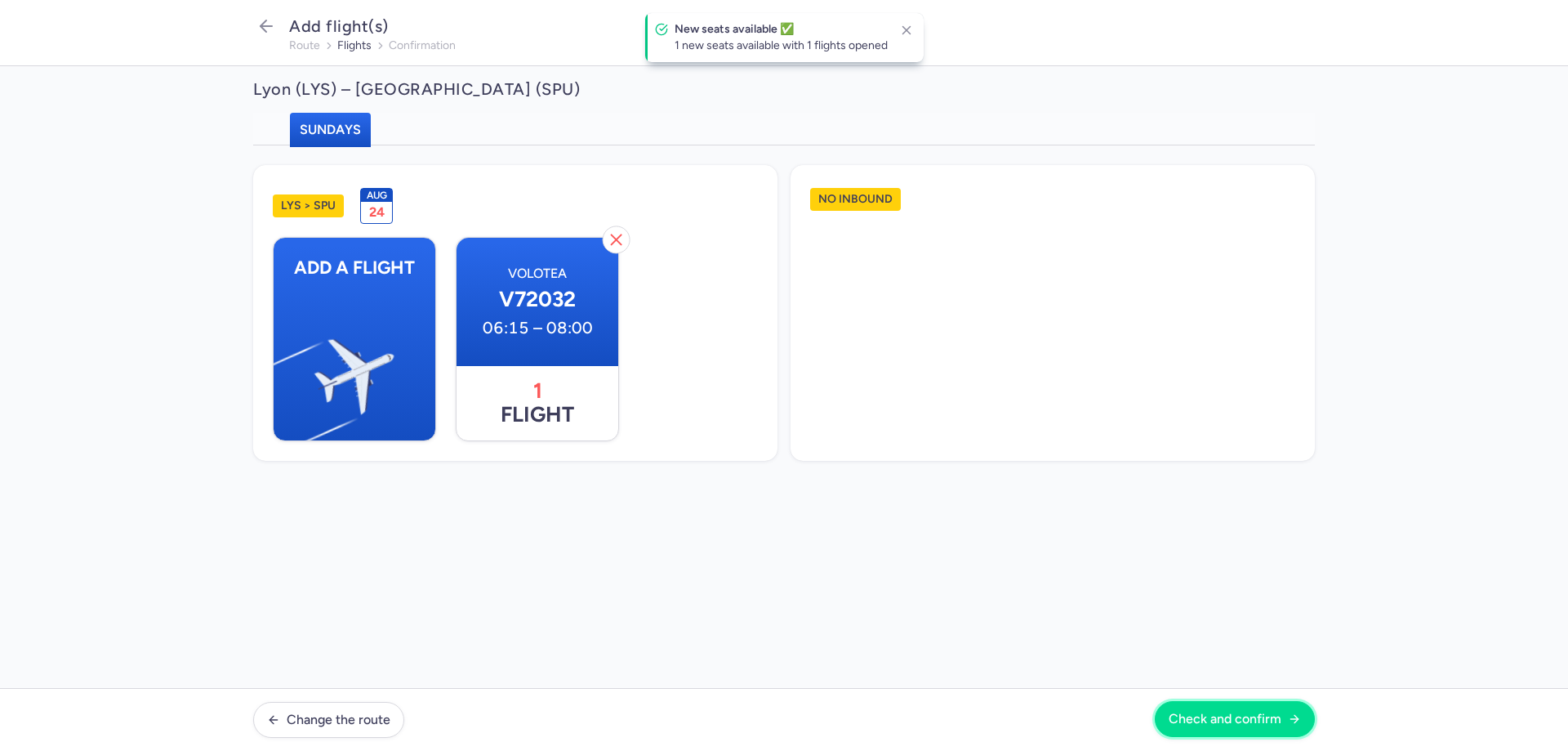
click at [1205, 712] on span "Check and confirm" at bounding box center [1225, 719] width 113 height 14
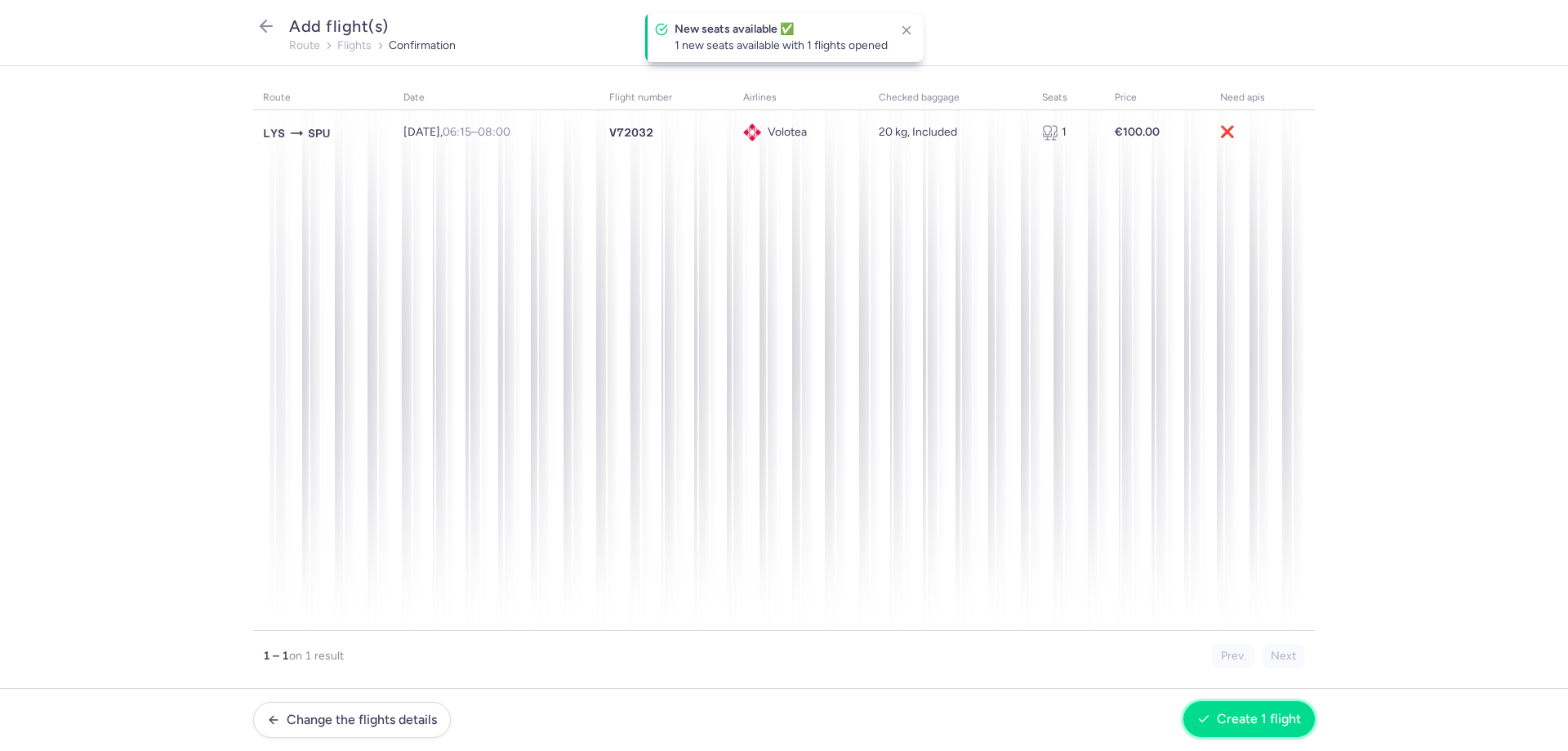
click at [1220, 715] on span "Create 1 flight" at bounding box center [1258, 719] width 84 height 14
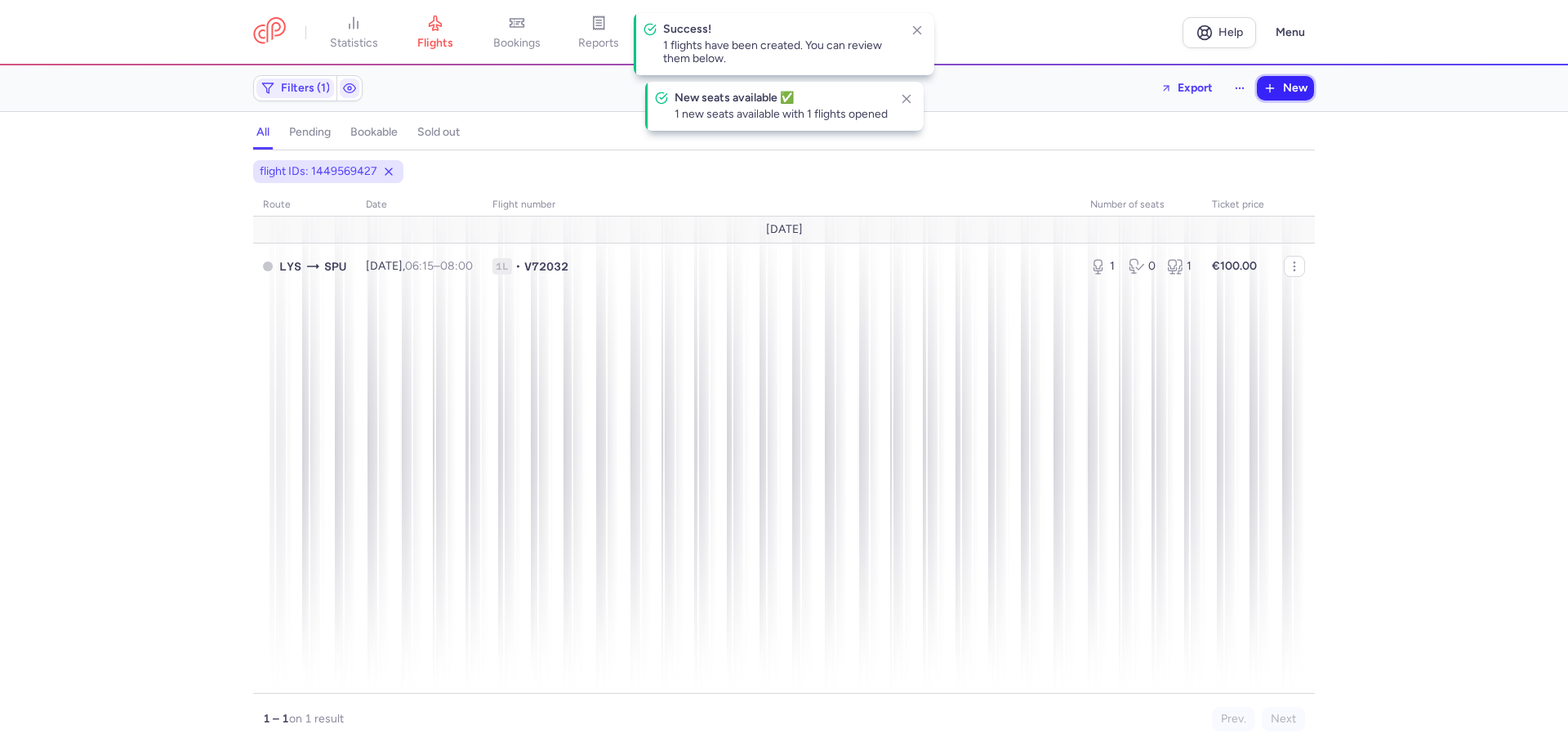
click at [1286, 90] on span "New" at bounding box center [1295, 88] width 24 height 13
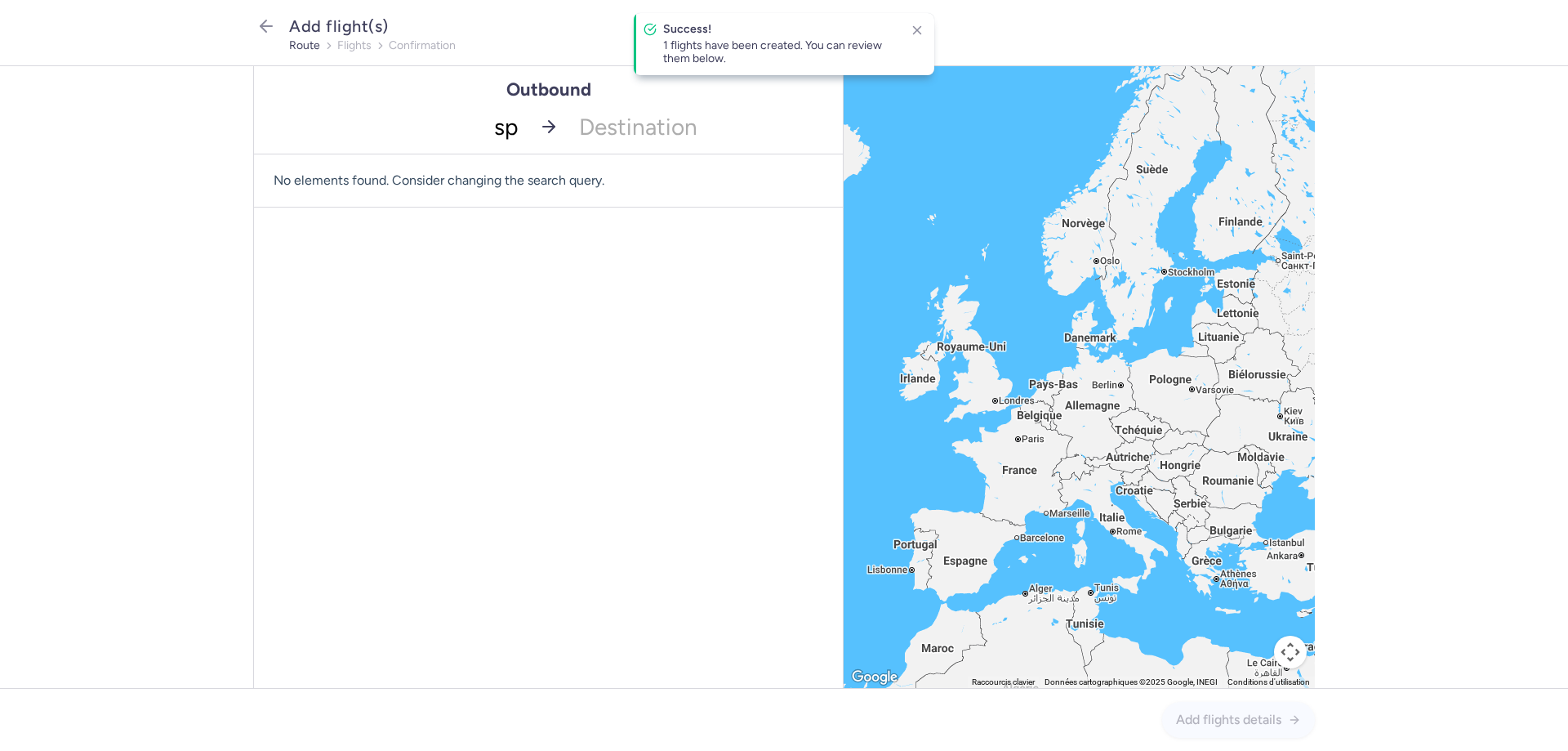
type input "spu"
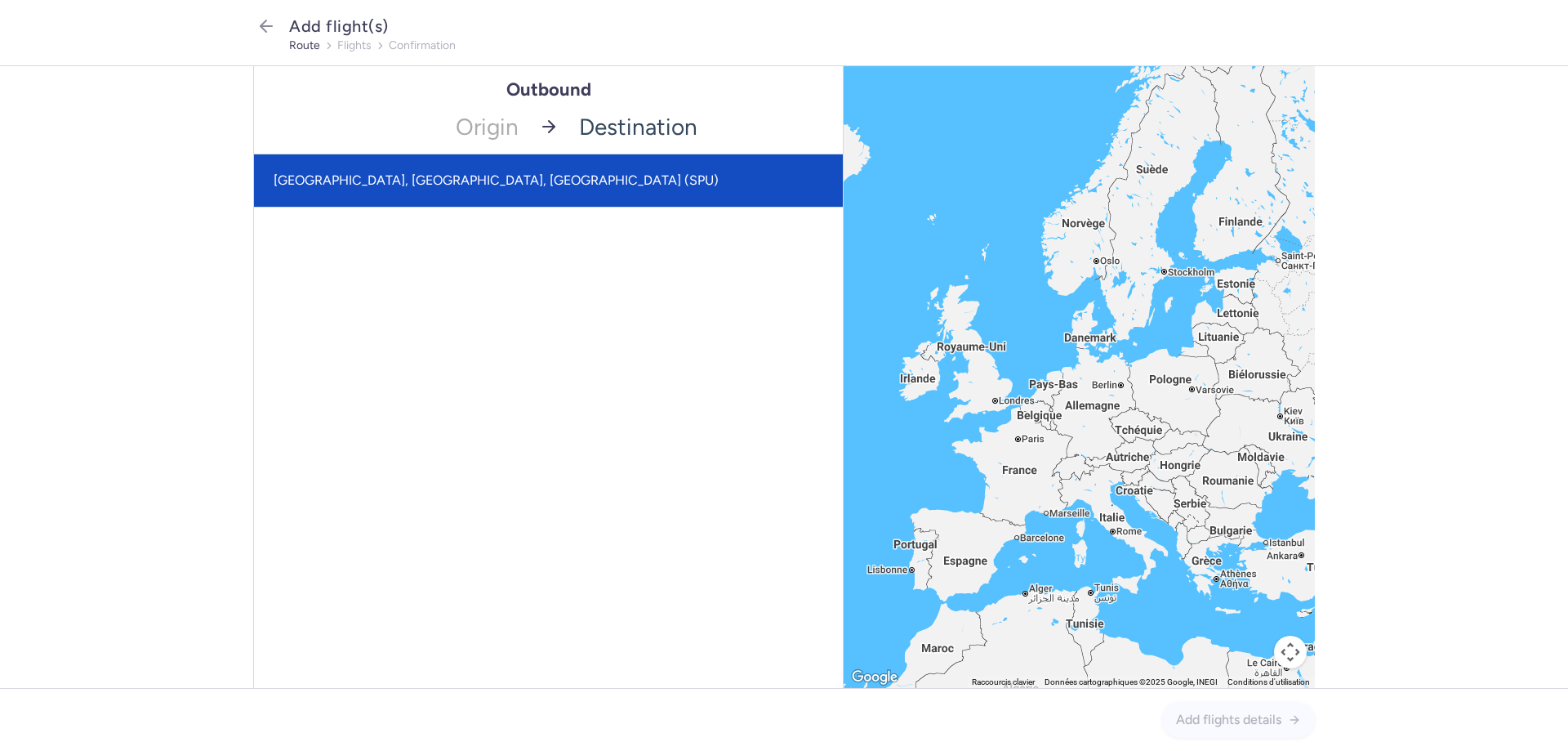
click at [436, 174] on span "[GEOGRAPHIC_DATA], [GEOGRAPHIC_DATA], [GEOGRAPHIC_DATA] (SPU)" at bounding box center [548, 181] width 589 height 52
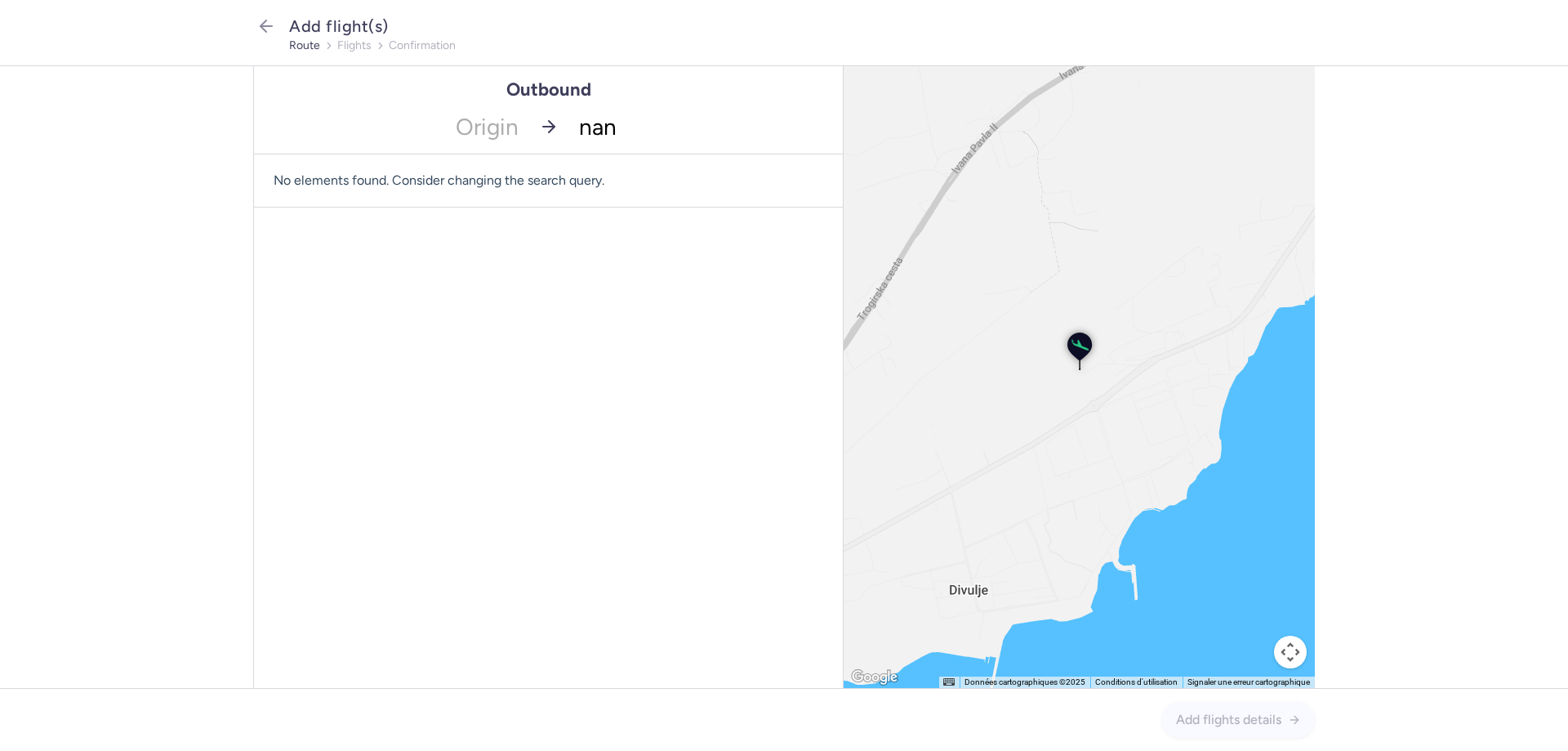
type input "nant"
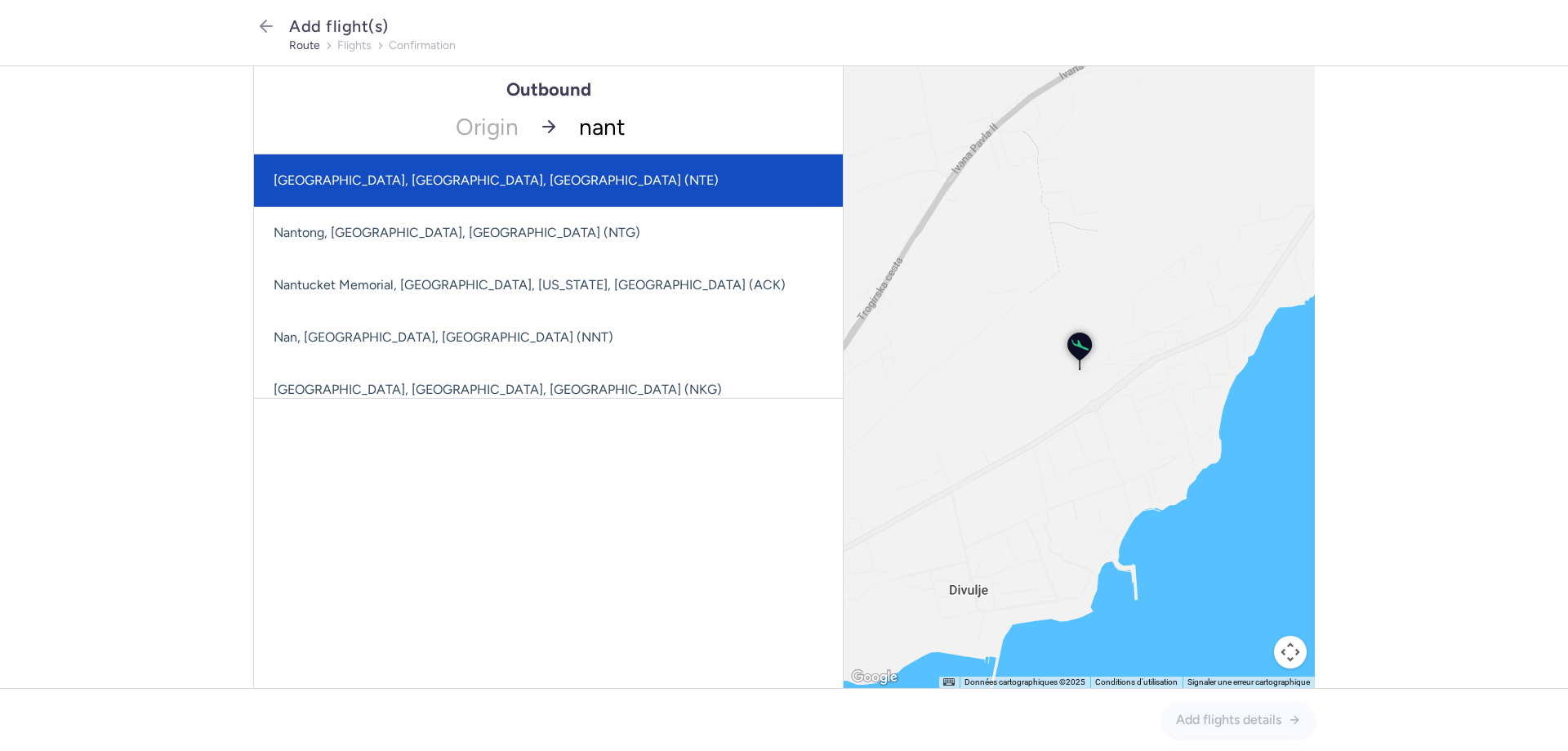
click at [497, 164] on span "[GEOGRAPHIC_DATA], [GEOGRAPHIC_DATA], [GEOGRAPHIC_DATA] (NTE)" at bounding box center [669, 181] width 832 height 52
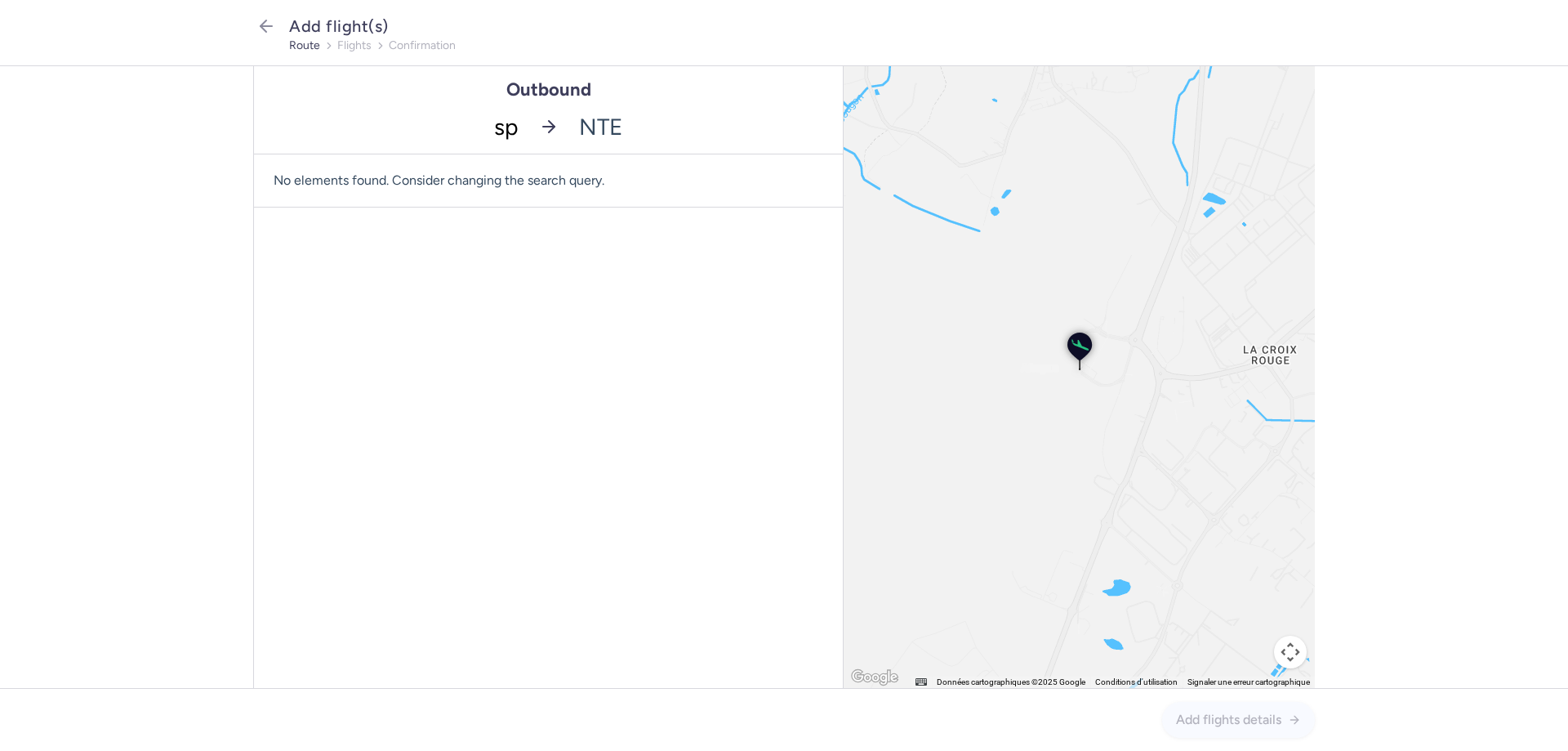
type input "spu"
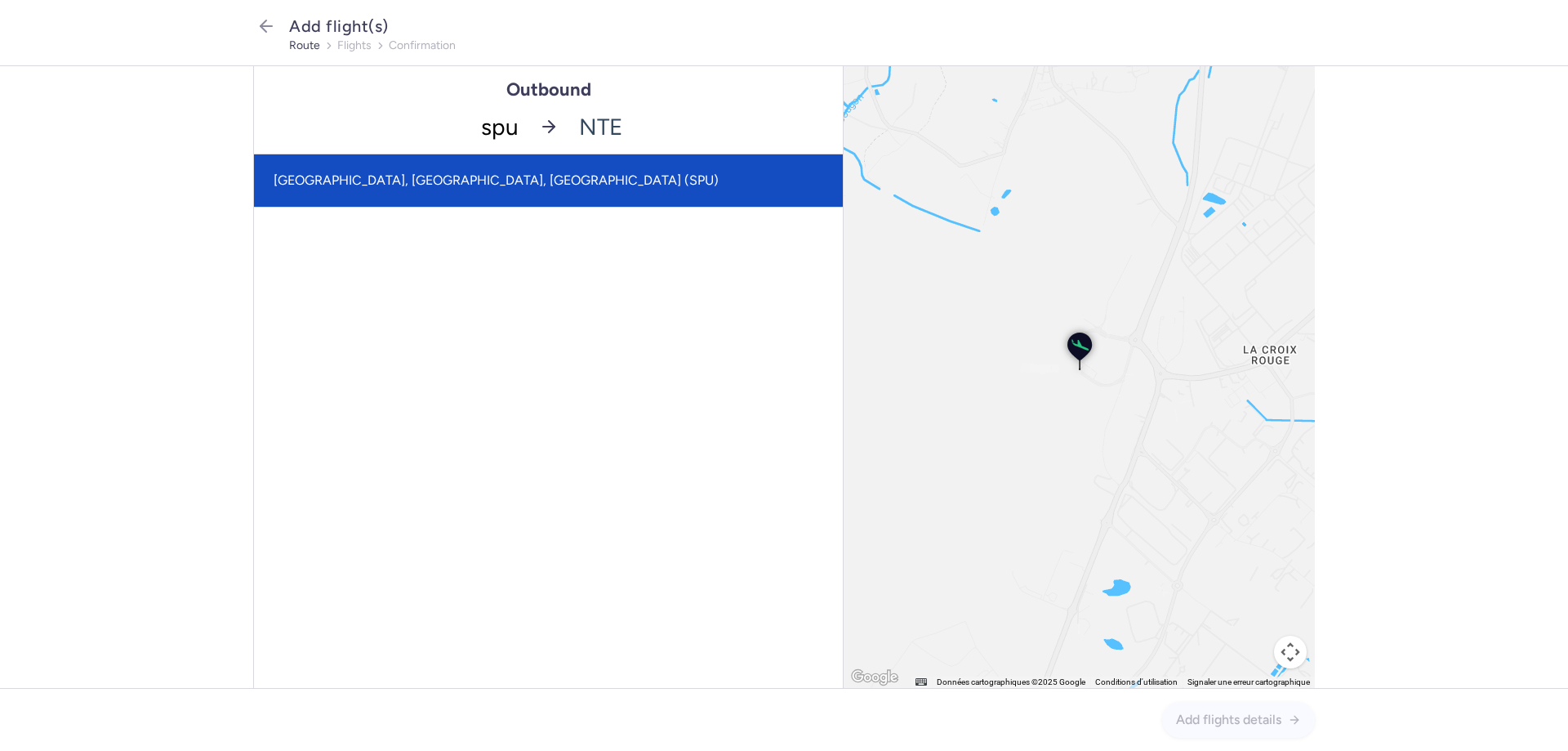
click at [418, 175] on span "[GEOGRAPHIC_DATA], [GEOGRAPHIC_DATA], [GEOGRAPHIC_DATA] (SPU)" at bounding box center [496, 180] width 445 height 15
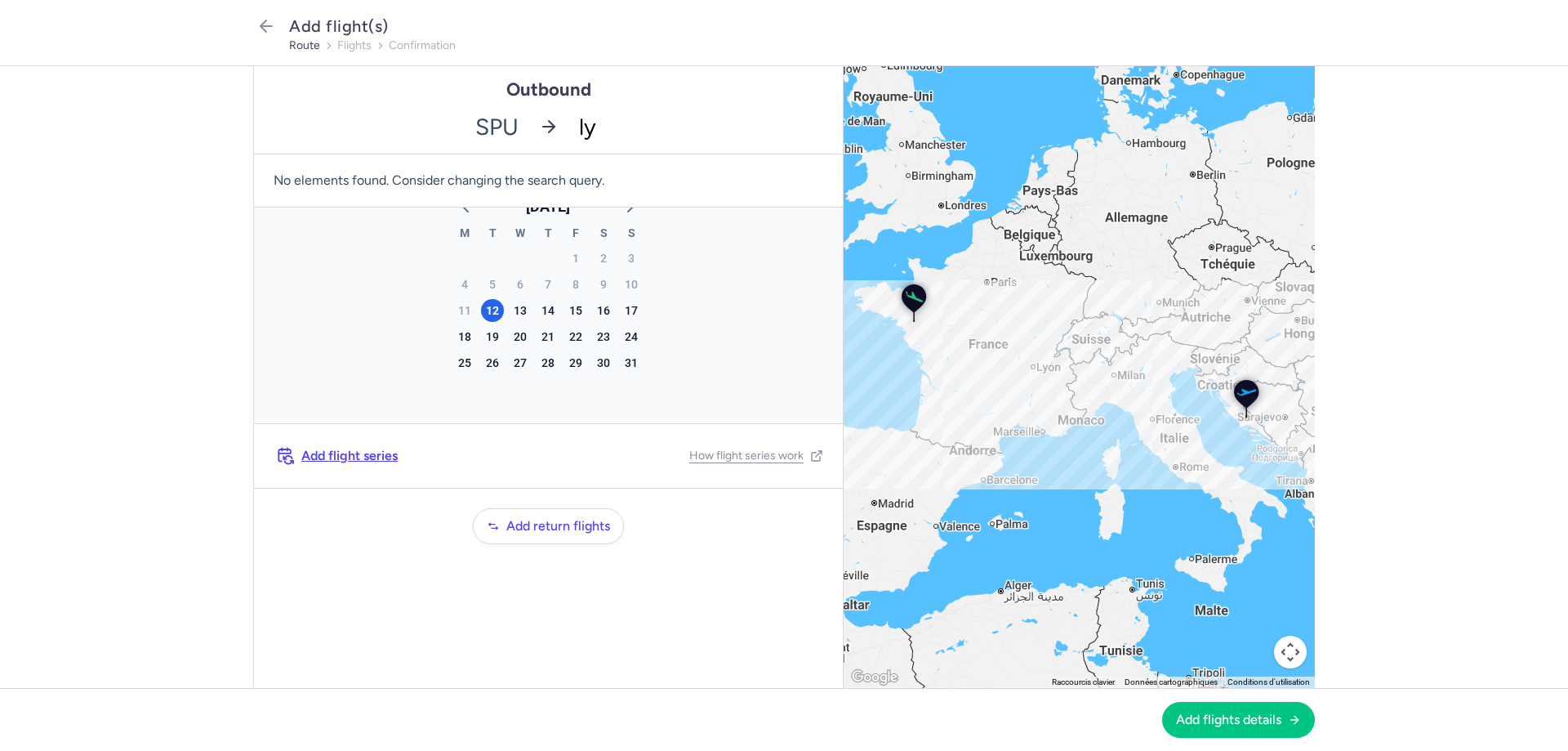
type input "lys"
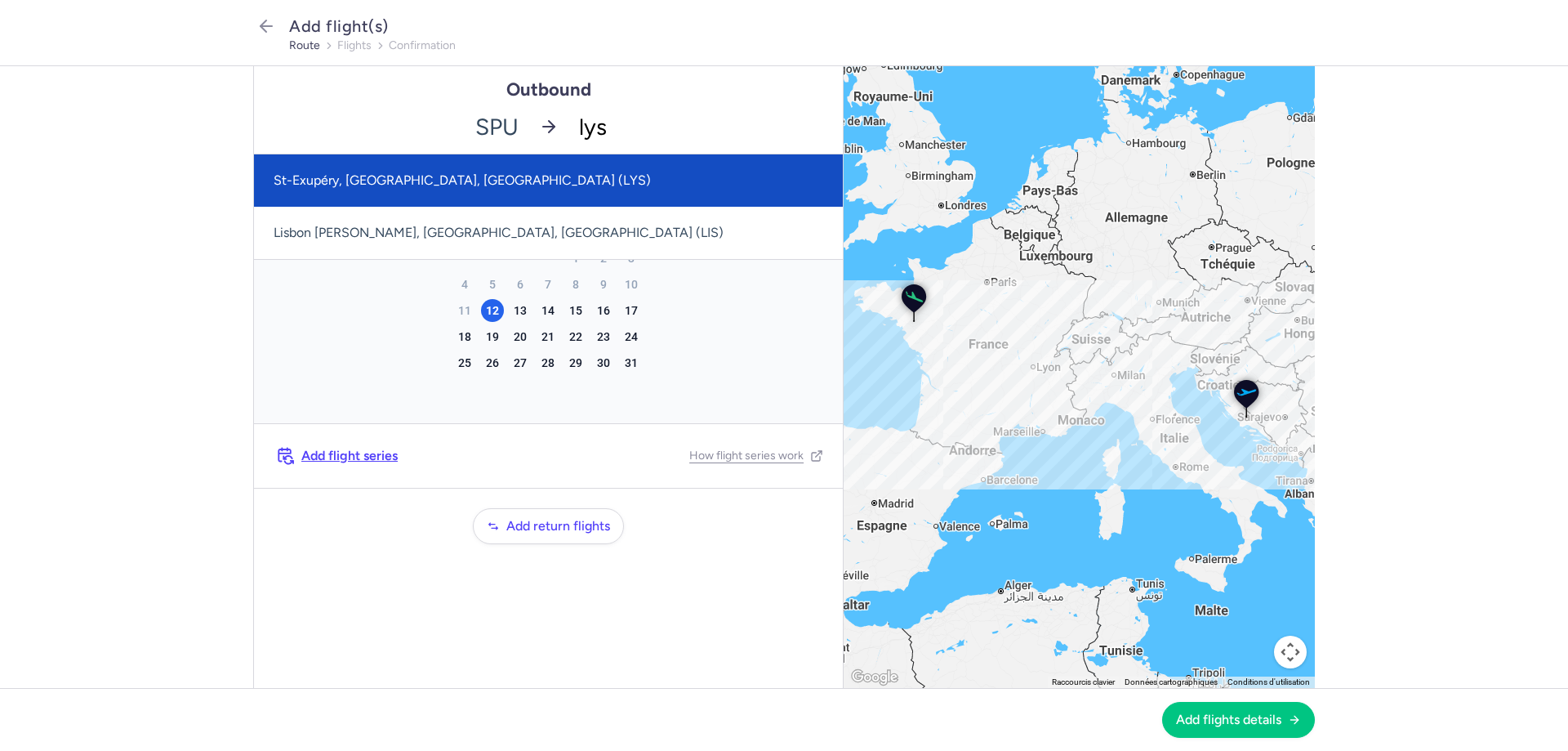
click at [461, 172] on span "St-Exupéry, [GEOGRAPHIC_DATA], [GEOGRAPHIC_DATA] (LYS)" at bounding box center [548, 181] width 589 height 52
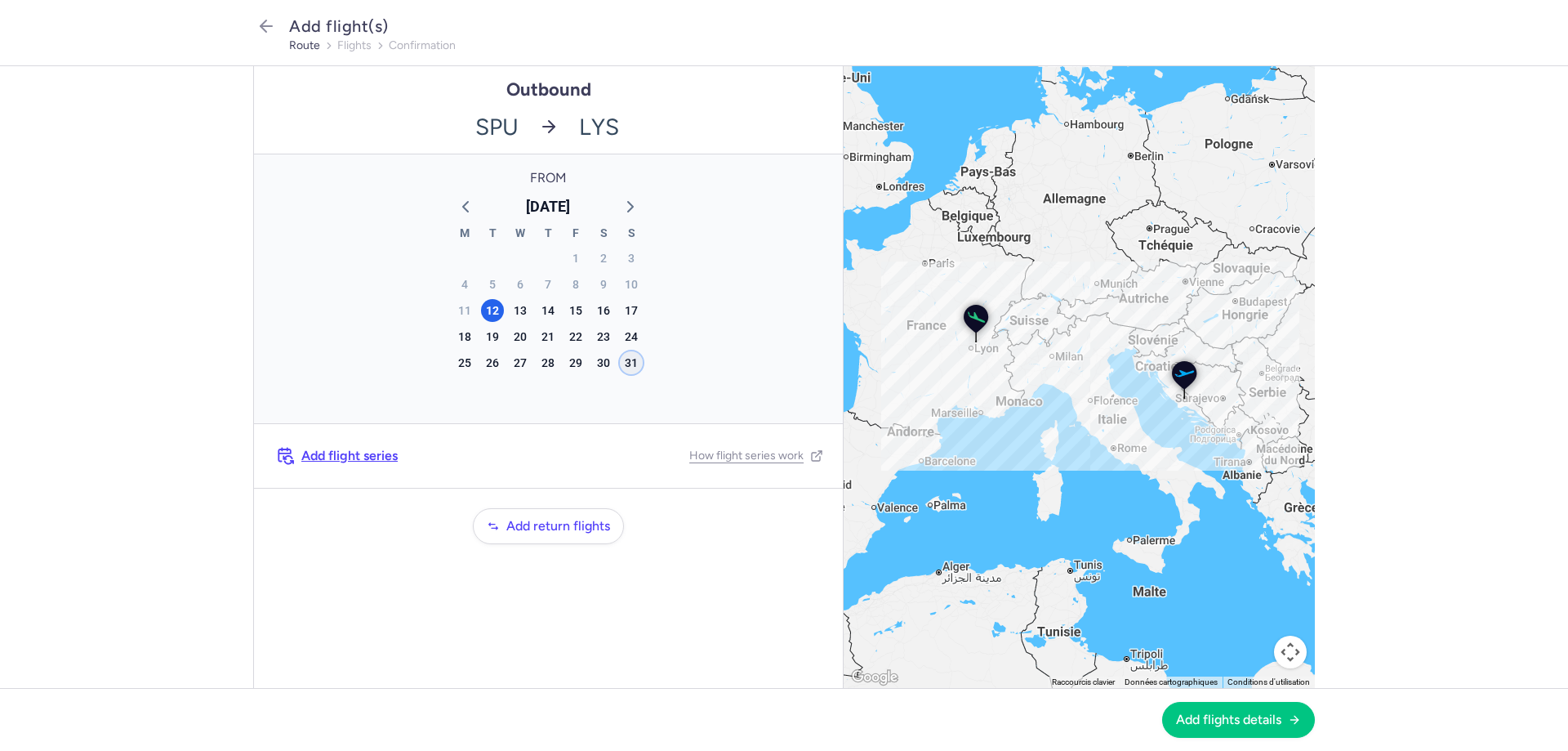
click at [630, 363] on div "31" at bounding box center [630, 362] width 23 height 23
click at [1204, 713] on span "Add flights details" at bounding box center [1228, 719] width 106 height 14
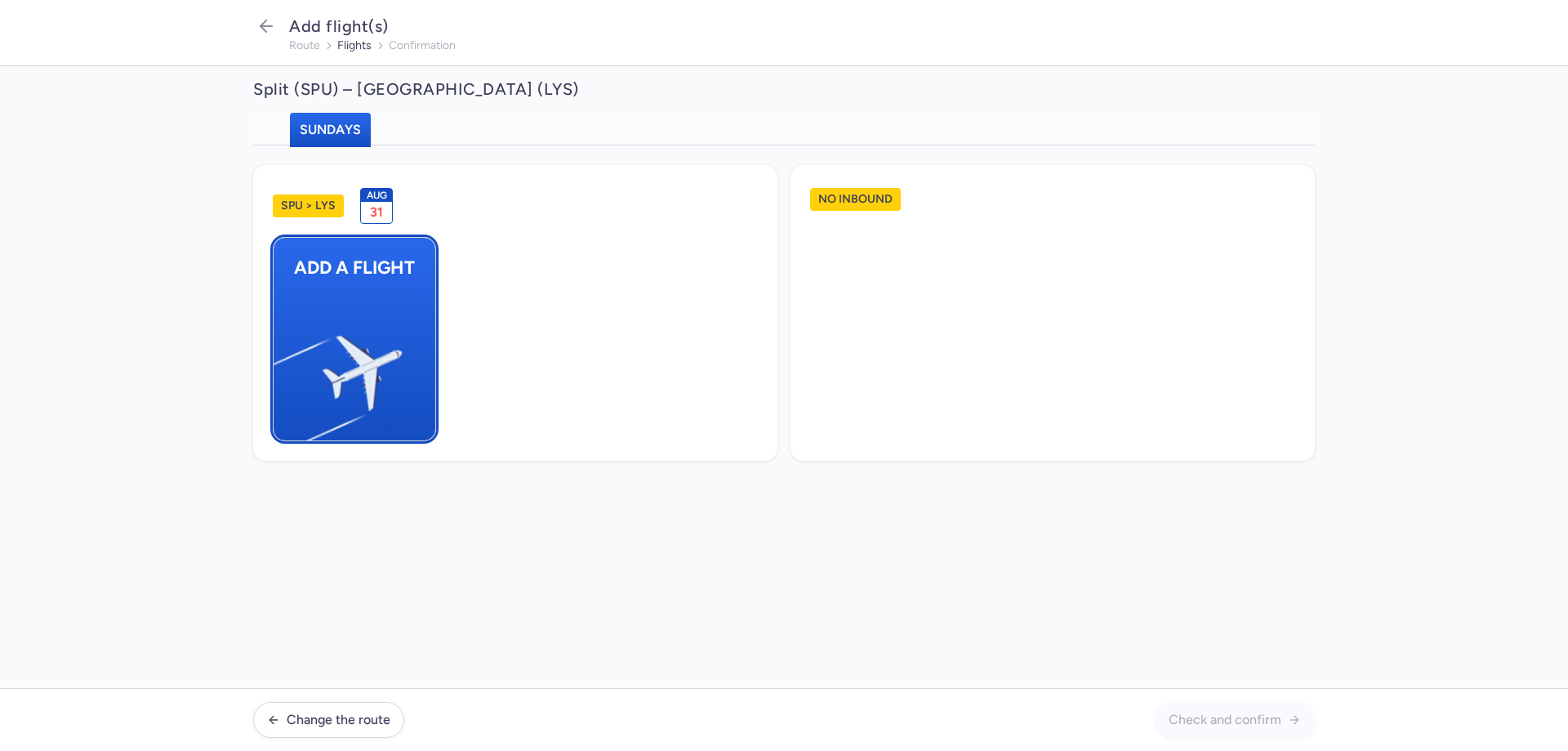
click at [363, 333] on img "button" at bounding box center [282, 366] width 276 height 253
select select "23"
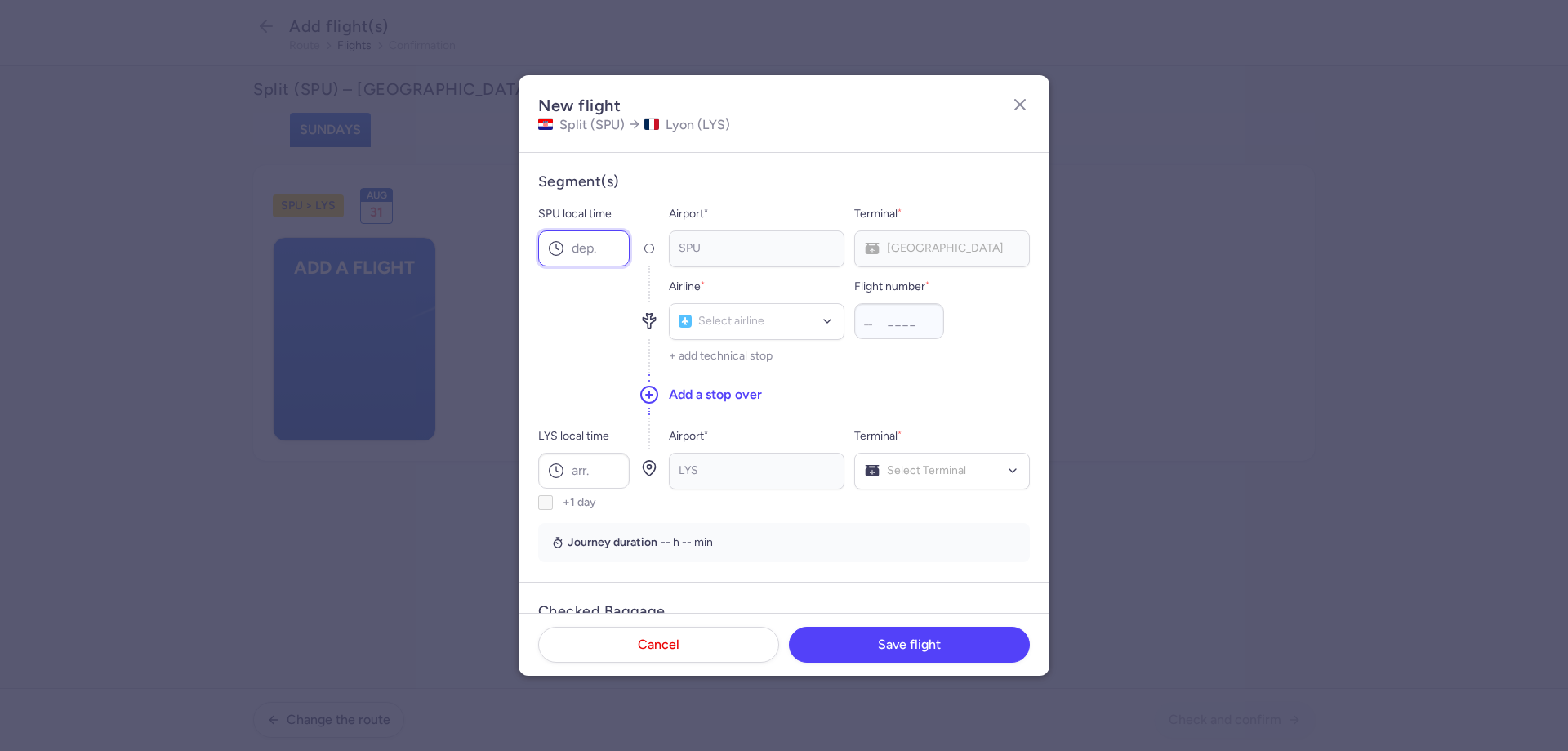
click at [583, 254] on input "SPU local time" at bounding box center [583, 249] width 91 height 36
type input "13:35"
type input "v7"
click at [755, 371] on span "Volotea (V7)" at bounding box center [756, 358] width 174 height 36
type input "2033"
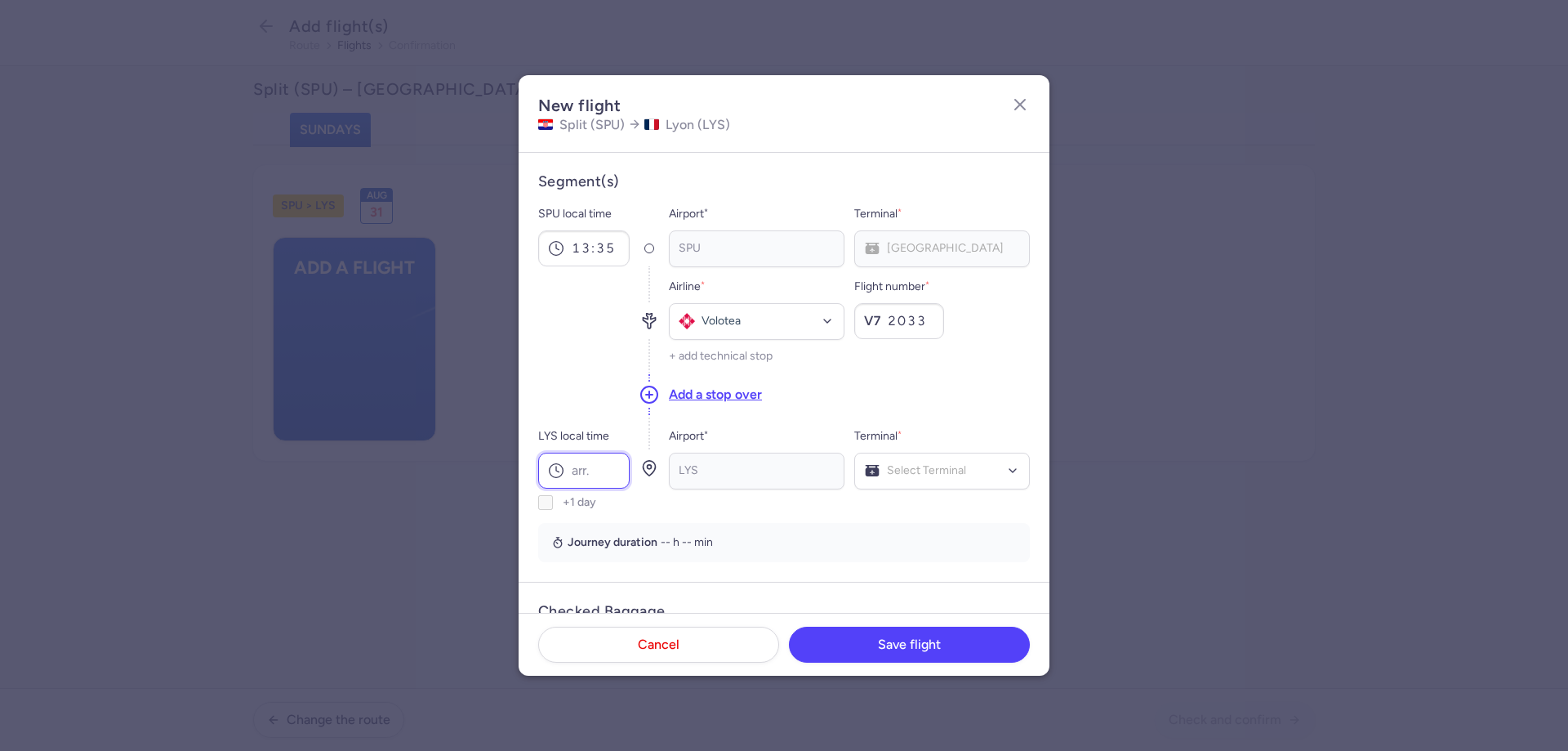
click at [574, 470] on input "LYS local time" at bounding box center [583, 471] width 91 height 36
type input "15:20"
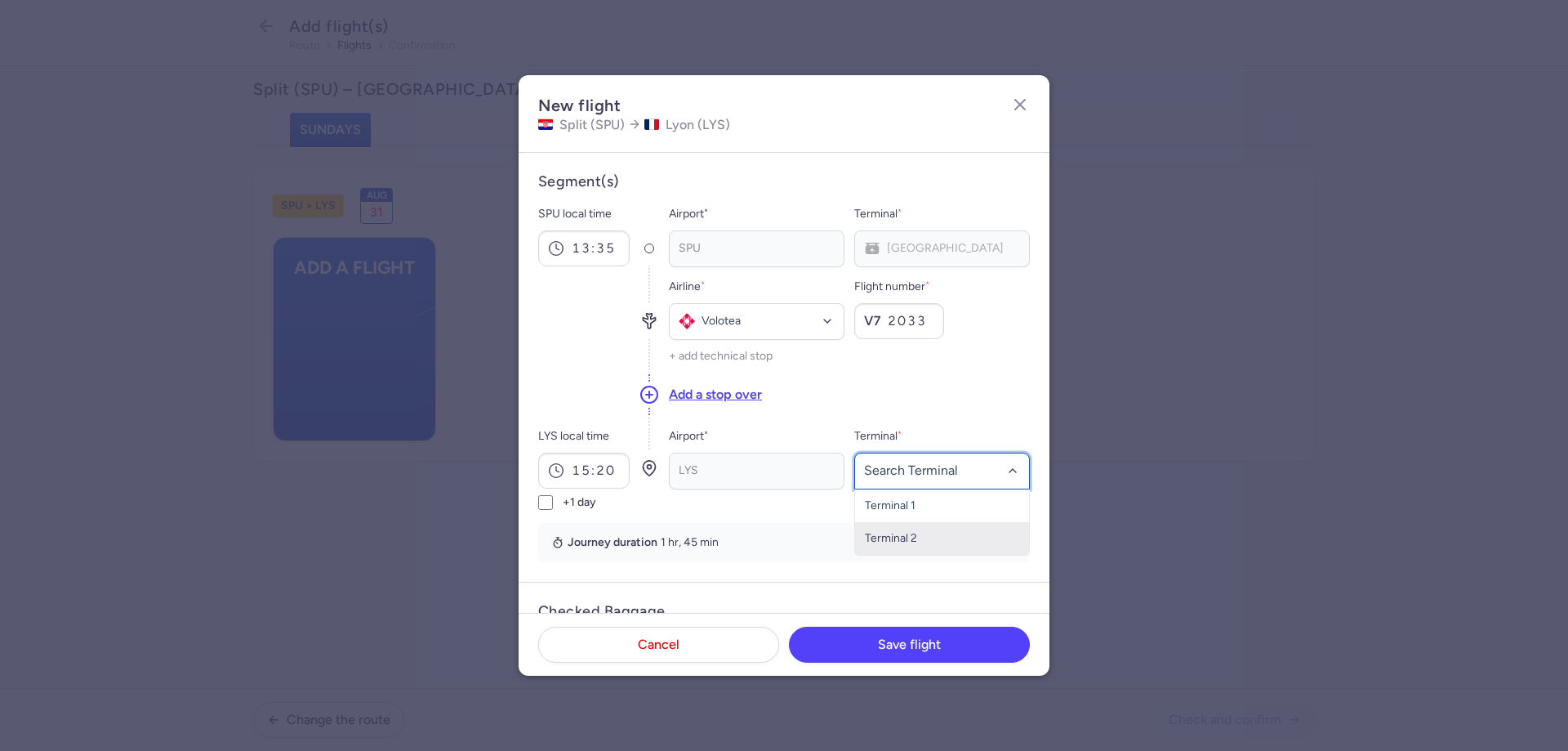
click at [907, 531] on span "Terminal 2" at bounding box center [891, 538] width 52 height 14
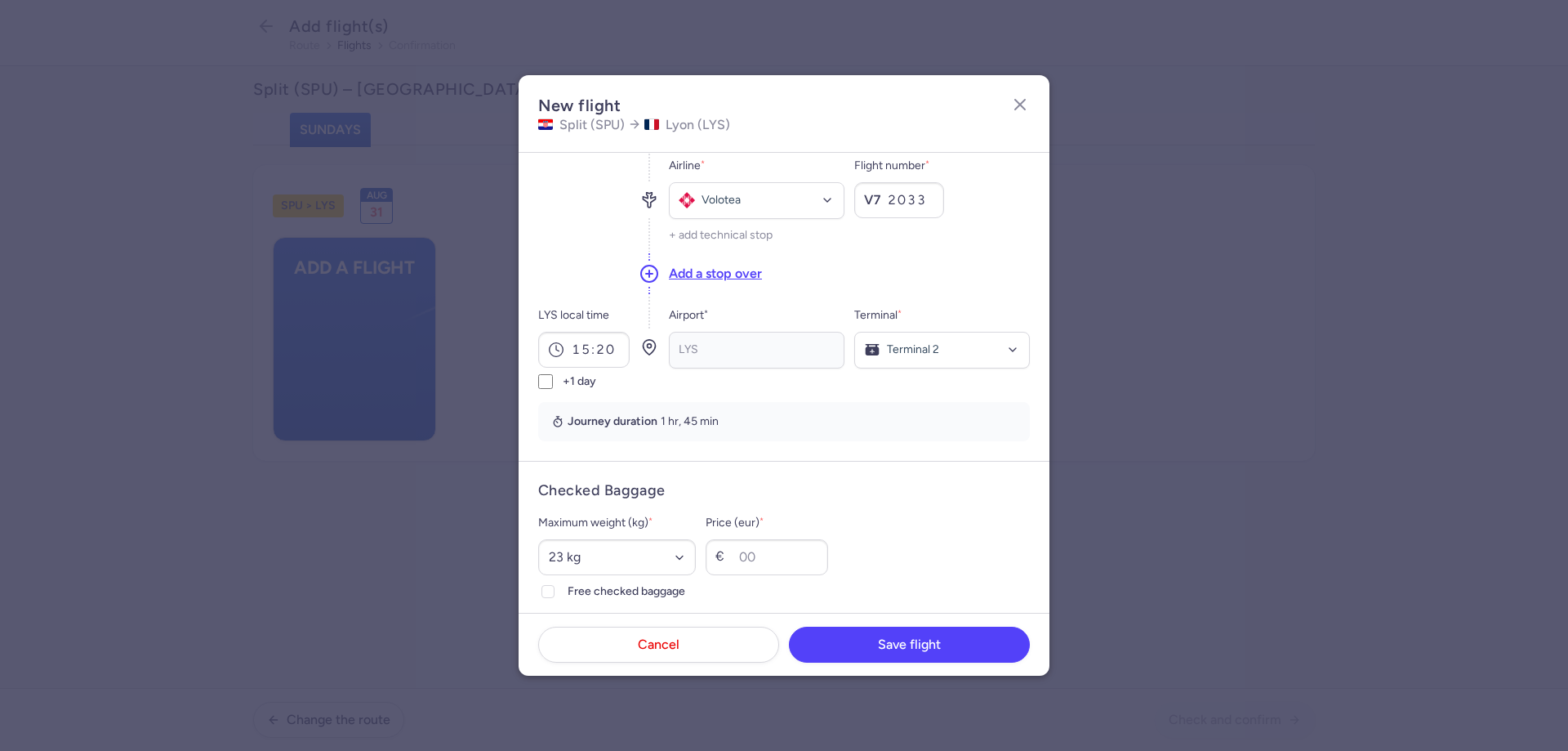
scroll to position [327, 0]
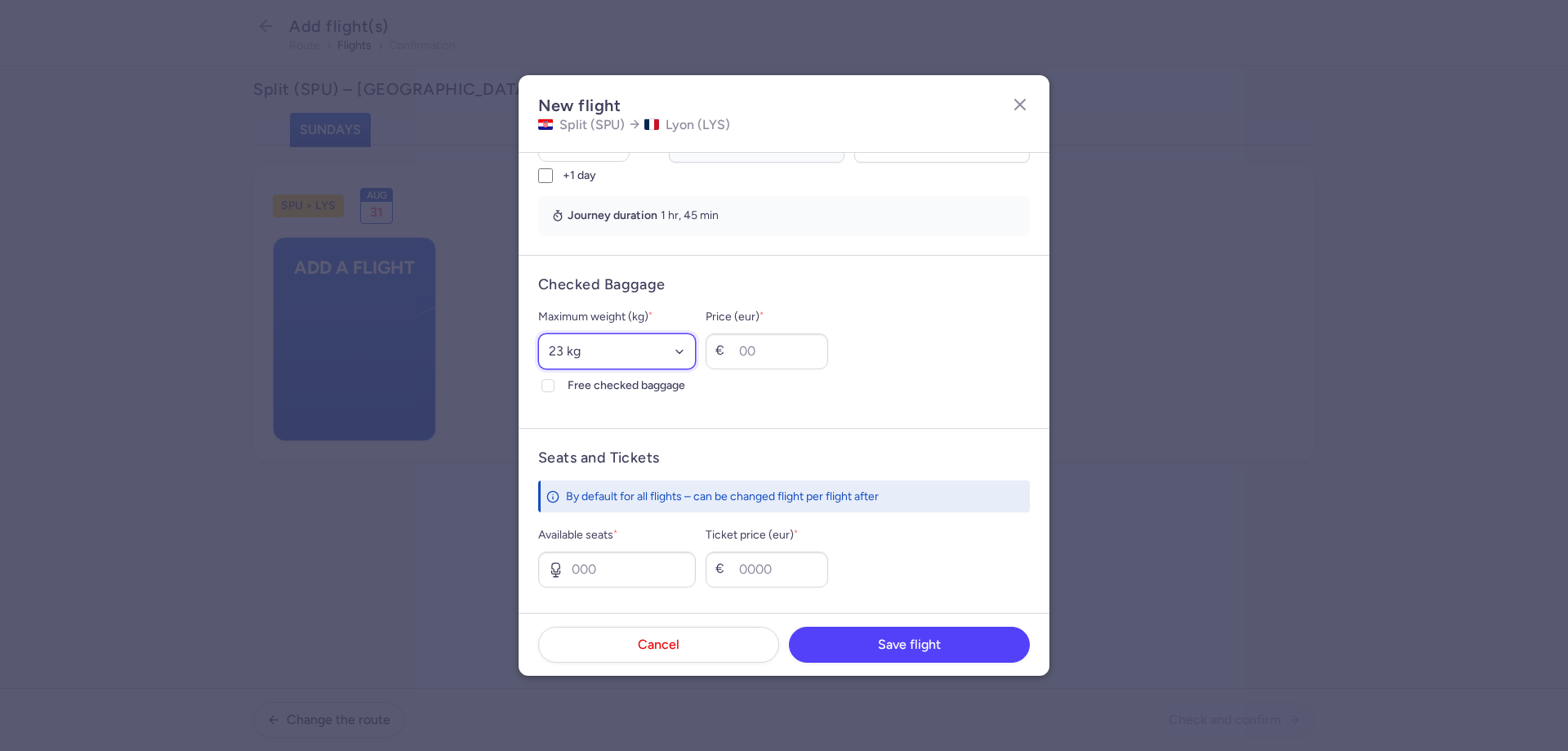
click at [637, 361] on select "Select an option 15 kg 16 kg 17 kg 18 kg 19 kg 20 kg 21 kg 22 kg 23 kg 24 kg 25…" at bounding box center [617, 352] width 158 height 36
select select "20"
click at [538, 333] on select "Select an option 15 kg 16 kg 17 kg 18 kg 19 kg 20 kg 21 kg 22 kg 23 kg 24 kg 25…" at bounding box center [617, 352] width 158 height 36
click at [550, 386] on polyline at bounding box center [547, 385] width 6 height 5
click at [550, 386] on input "Free checked baggage" at bounding box center [548, 386] width 13 height 13
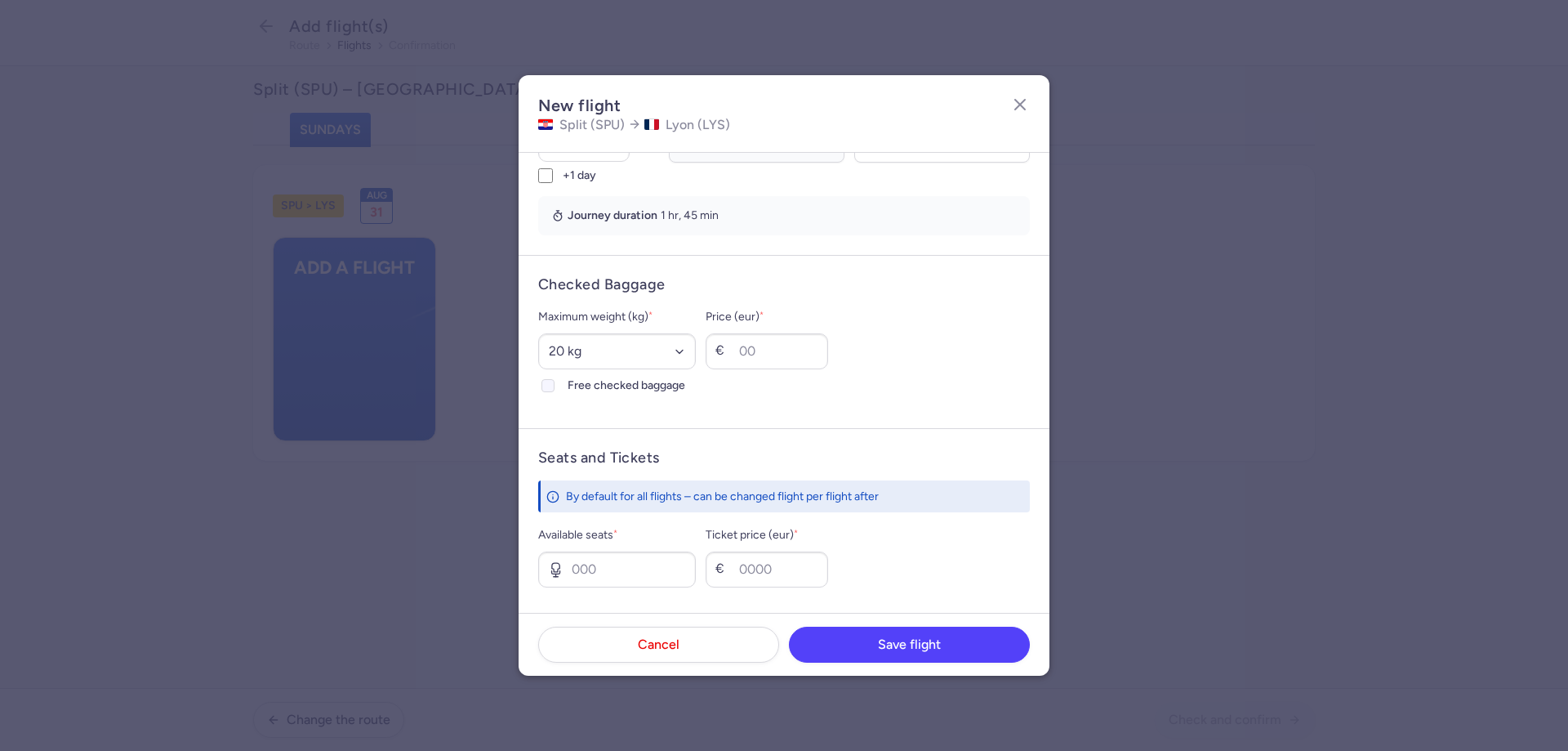
checkbox input "true"
click at [570, 560] on input "Available seats *" at bounding box center [617, 569] width 158 height 36
type input "1"
type input "150"
click at [870, 647] on button "Save flight" at bounding box center [910, 644] width 241 height 36
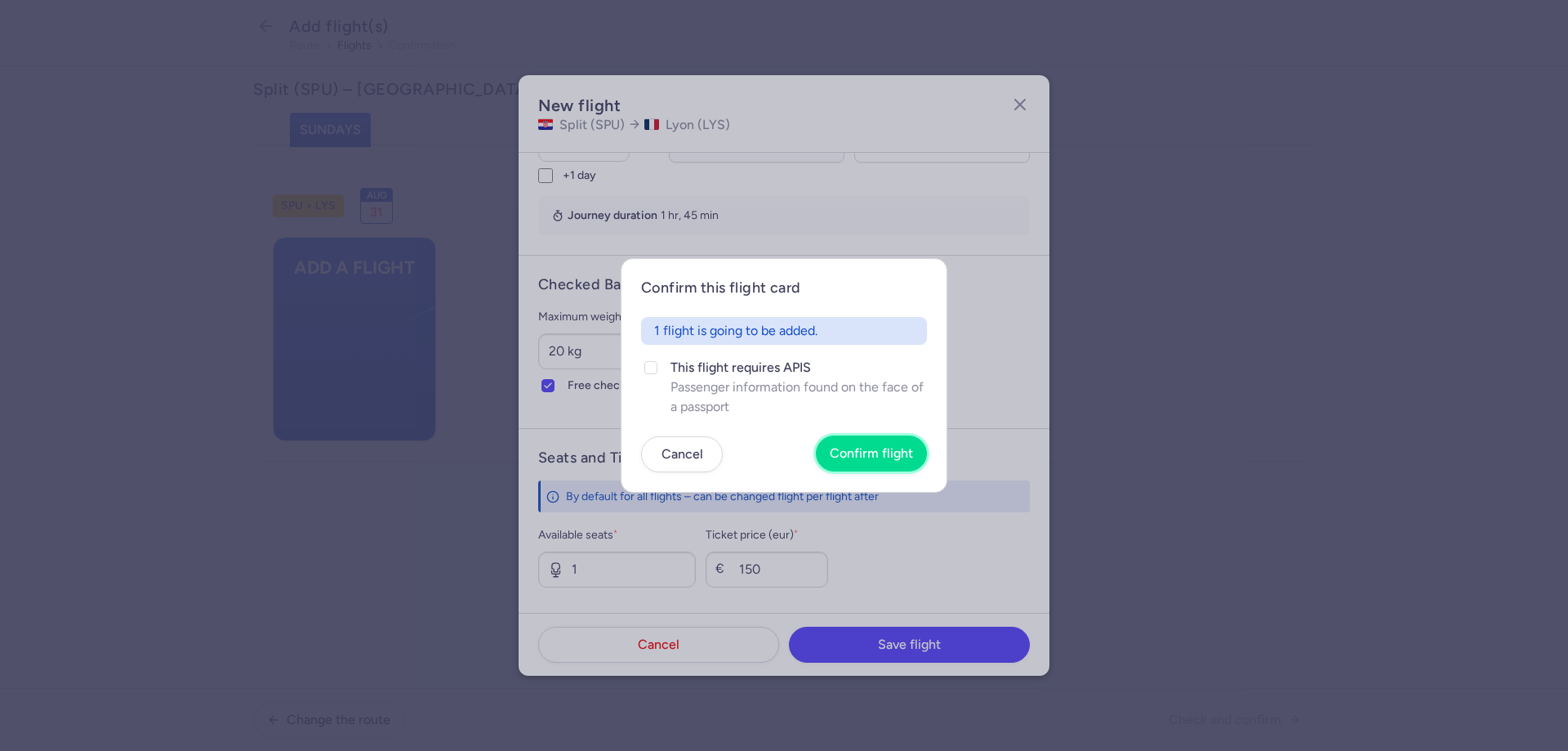
click at [875, 447] on span "Confirm flight" at bounding box center [872, 454] width 83 height 14
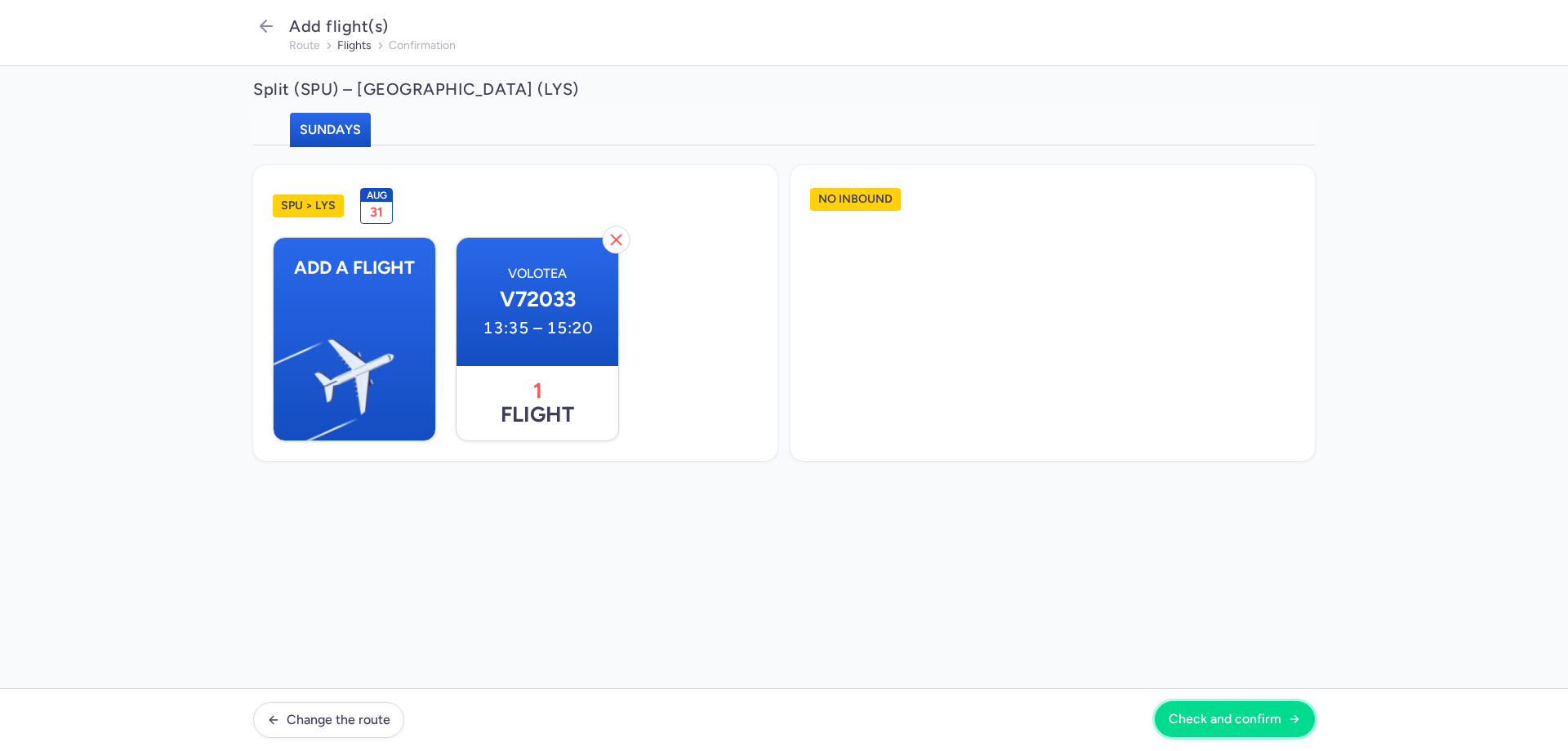
click at [1190, 729] on button "Check and confirm" at bounding box center [1235, 719] width 160 height 36
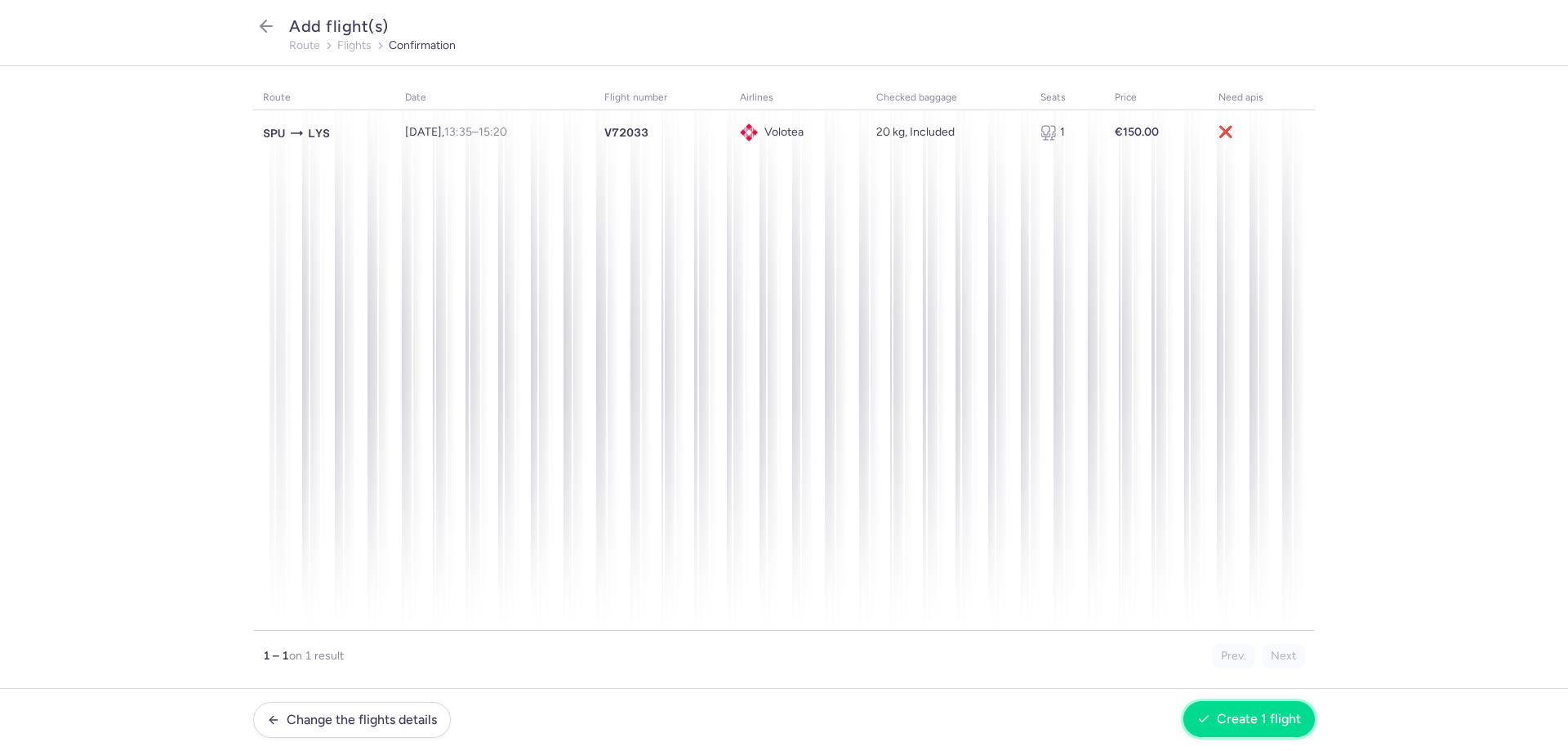
click at [1248, 724] on span "Create 1 flight" at bounding box center [1258, 719] width 84 height 14
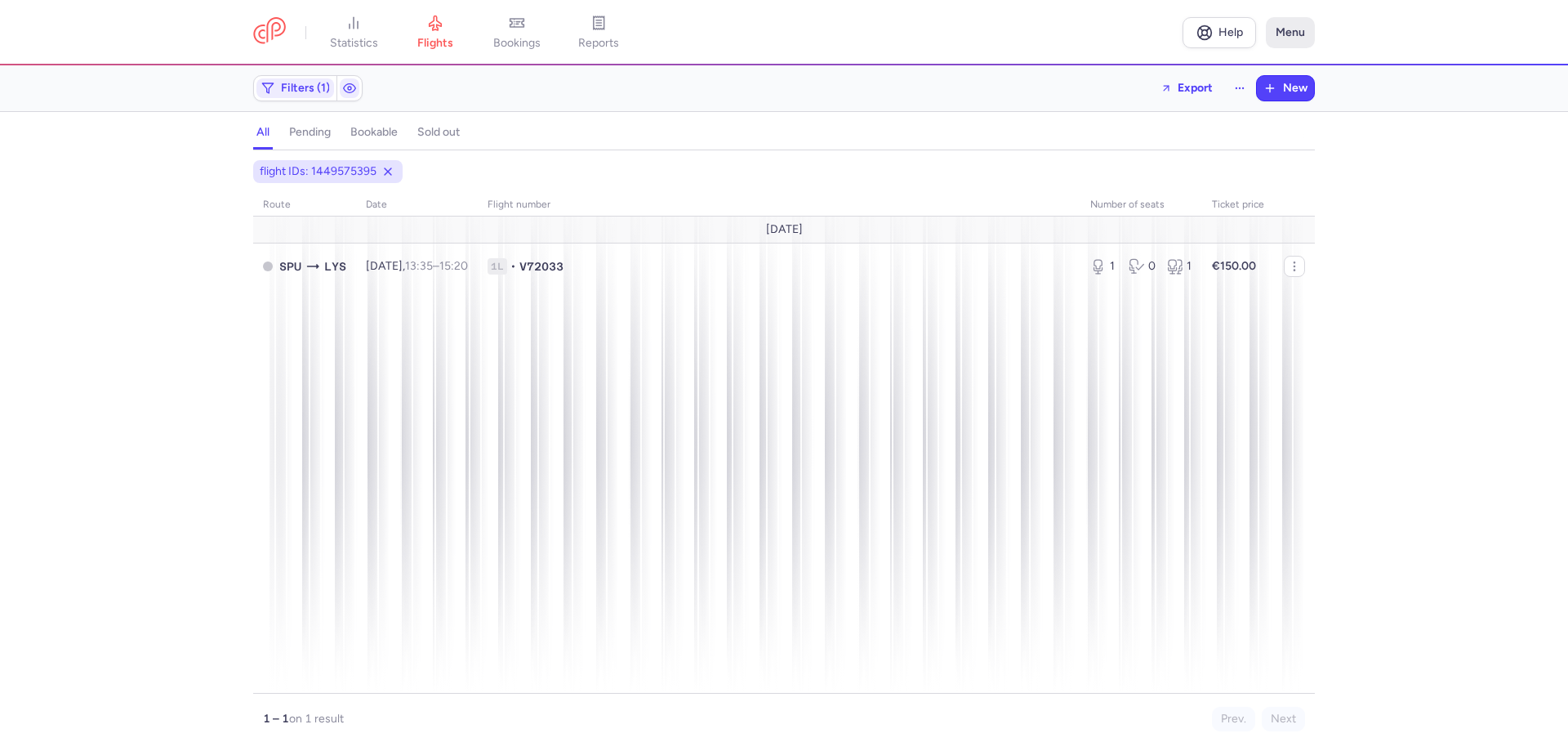
click at [1293, 32] on button "Menu" at bounding box center [1291, 33] width 49 height 31
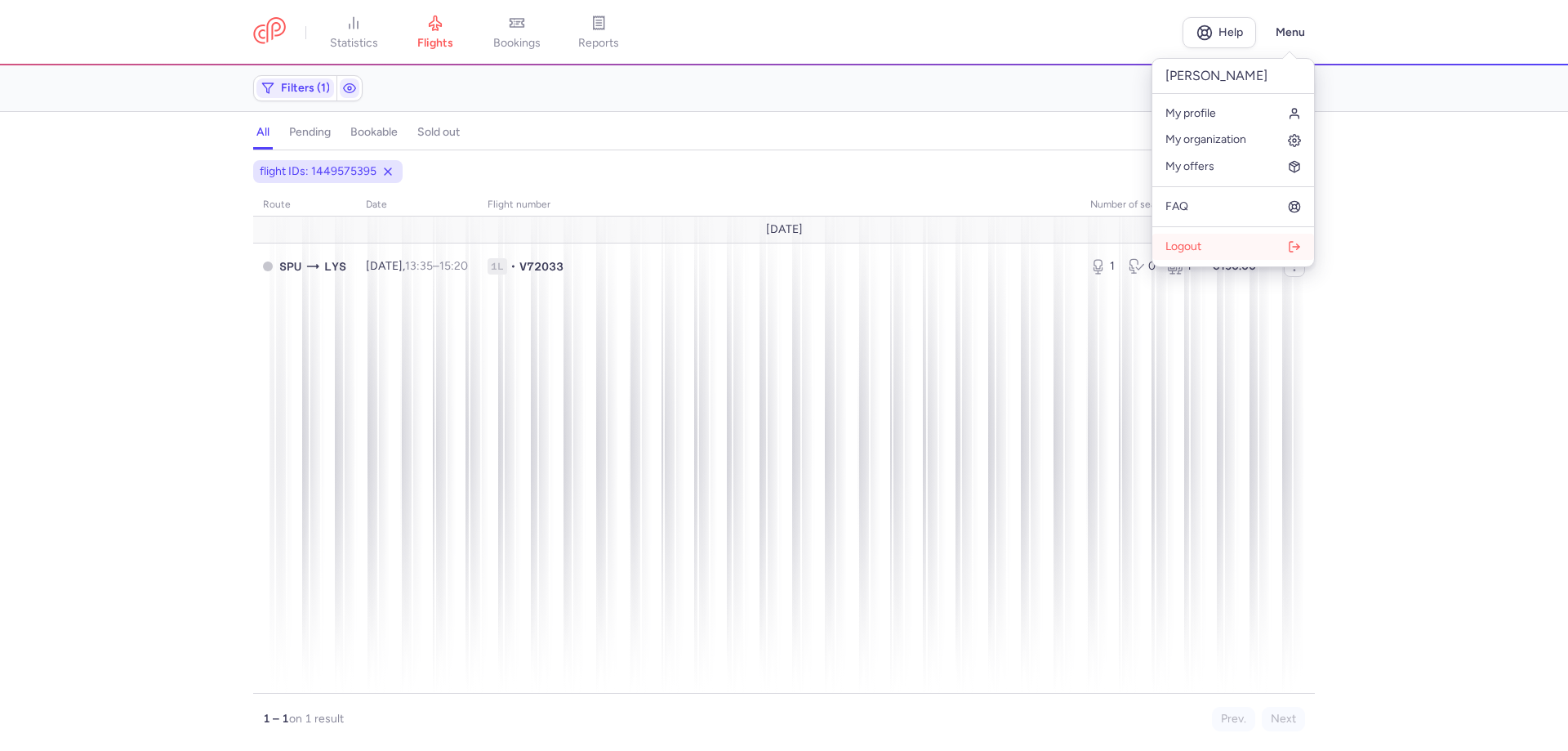
click at [1221, 249] on button "Logout" at bounding box center [1233, 247] width 162 height 26
